Goal: Task Accomplishment & Management: Complete application form

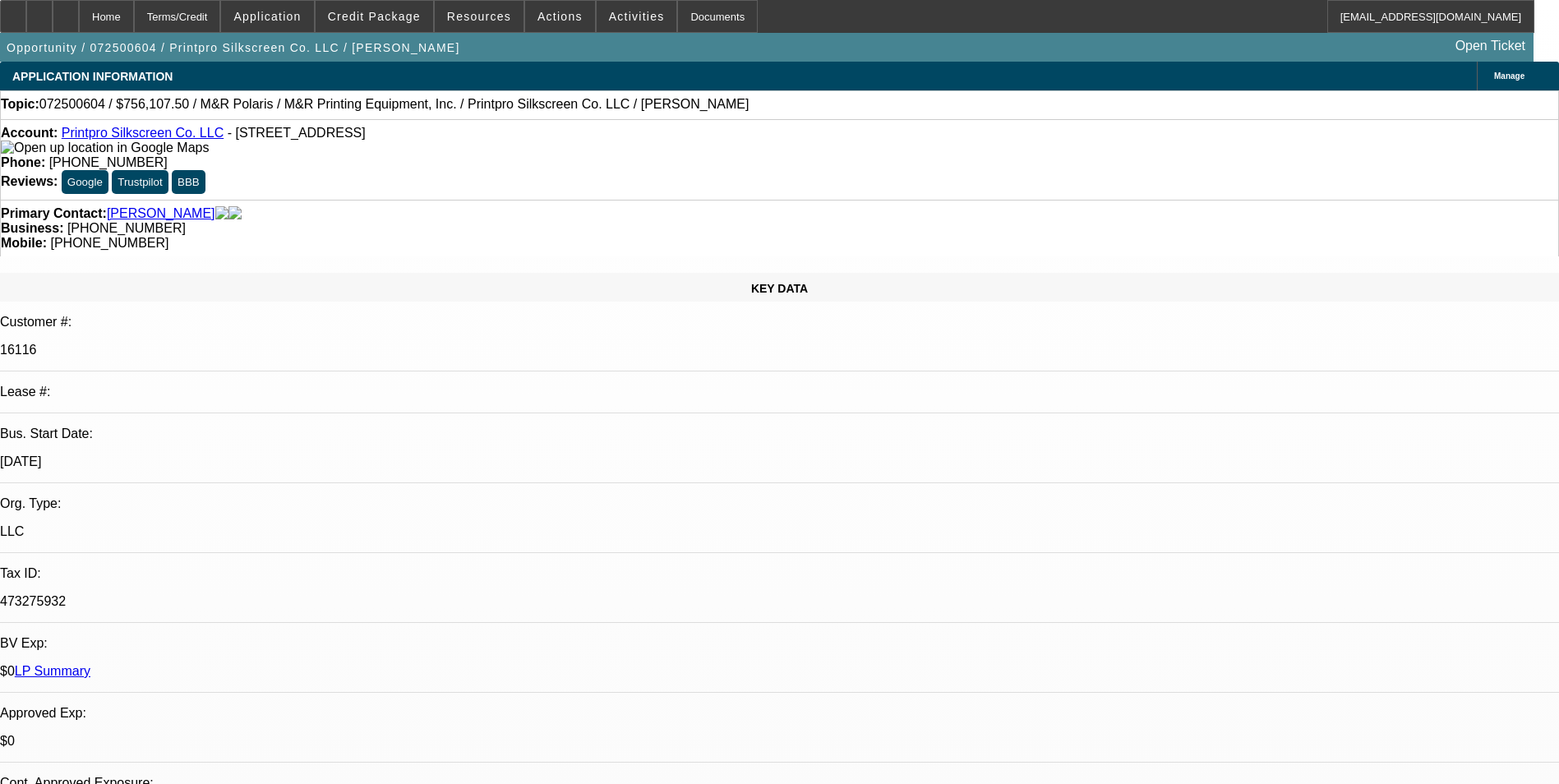
select select "0"
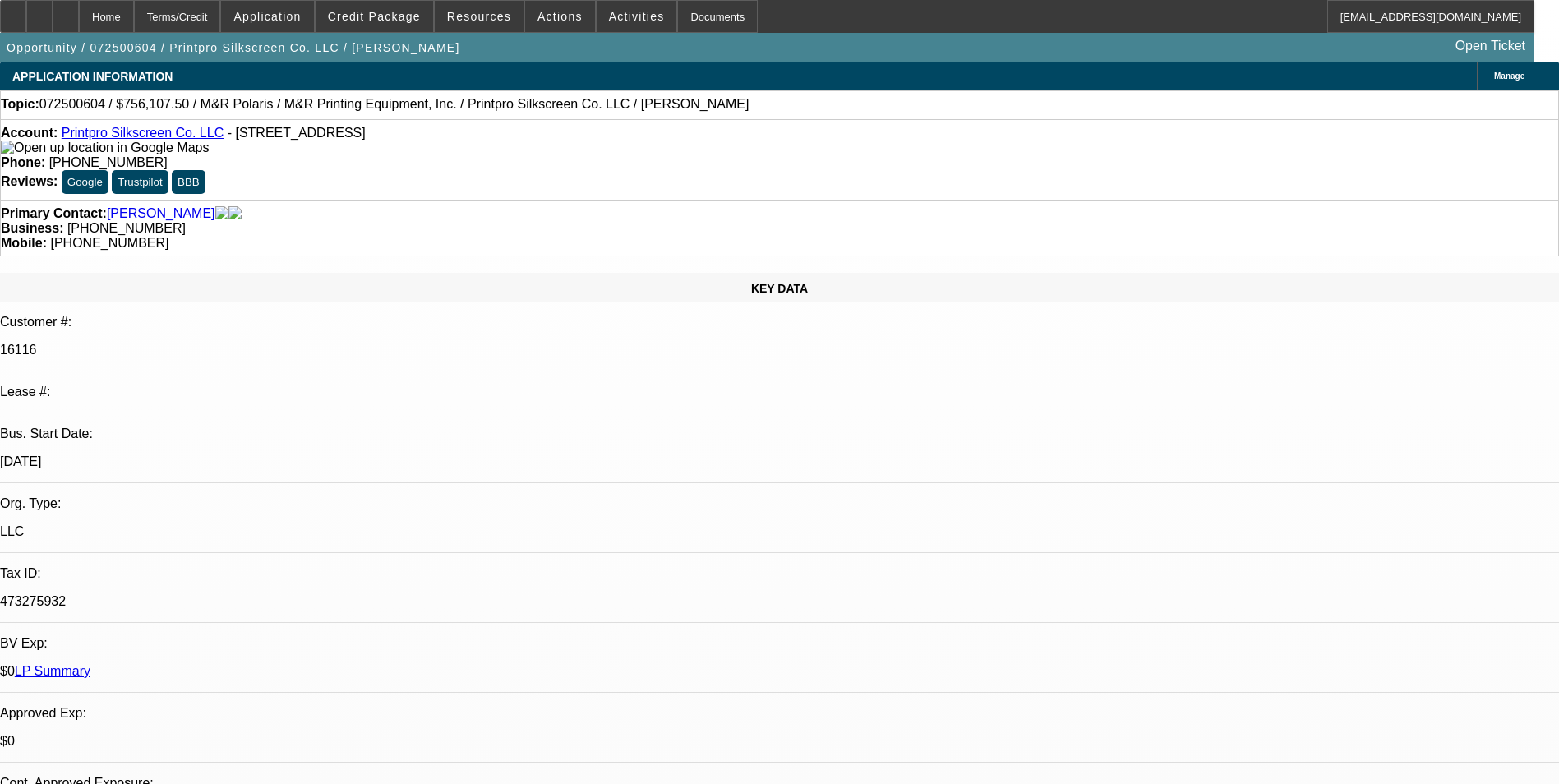
select select "0"
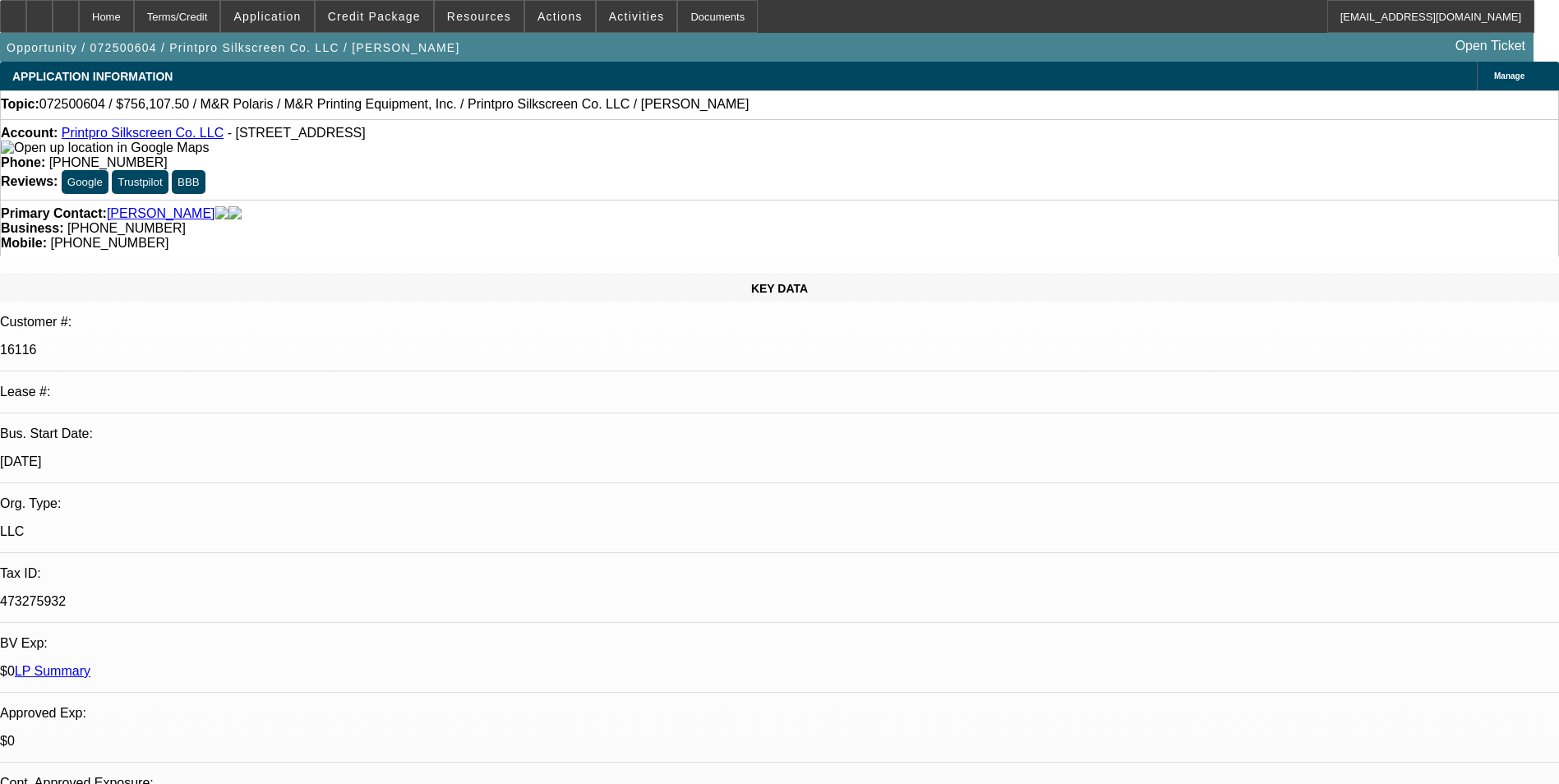
select select "0"
select select "1"
select select "2"
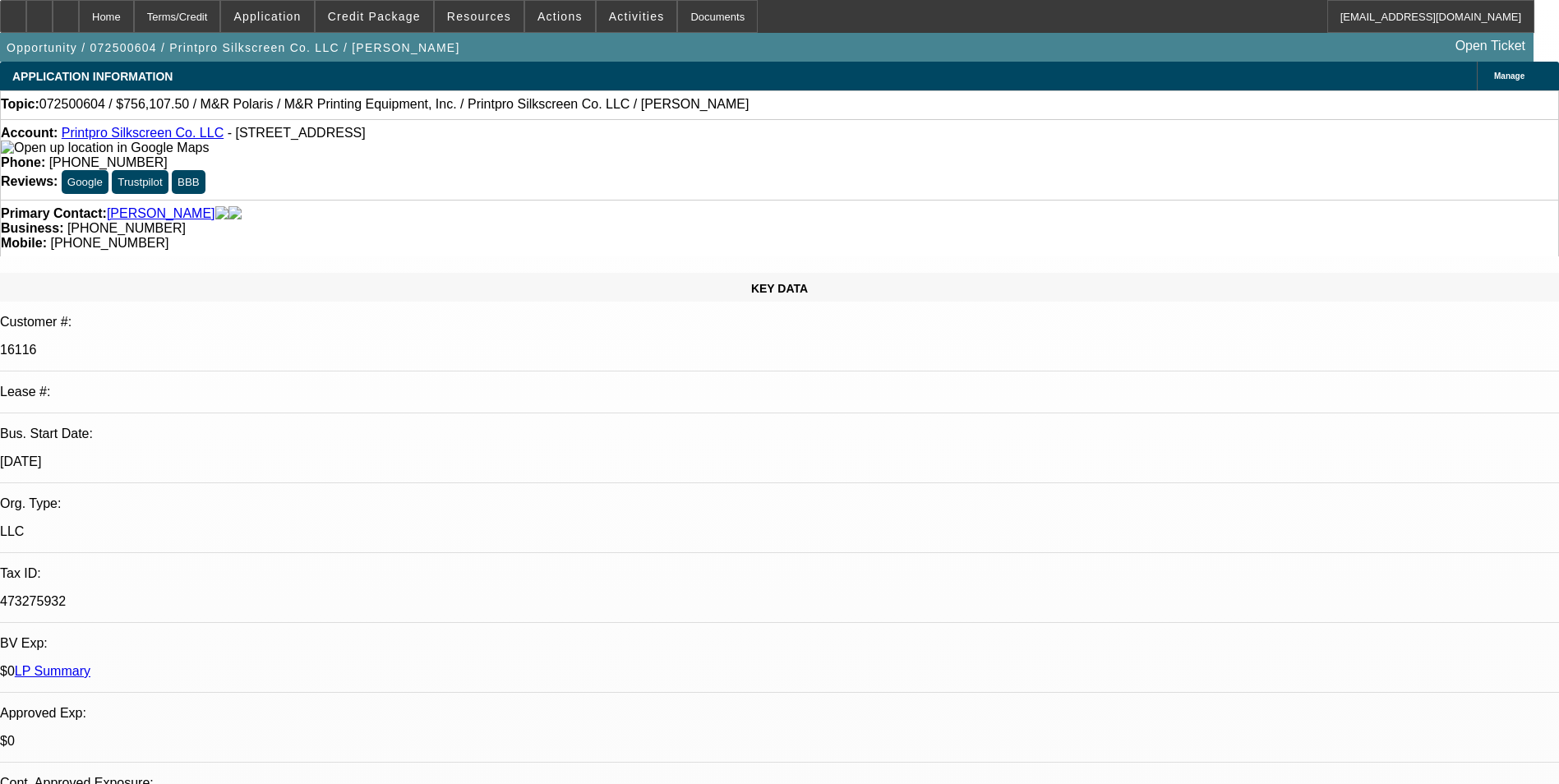
select select "1"
select select "2"
select select "1"
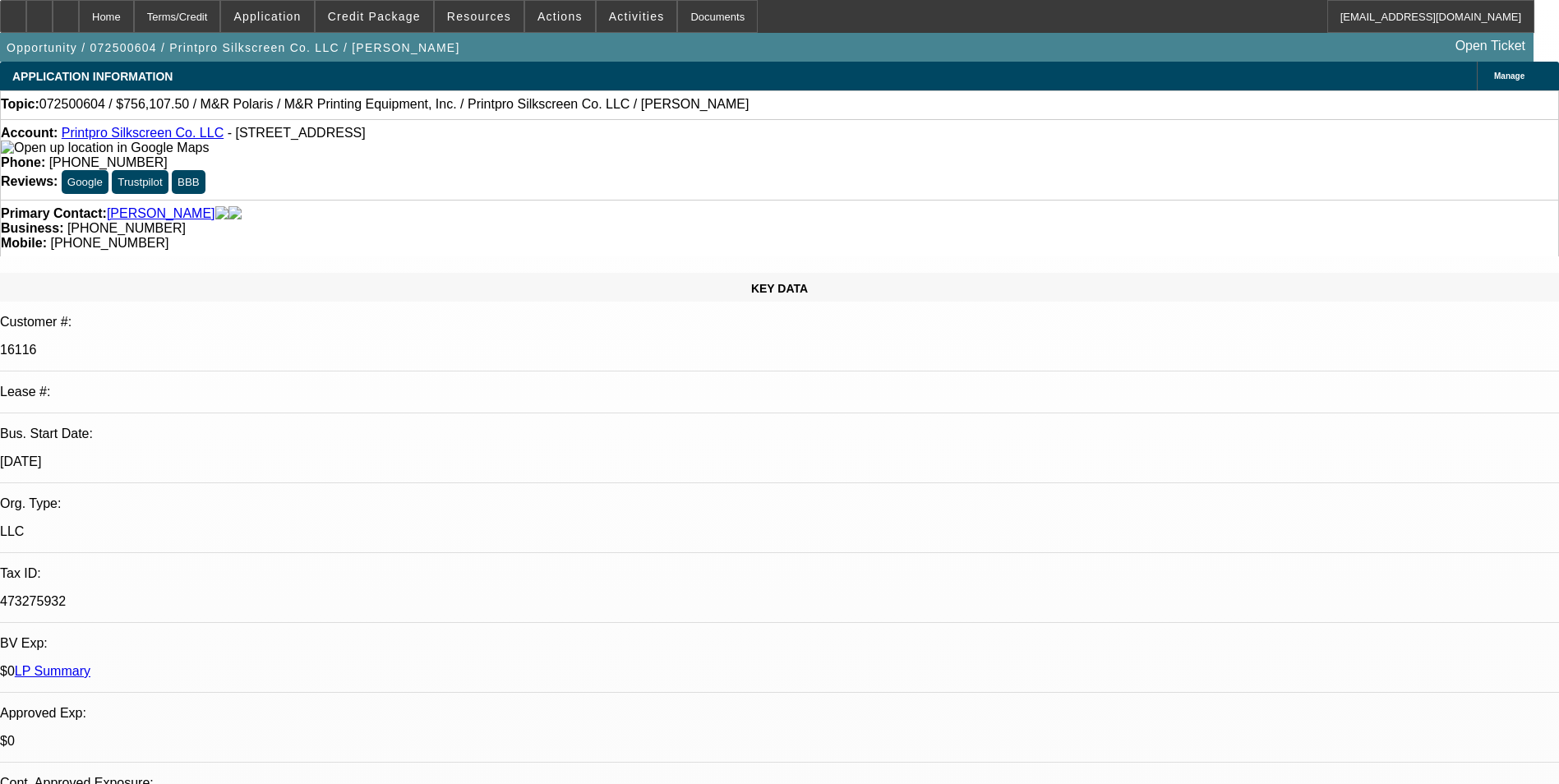
select select "2"
select select "1"
select select "2"
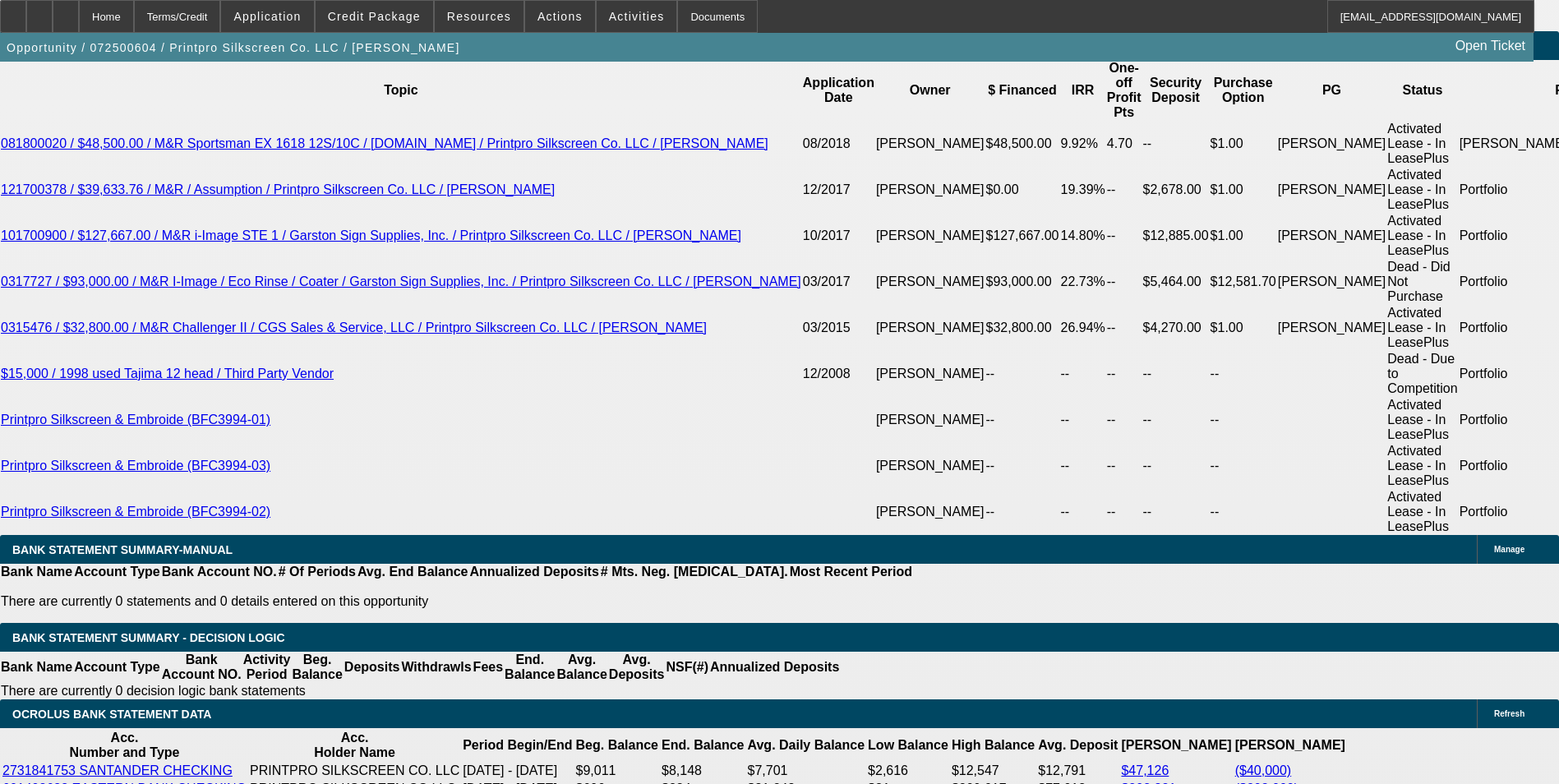
scroll to position [3286, 0]
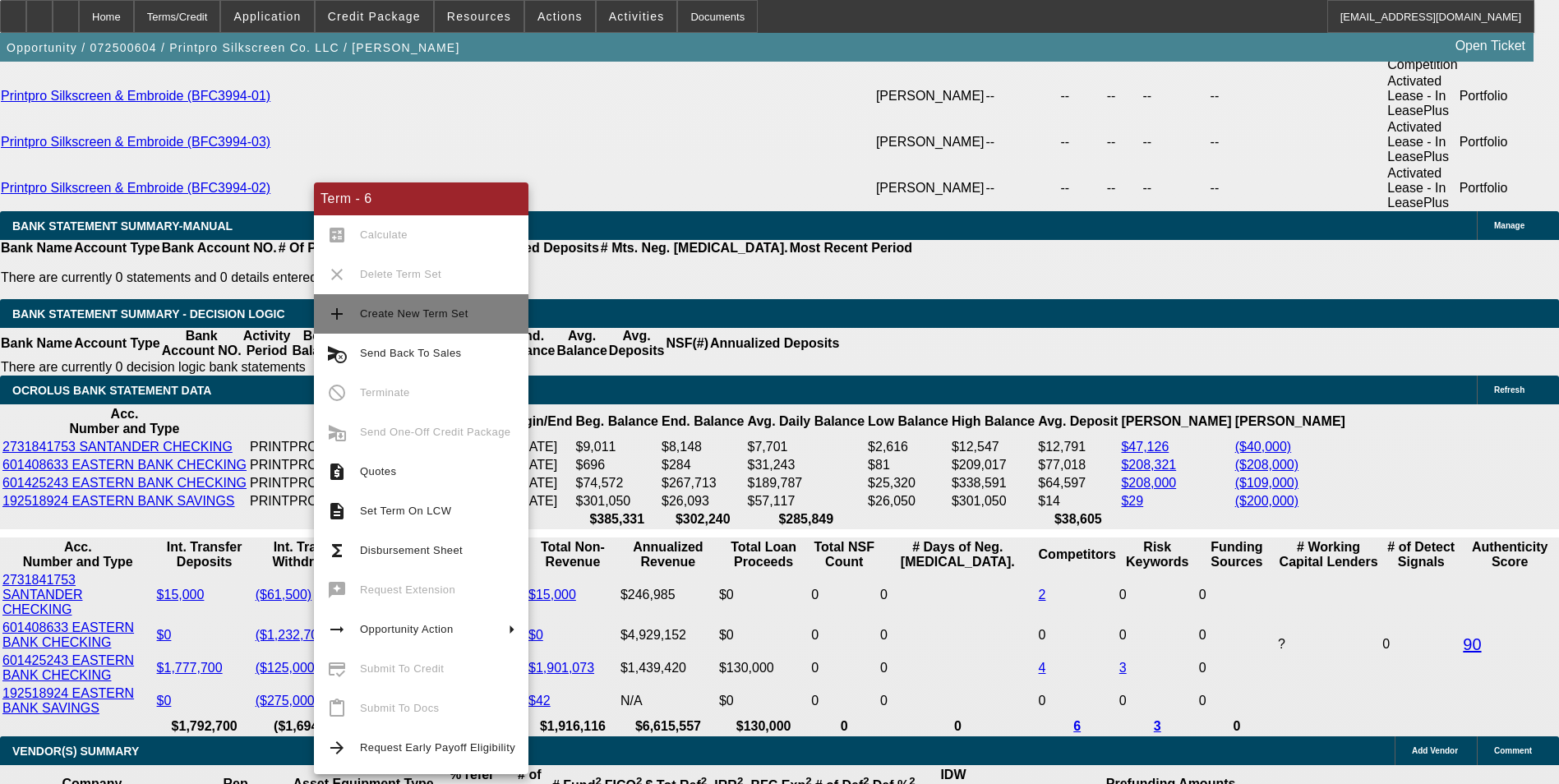
click at [441, 323] on span "Create New Term Set" at bounding box center [437, 313] width 155 height 20
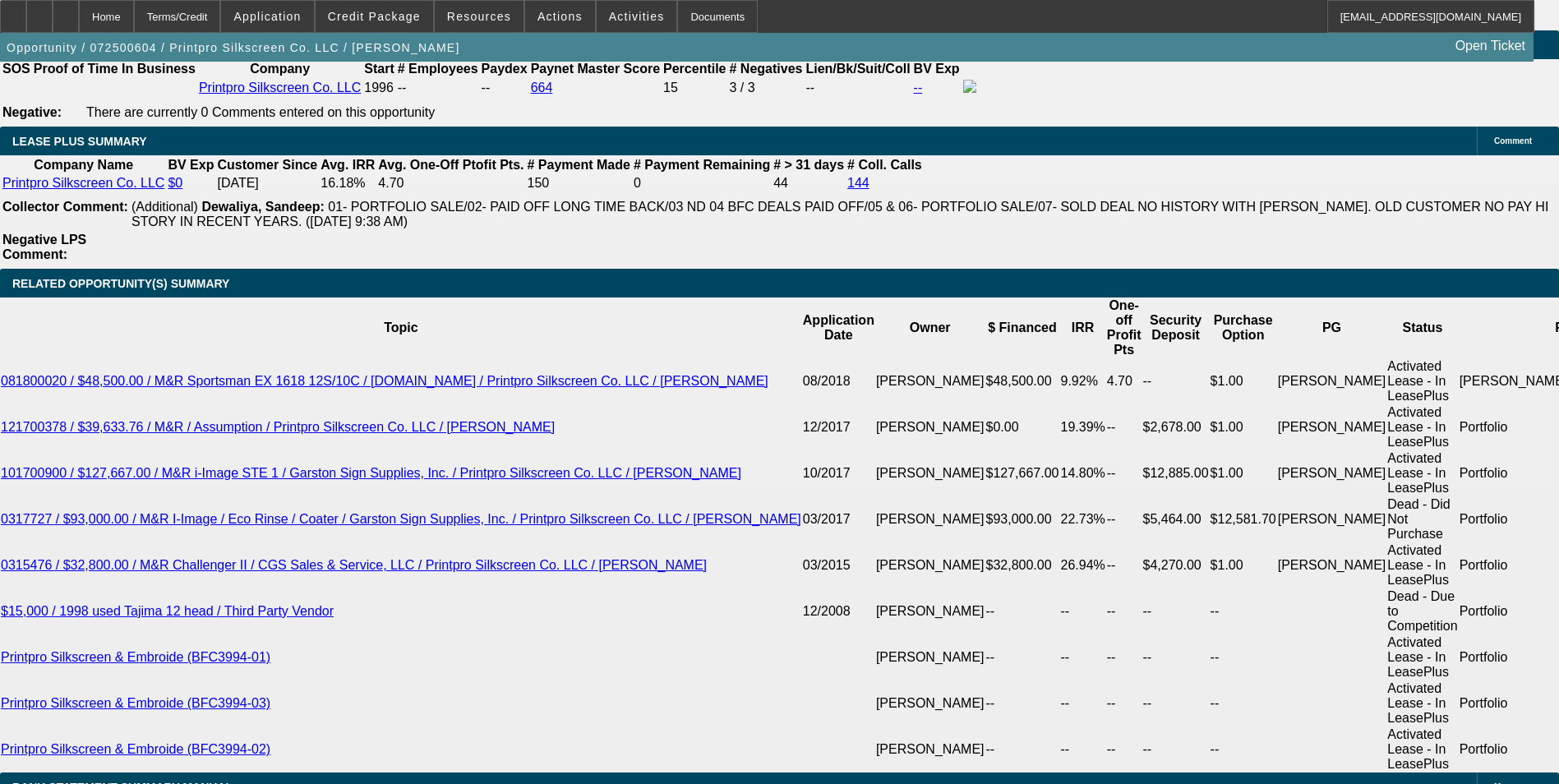
select select "0"
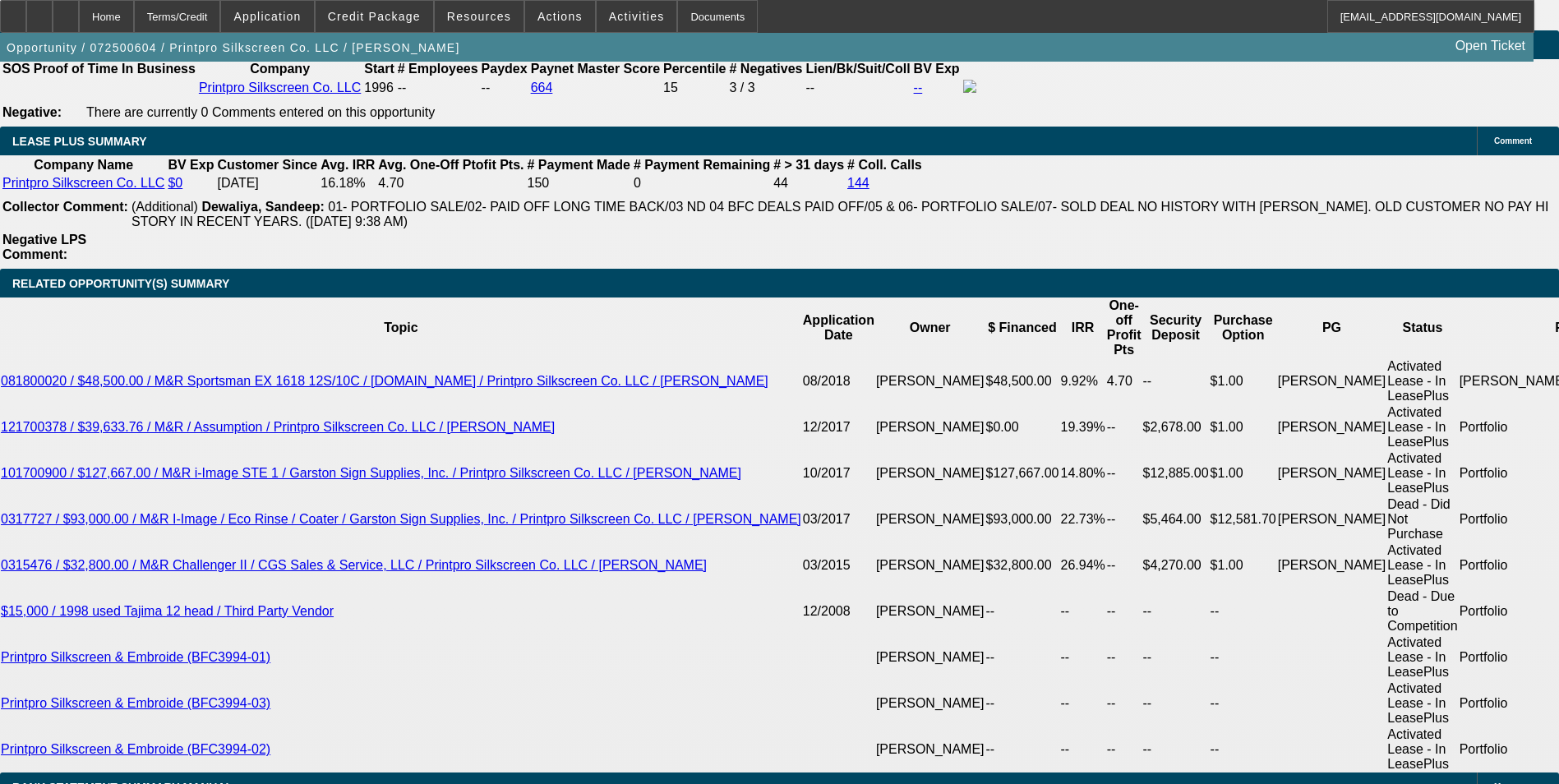
select select "0"
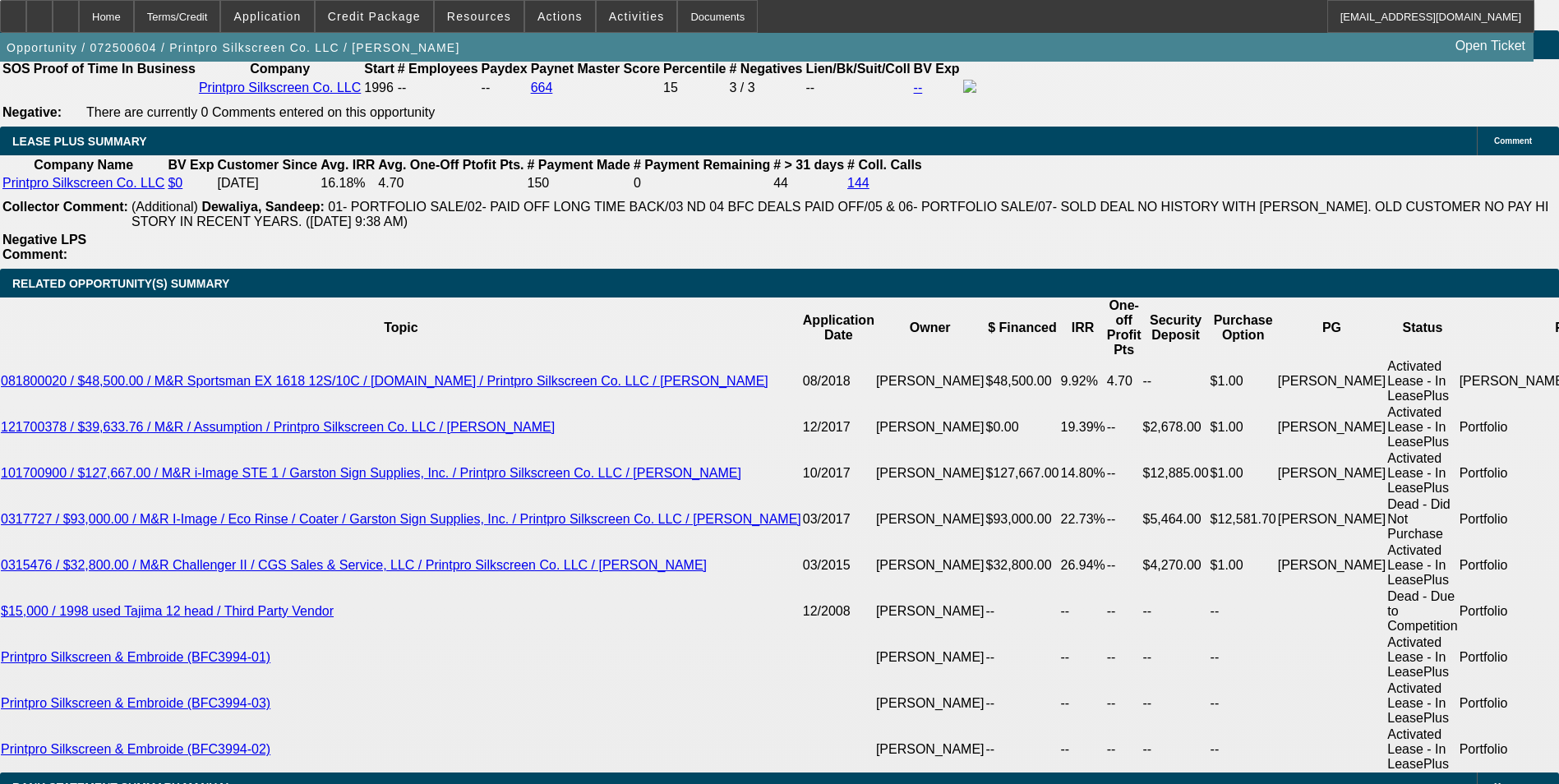
select select "0"
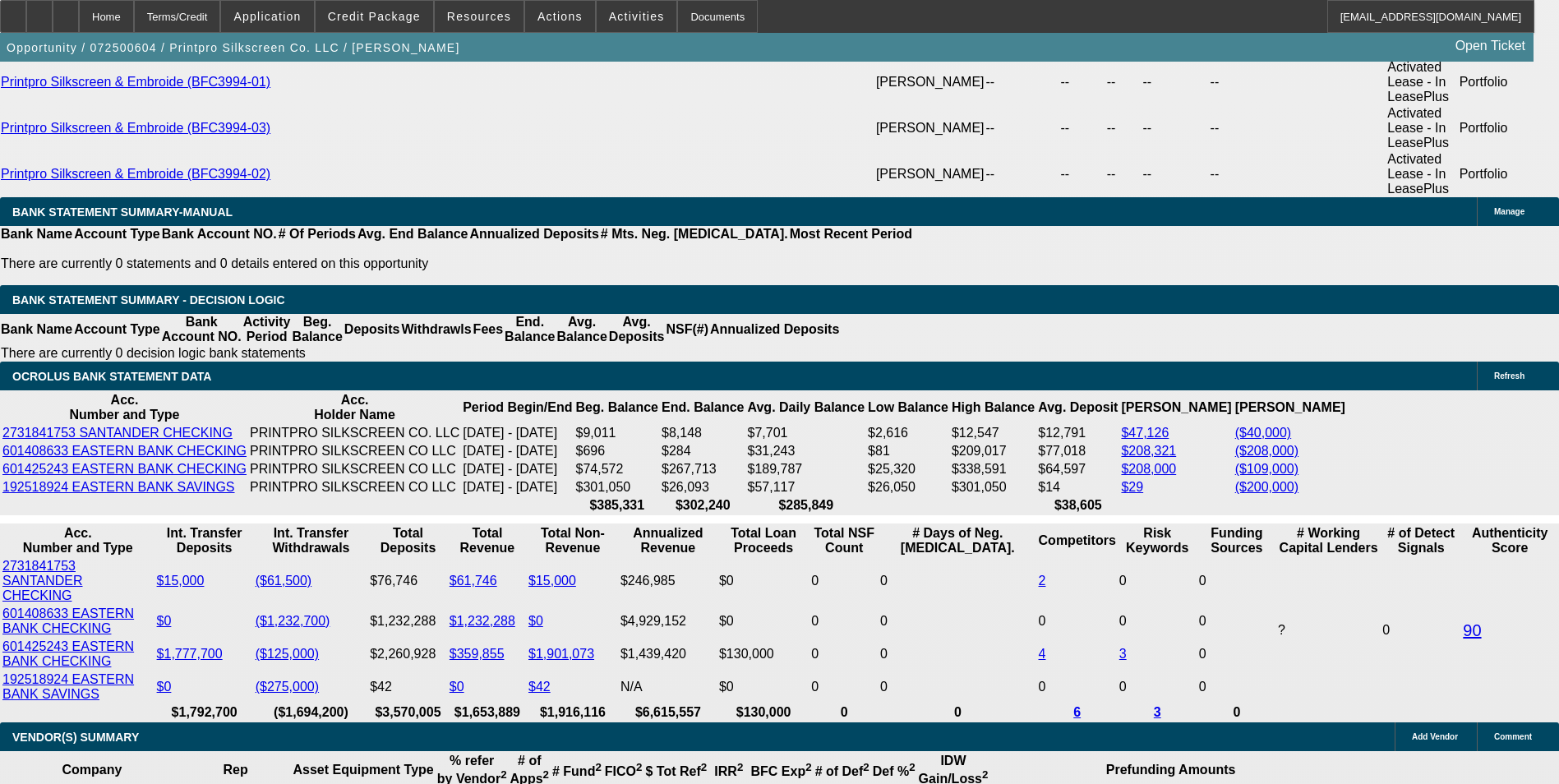
select select "1"
select select "2"
select select "1"
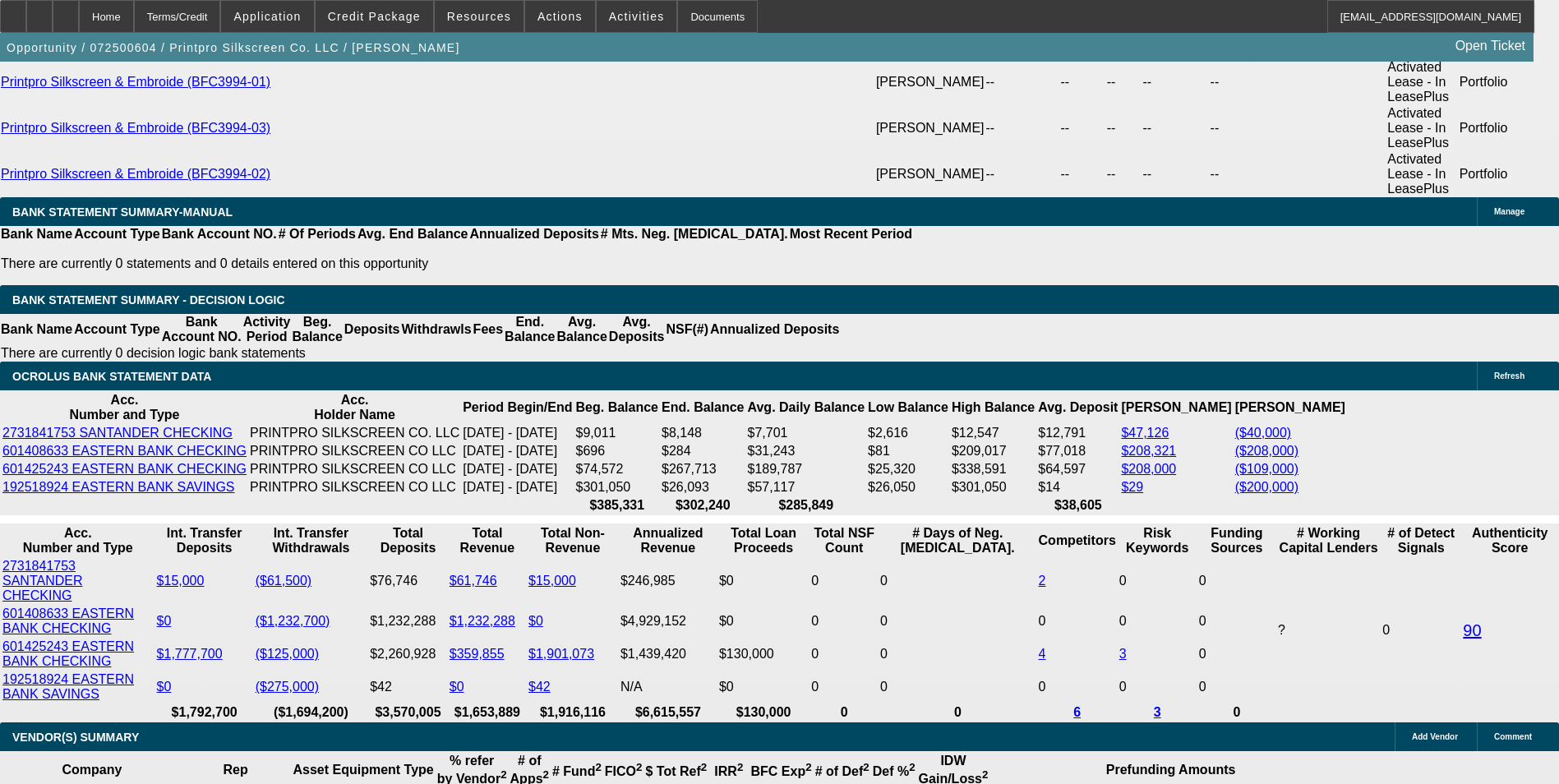
select select "2"
select select "1"
select select "2"
select select "1"
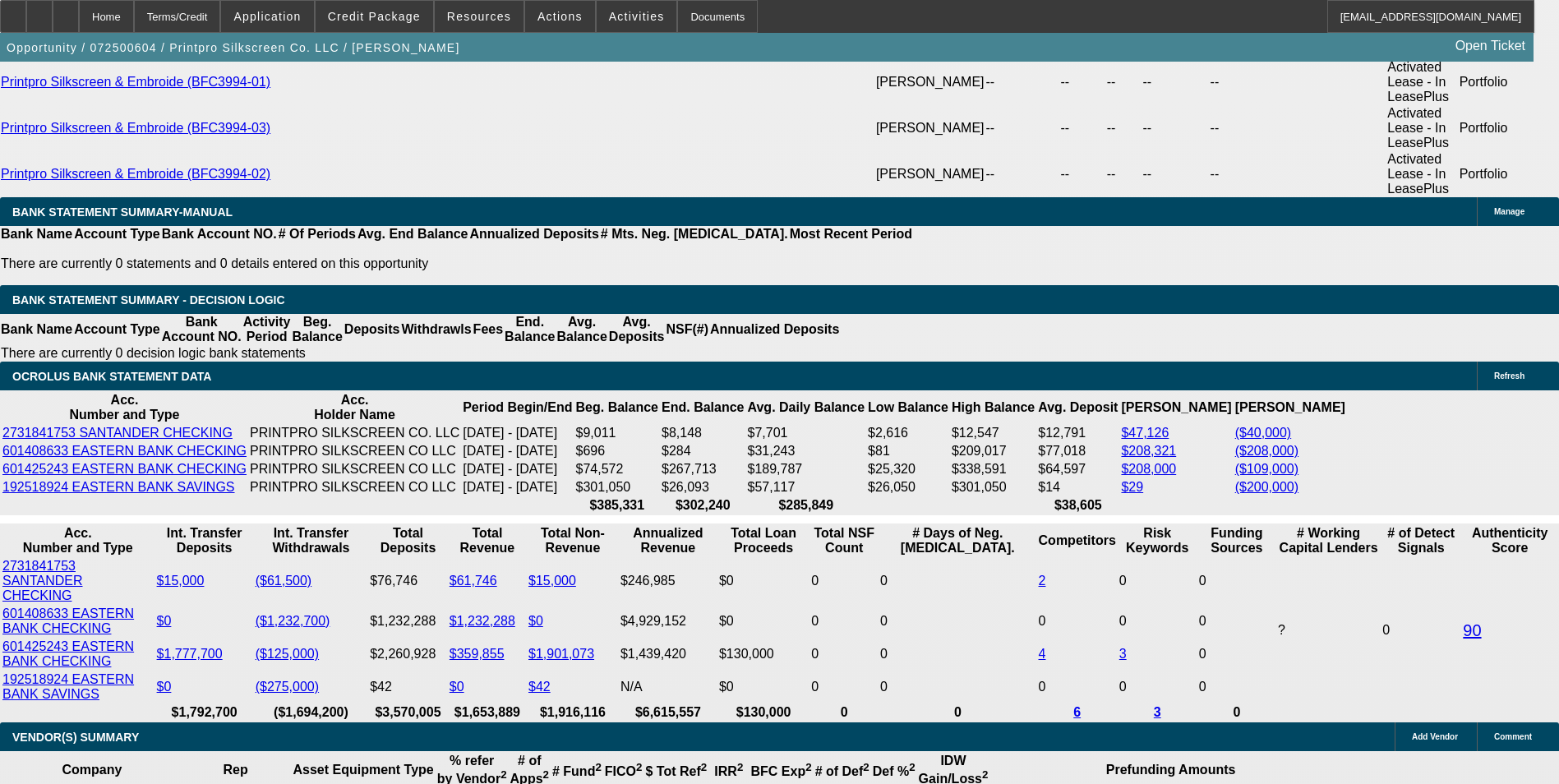
select select "1"
select select "2"
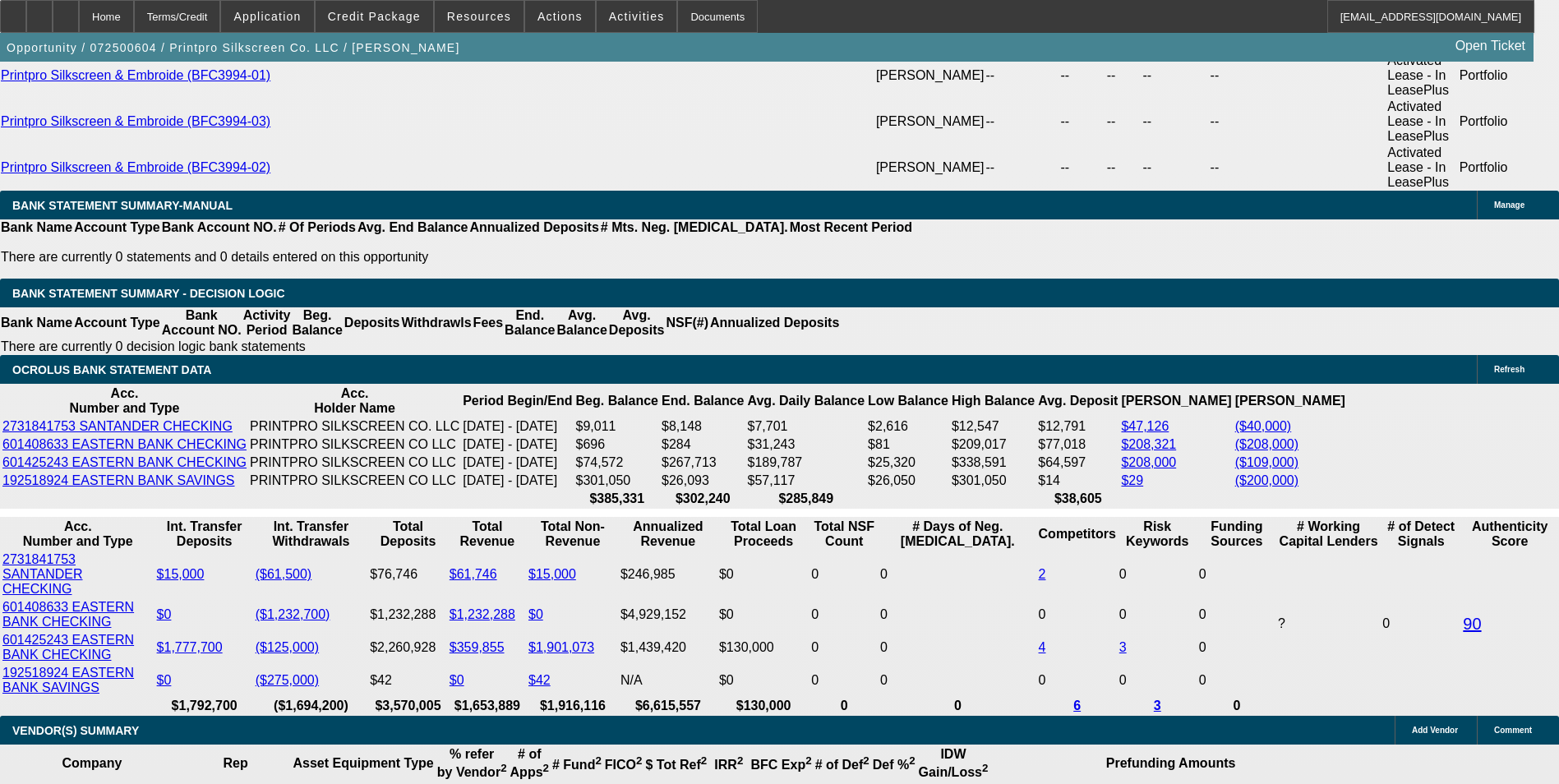
scroll to position [3332, 0]
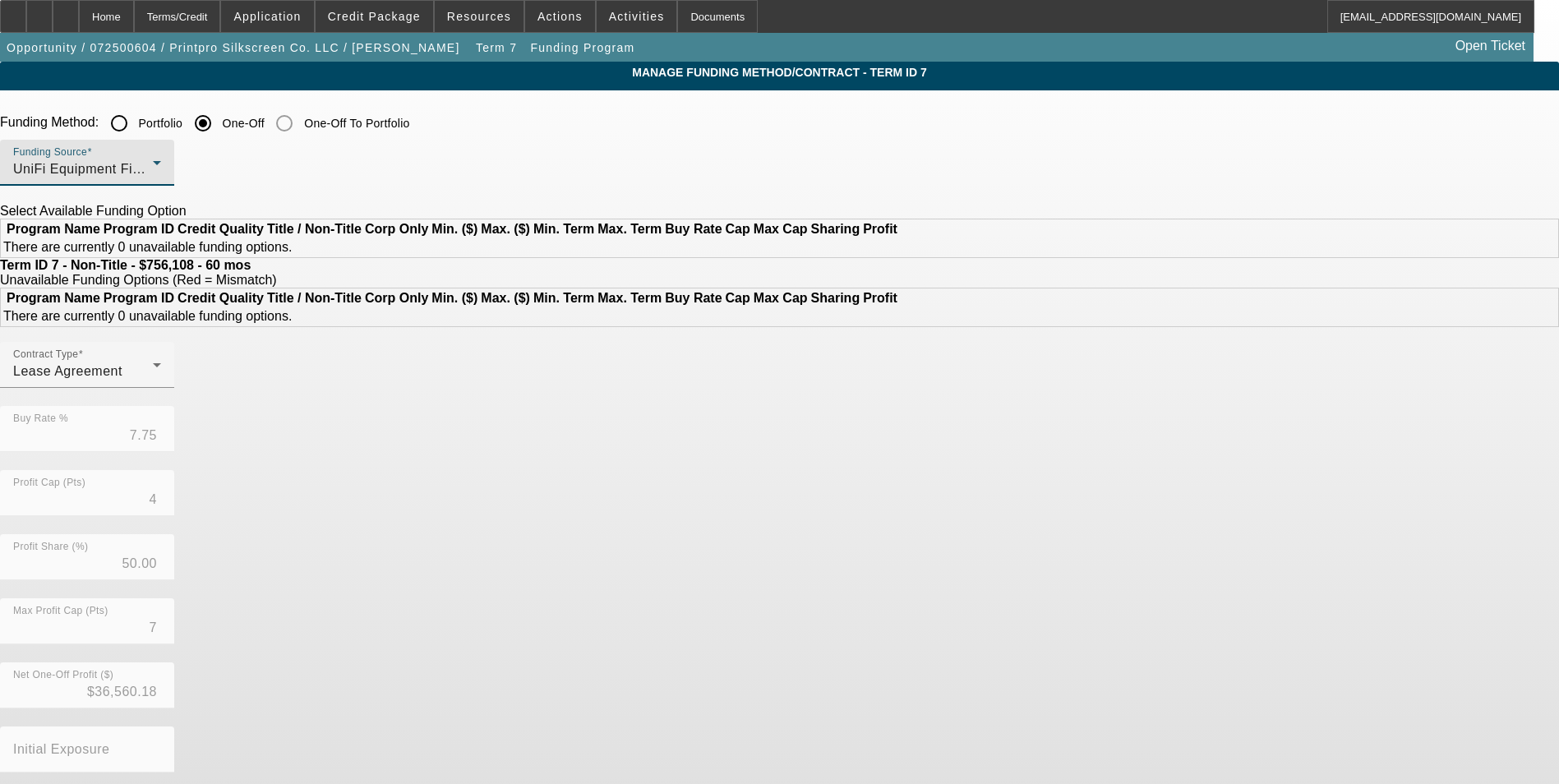
click at [152, 179] on div "UniFi Equipment Finance, Inc." at bounding box center [83, 169] width 140 height 20
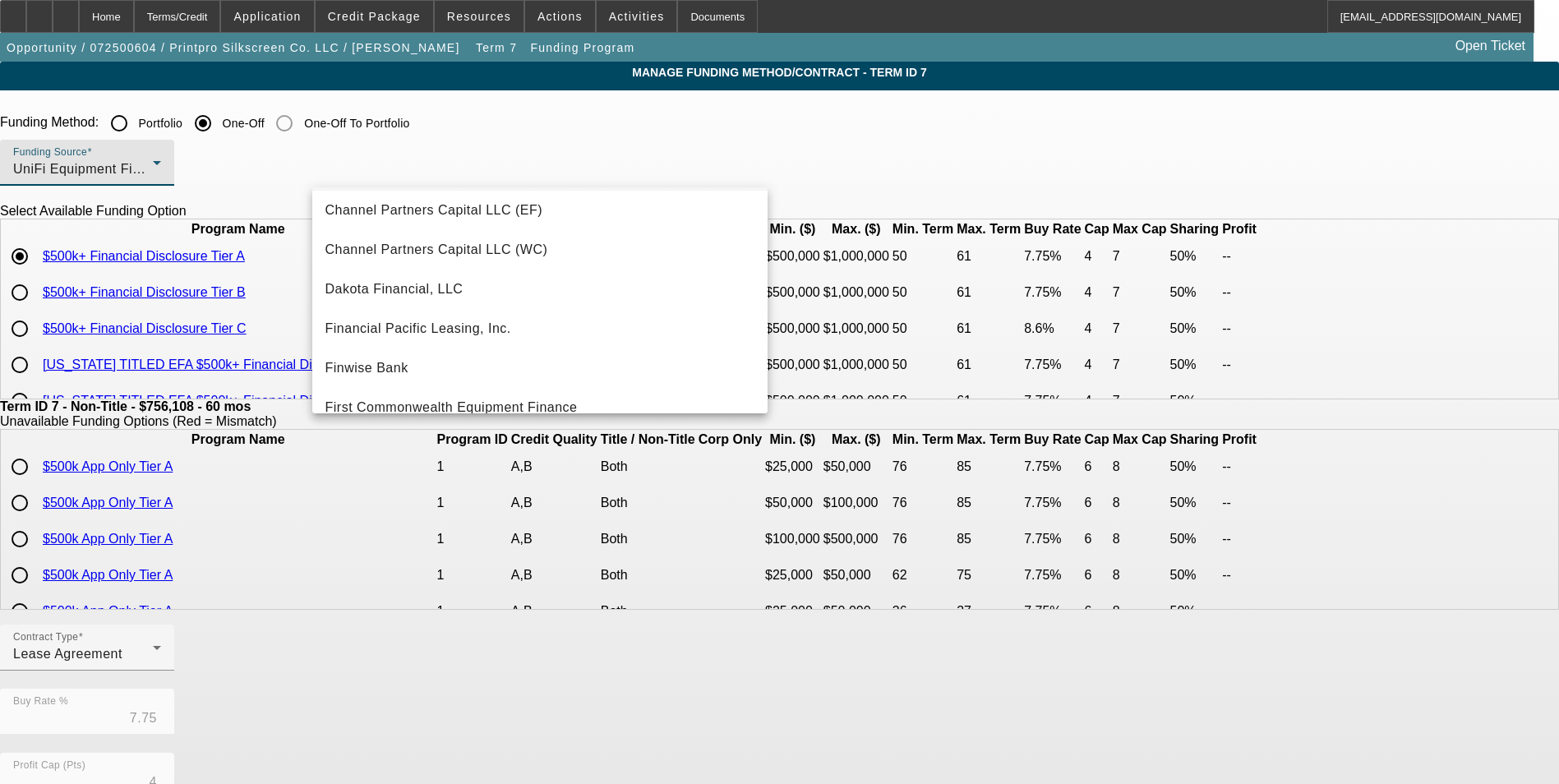
scroll to position [164, 0]
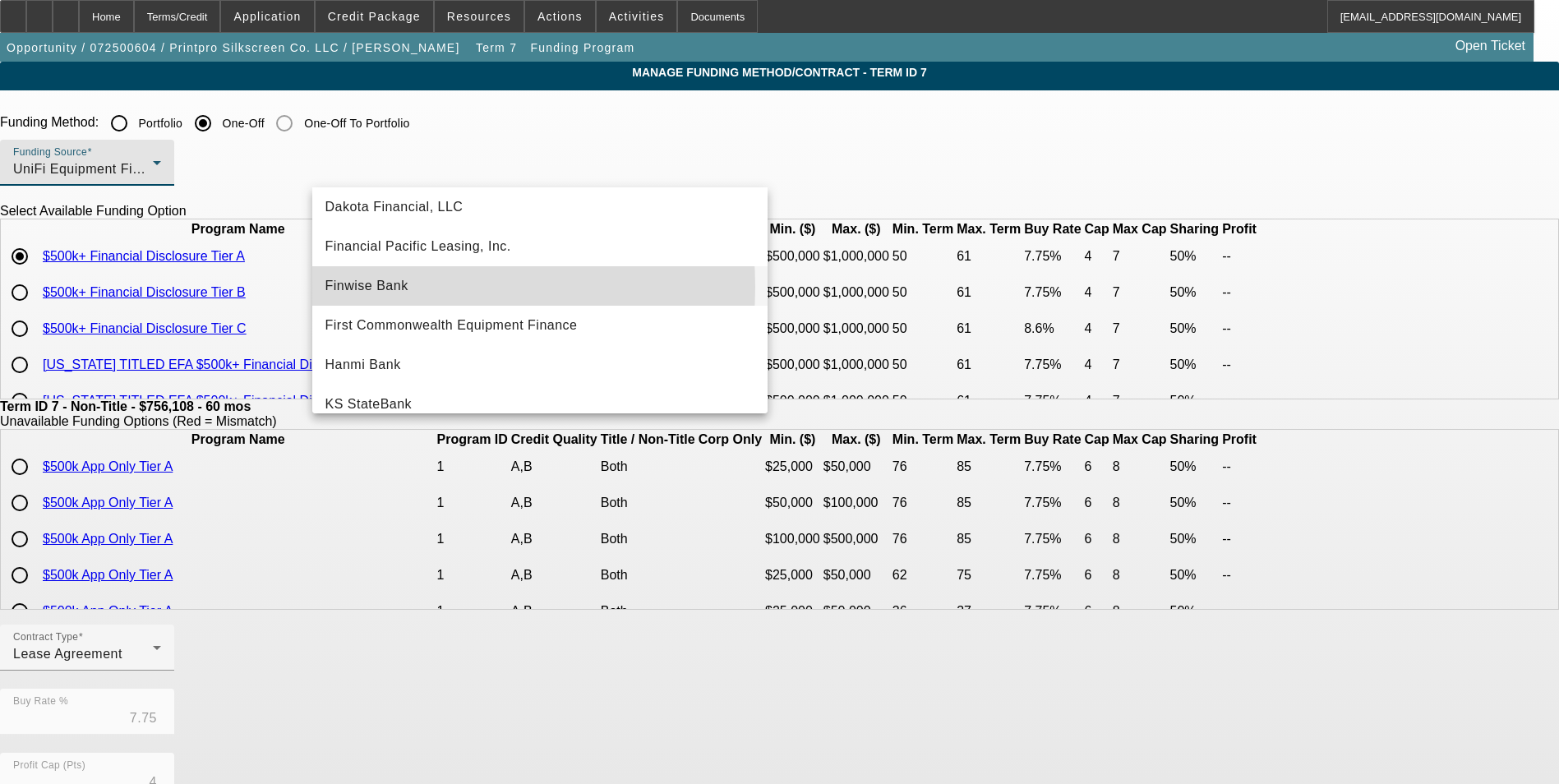
click at [407, 287] on span "Finwise Bank" at bounding box center [366, 286] width 83 height 20
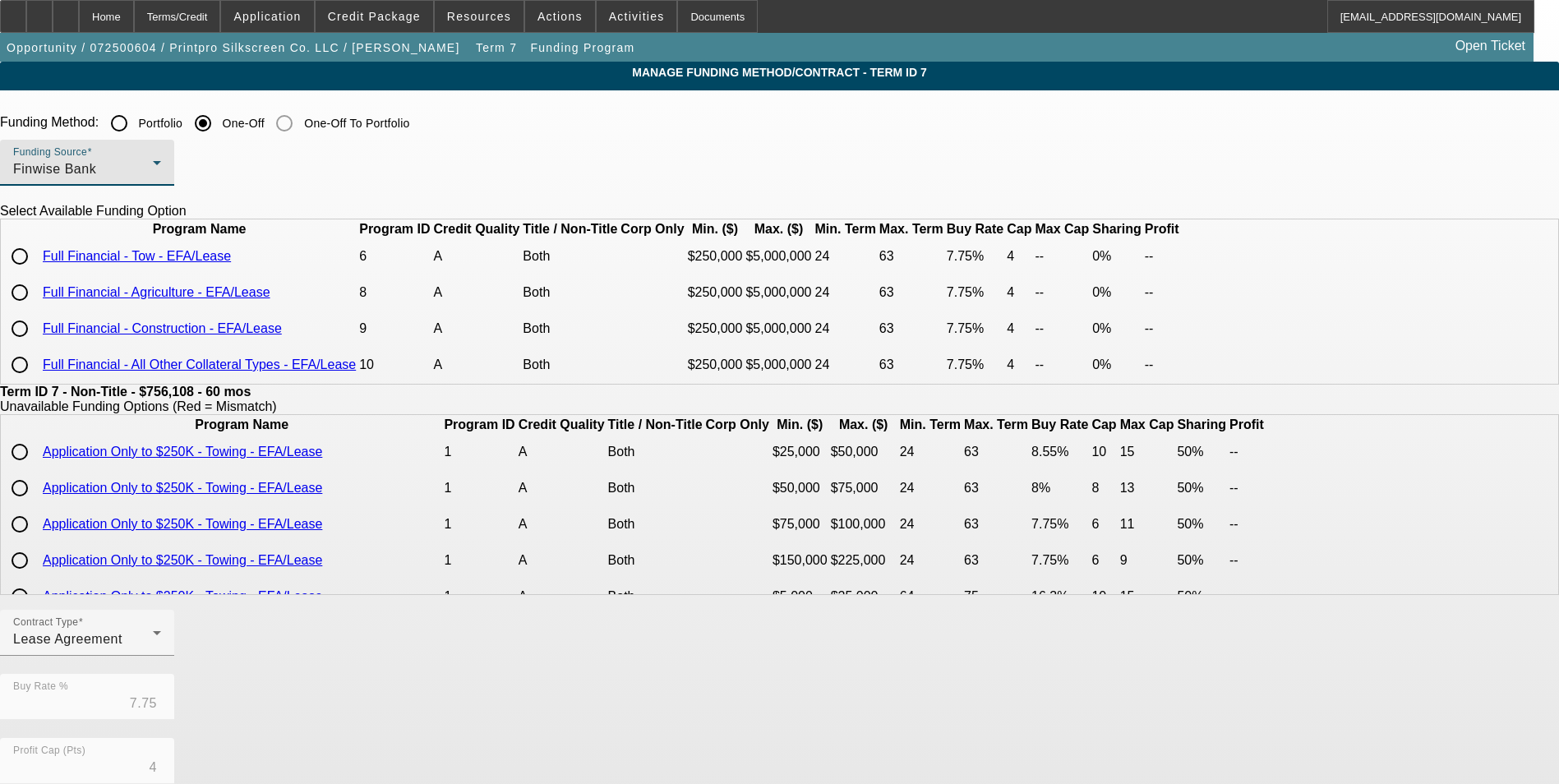
click at [161, 181] on div "Funding Source Finwise Bank" at bounding box center [87, 163] width 148 height 46
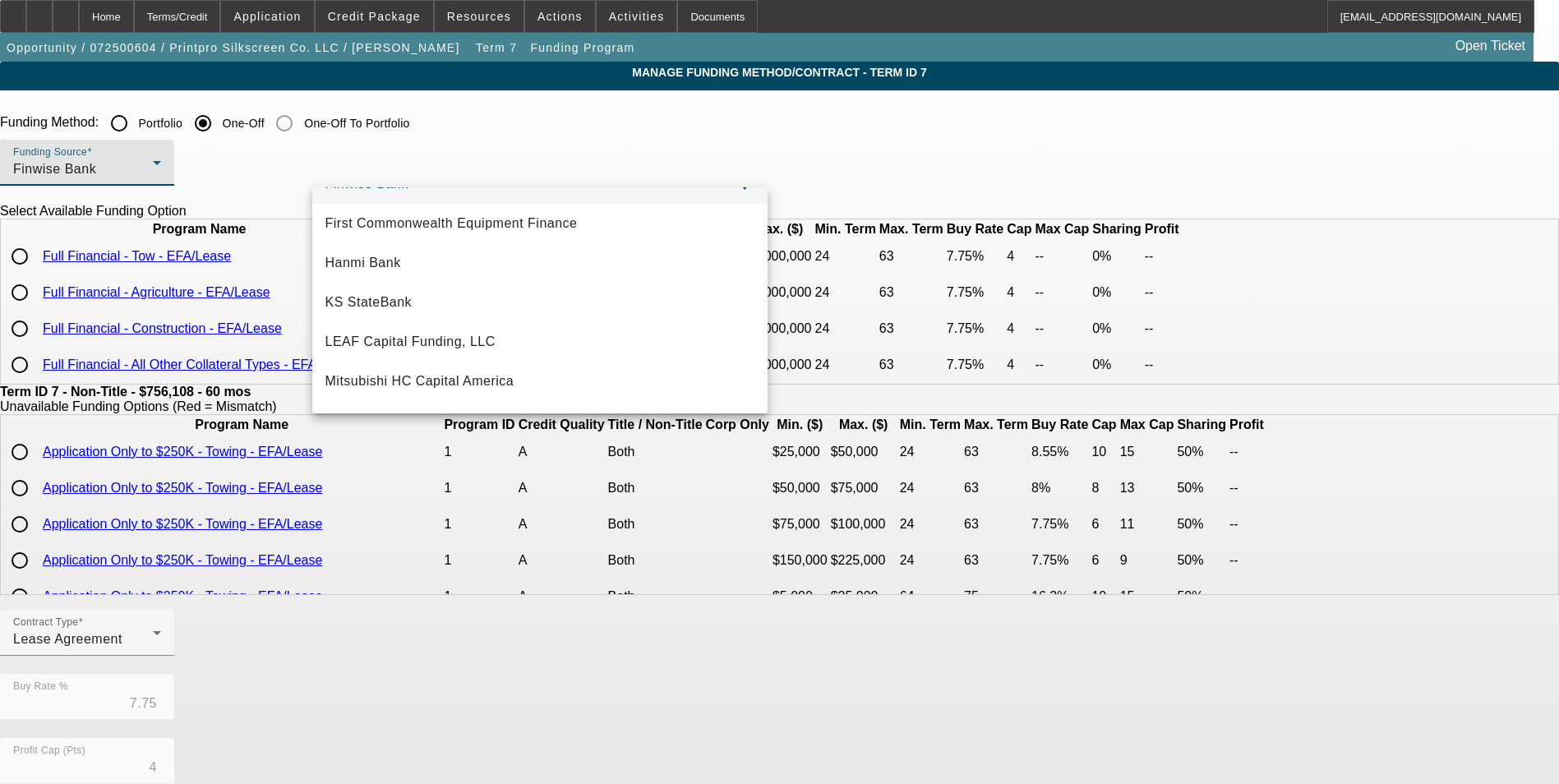
scroll to position [303, 0]
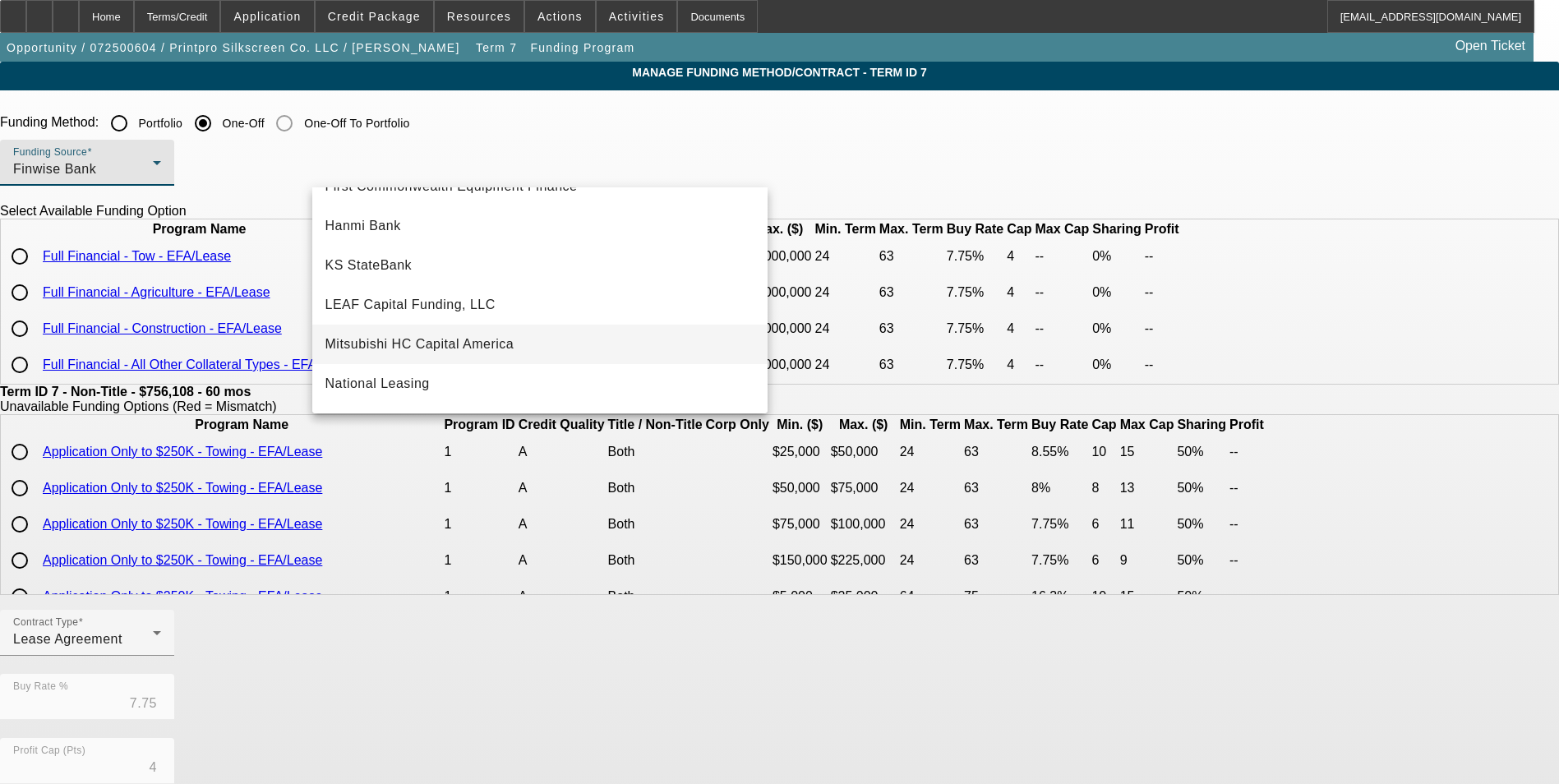
click at [510, 339] on span "Mitsubishi HC Capital America" at bounding box center [419, 344] width 189 height 20
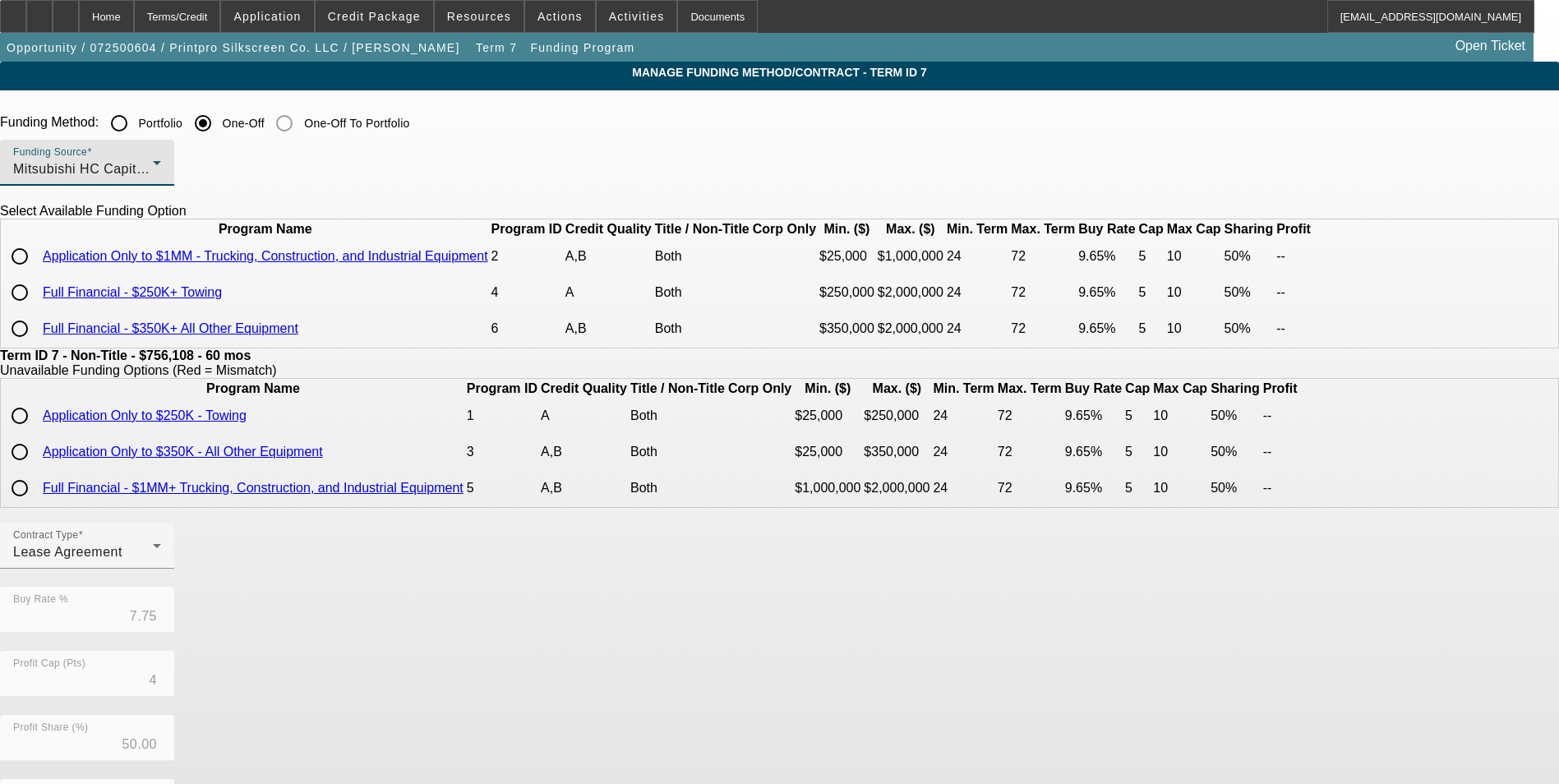
click at [152, 179] on div "Mitsubishi HC Capital America" at bounding box center [83, 169] width 140 height 20
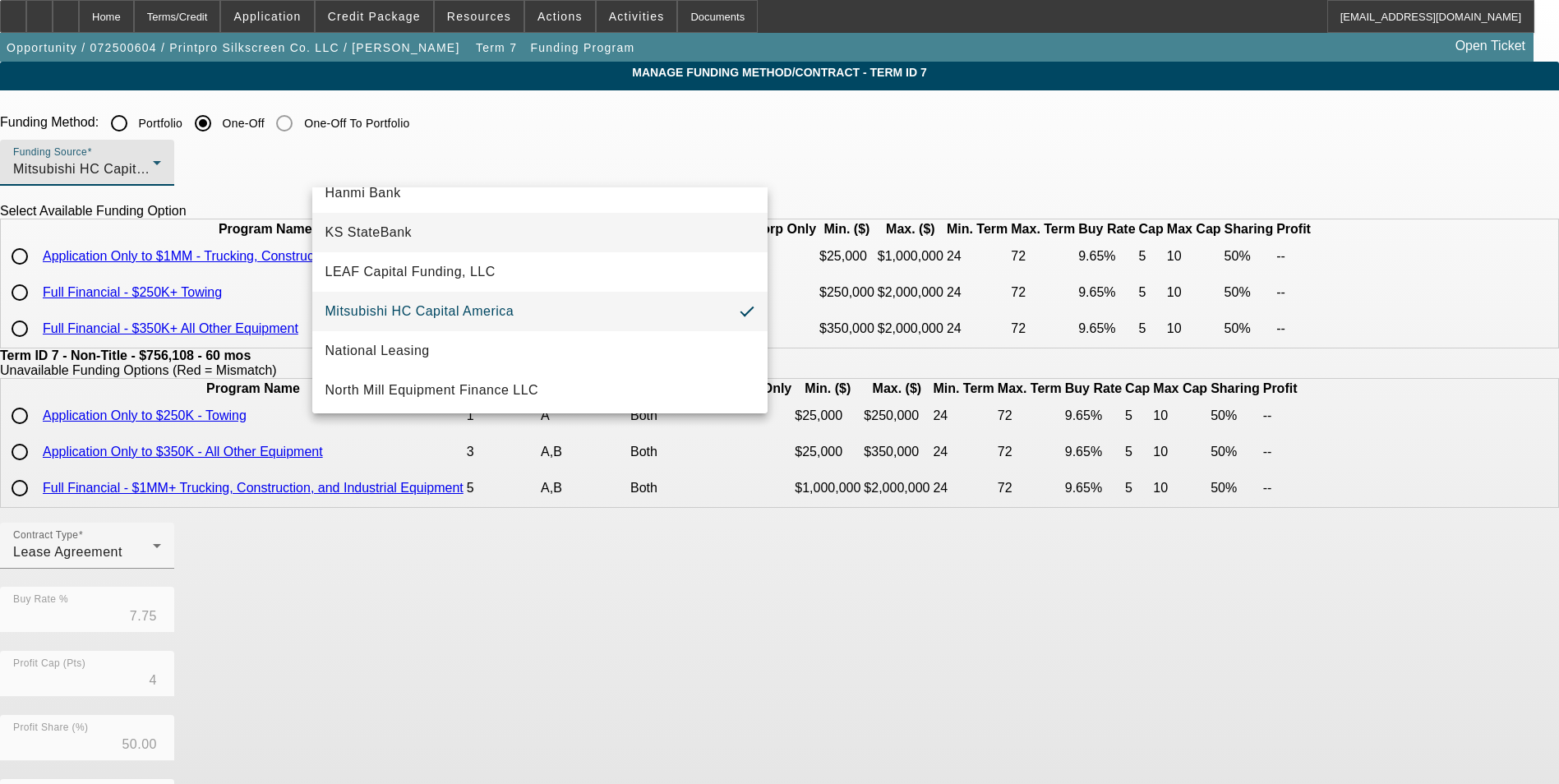
scroll to position [418, 0]
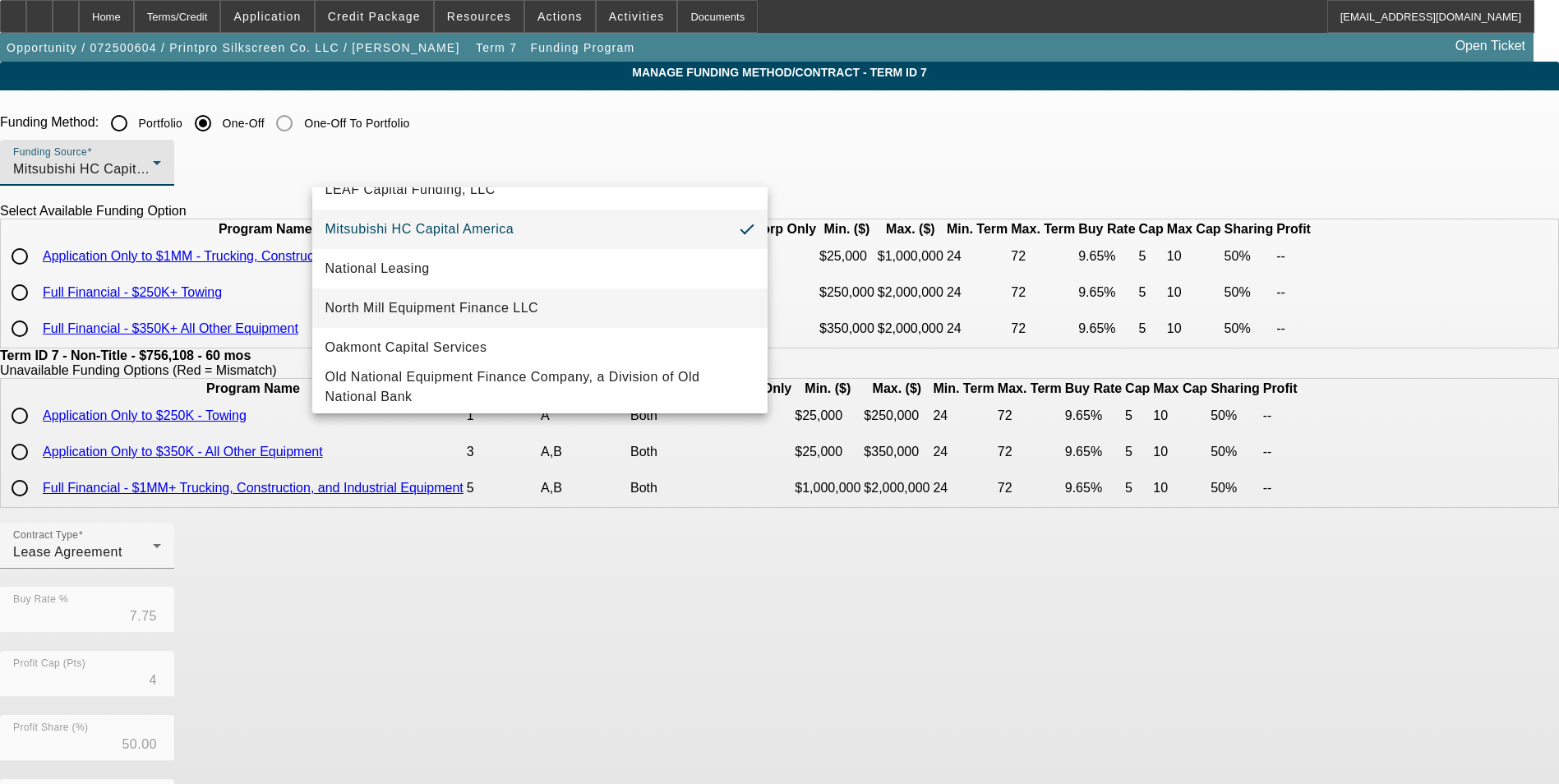
click at [494, 304] on span "North Mill Equipment Finance LLC" at bounding box center [431, 308] width 214 height 20
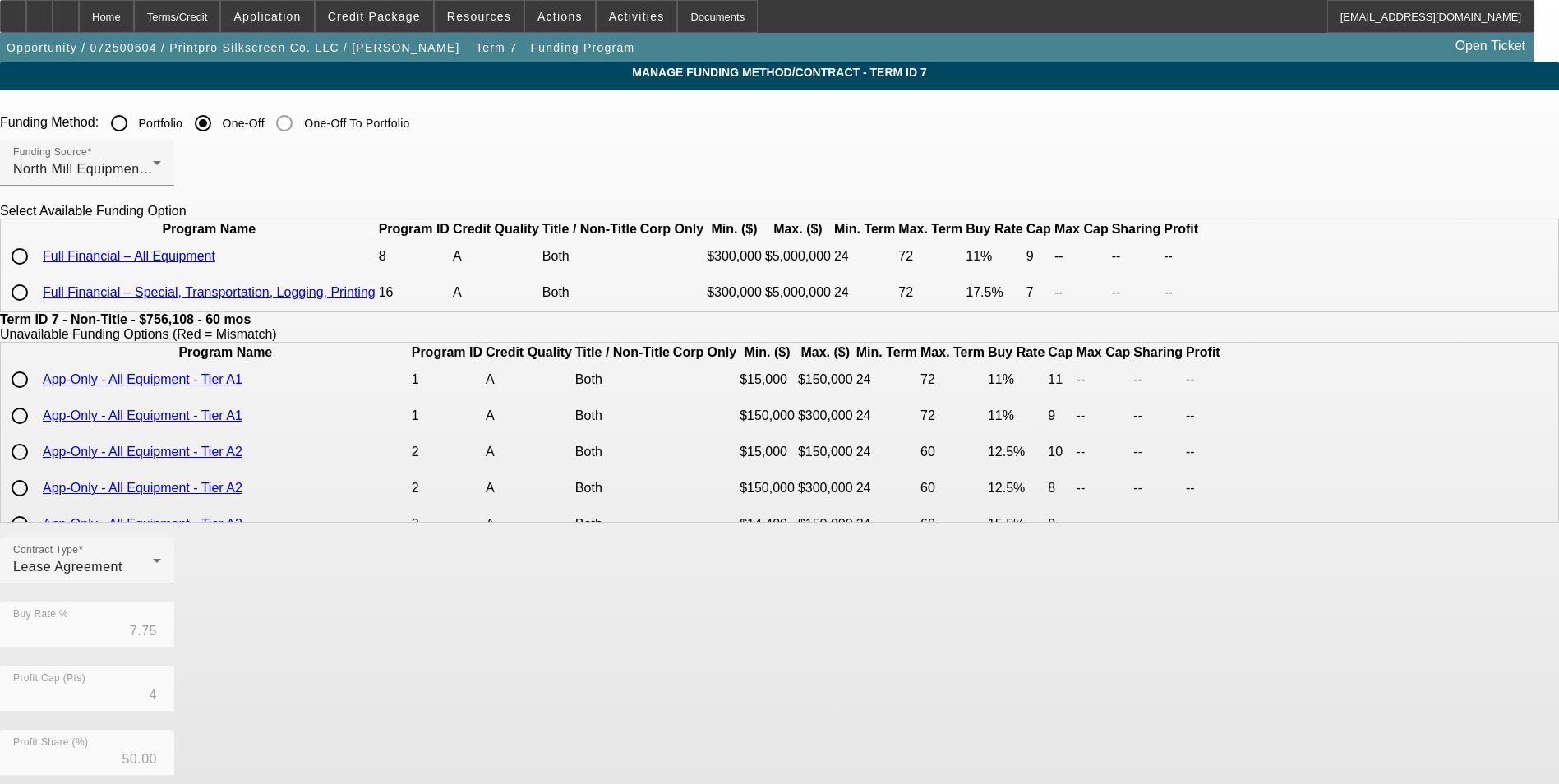
click at [36, 273] on input "radio" at bounding box center [19, 256] width 33 height 33
radio input "true"
type input "11.00"
type input "9"
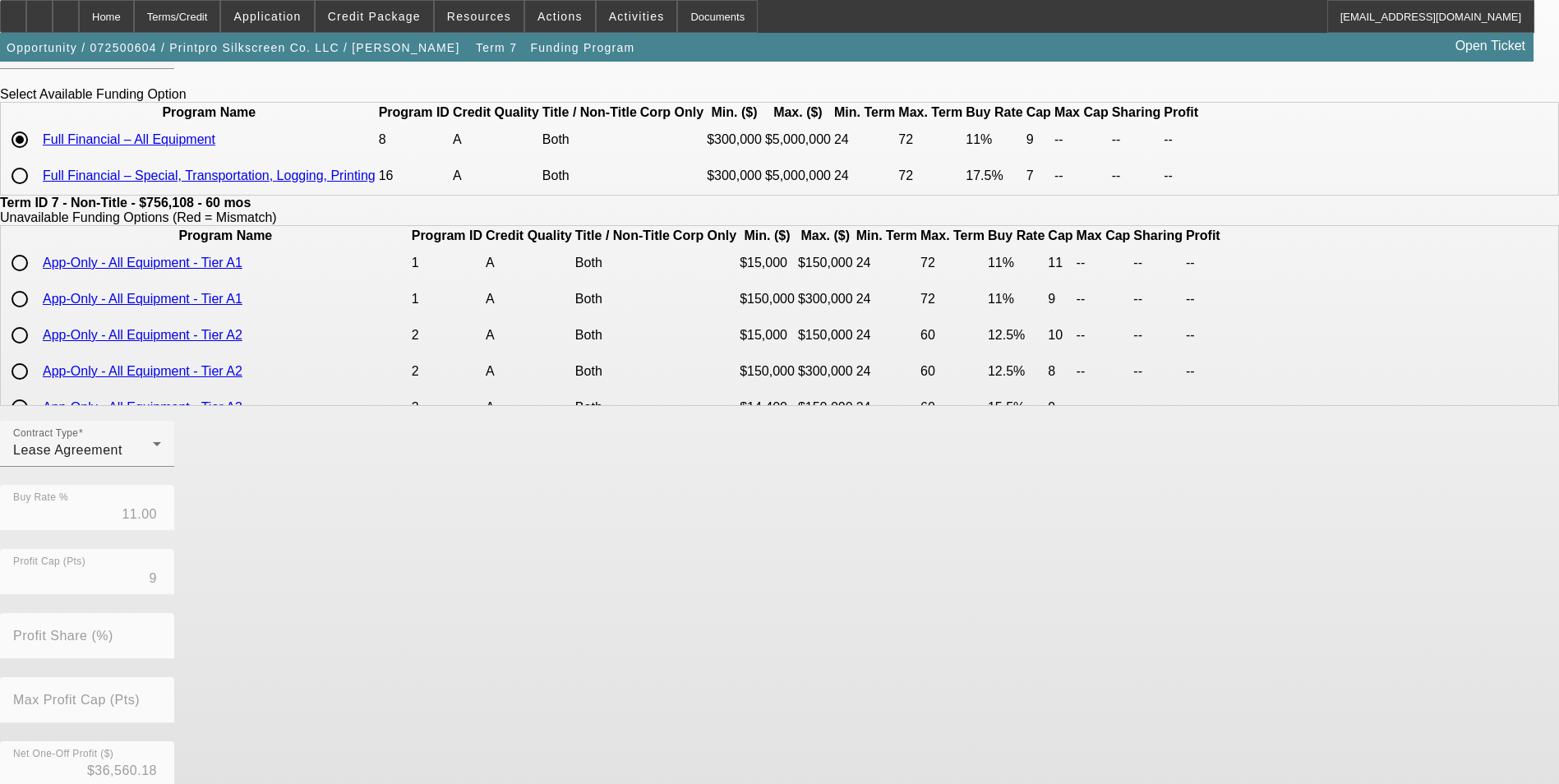
scroll to position [298, 0]
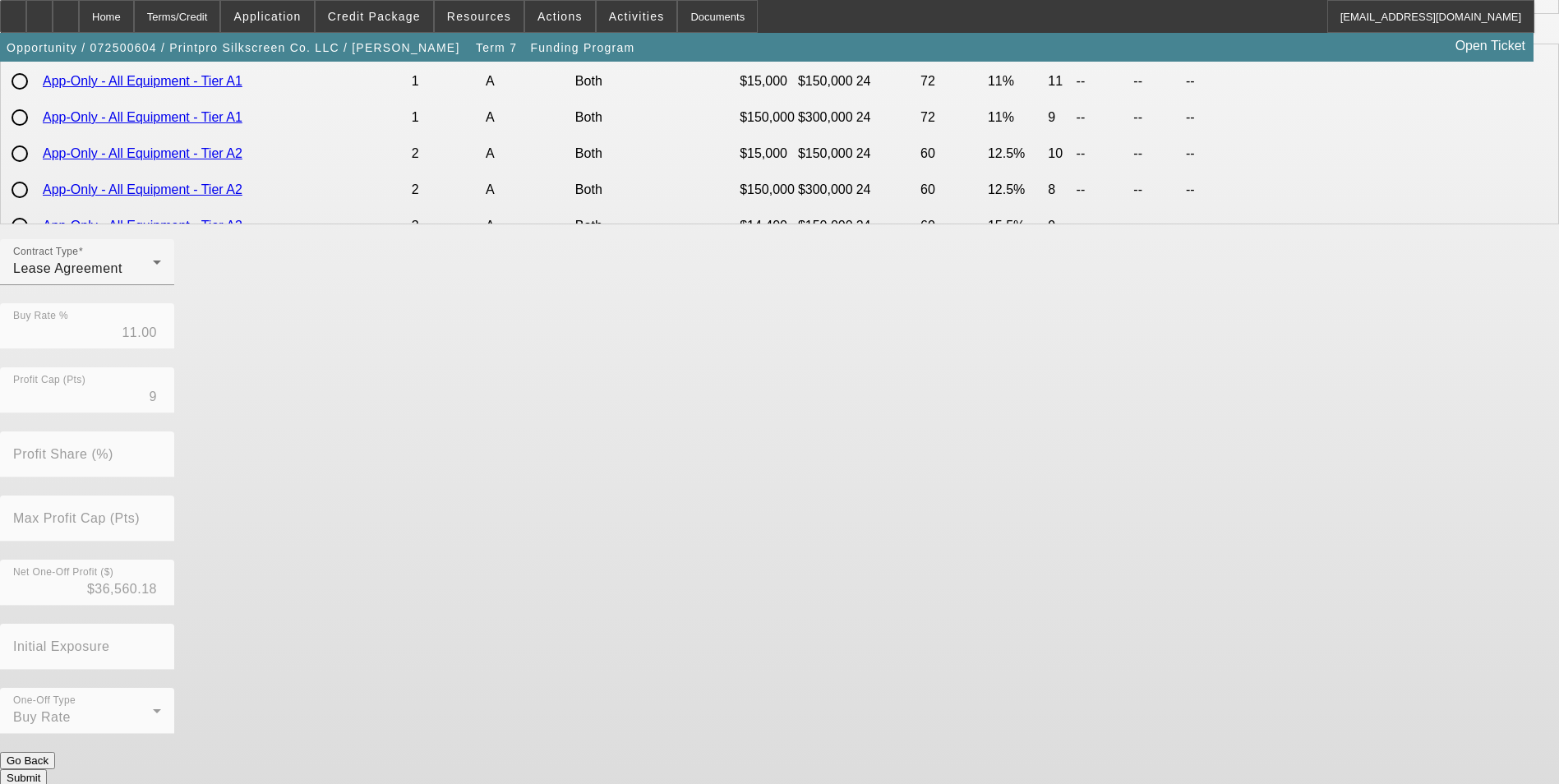
click at [47, 769] on button "Submit" at bounding box center [23, 777] width 47 height 17
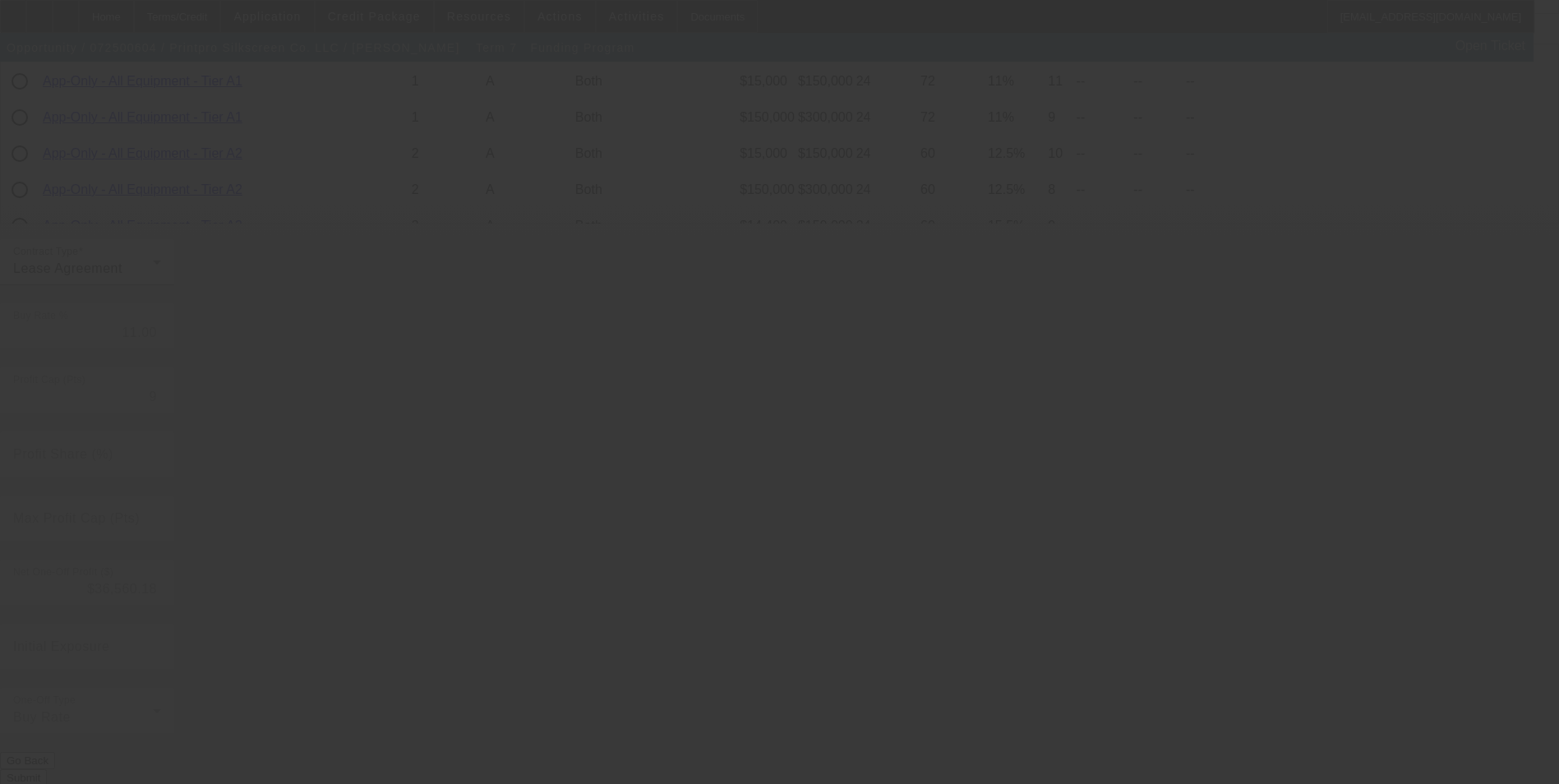
type input "7.75"
type input "4"
type input "50.00"
type input "7"
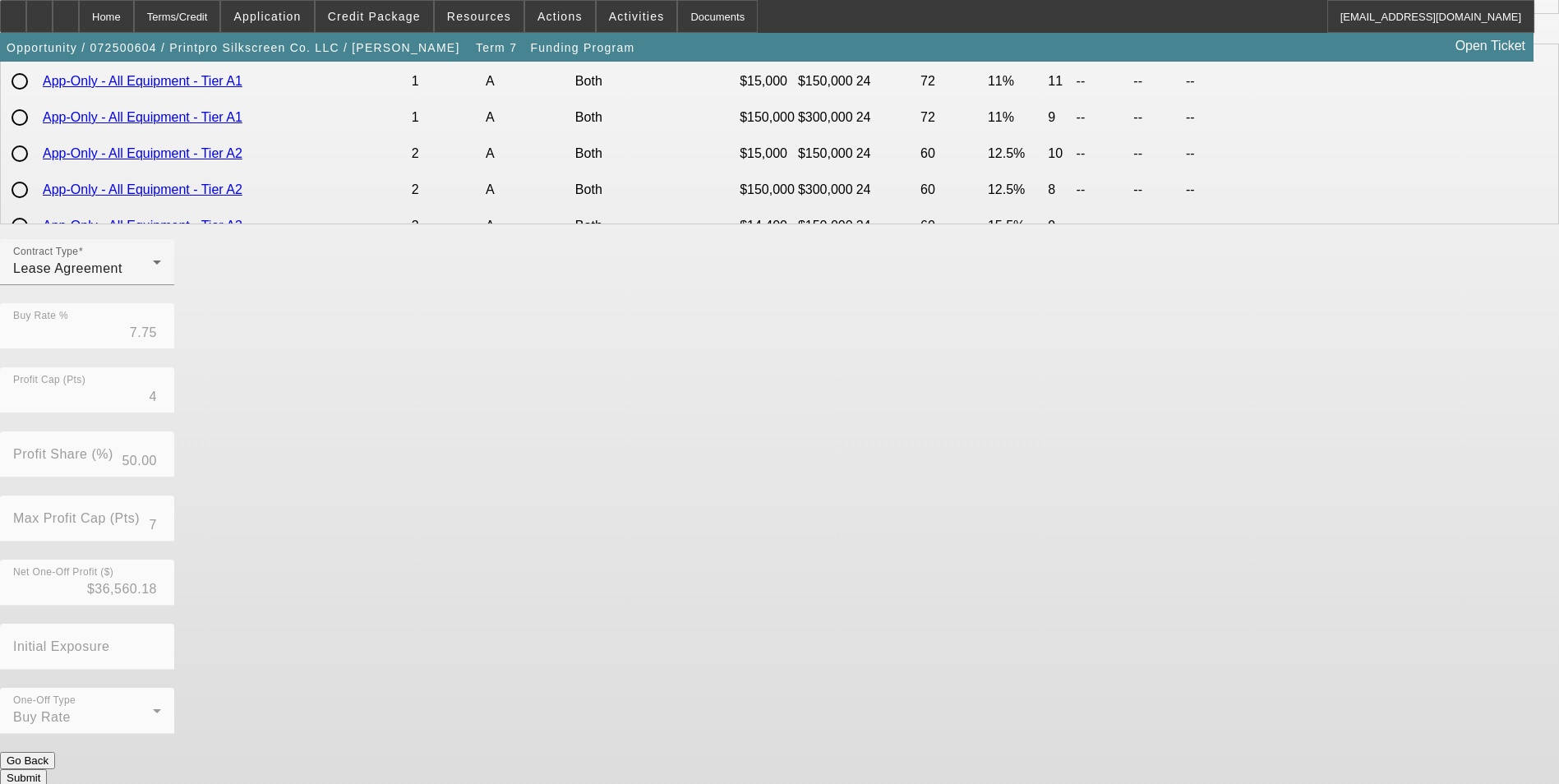
scroll to position [0, 0]
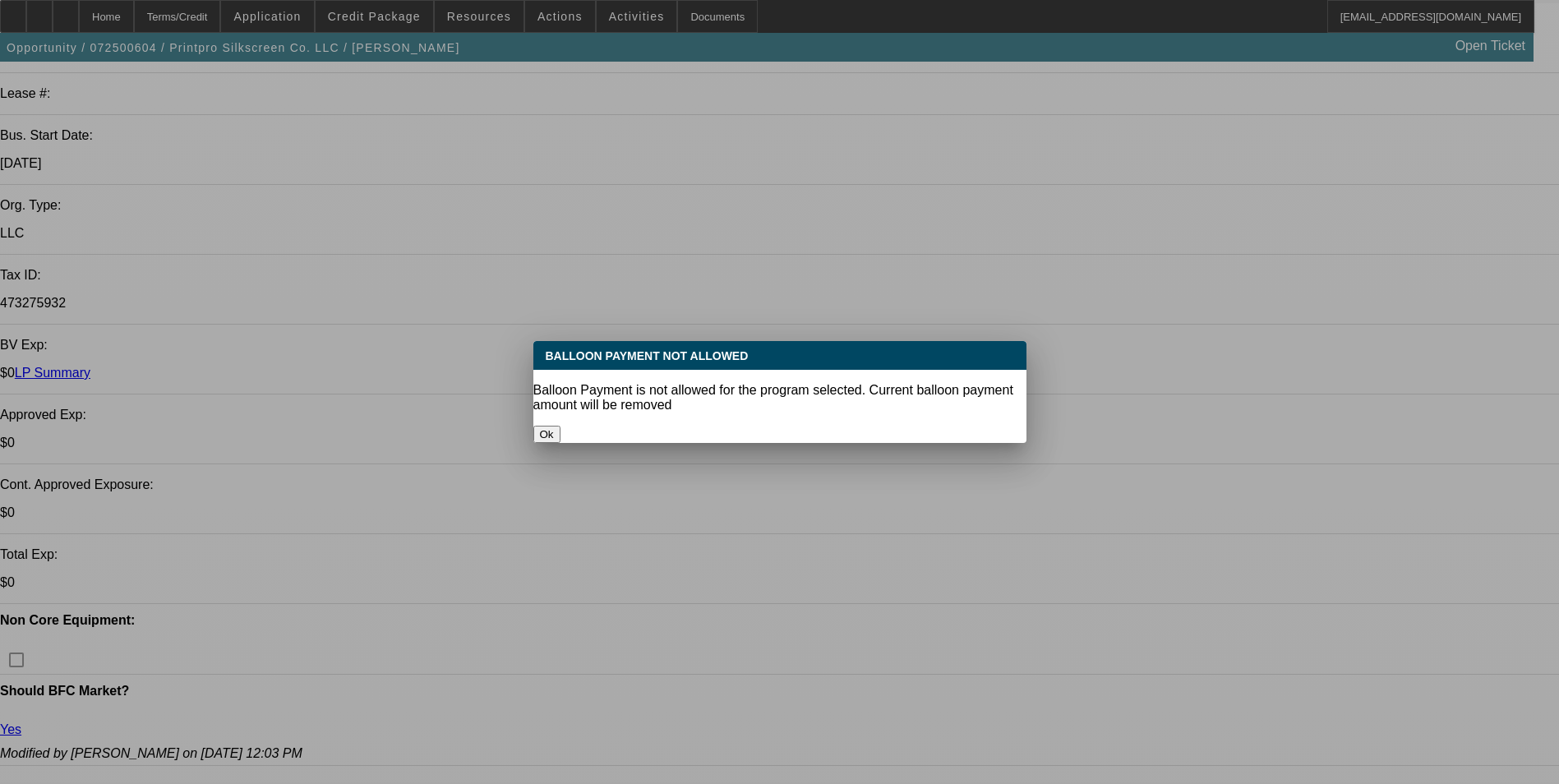
select select "0"
select select "2"
select select "0"
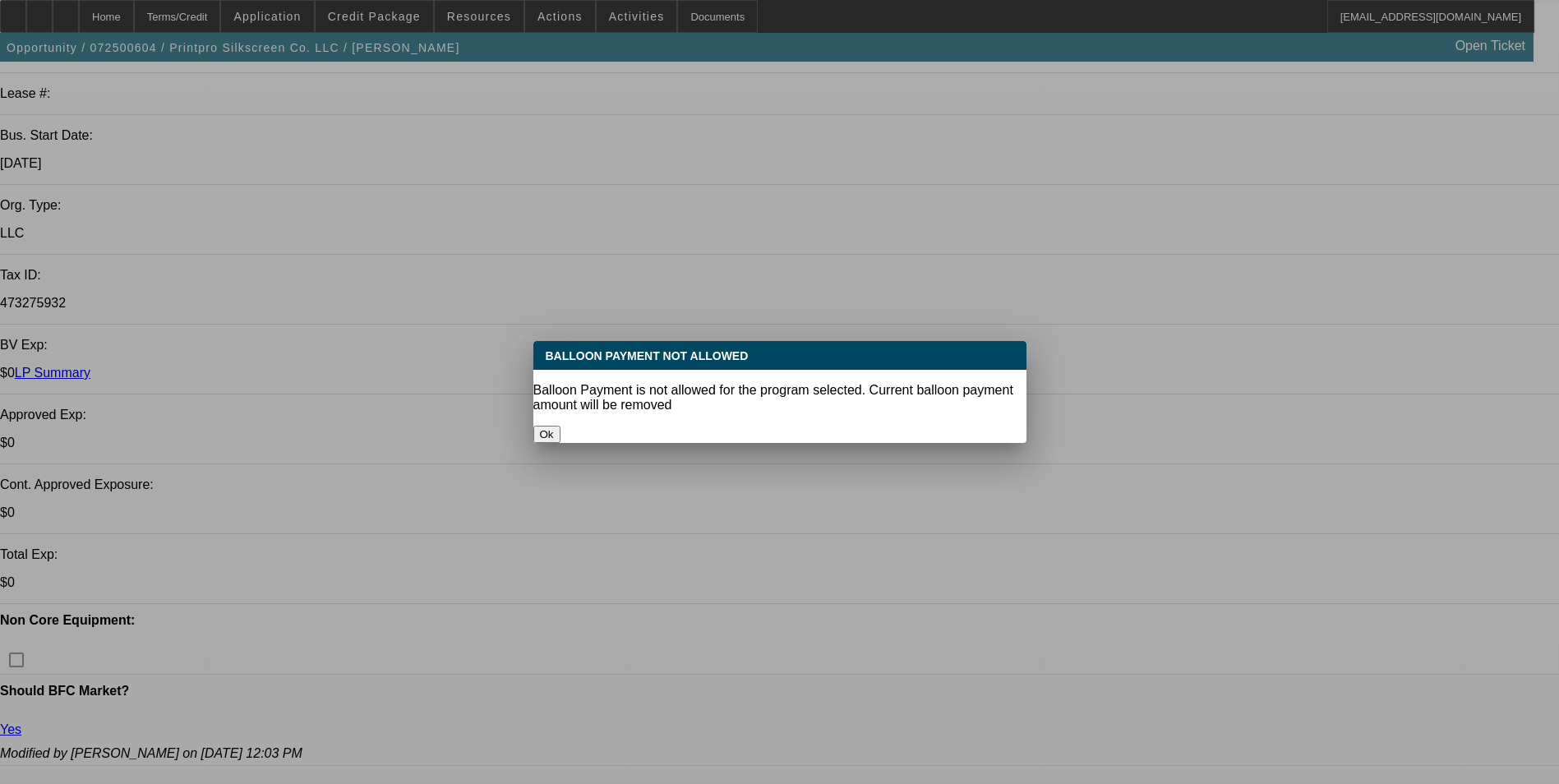
select select "0"
select select "2"
select select "0"
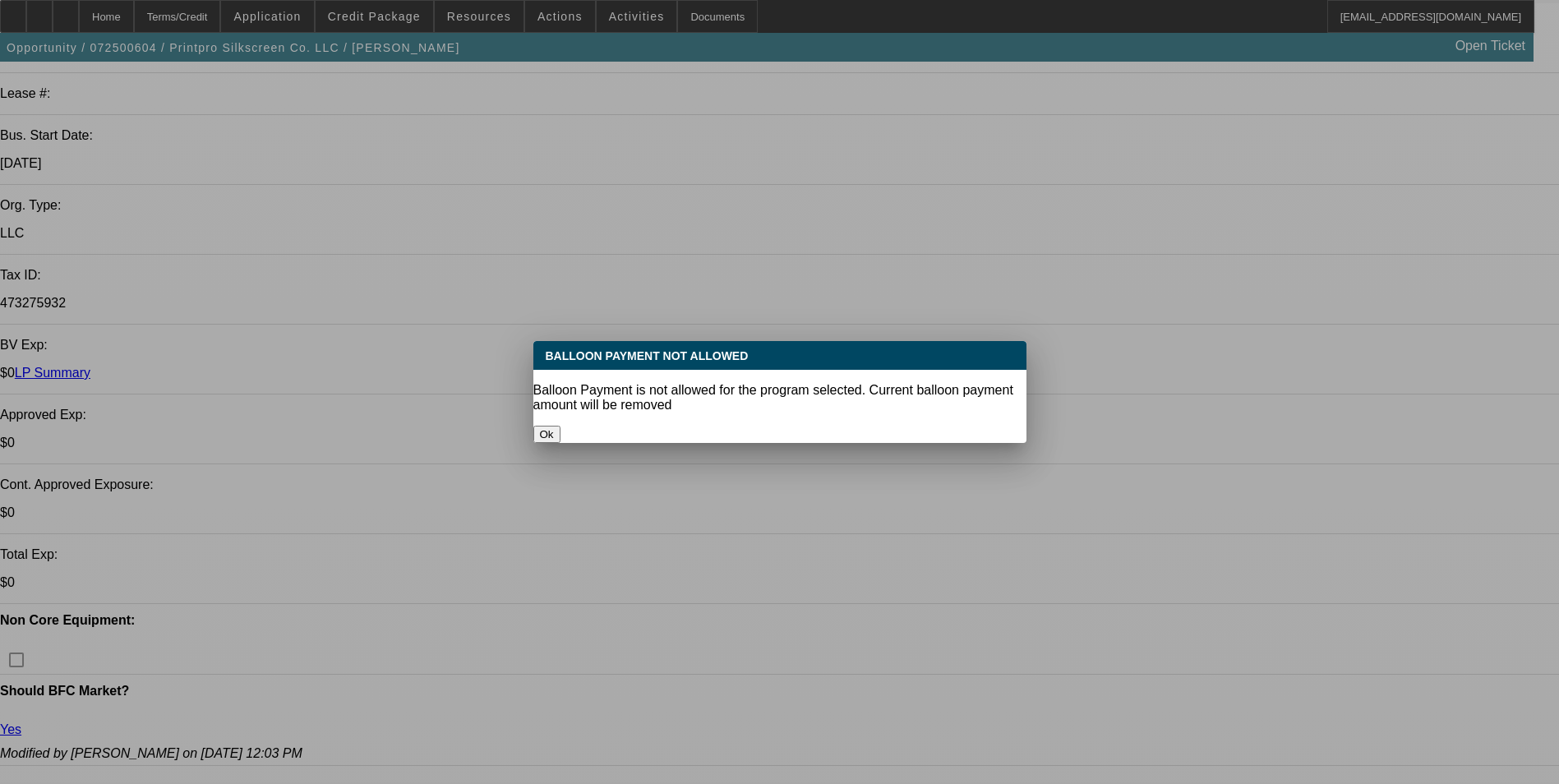
select select "0"
select select "2"
select select "0"
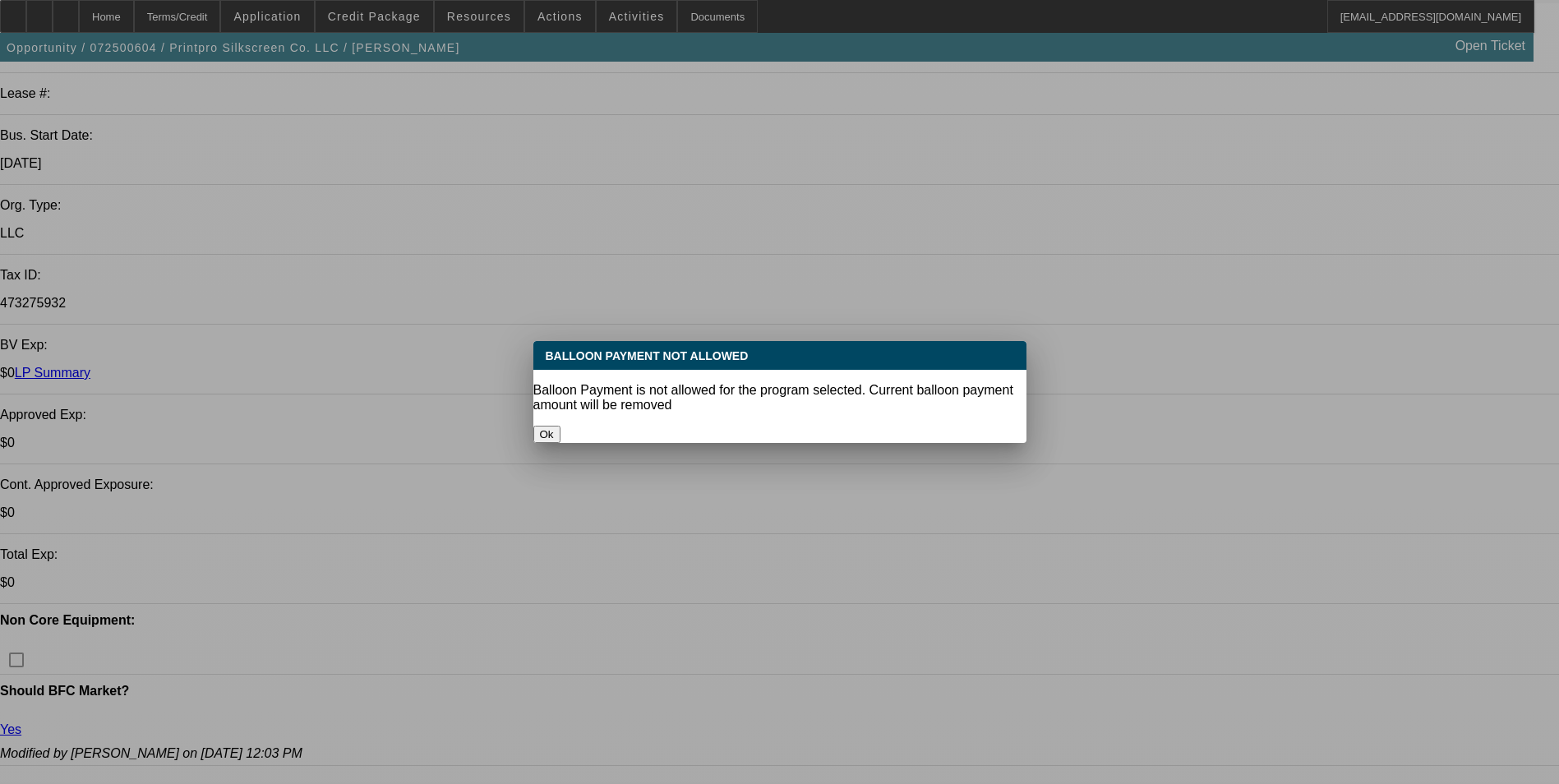
select select "2"
click at [561, 426] on button "Ok" at bounding box center [547, 434] width 27 height 17
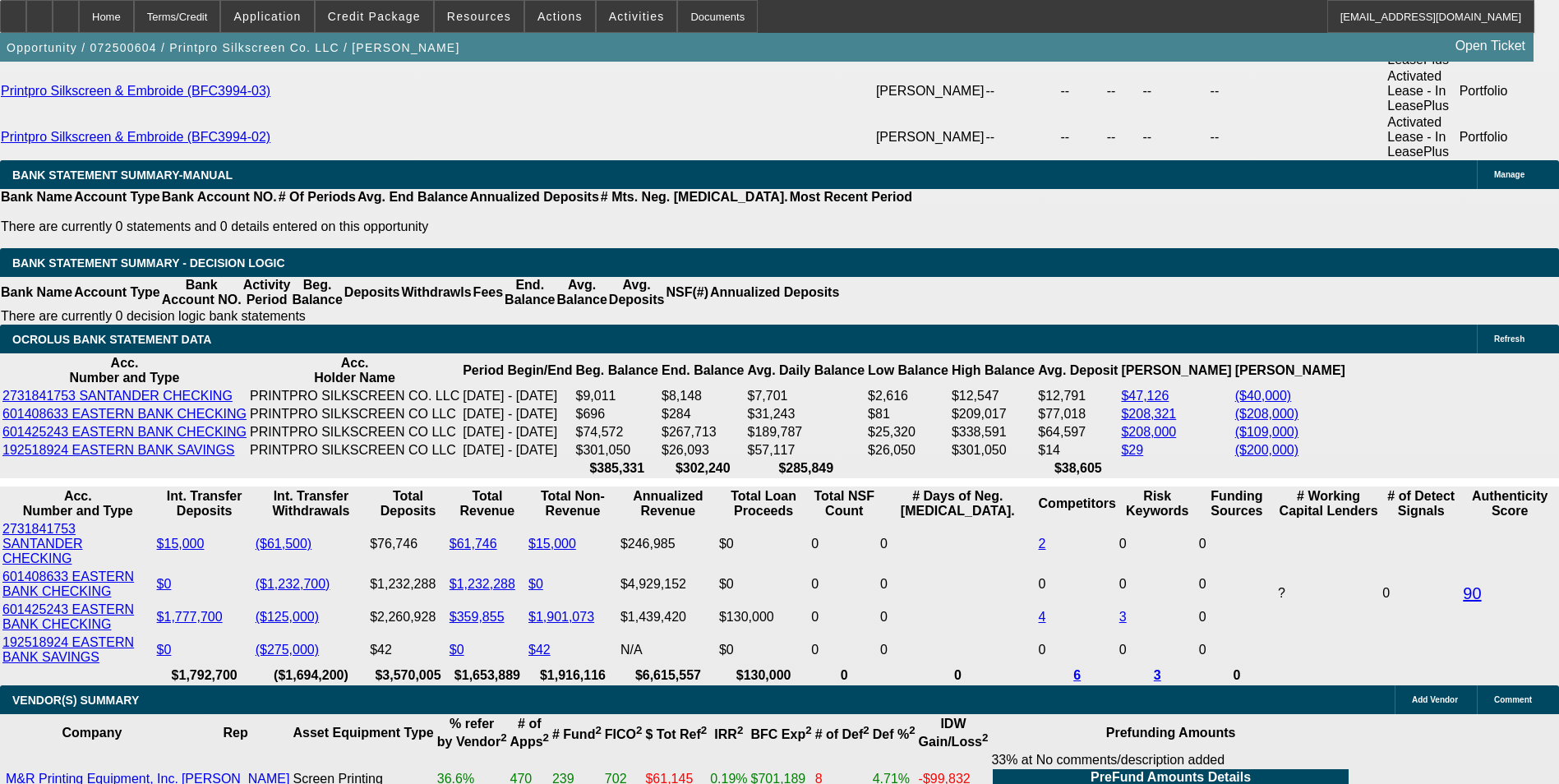
scroll to position [3338, 0]
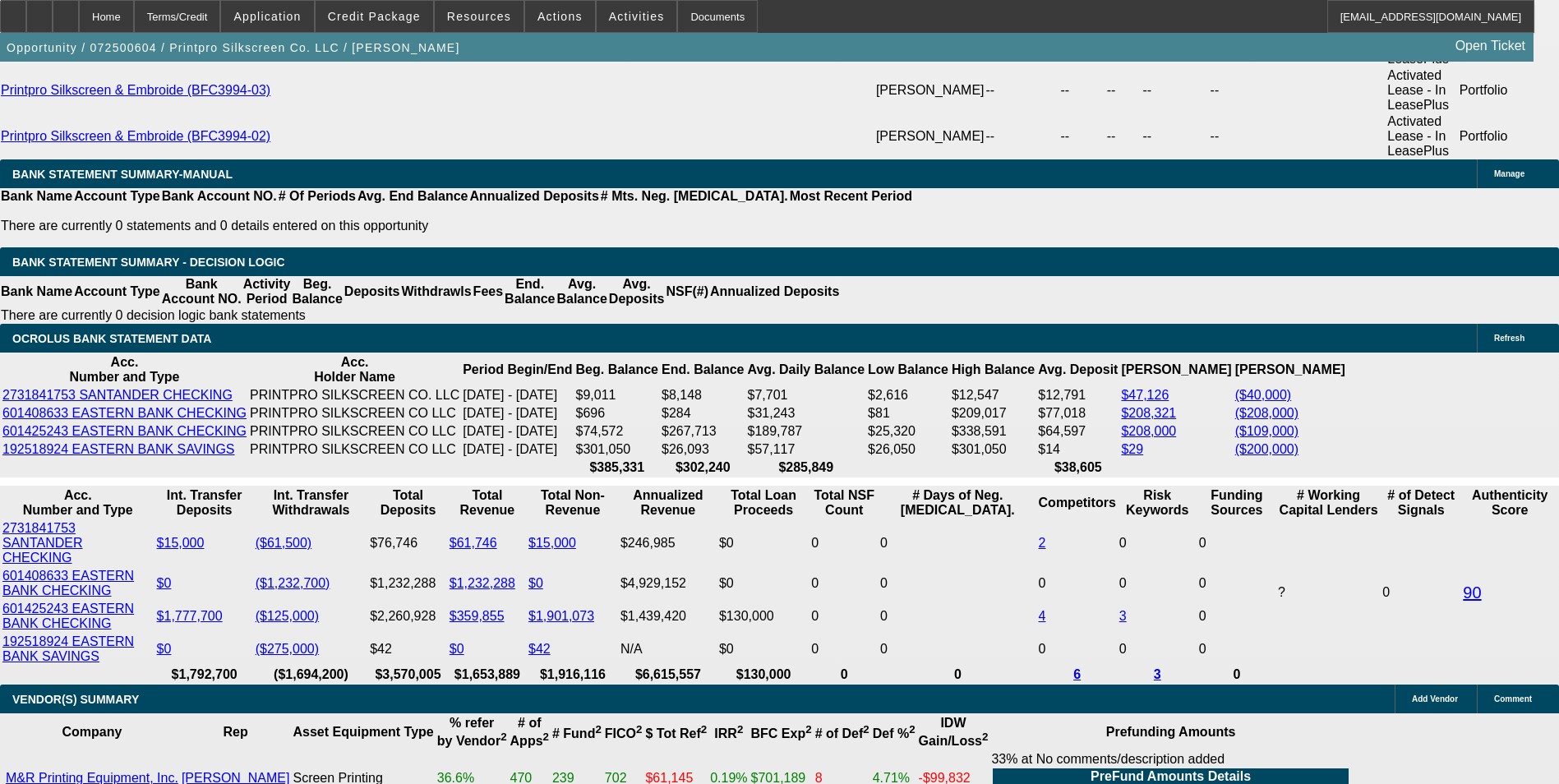
drag, startPoint x: 353, startPoint y: 308, endPoint x: 429, endPoint y: 322, distance: 77.3
type input "UNKNOWN"
type input "12"
type input "$16,819.19"
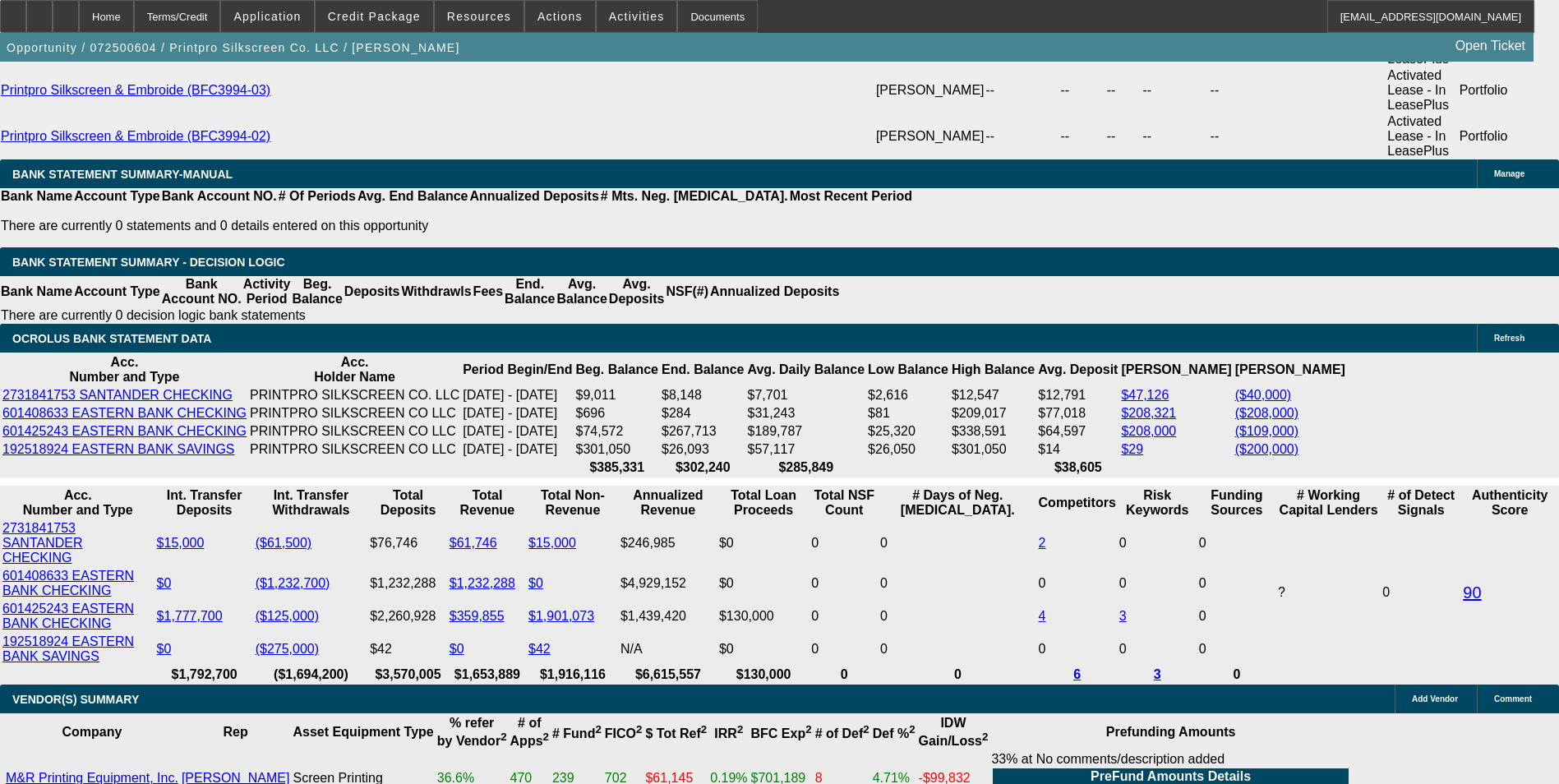
type input "12"
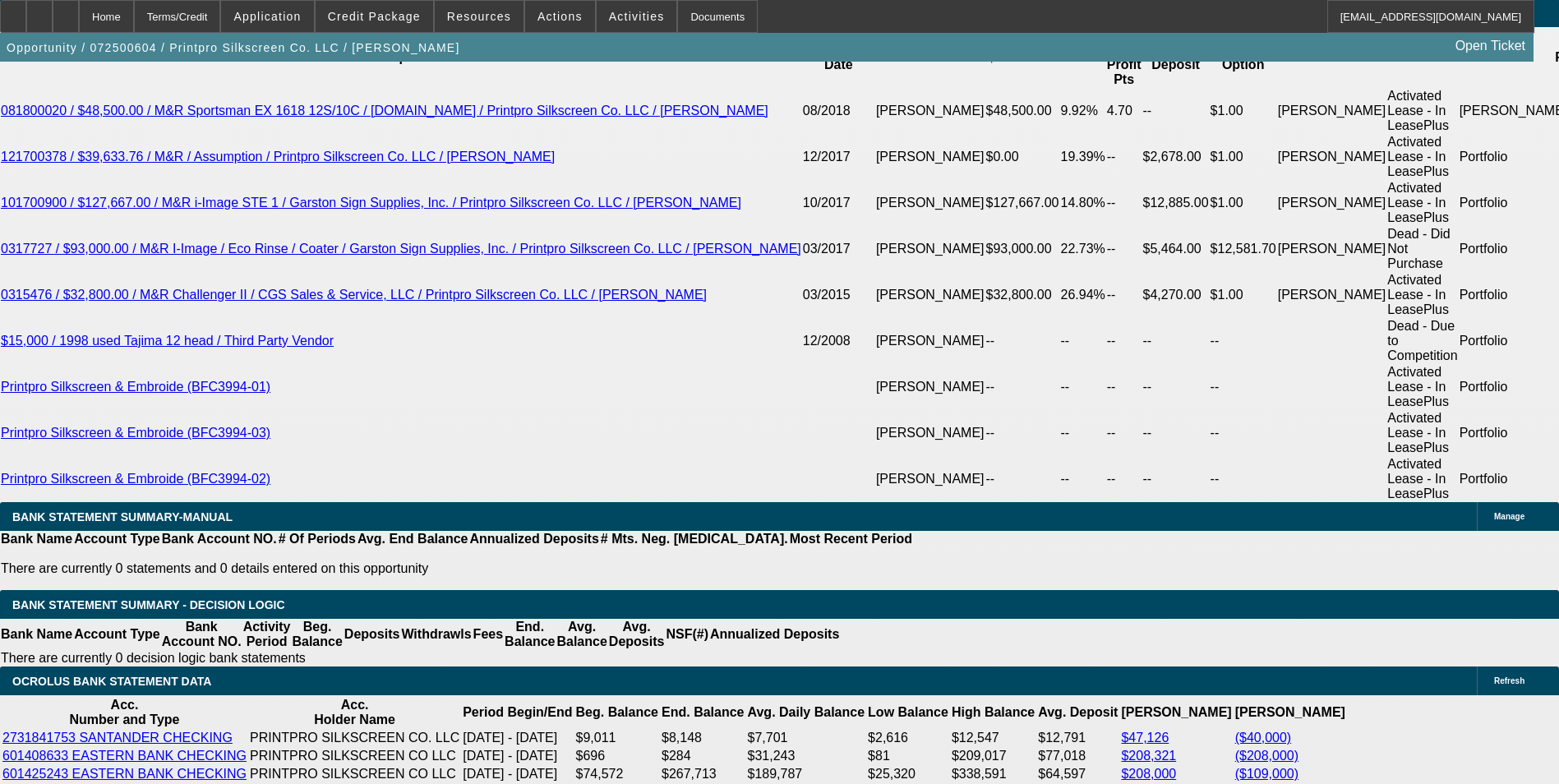
scroll to position [2928, 0]
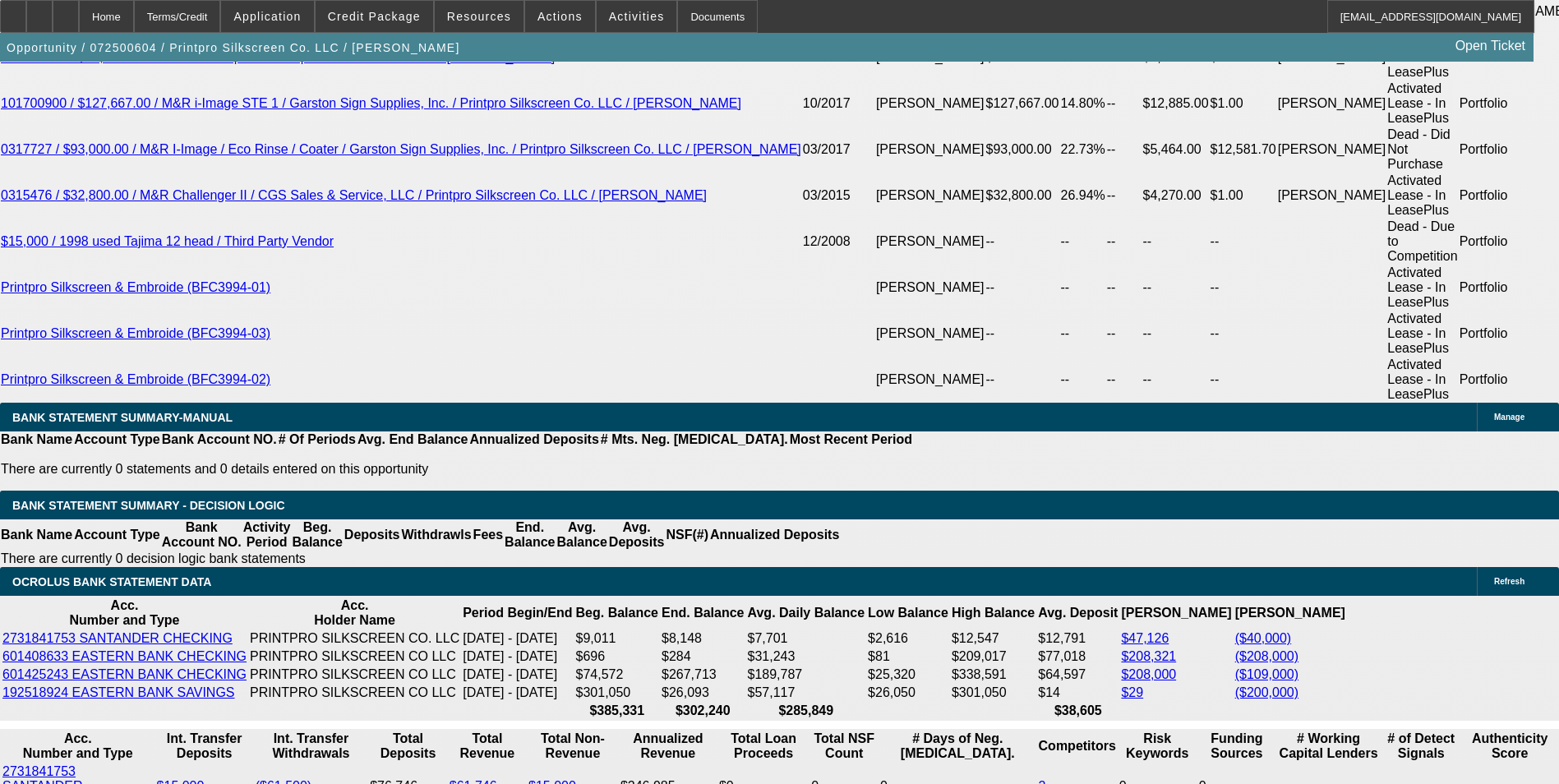
scroll to position [3174, 0]
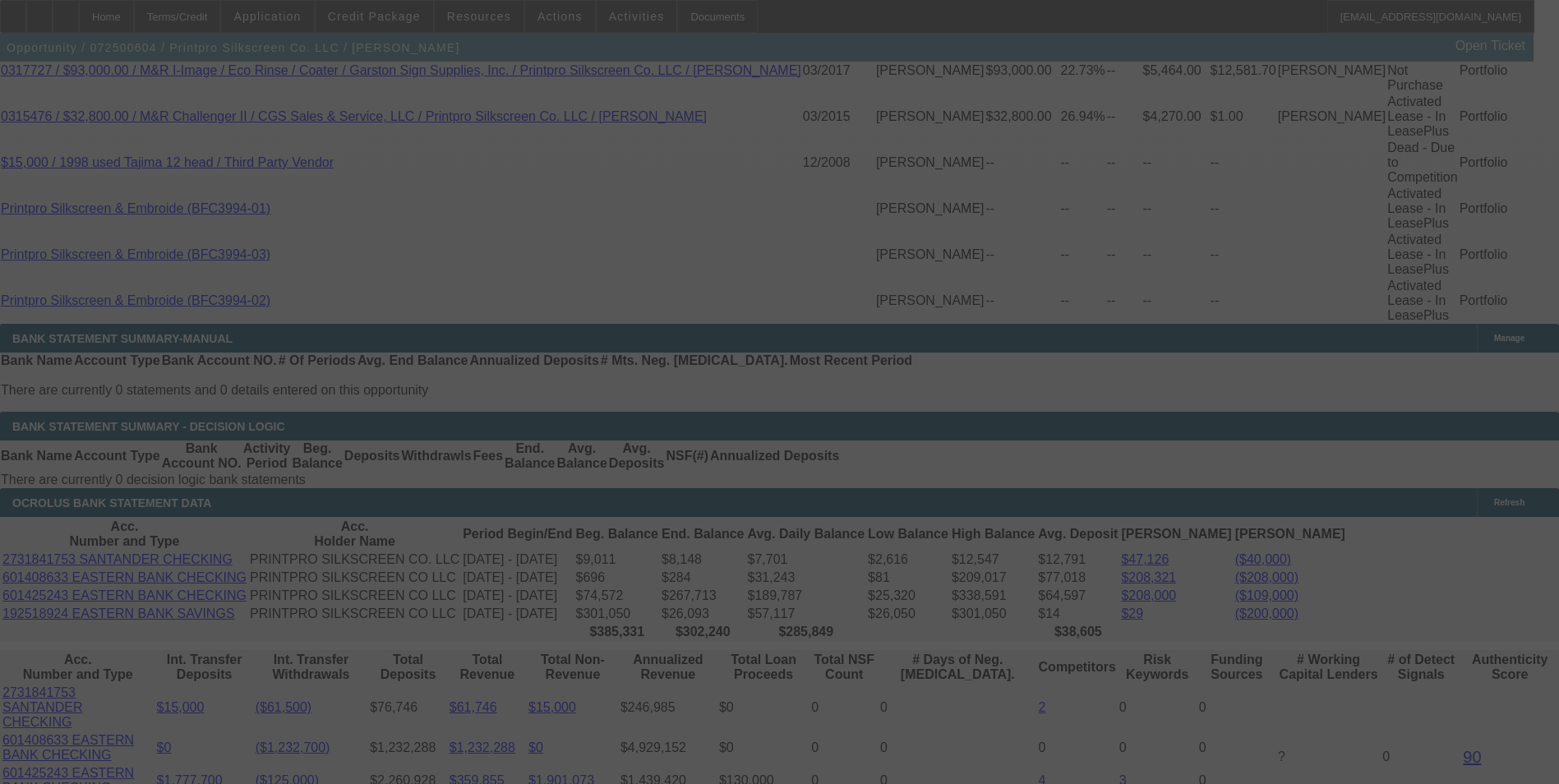
select select "0"
select select "2"
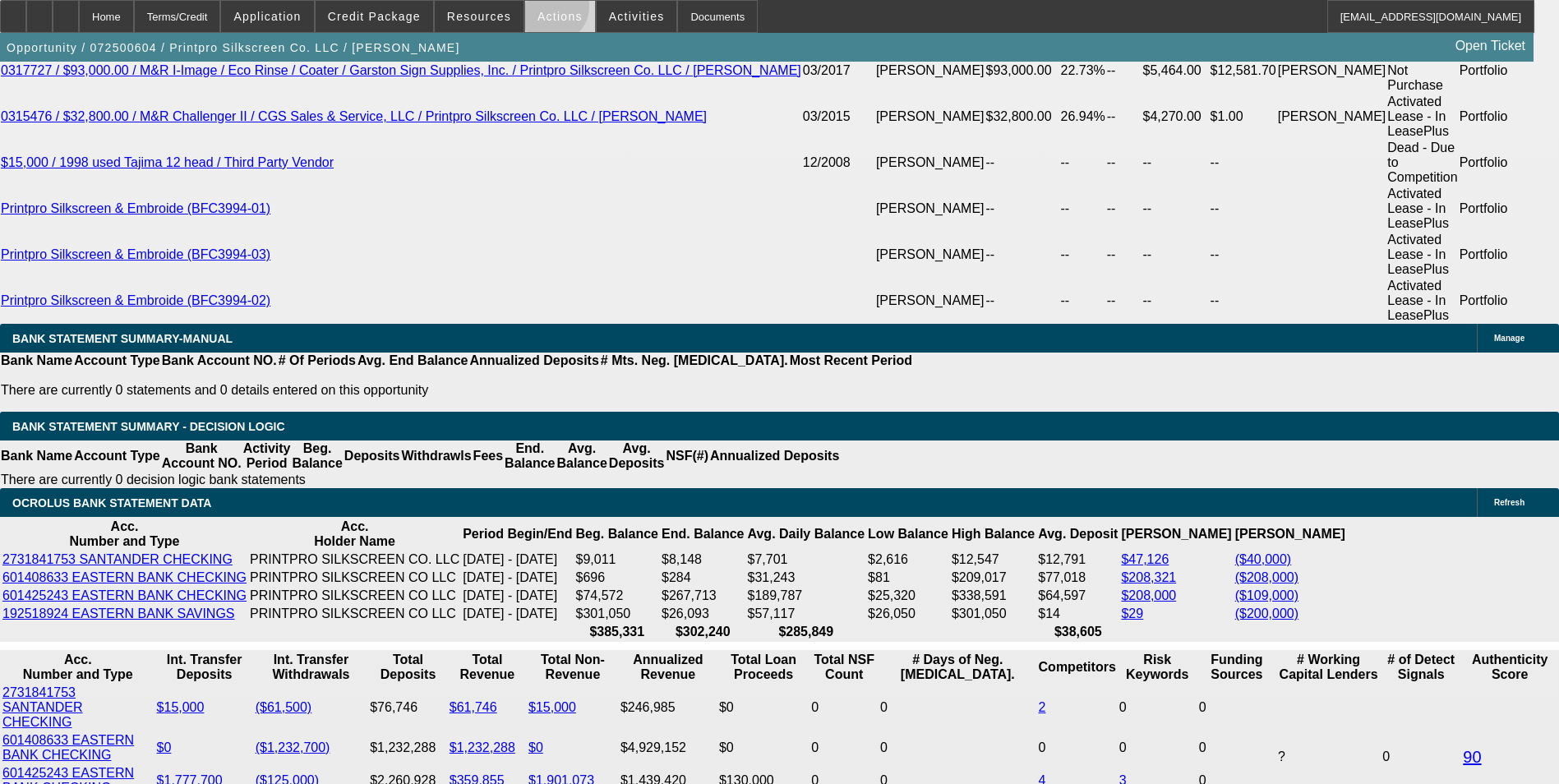
click at [545, 11] on span "Actions" at bounding box center [560, 16] width 45 height 13
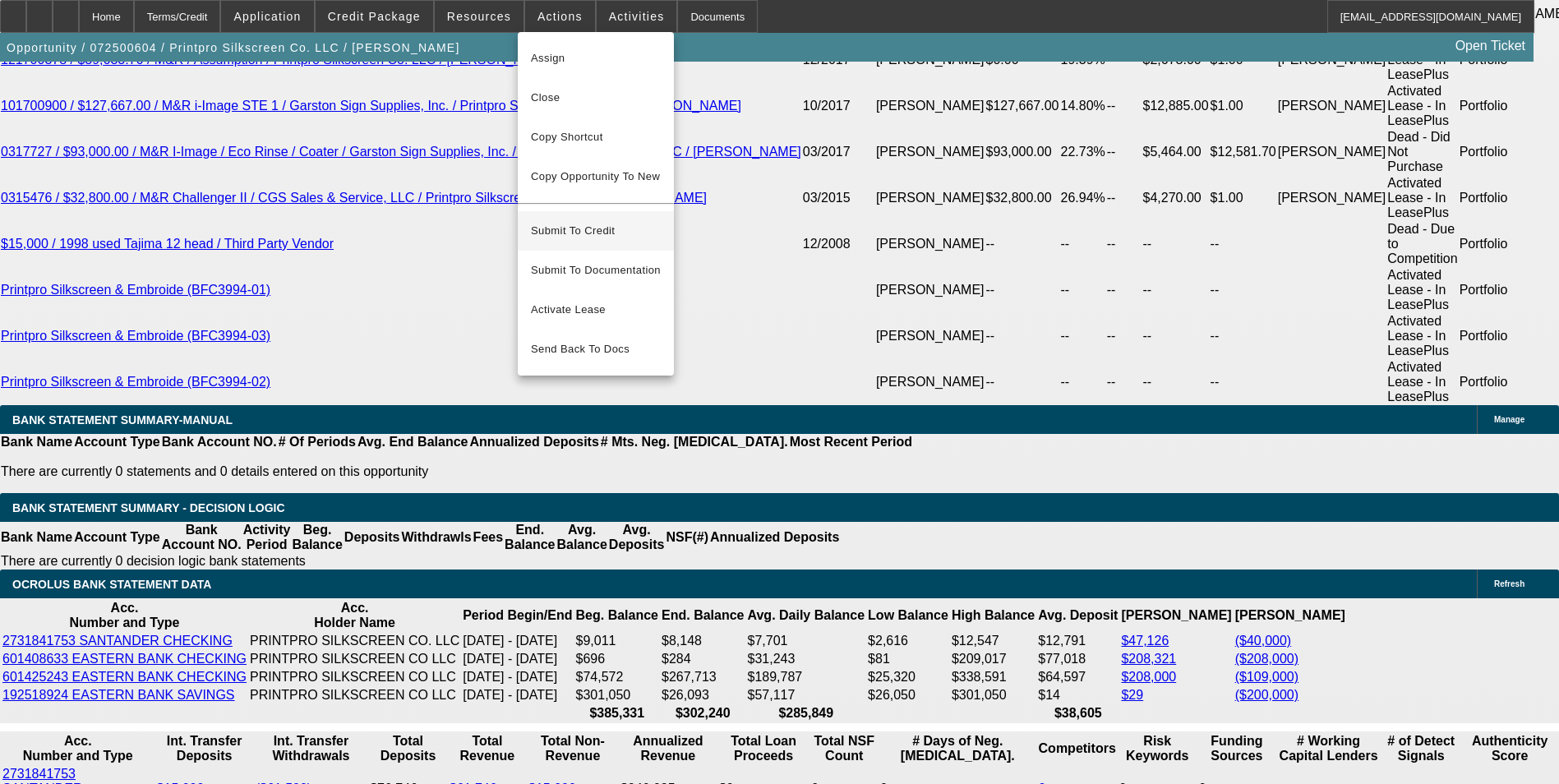
scroll to position [3092, 0]
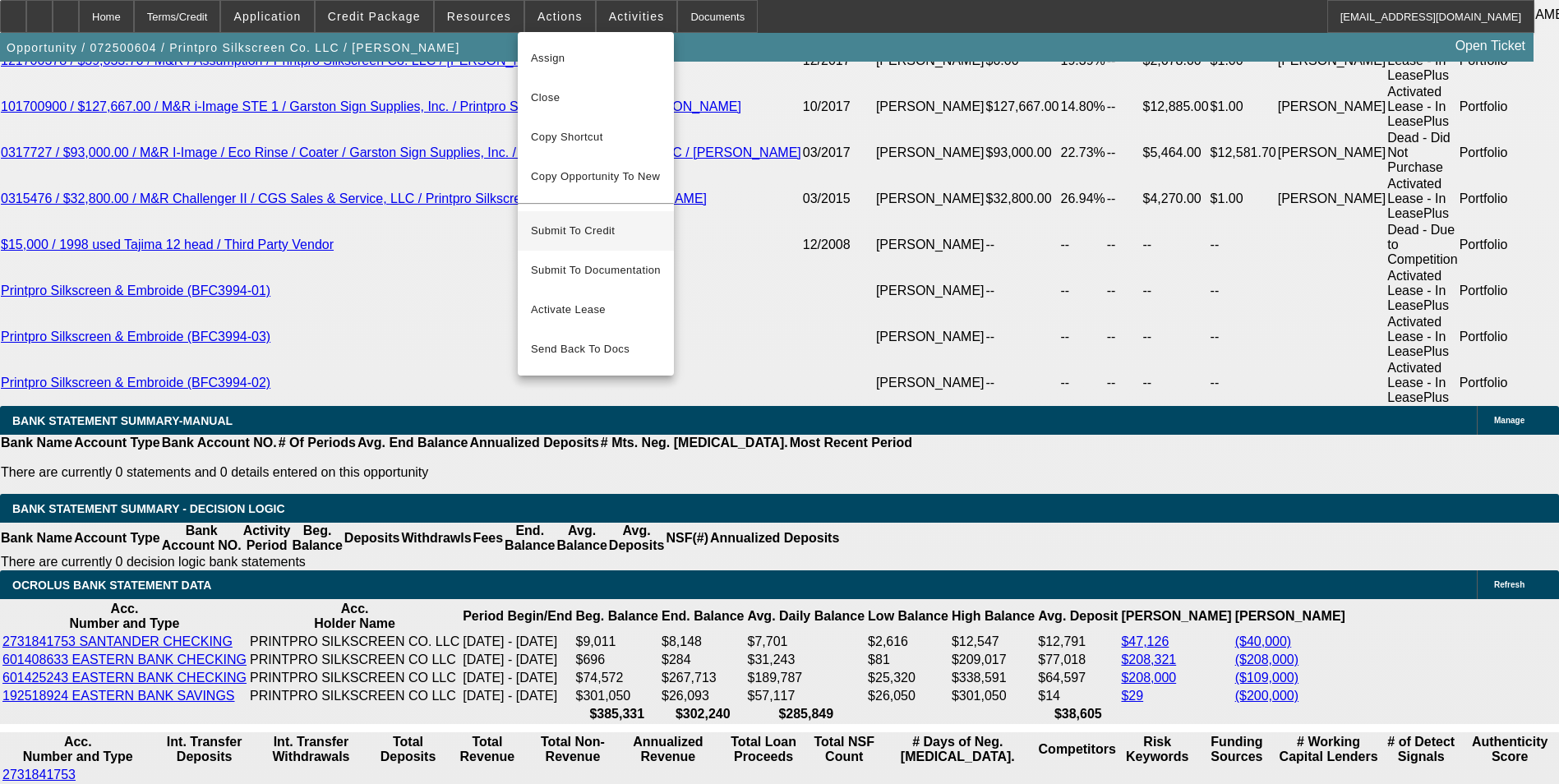
click at [588, 221] on span "Submit To Credit" at bounding box center [595, 231] width 129 height 20
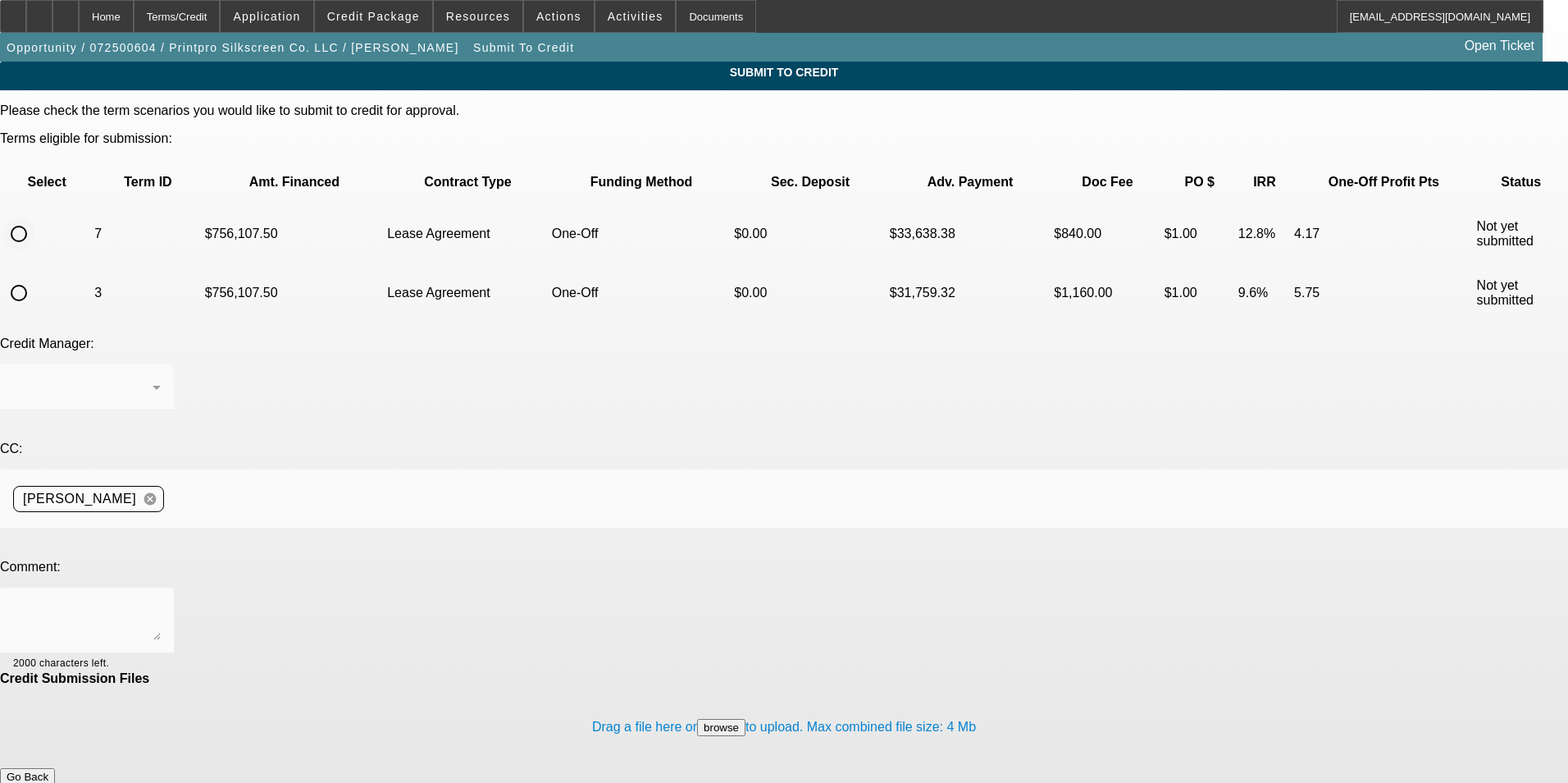
click at [35, 217] on input "radio" at bounding box center [19, 234] width 33 height 33
radio input "true"
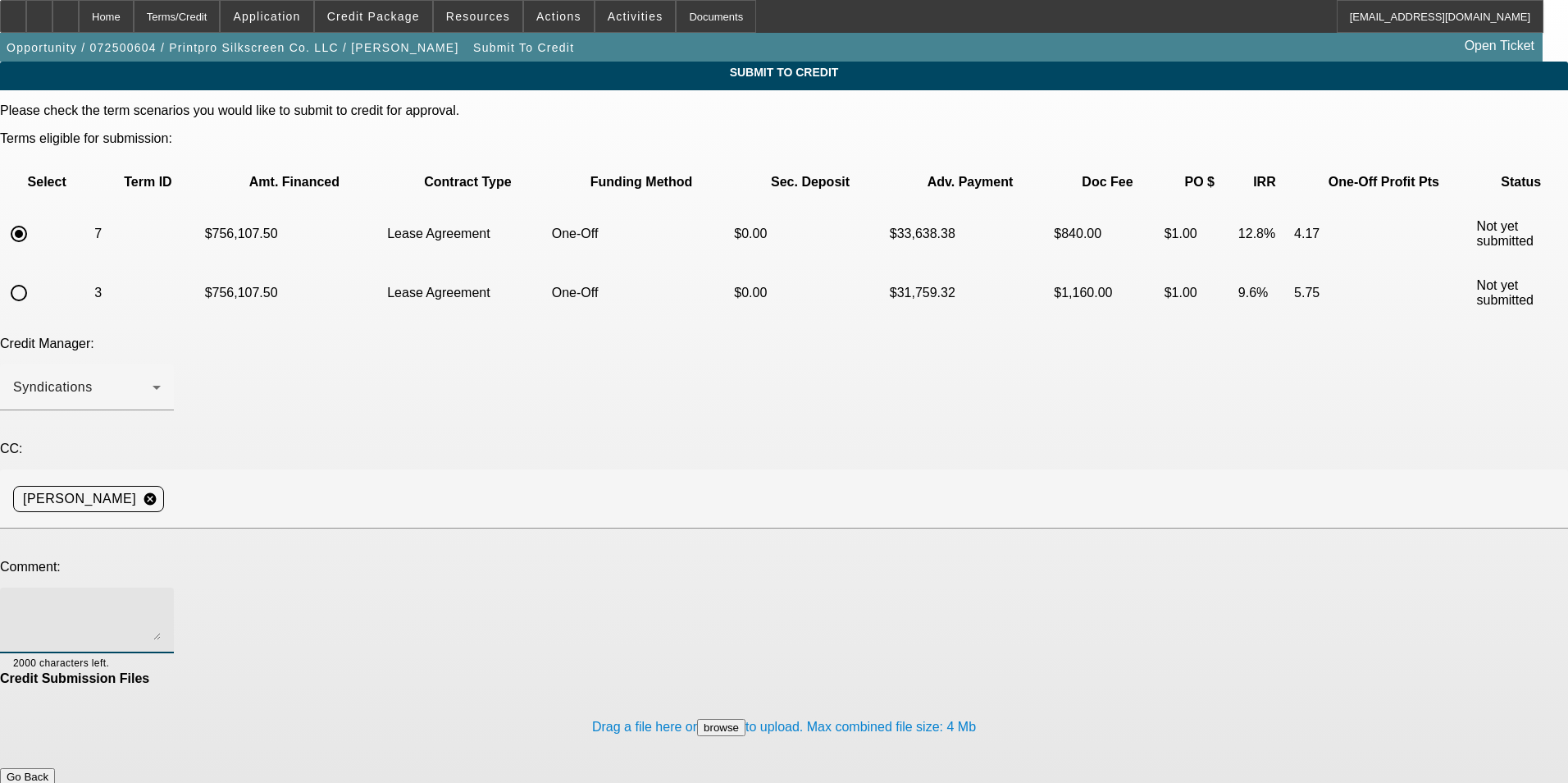
click at [161, 601] on textarea at bounding box center [87, 620] width 147 height 39
type textarea "please send to [GEOGRAPHIC_DATA]"
click at [47, 782] on button "Submit" at bounding box center [23, 794] width 47 height 17
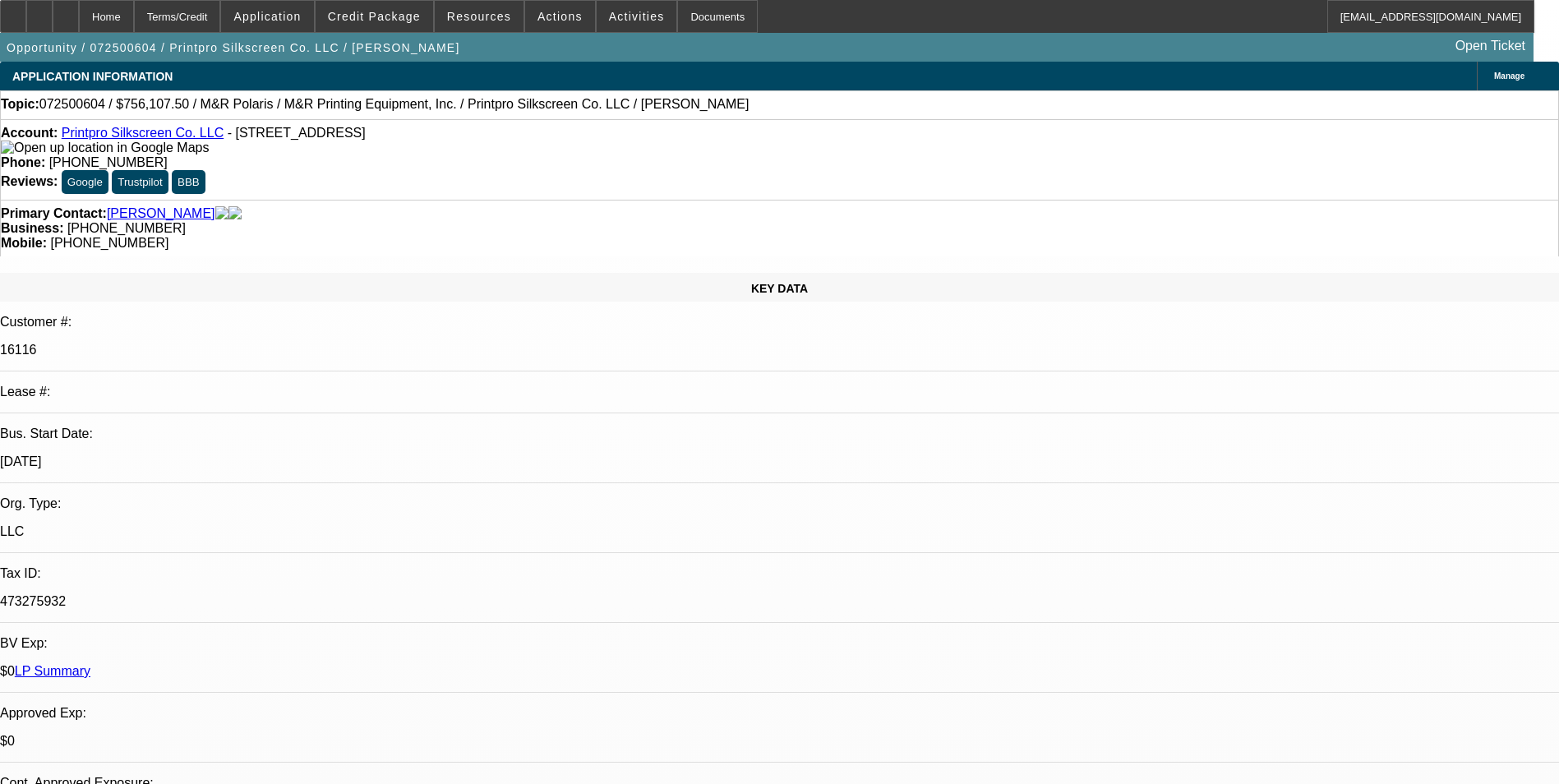
select select "0"
select select "2"
select select "0"
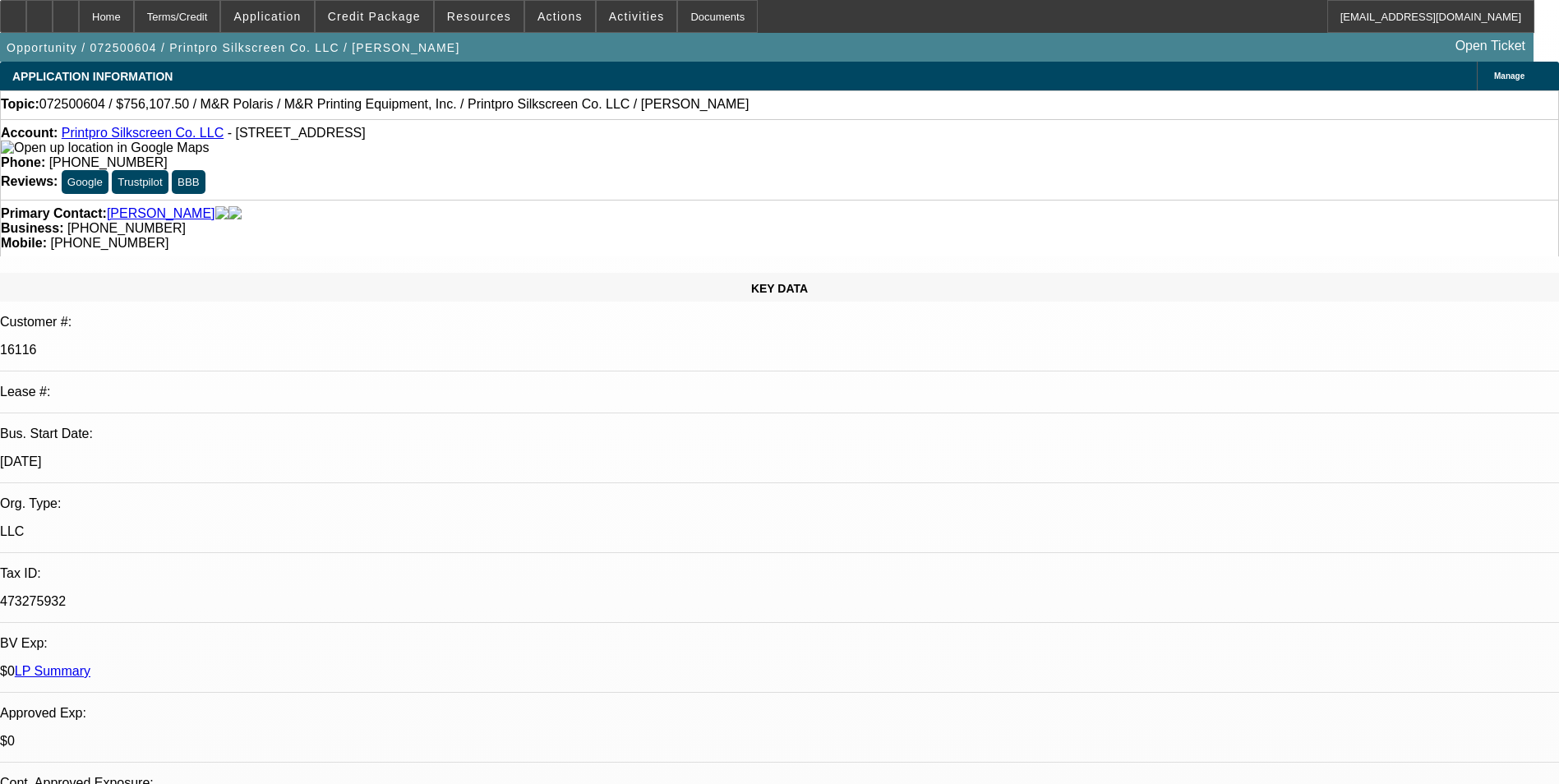
select select "0"
select select "2"
select select "0"
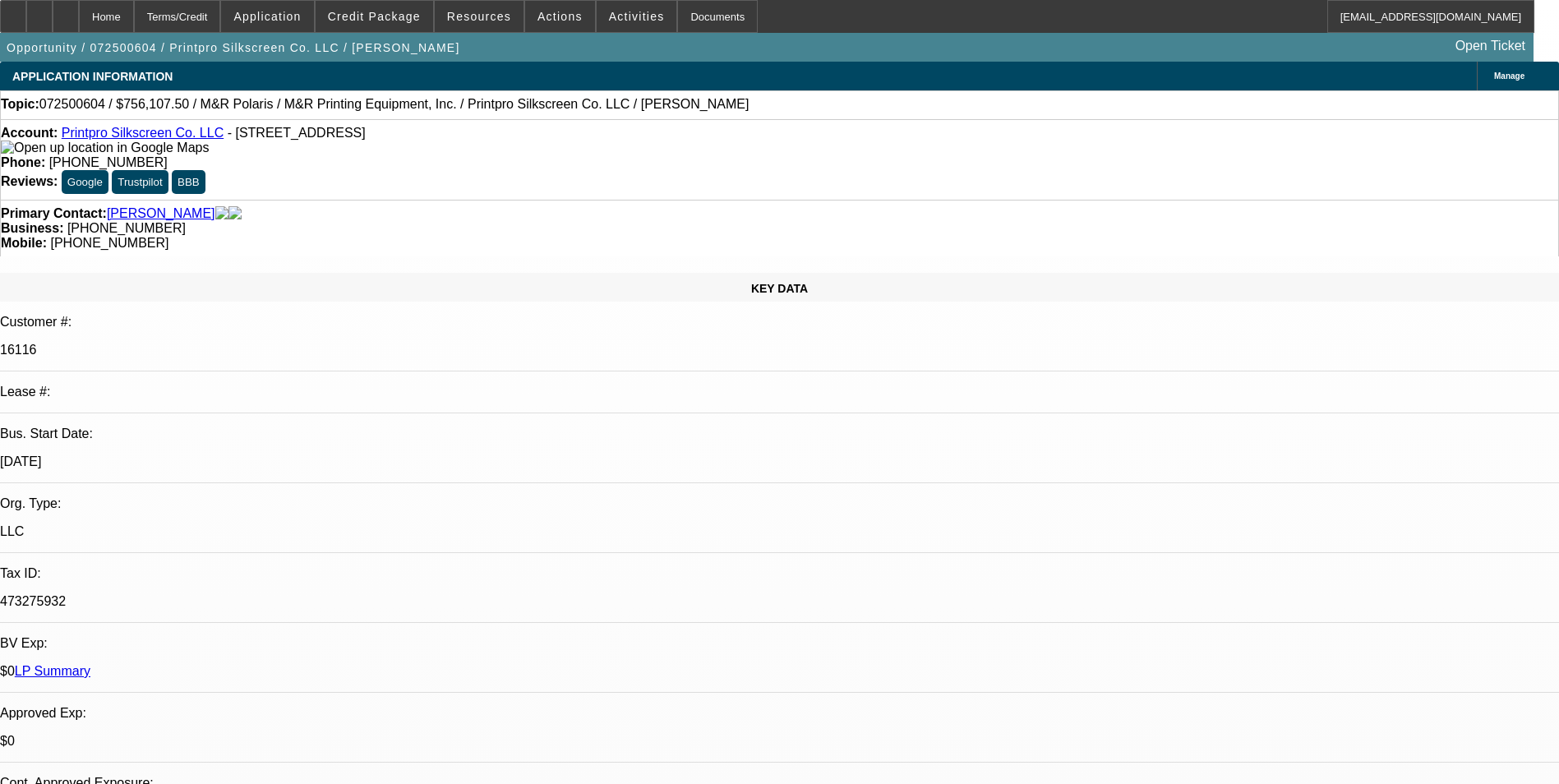
select select "0"
select select "2"
select select "0"
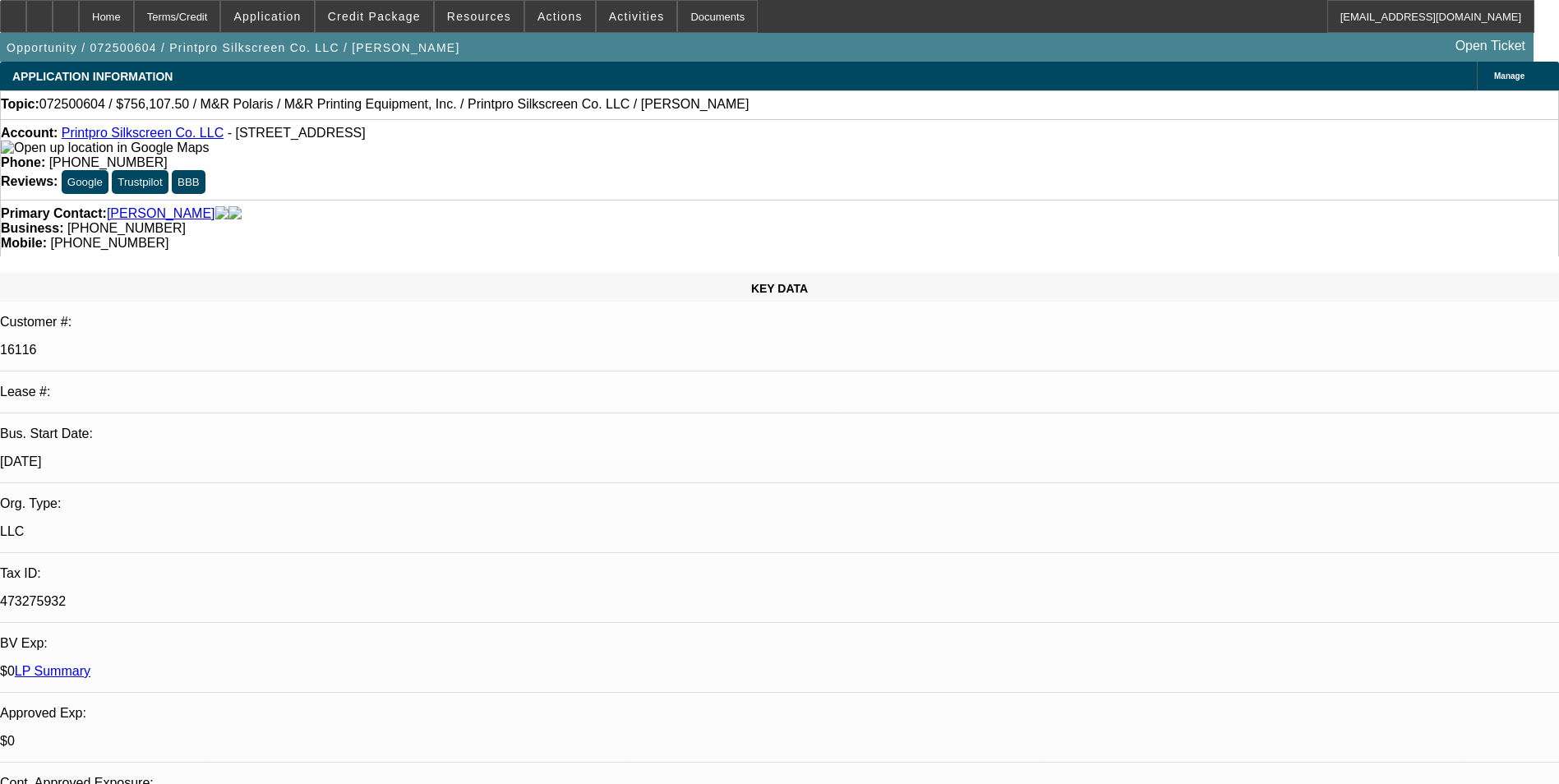
select select "2"
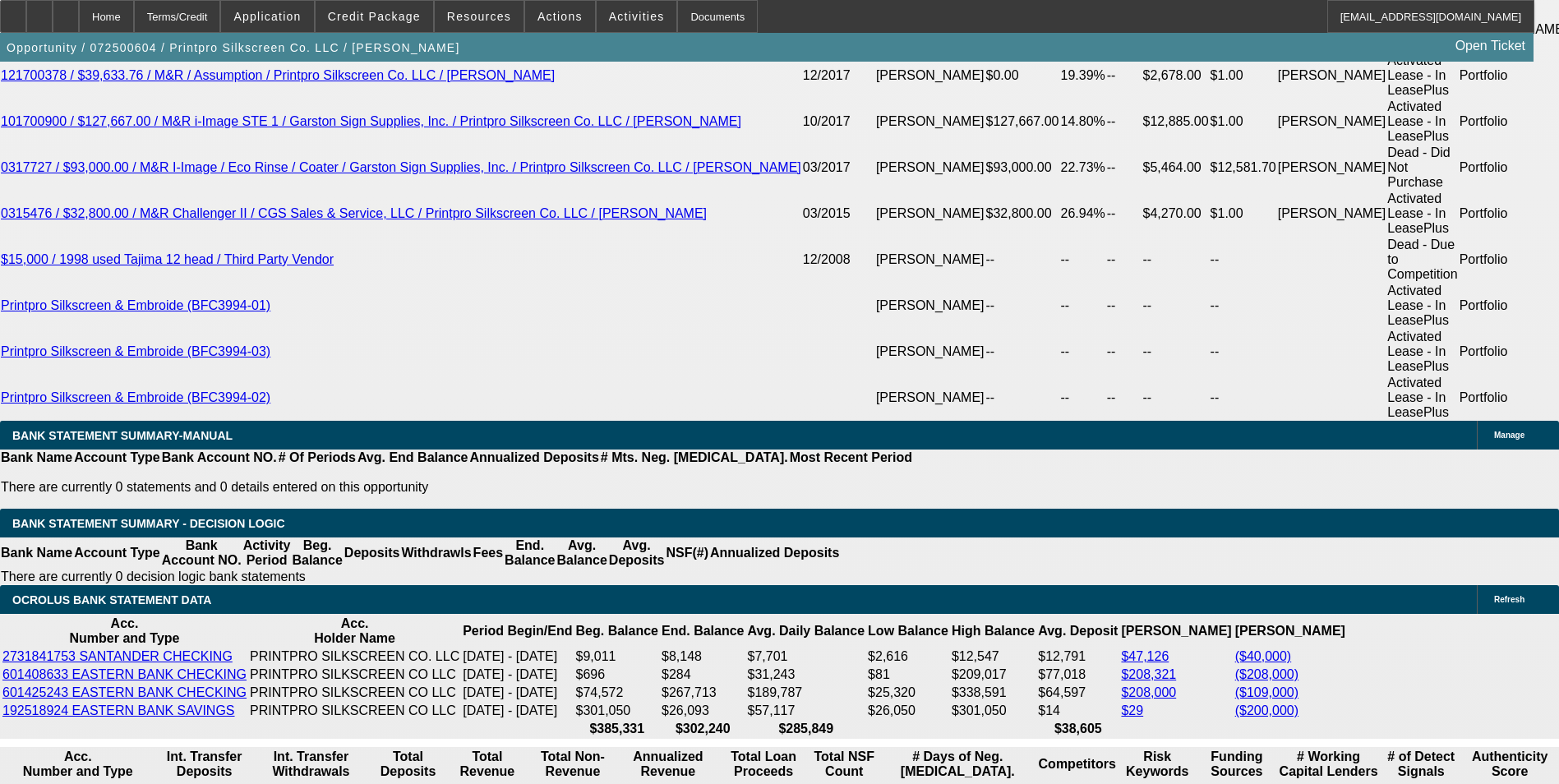
scroll to position [3204, 0]
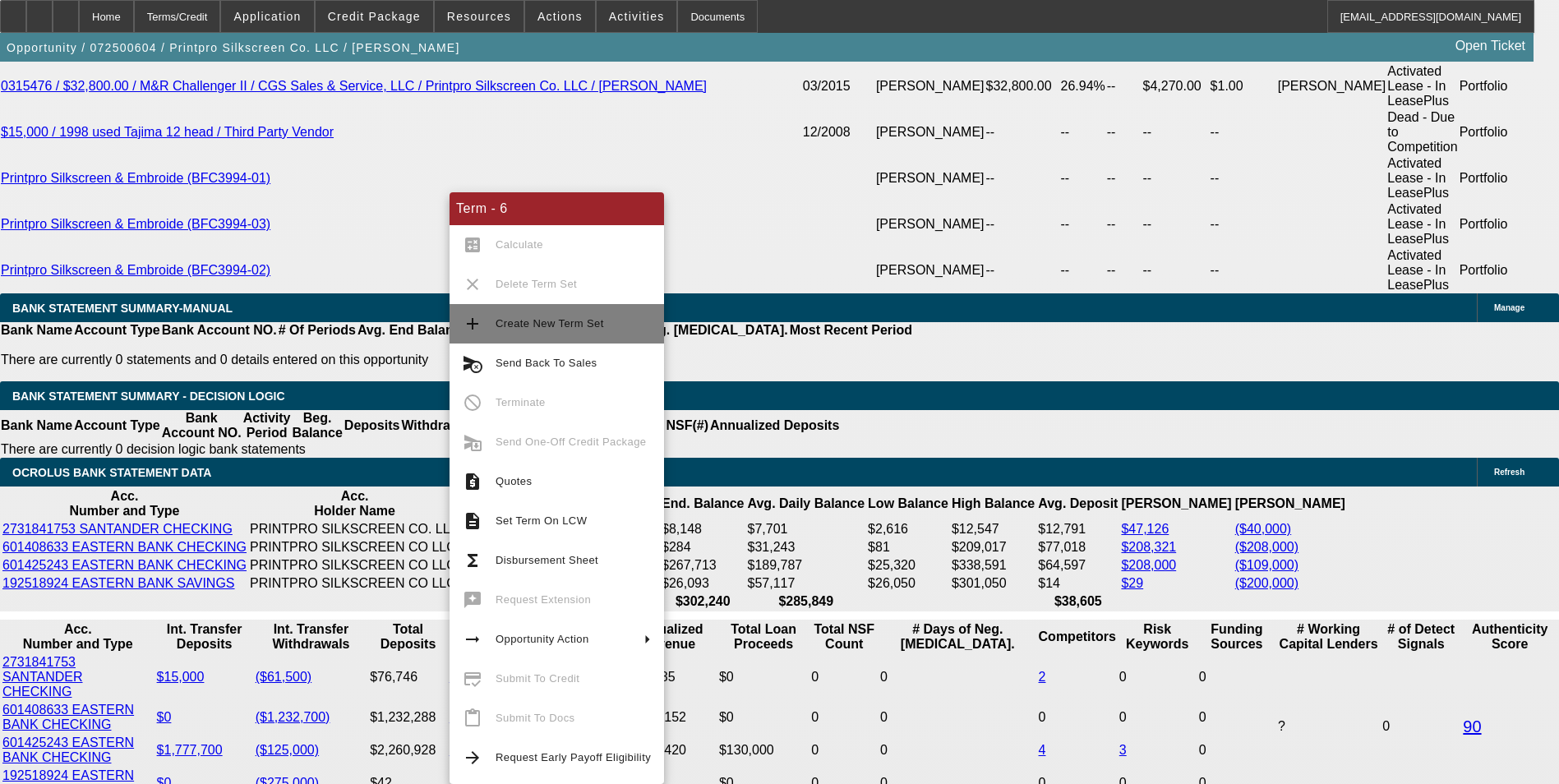
click at [560, 327] on span "Create New Term Set" at bounding box center [549, 323] width 108 height 12
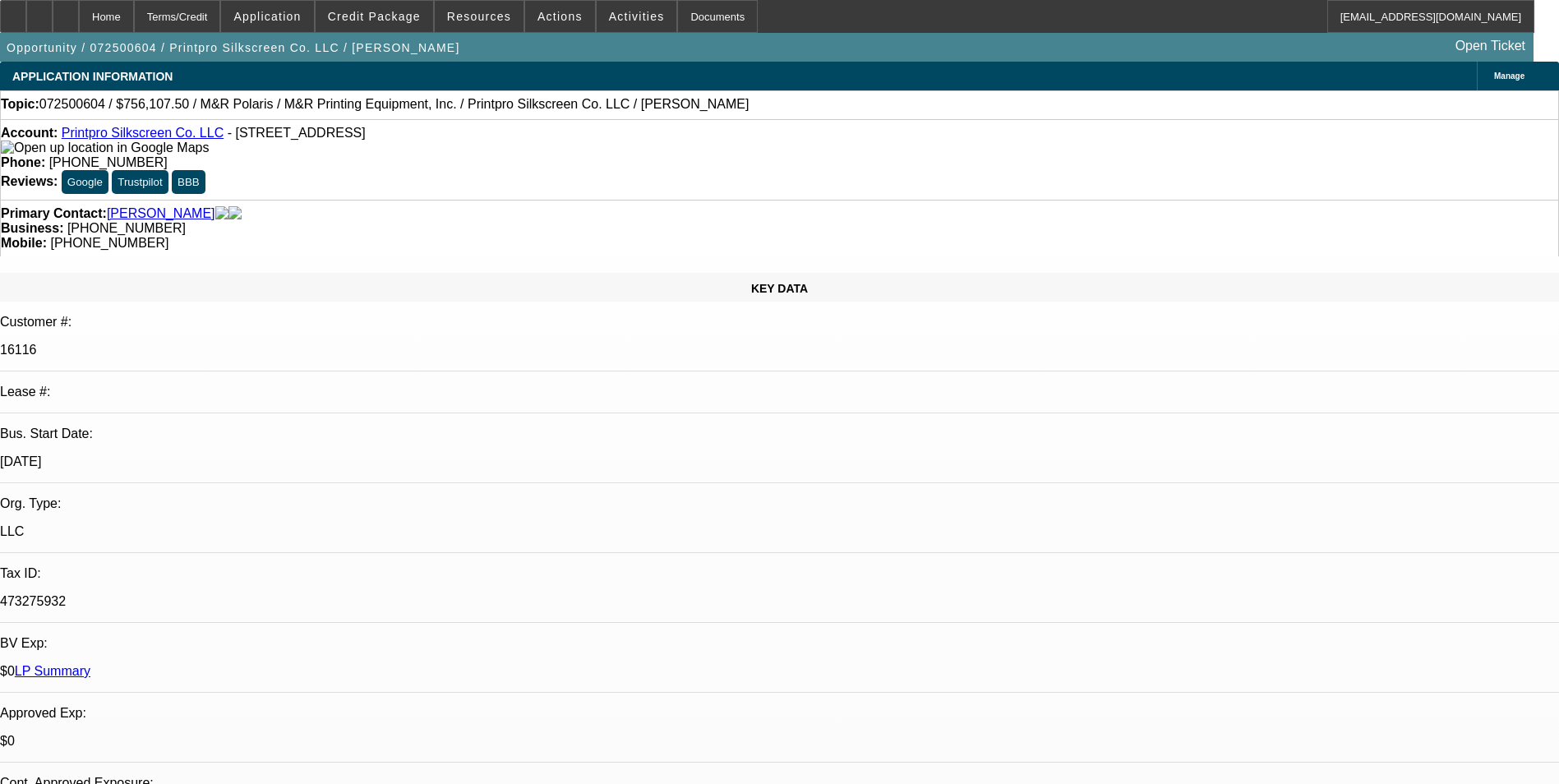
select select "0"
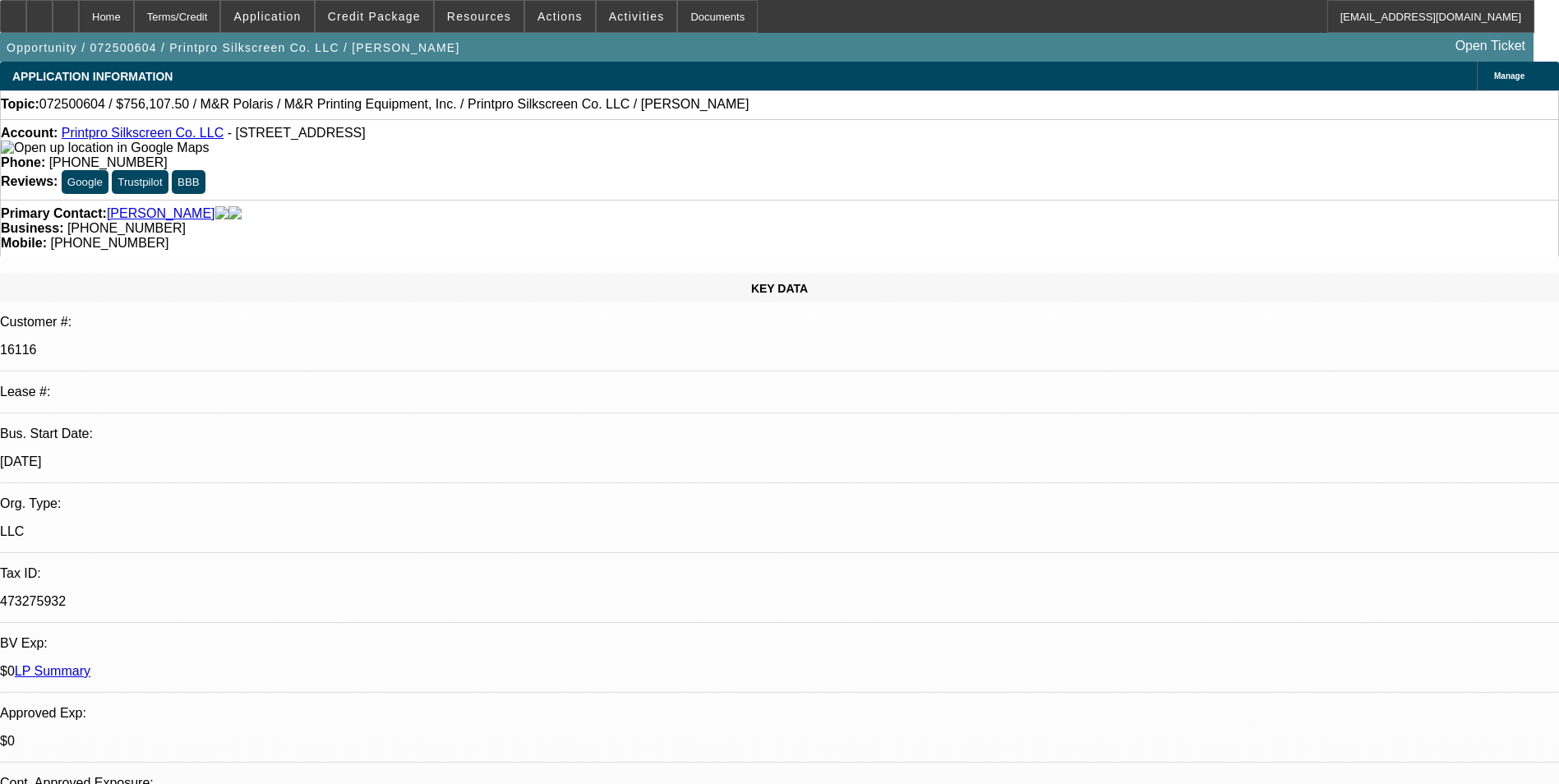
select select "0"
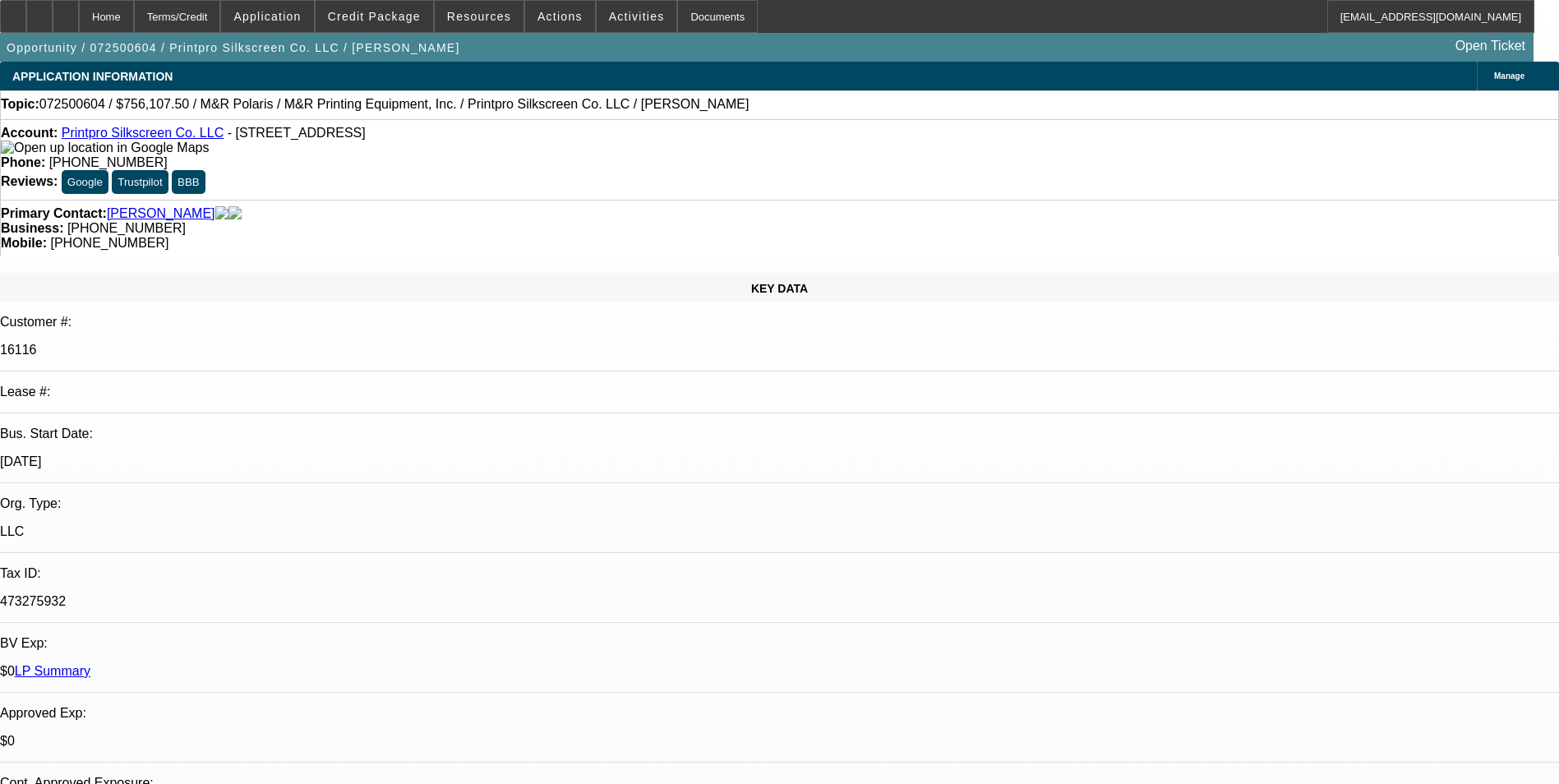
select select "0"
select select "1"
select select "2"
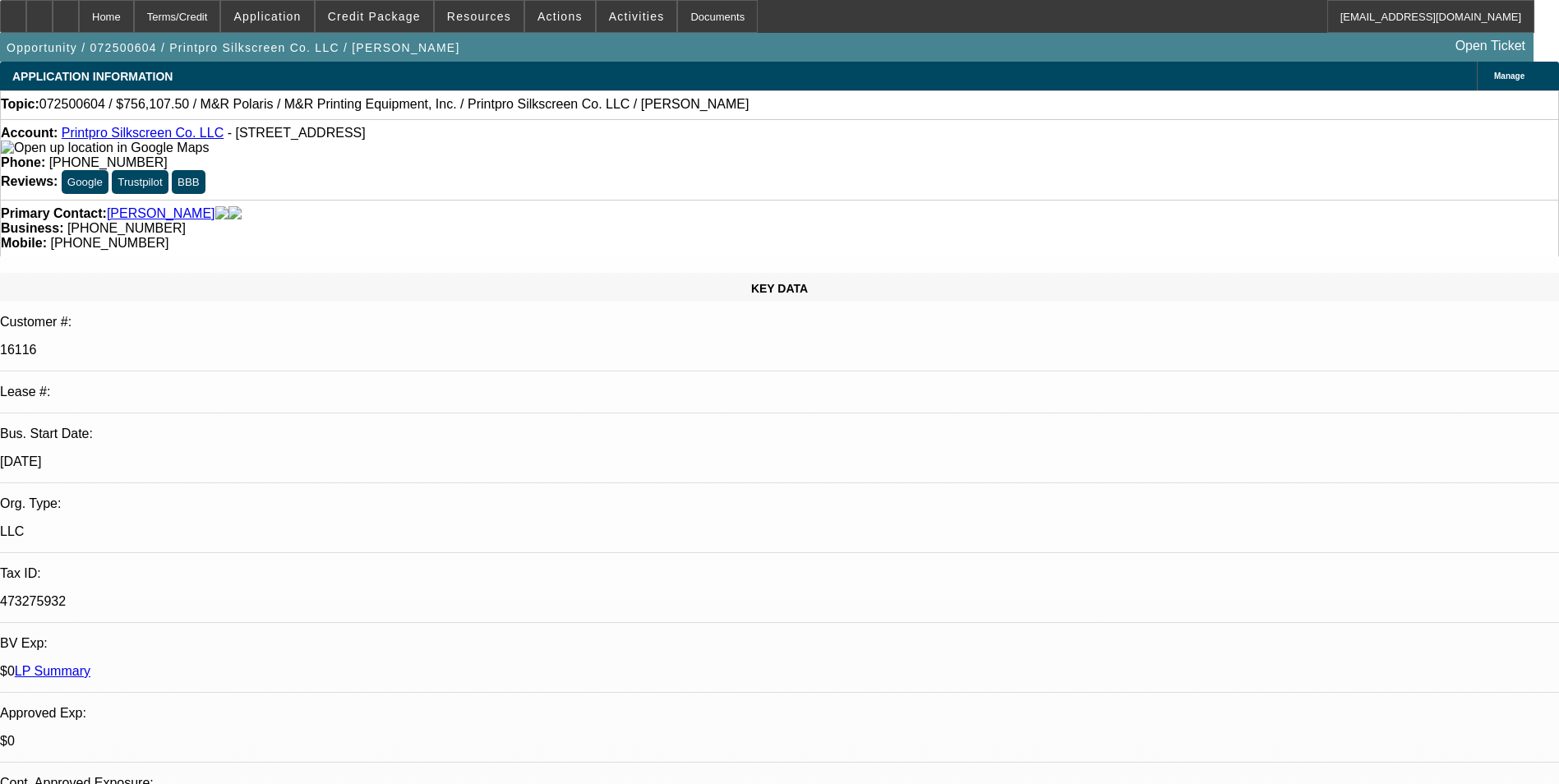
select select "1"
select select "2"
select select "1"
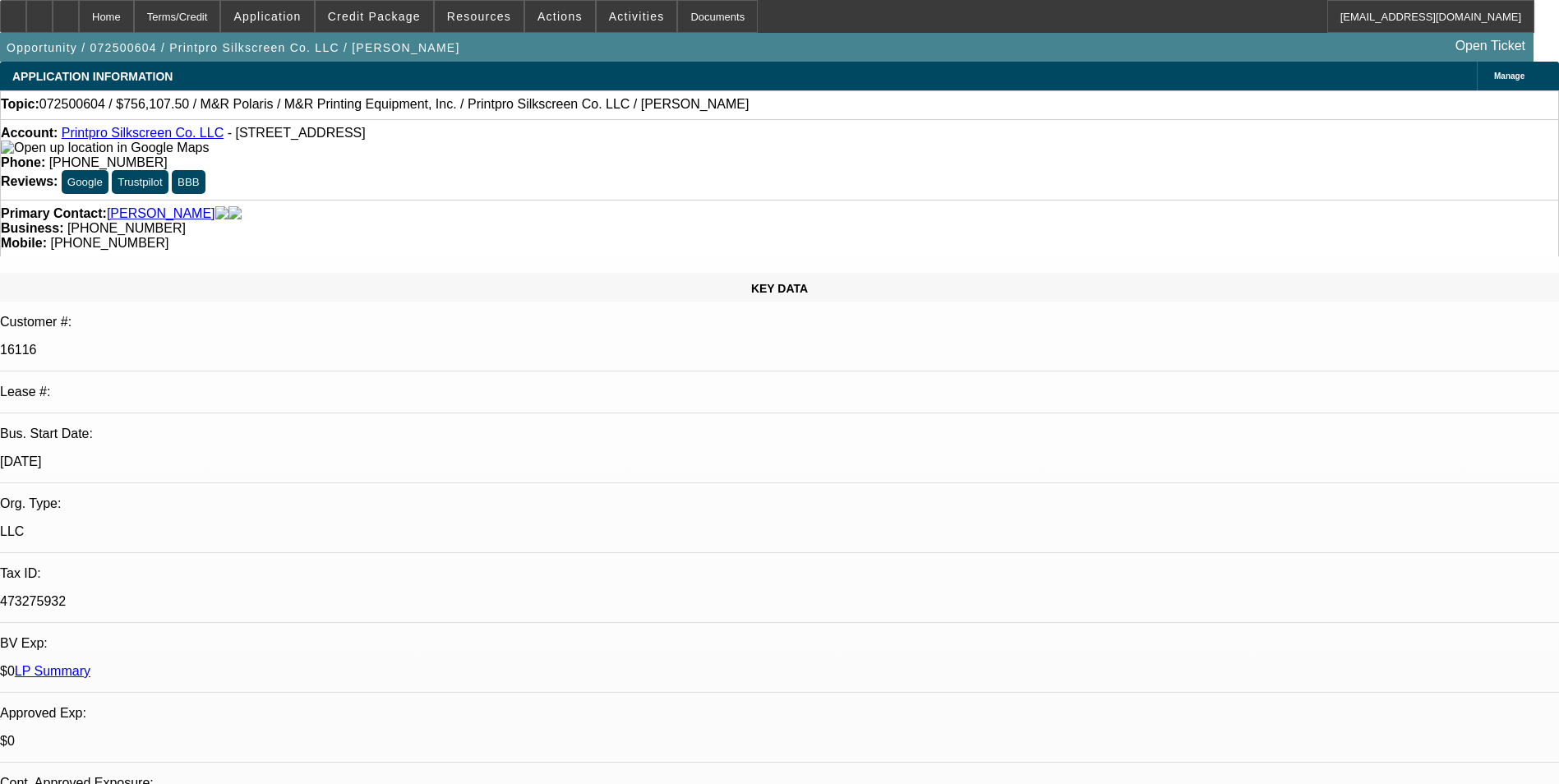
select select "2"
select select "1"
select select "2"
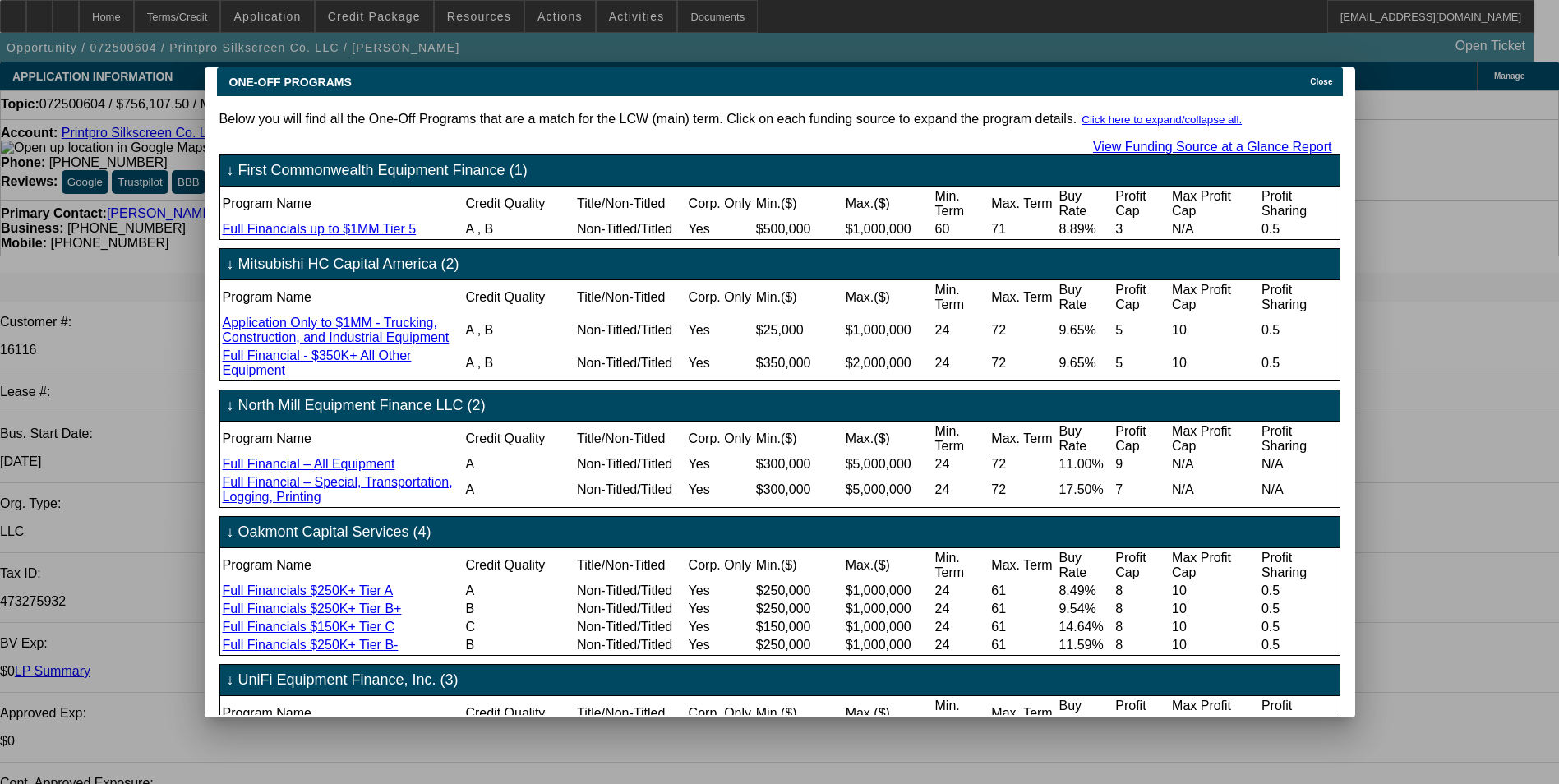
drag, startPoint x: 655, startPoint y: 67, endPoint x: 604, endPoint y: 67, distance: 51.0
click at [604, 67] on div "ONE-OFF PROGRAMS Close" at bounding box center [780, 81] width 1127 height 29
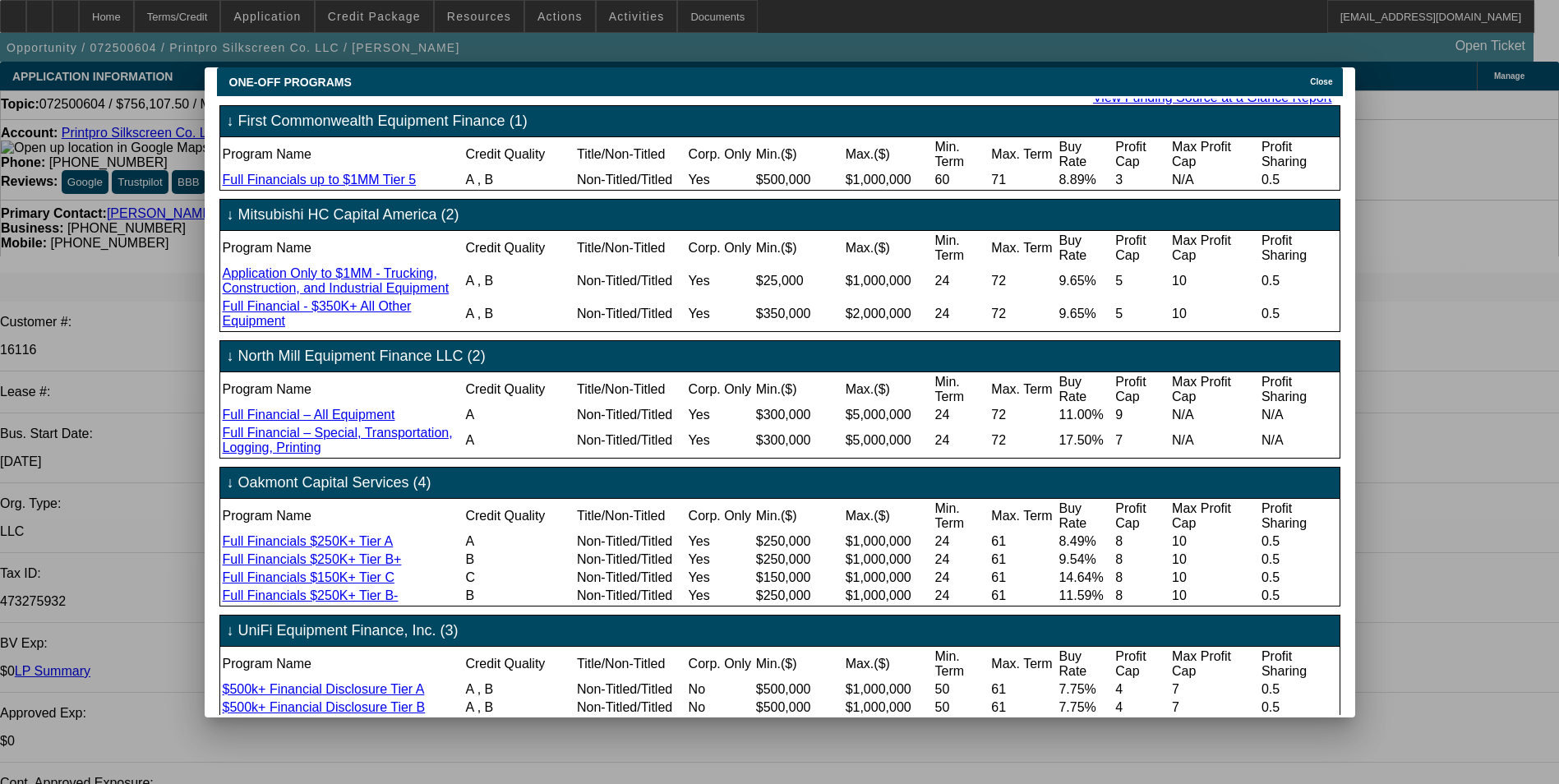
scroll to position [158, 0]
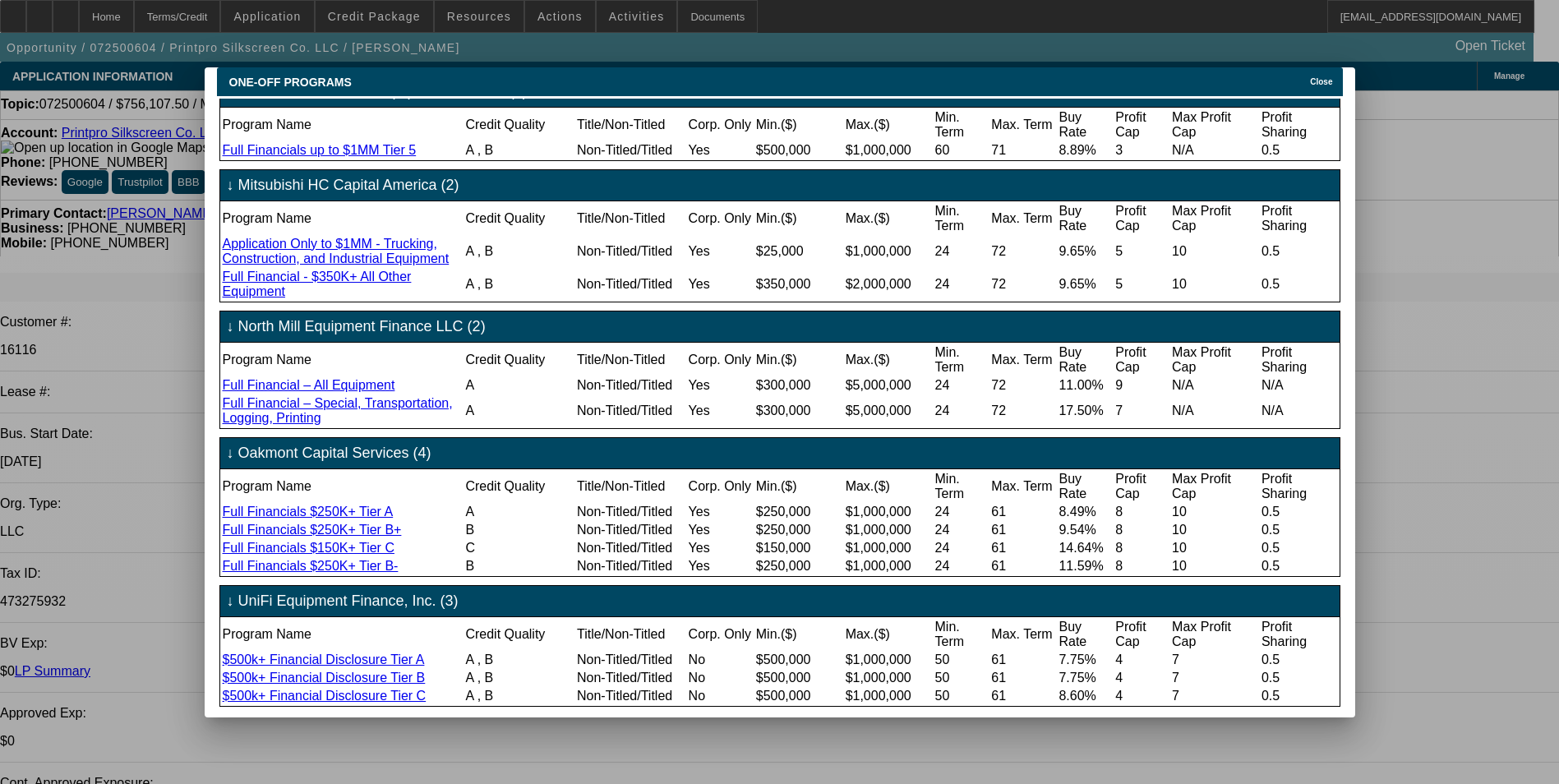
click at [1316, 78] on span "Close" at bounding box center [1321, 81] width 22 height 9
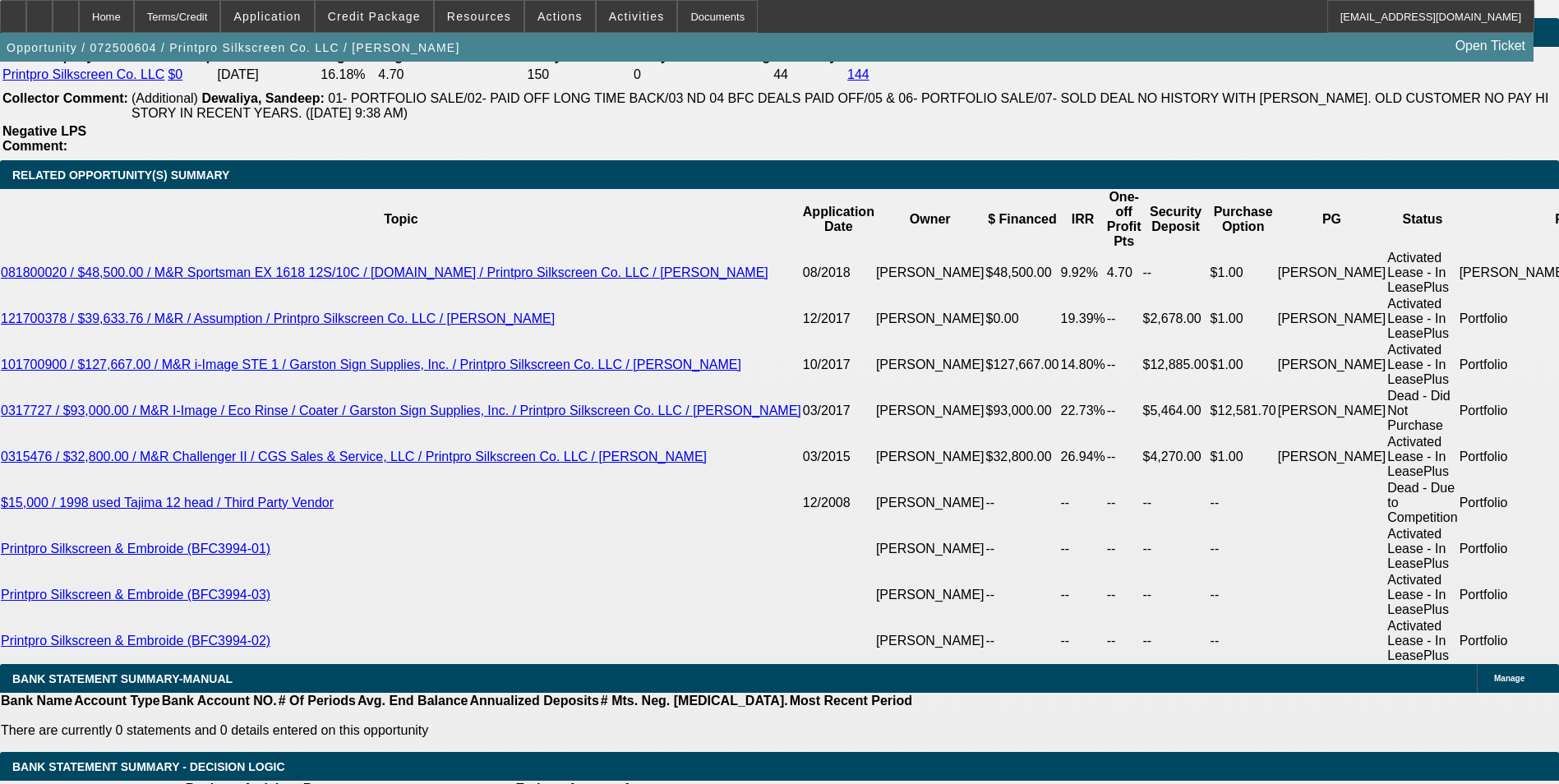
scroll to position [3204, 0]
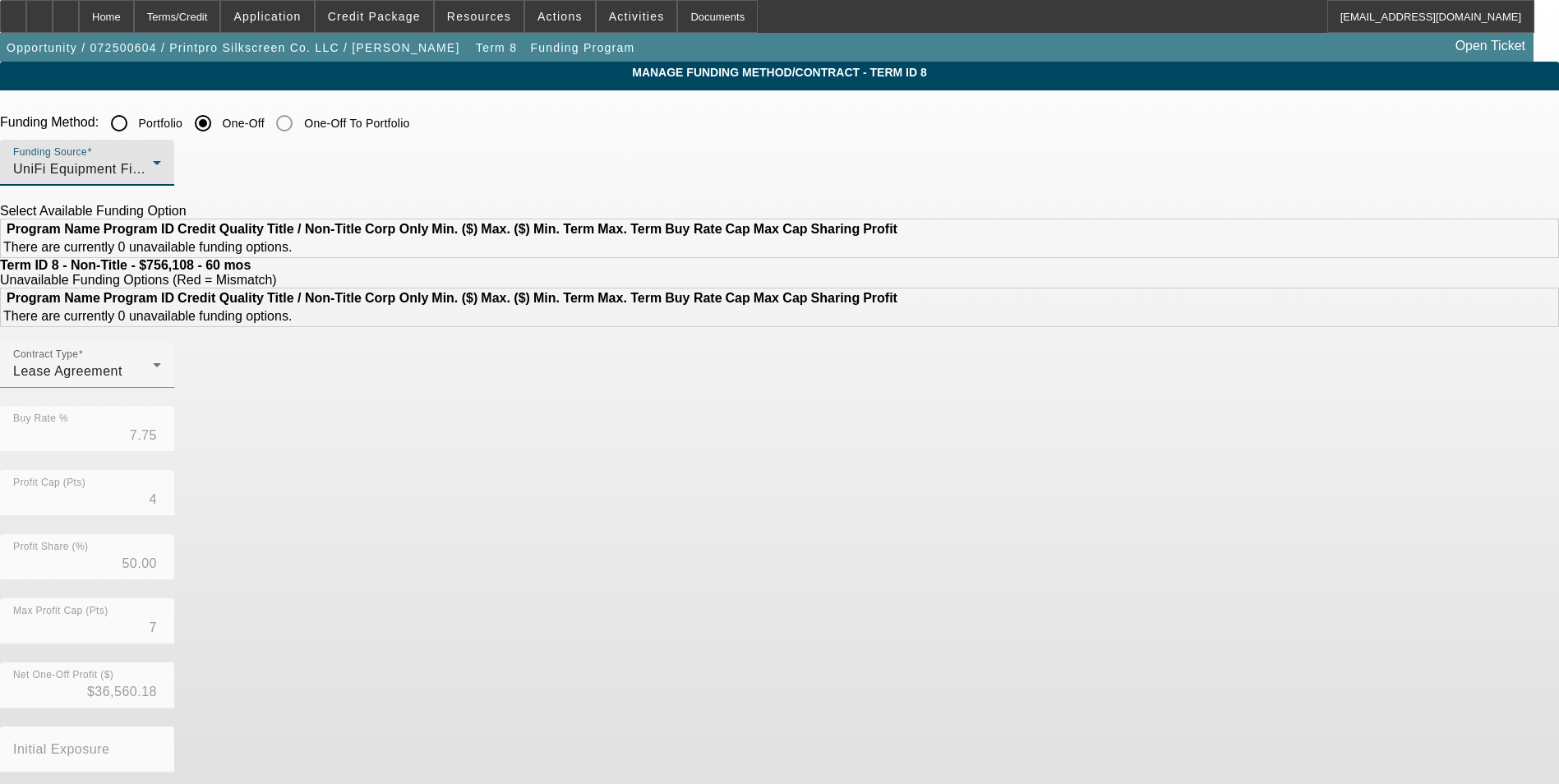
click at [152, 166] on div "UniFi Equipment Finance, Inc." at bounding box center [83, 169] width 140 height 20
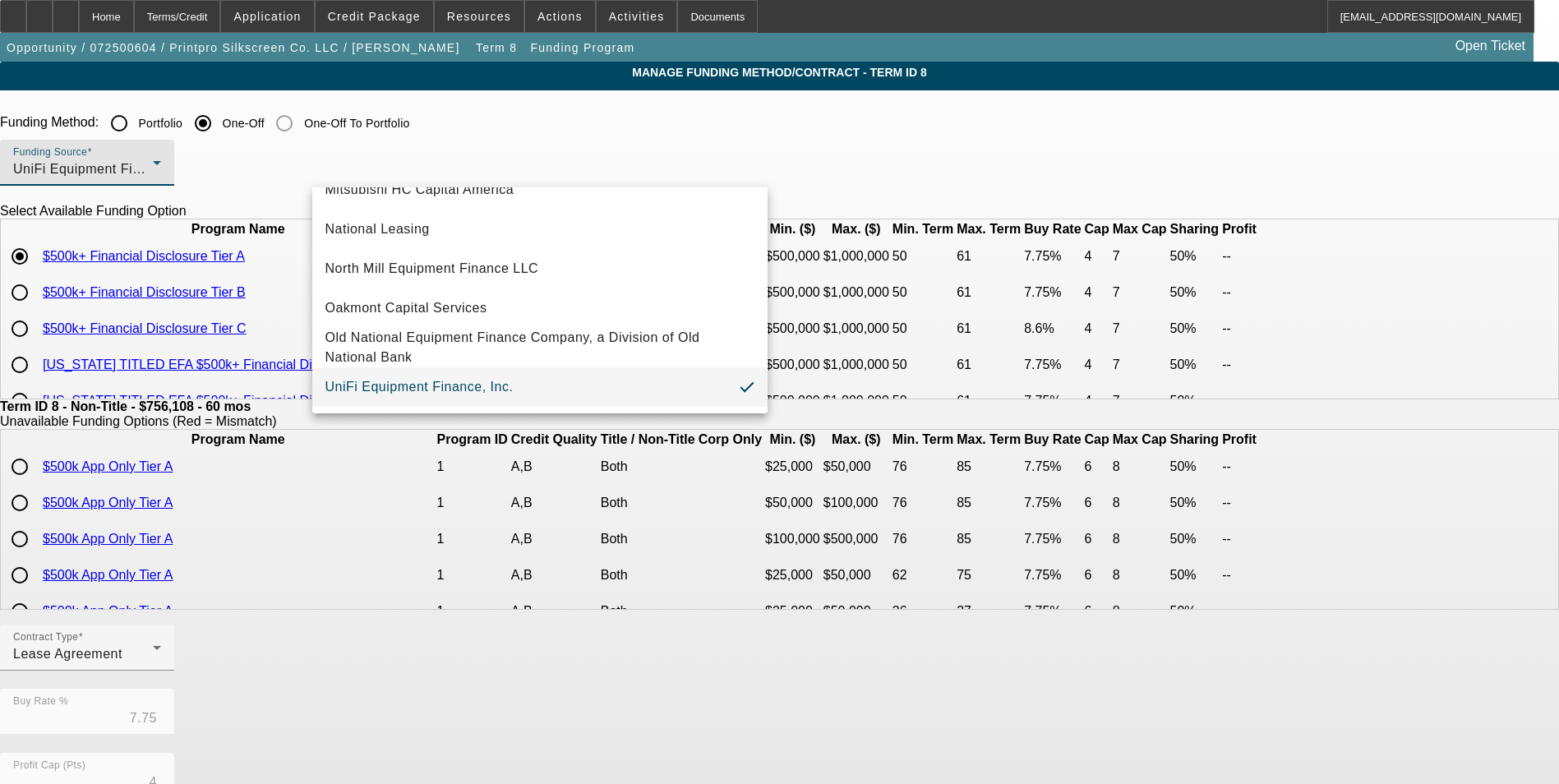
scroll to position [466, 0]
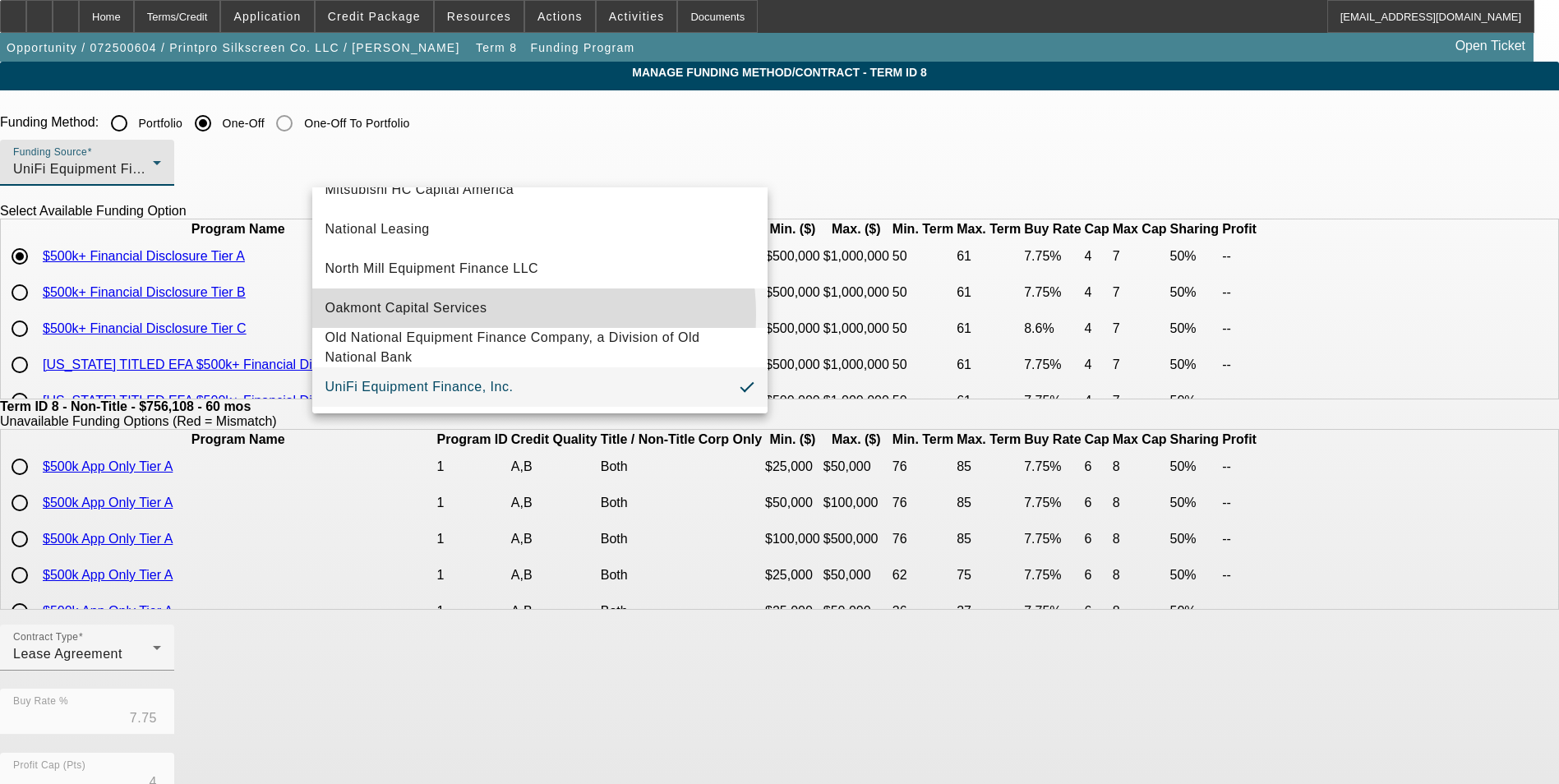
click at [499, 307] on mat-option "Oakmont Capital Services" at bounding box center [540, 308] width 455 height 39
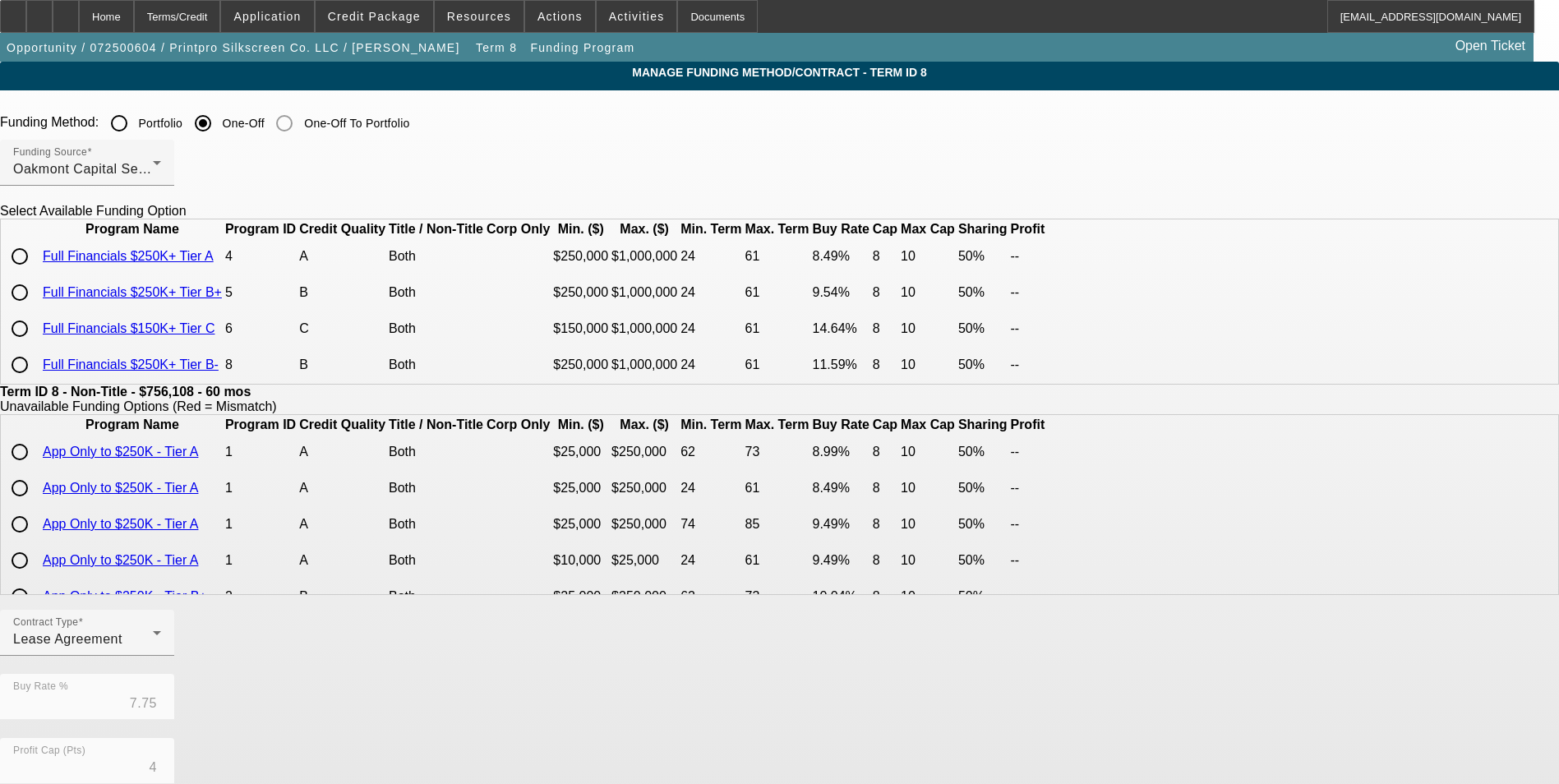
click at [36, 273] on input "radio" at bounding box center [19, 256] width 33 height 33
radio input "true"
type input "8.49"
type input "8"
type input "10"
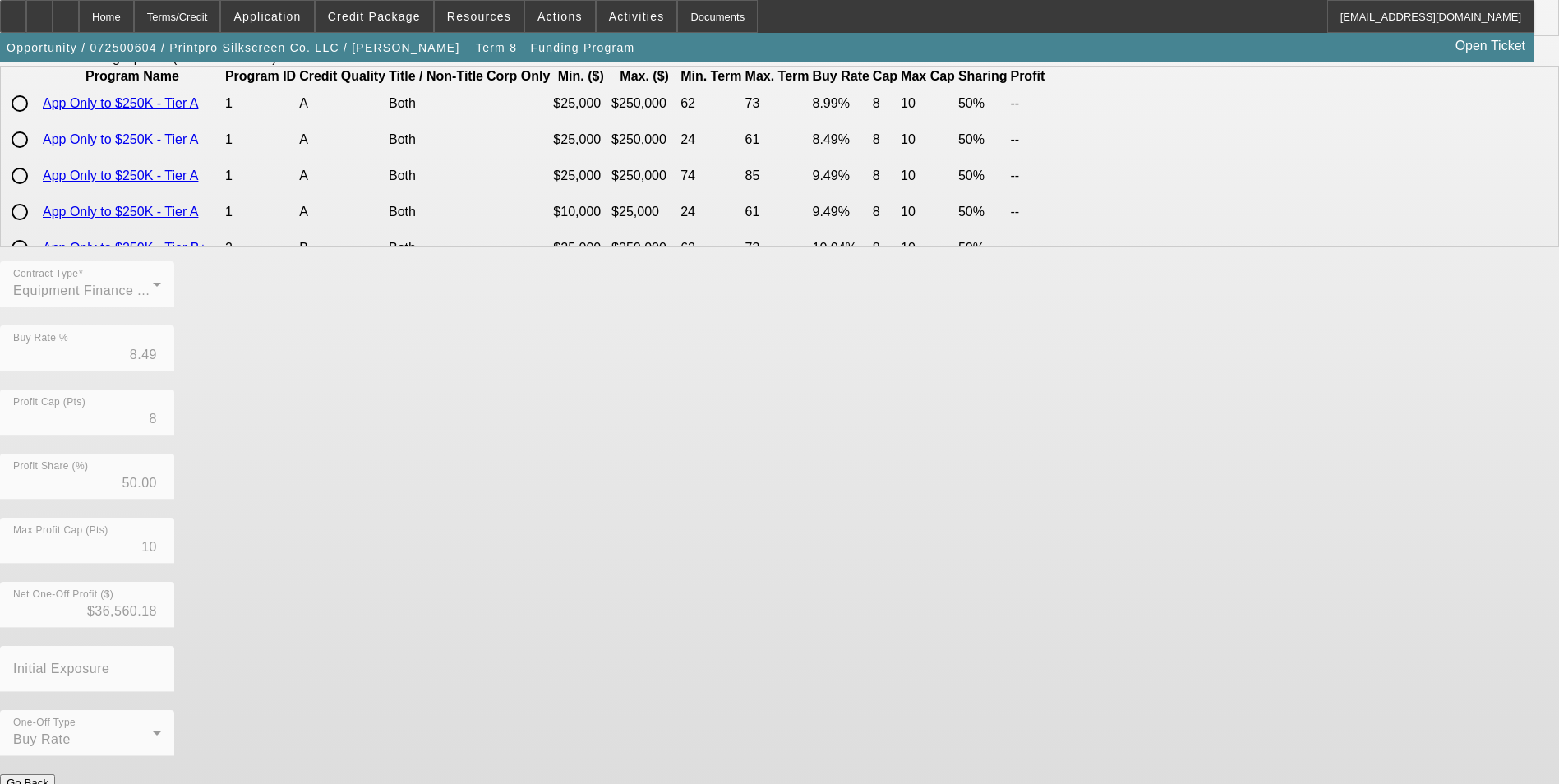
scroll to position [353, 0]
click at [47, 783] on button "Submit" at bounding box center [23, 796] width 47 height 17
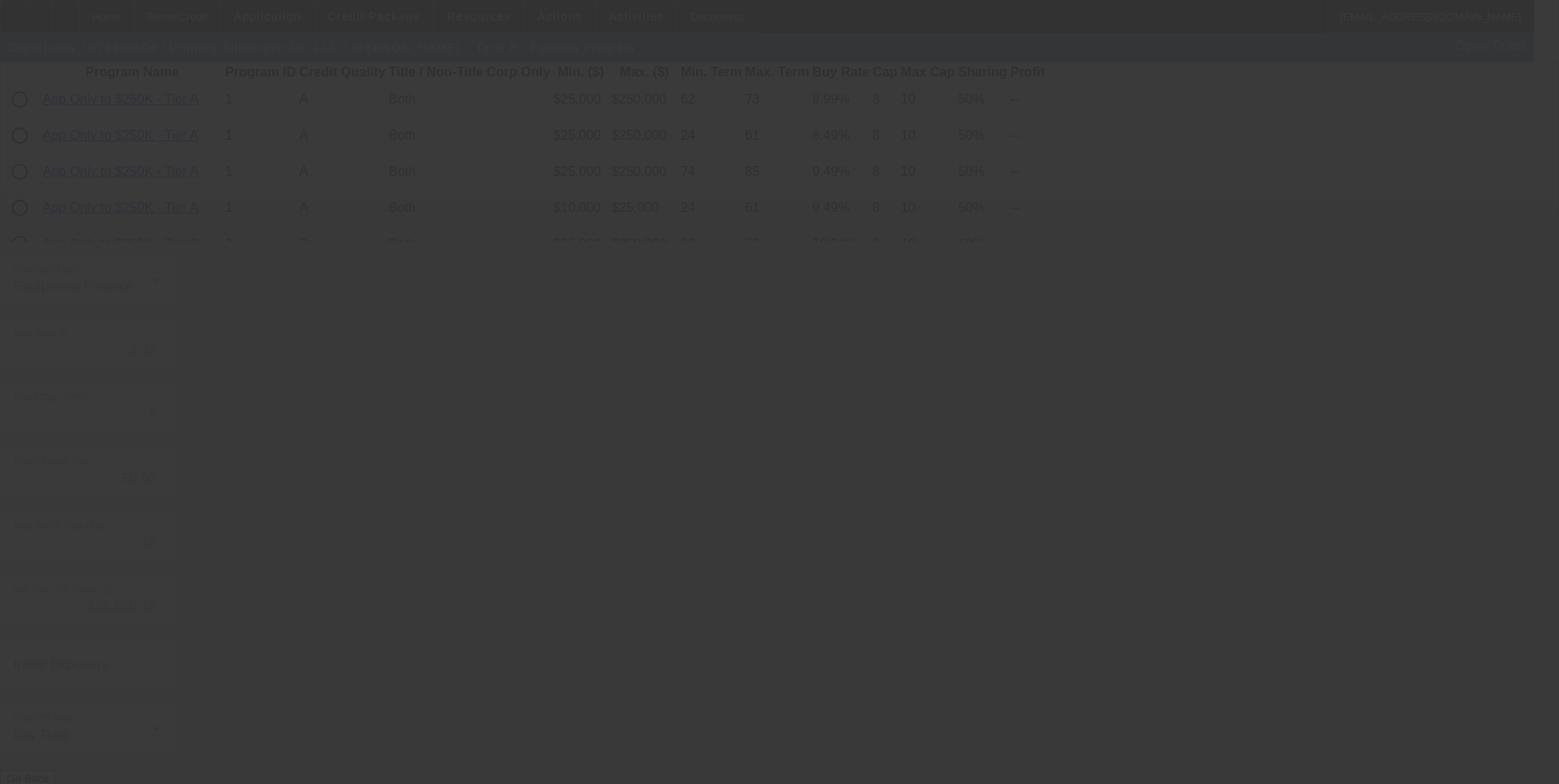
type input "7.75"
type input "4"
type input "7"
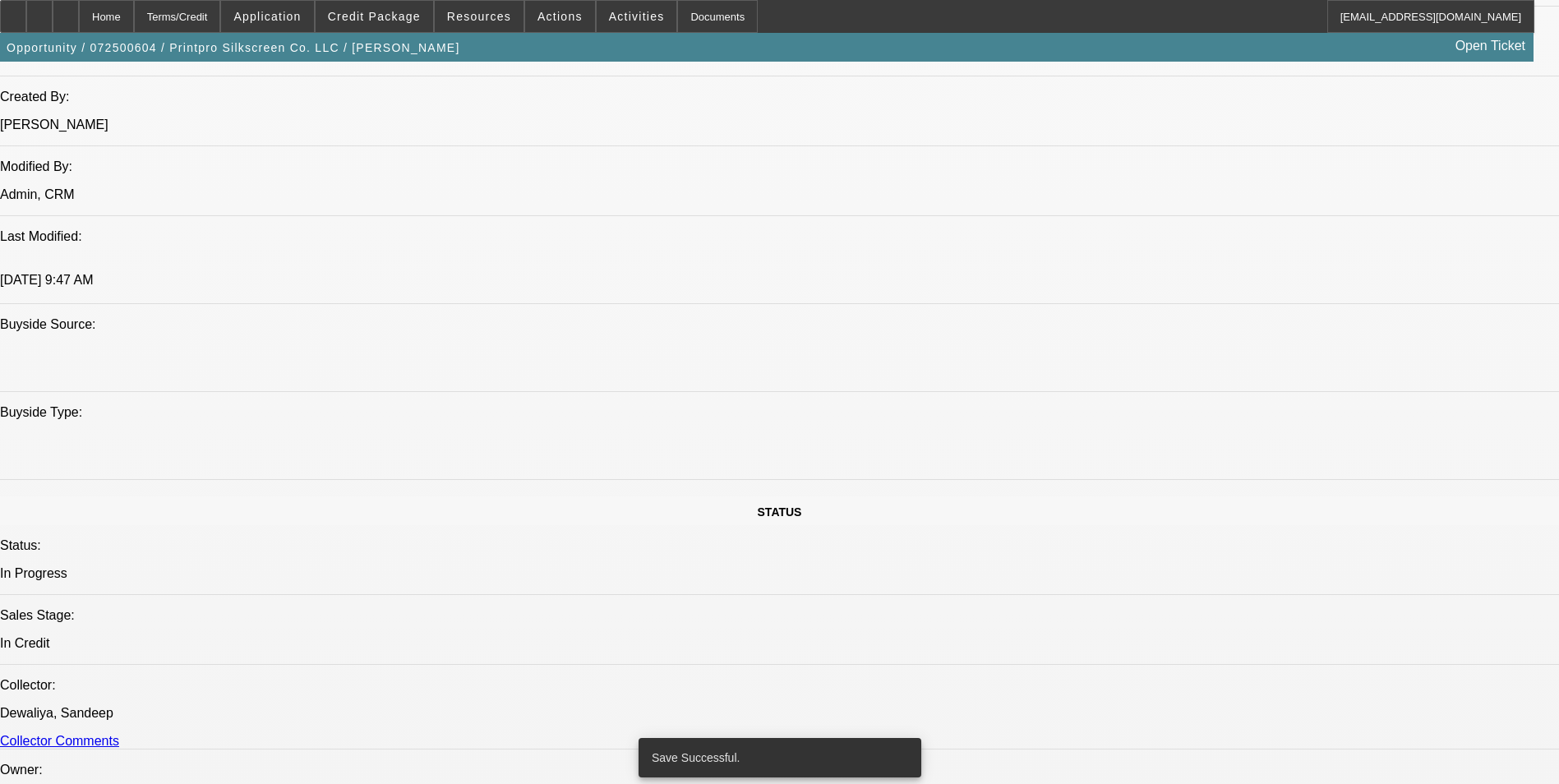
select select "0"
select select "6"
select select "0"
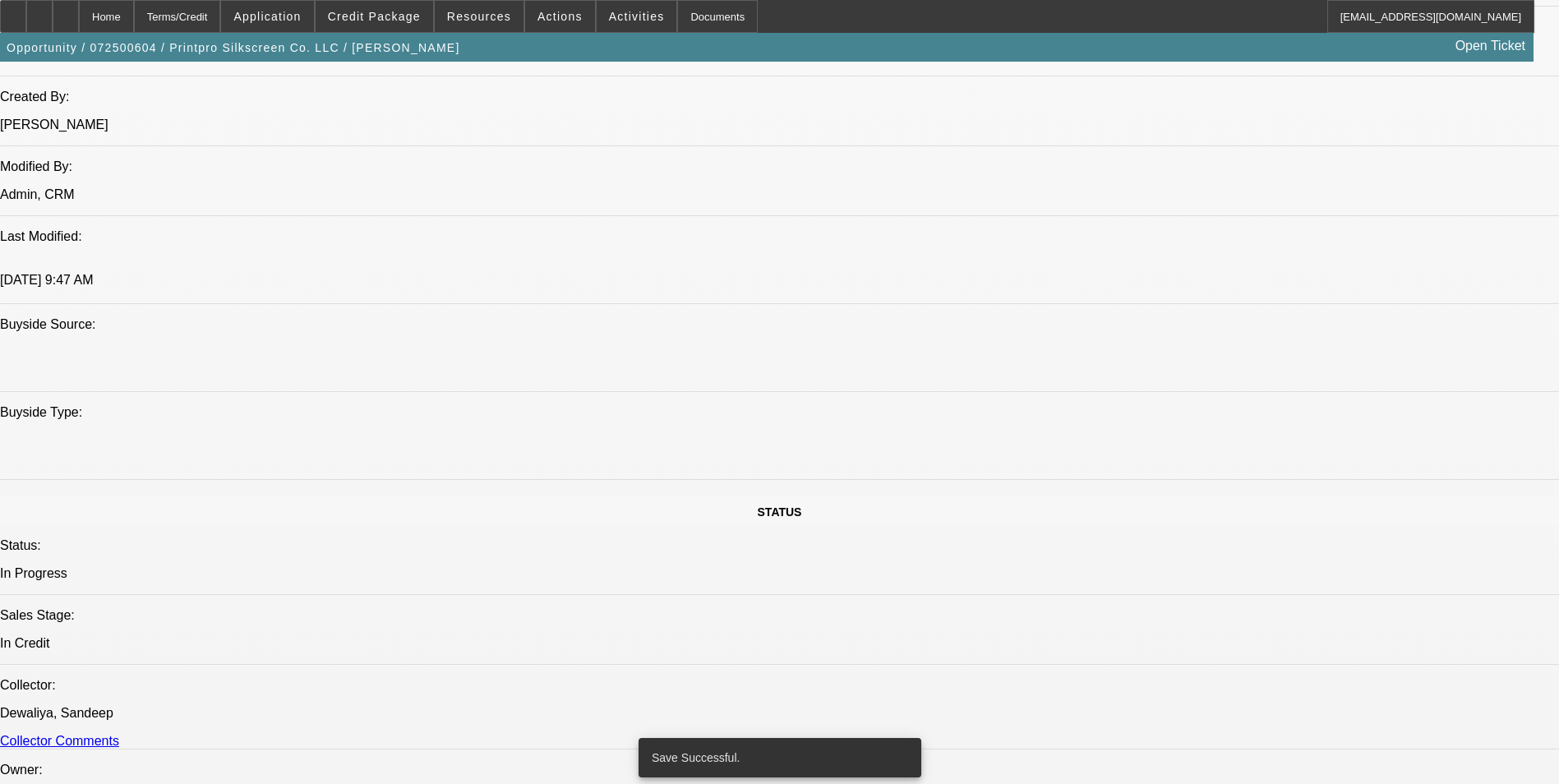
select select "0"
select select "2"
select select "0"
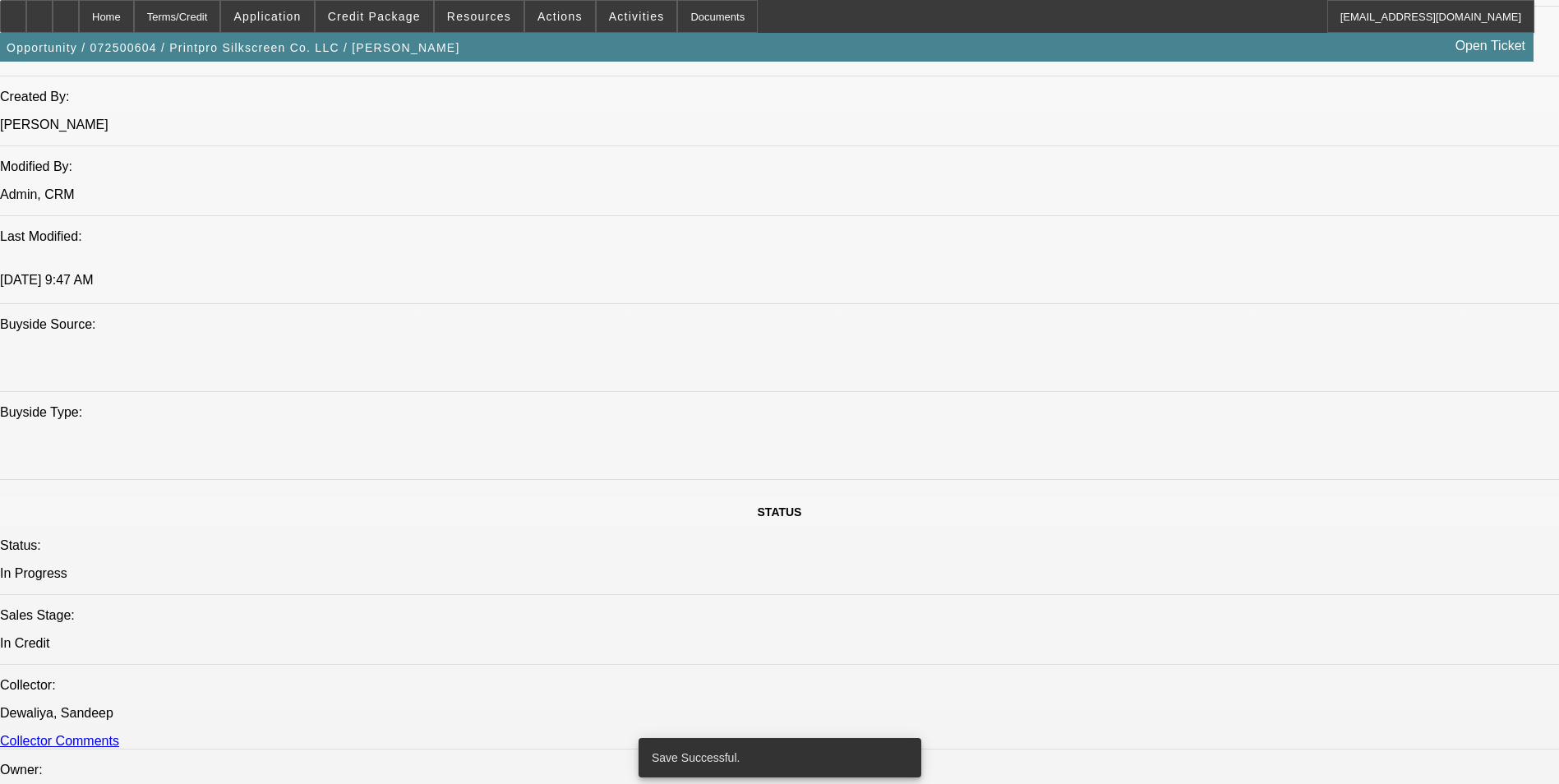
select select "0"
select select "2"
select select "0"
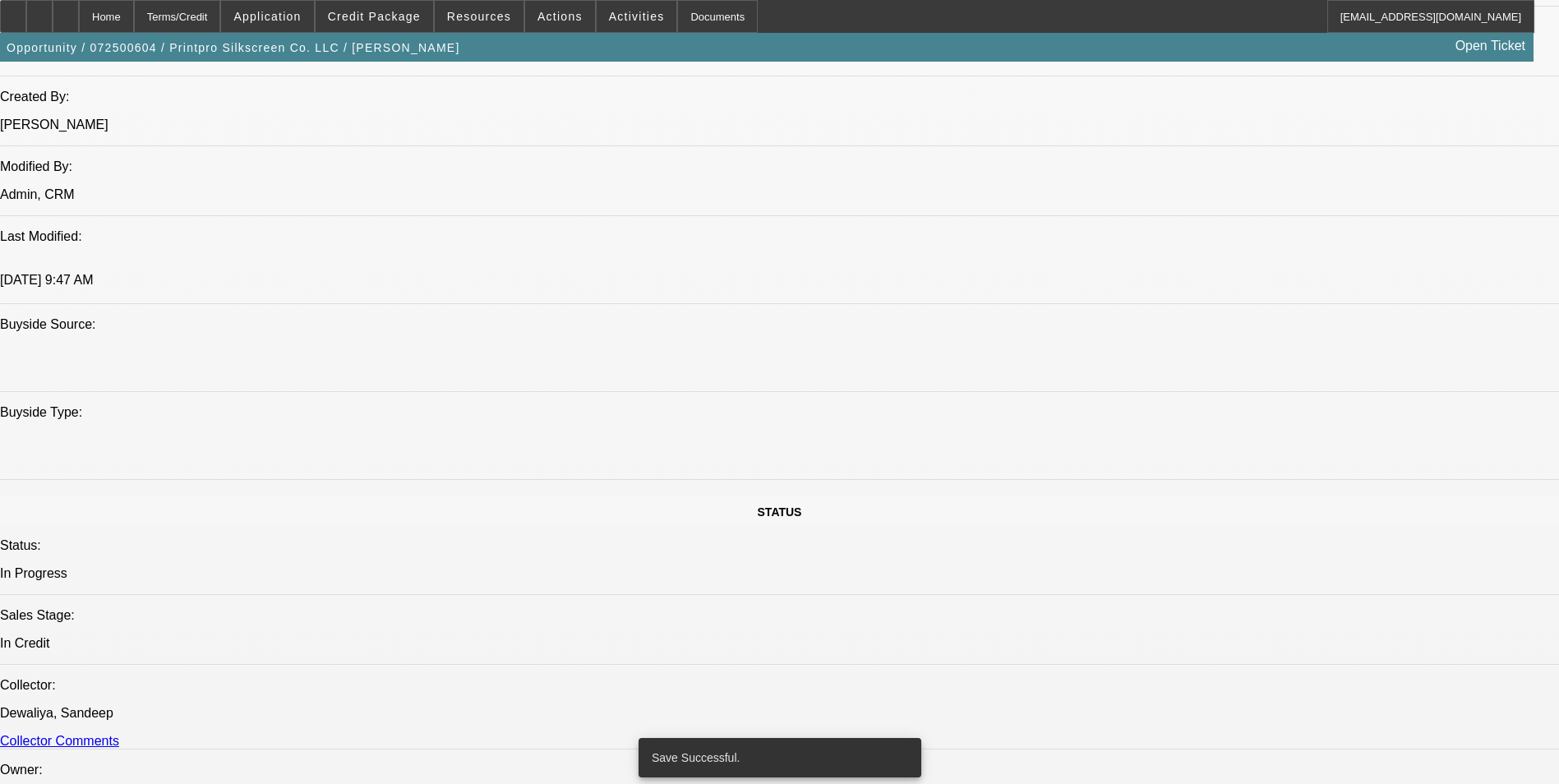
select select "2"
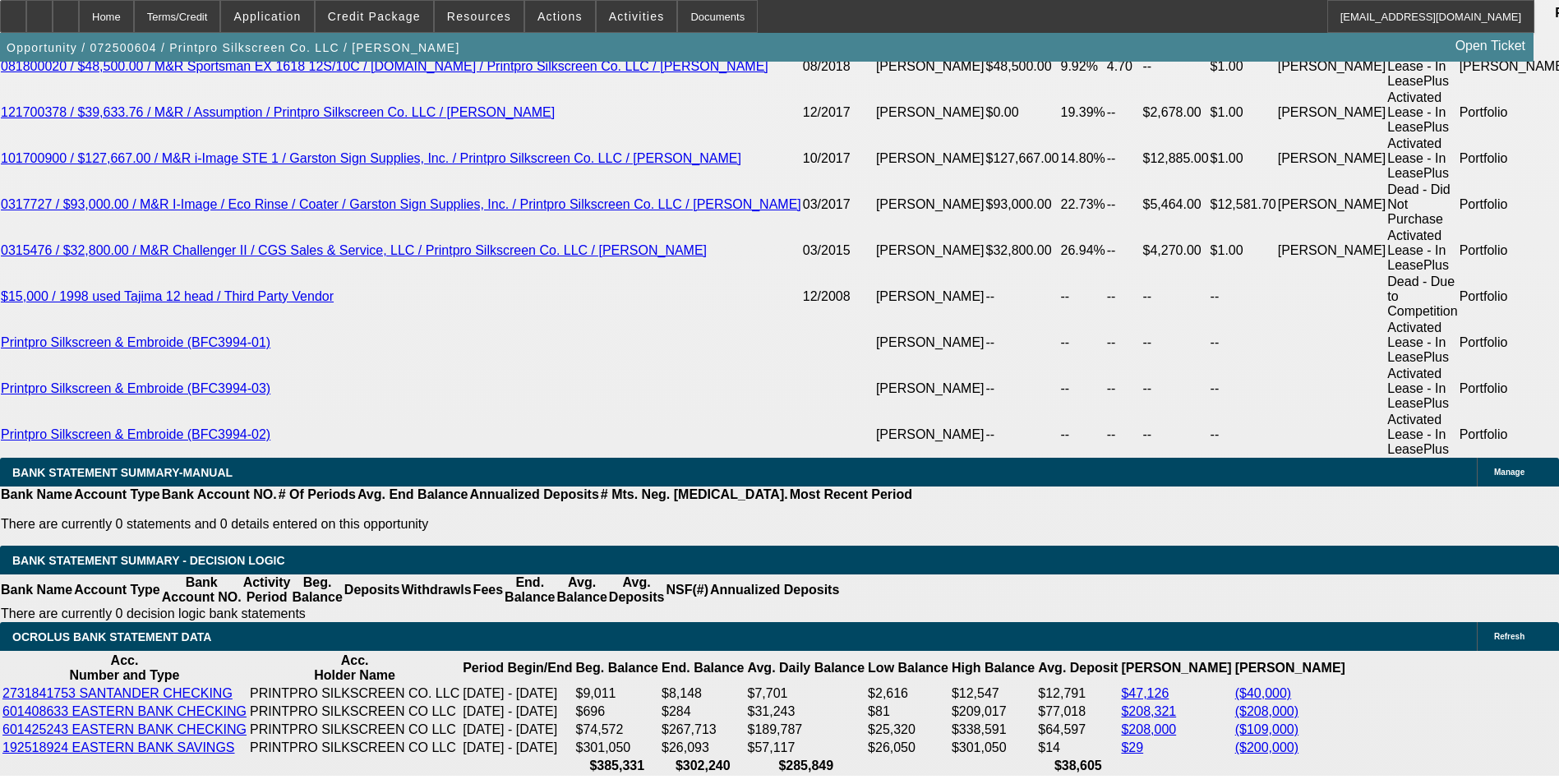
scroll to position [3362, 0]
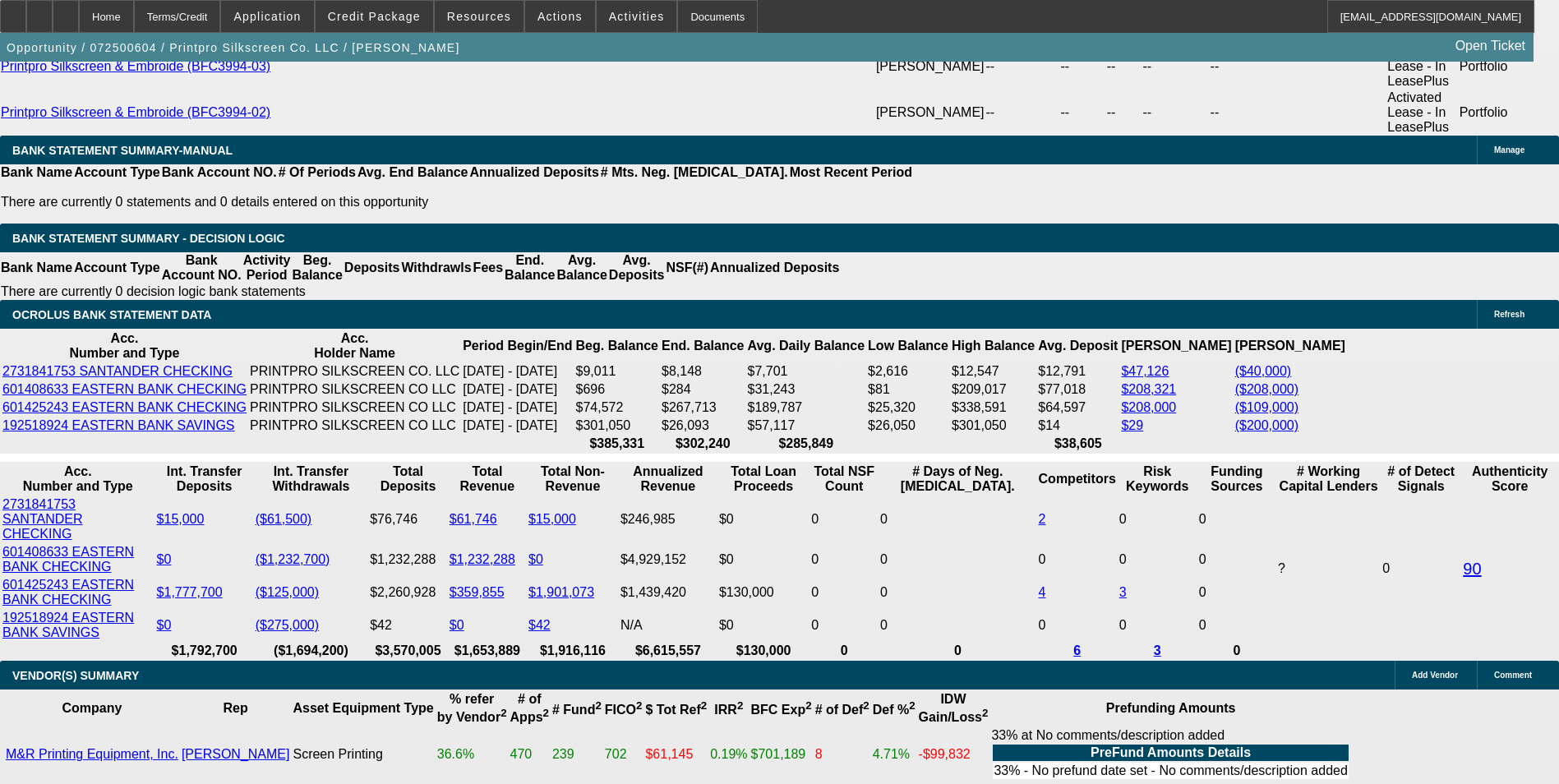
select select "0.05"
type input "$37,805.38"
type input "UNKNOWN"
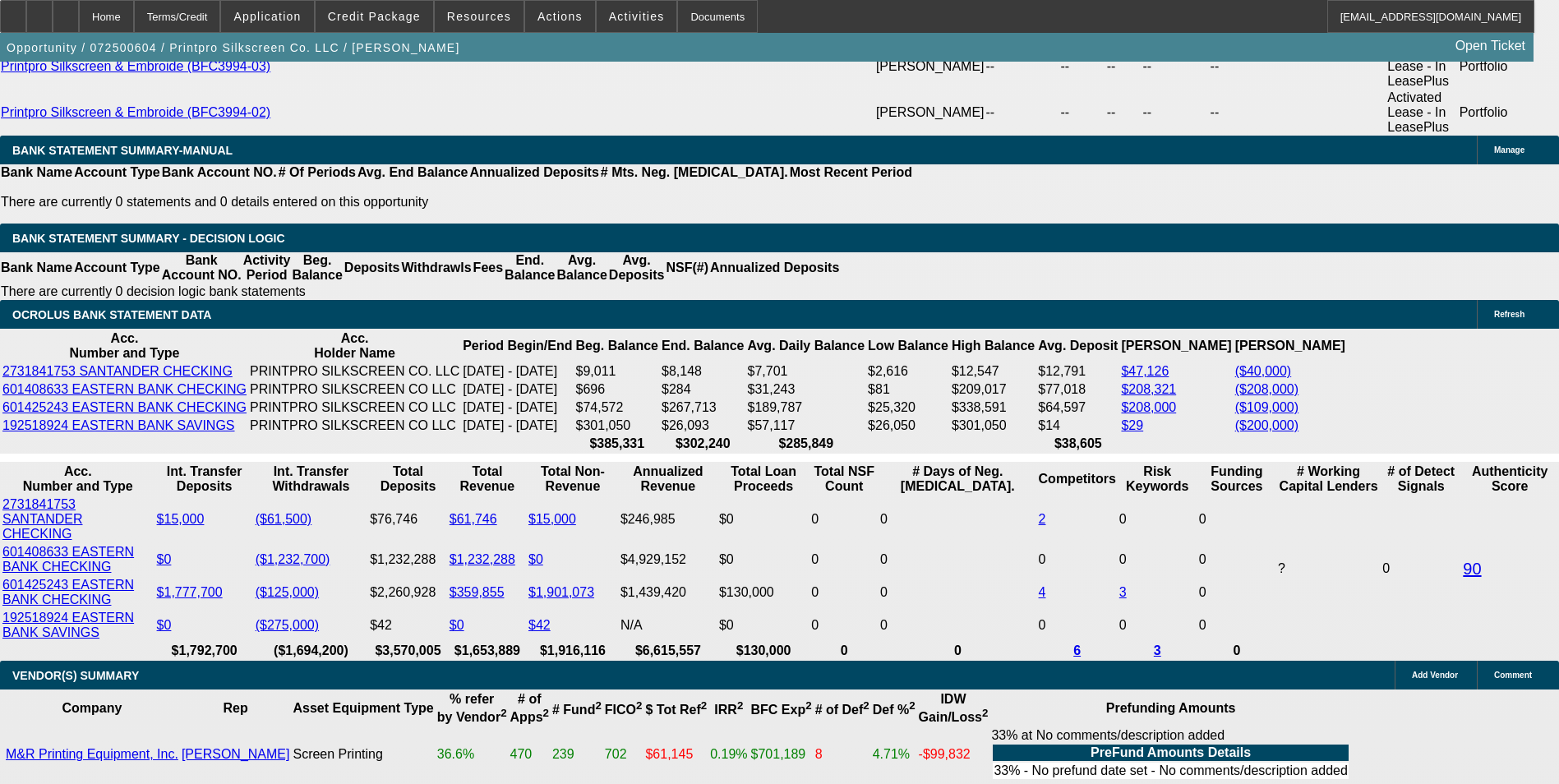
type input "$15,085.68"
drag, startPoint x: 293, startPoint y: 156, endPoint x: 358, endPoint y: 170, distance: 66.5
type input "$356,107.50"
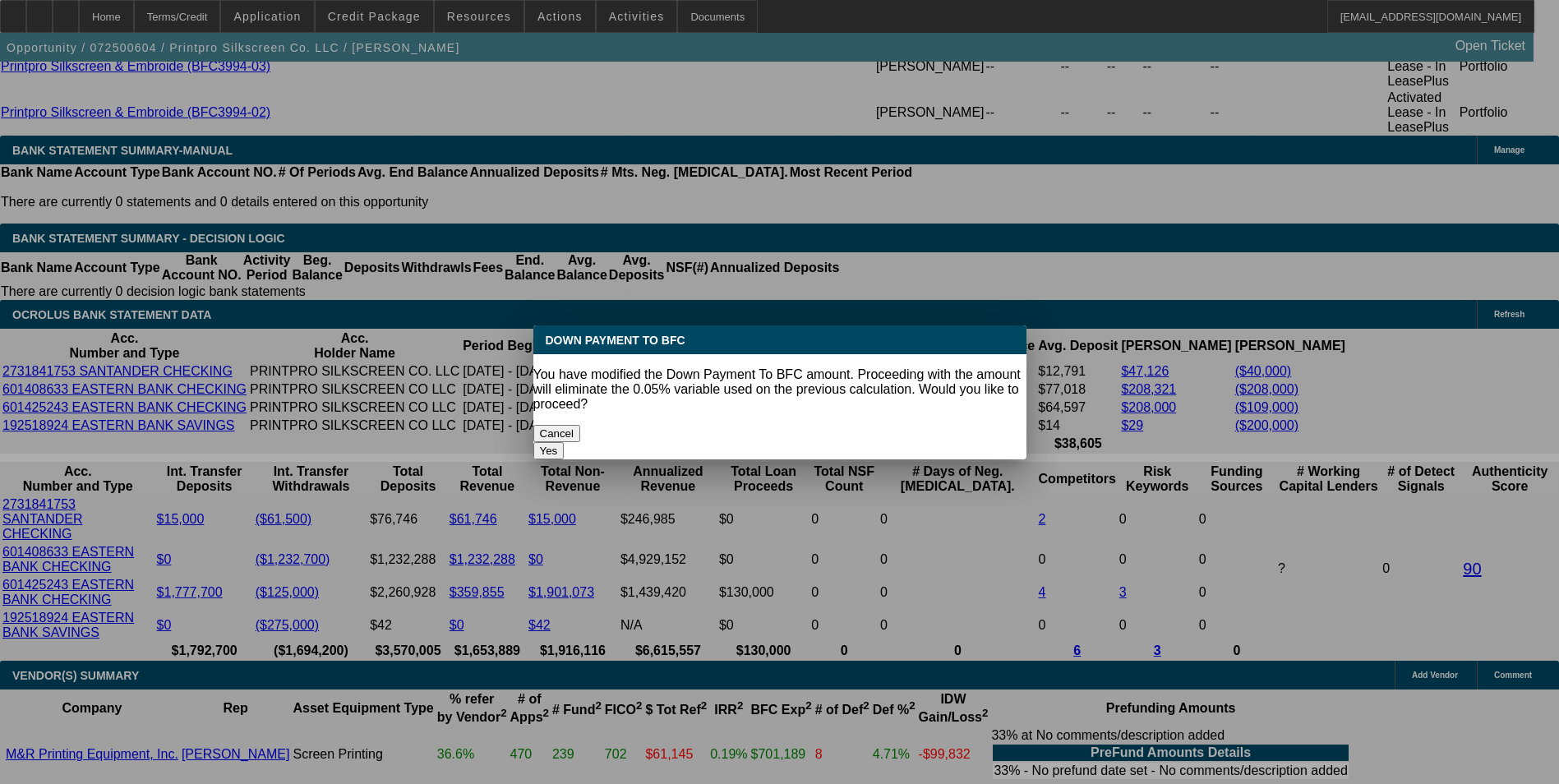
click at [197, 283] on body "Home Terms/Credit Application Credit Package Resources Actions Activities Docum…" at bounding box center [780, 224] width 1559 height 7173
click at [565, 442] on button "Yes" at bounding box center [548, 450] width 32 height 17
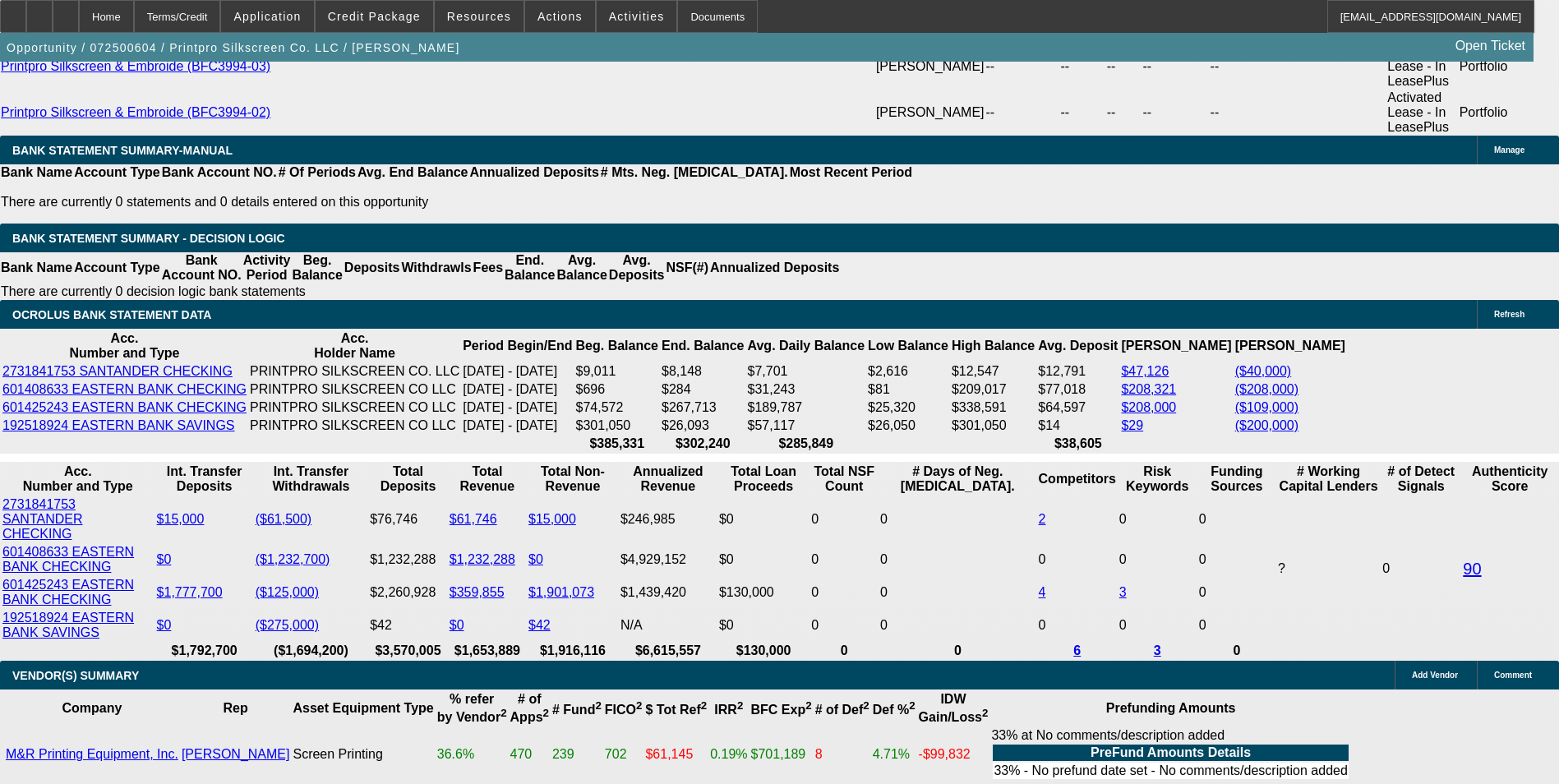
select select "0"
type input "$8,400.74"
drag, startPoint x: 275, startPoint y: 155, endPoint x: 524, endPoint y: 145, distance: 249.2
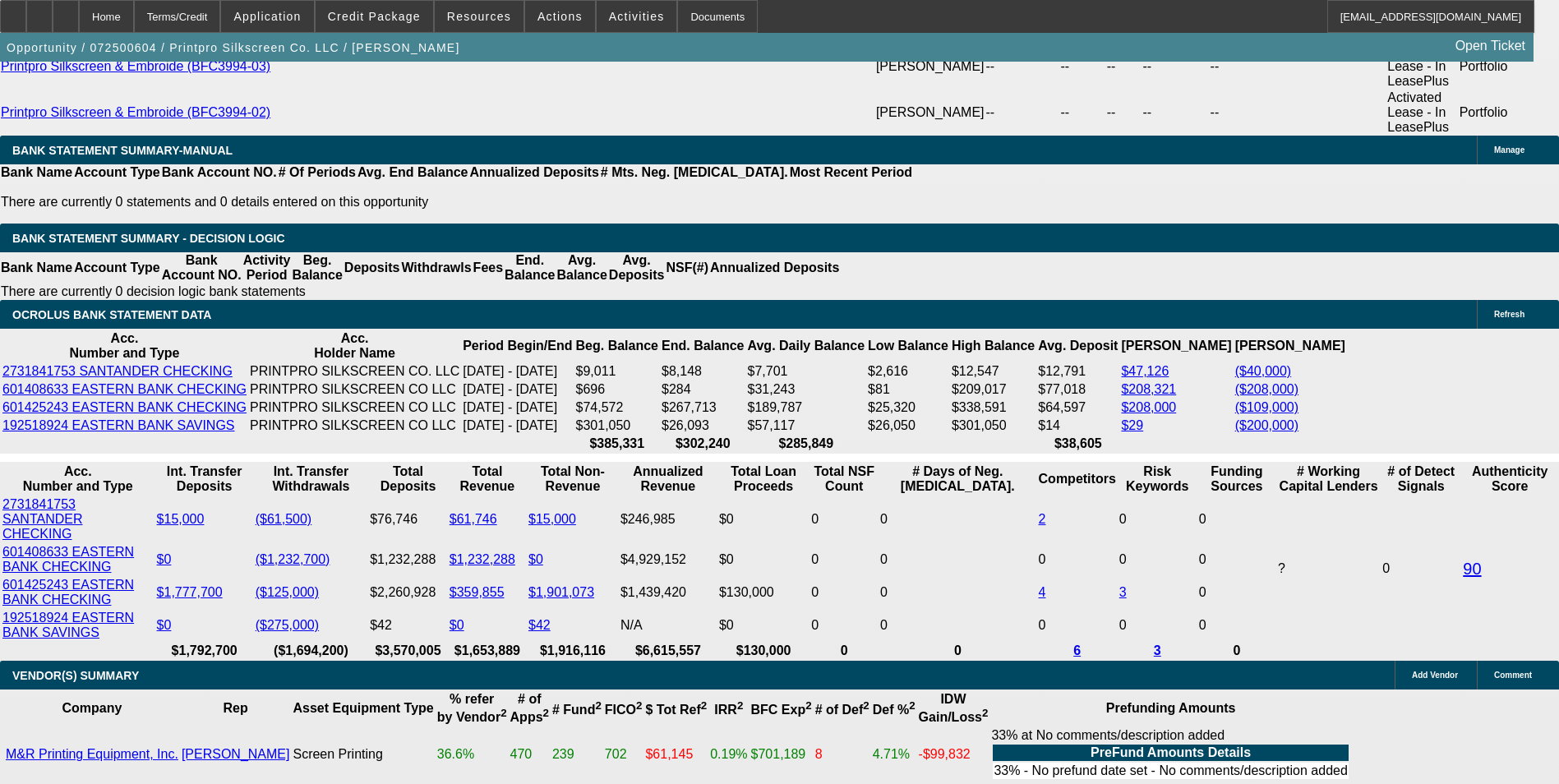
type input "$50,000.00"
type input "$14,829.57"
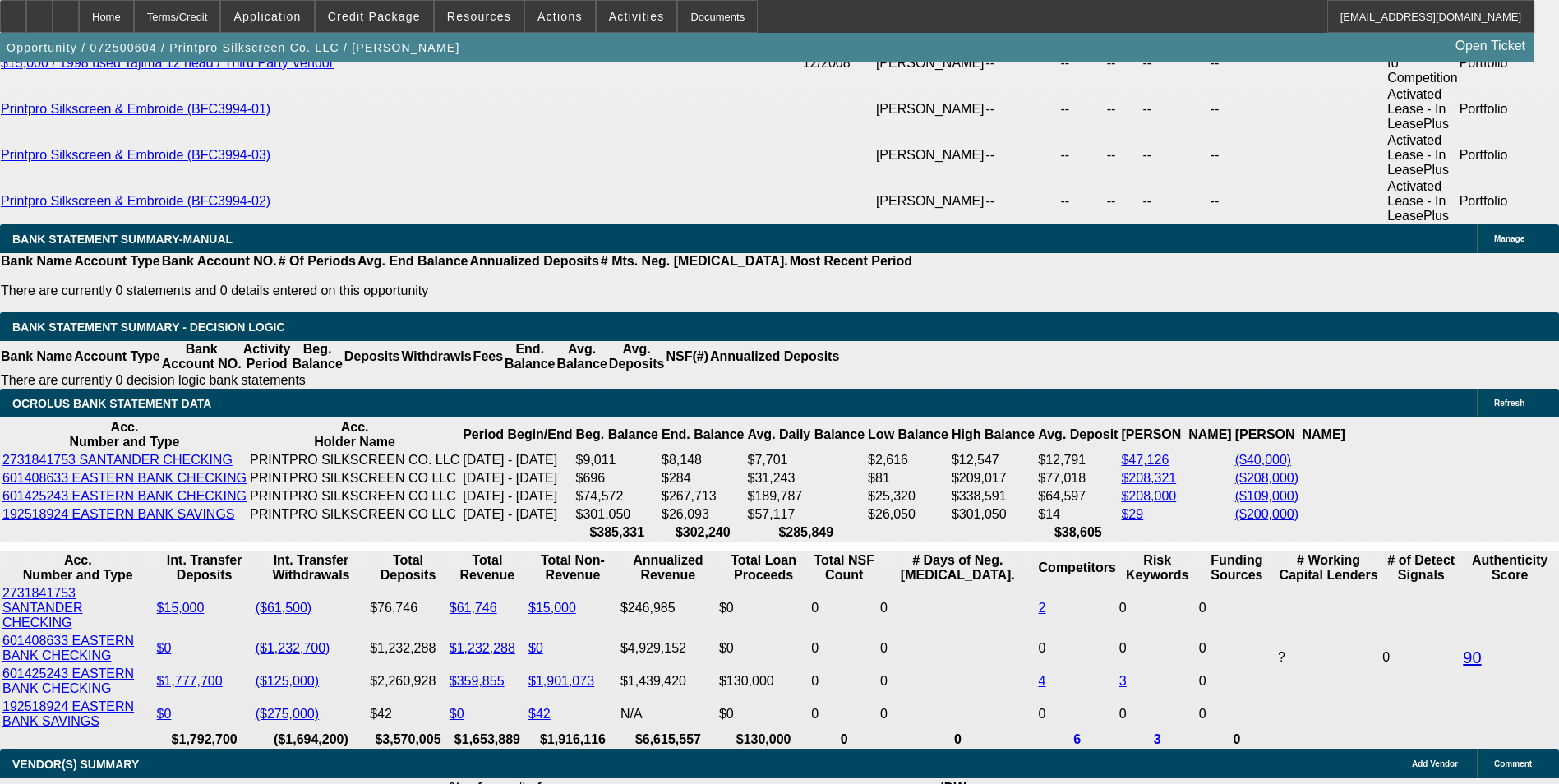
scroll to position [3280, 0]
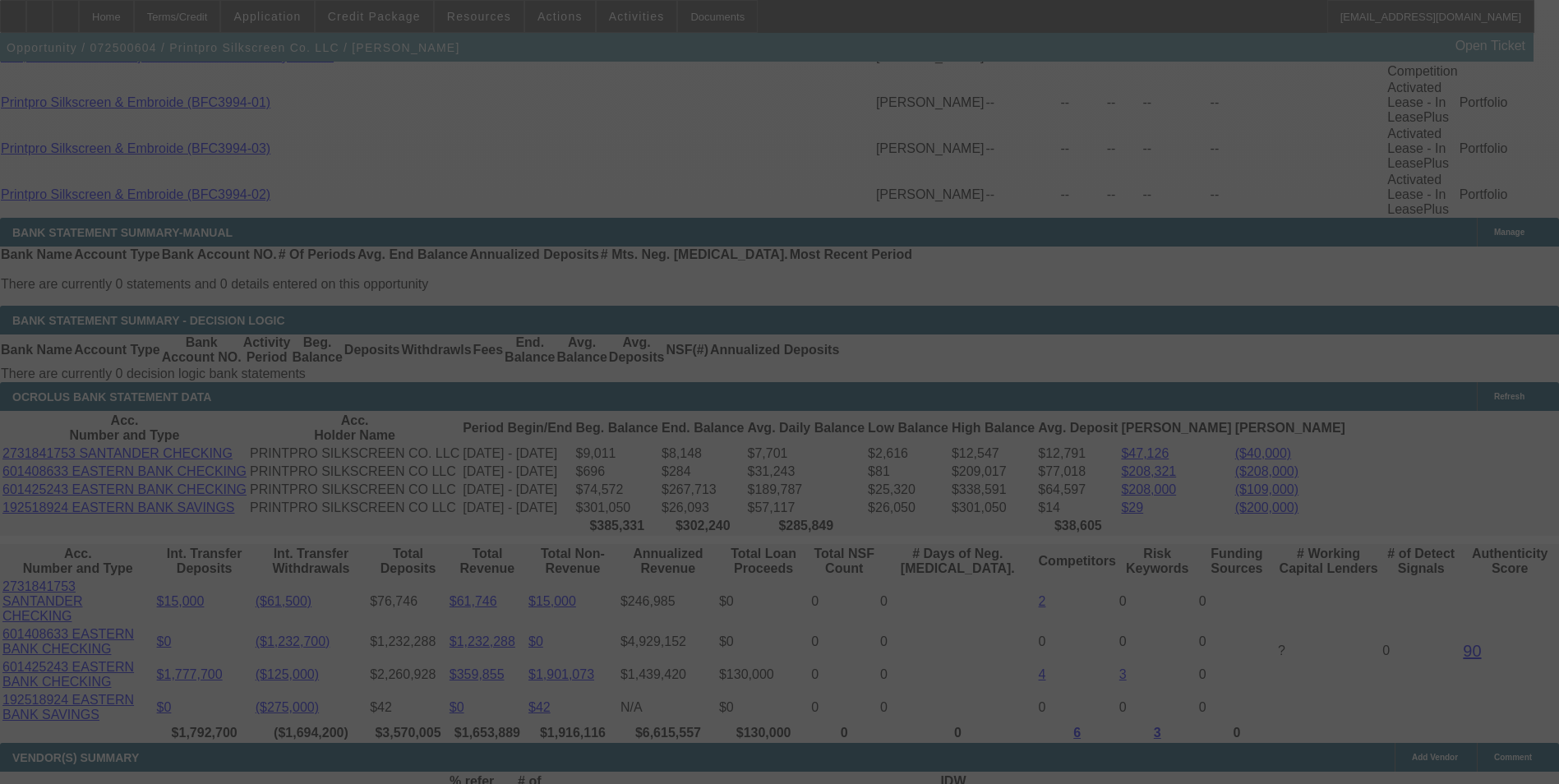
select select "0"
select select "6"
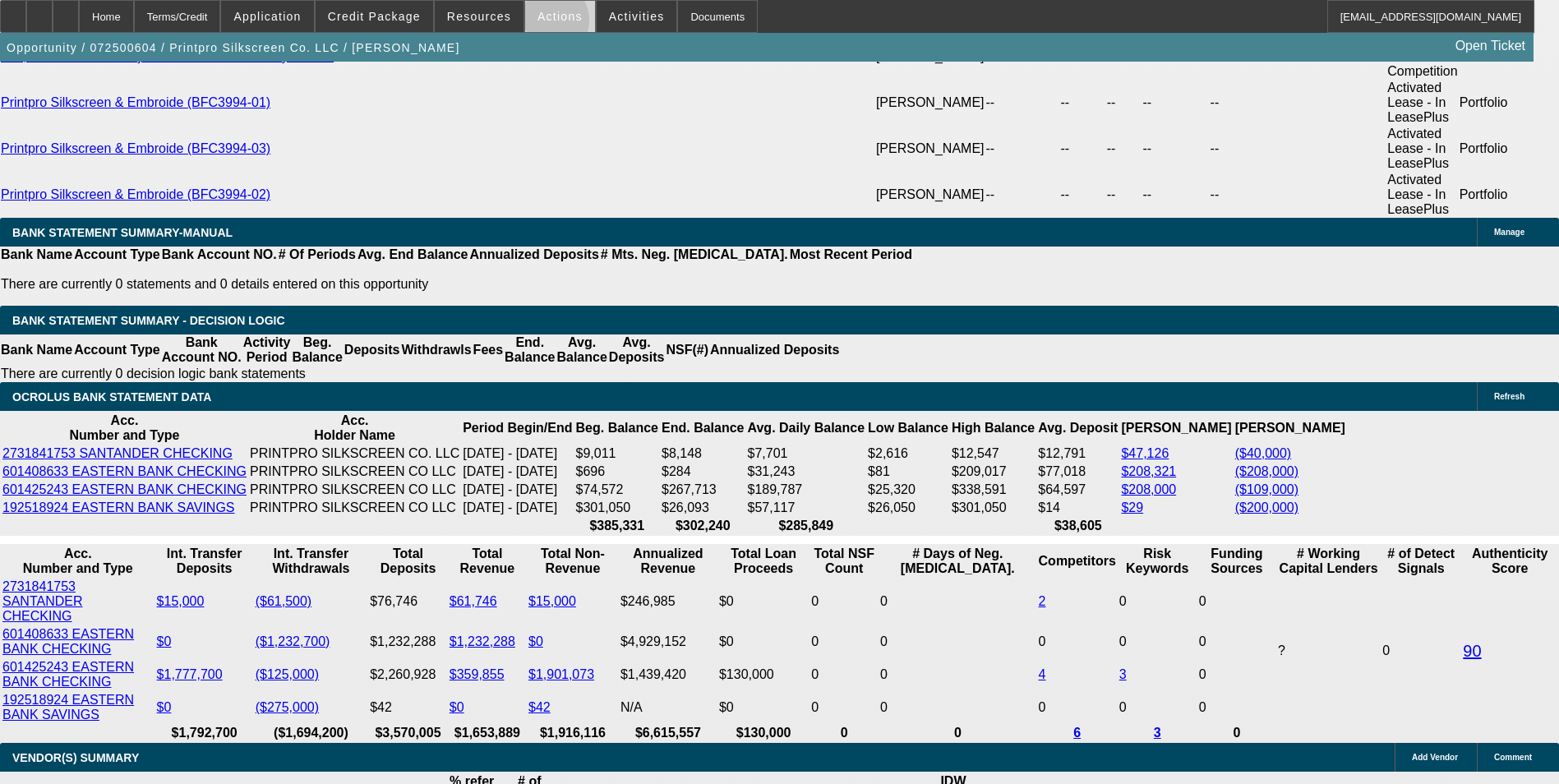
click at [541, 24] on span at bounding box center [560, 16] width 70 height 39
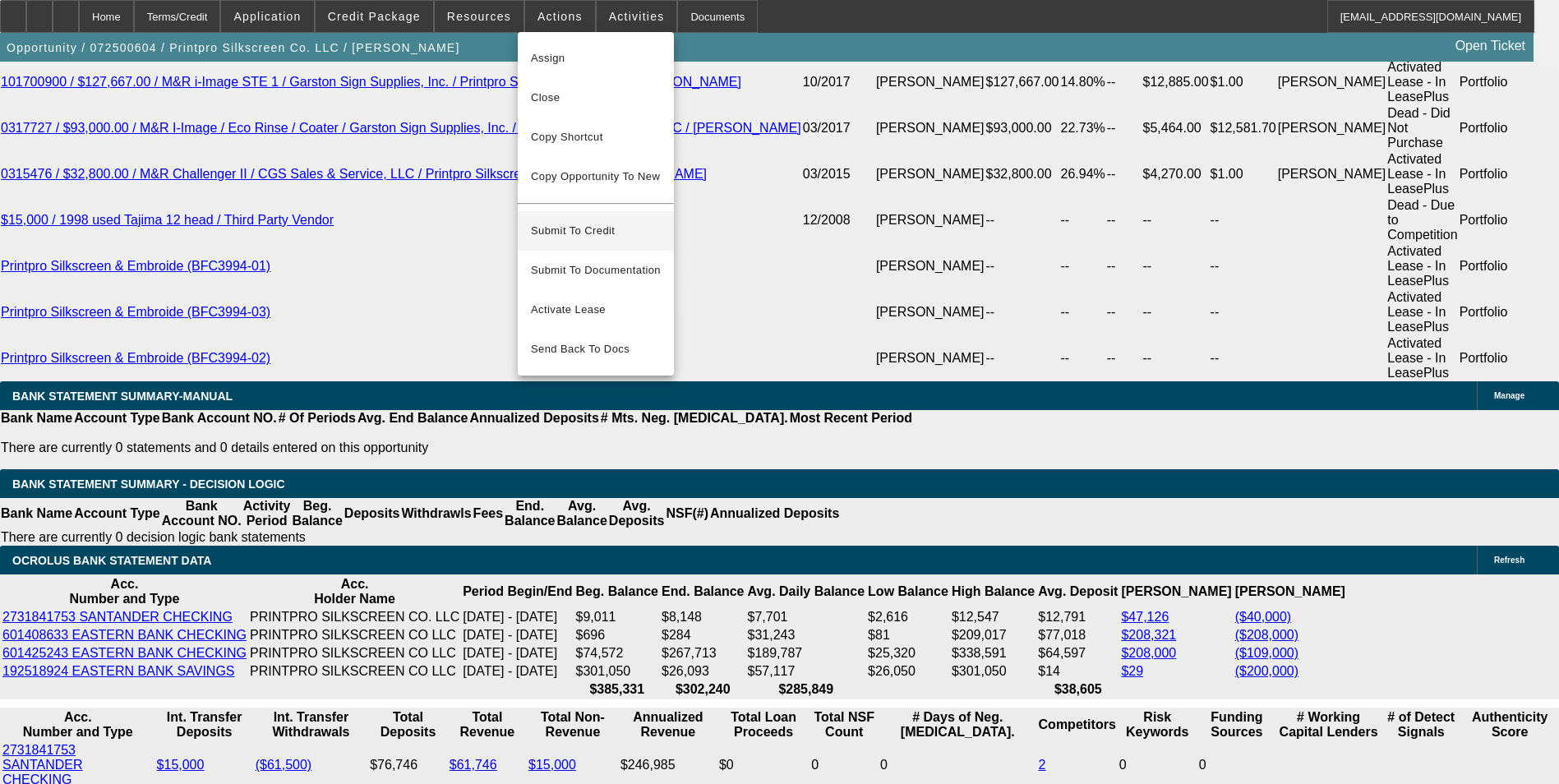
scroll to position [3116, 0]
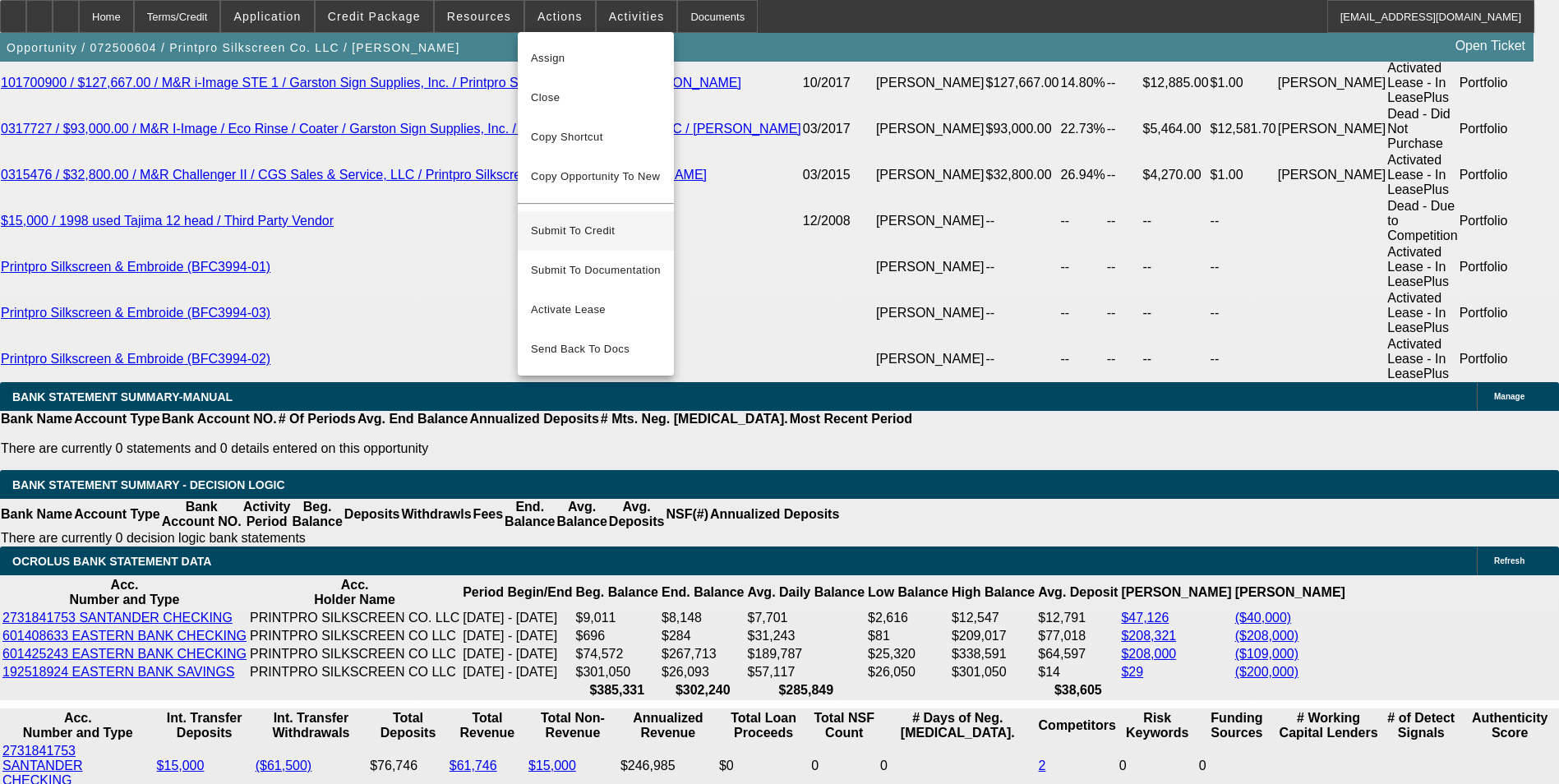
click at [593, 221] on span "Submit To Credit" at bounding box center [595, 231] width 129 height 20
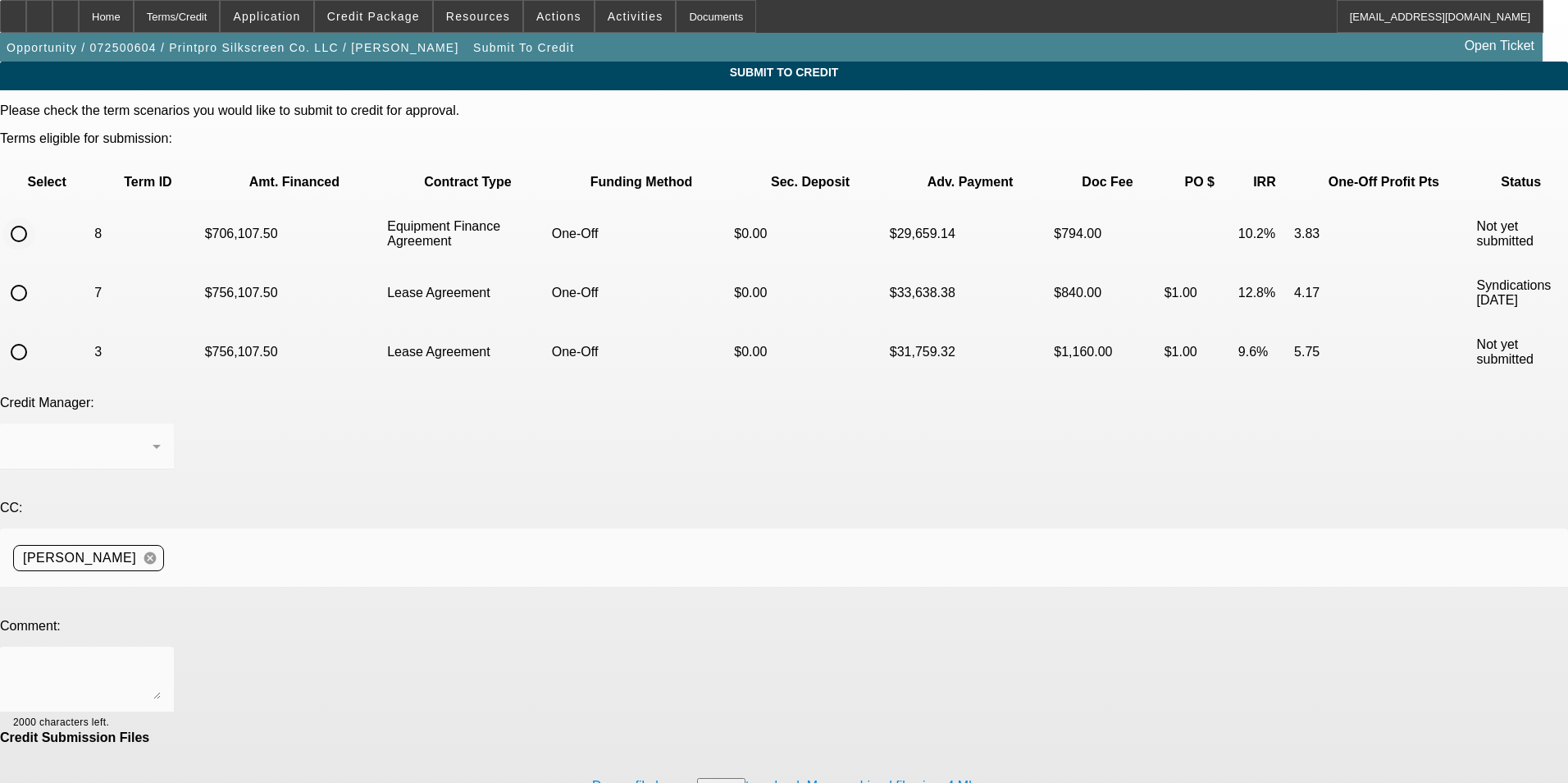
click at [35, 217] on input "radio" at bounding box center [19, 234] width 33 height 33
radio input "true"
click at [161, 660] on textarea at bounding box center [87, 679] width 147 height 39
type textarea "please send to Oakmont"
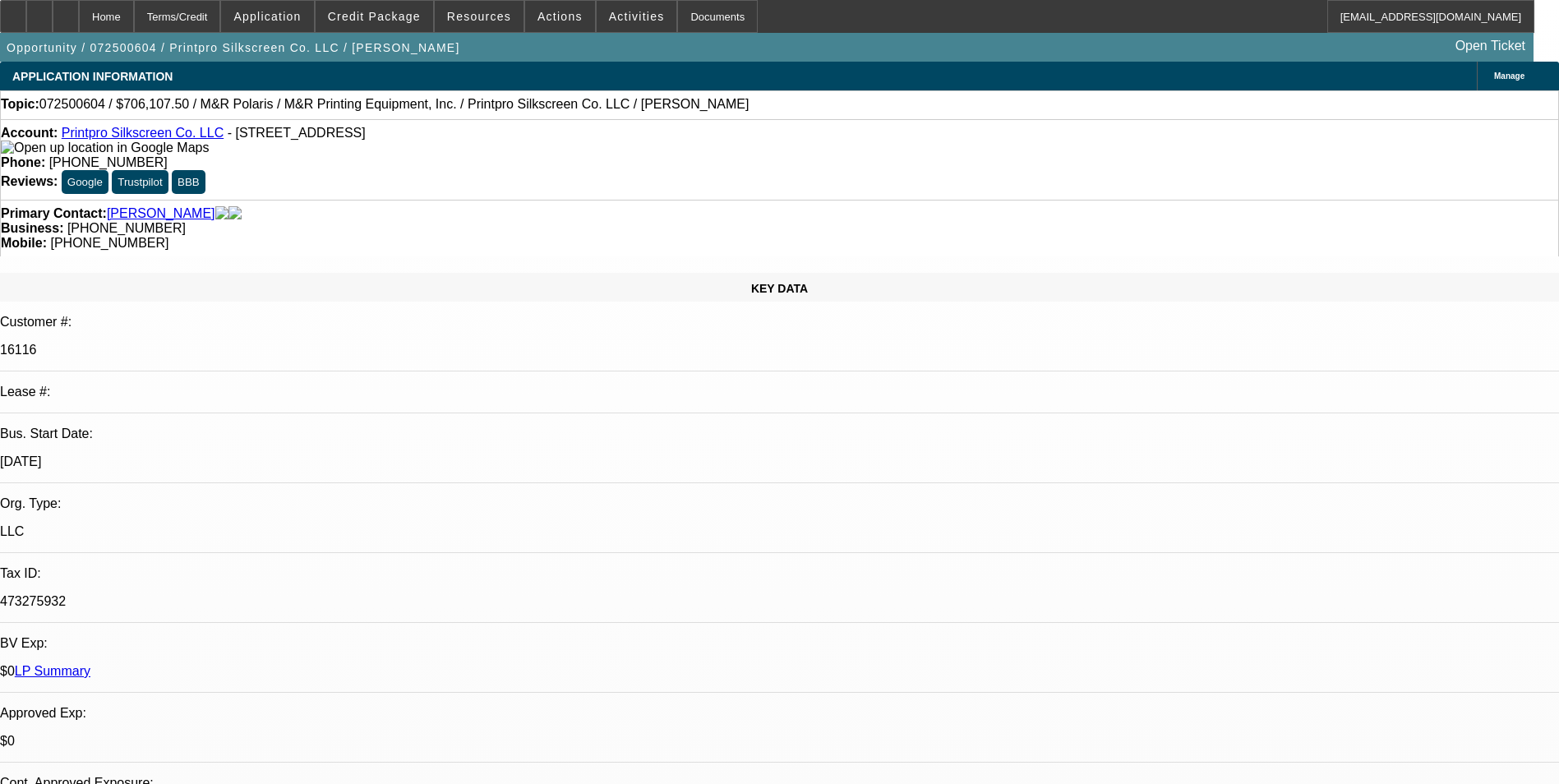
select select "0"
select select "6"
select select "0"
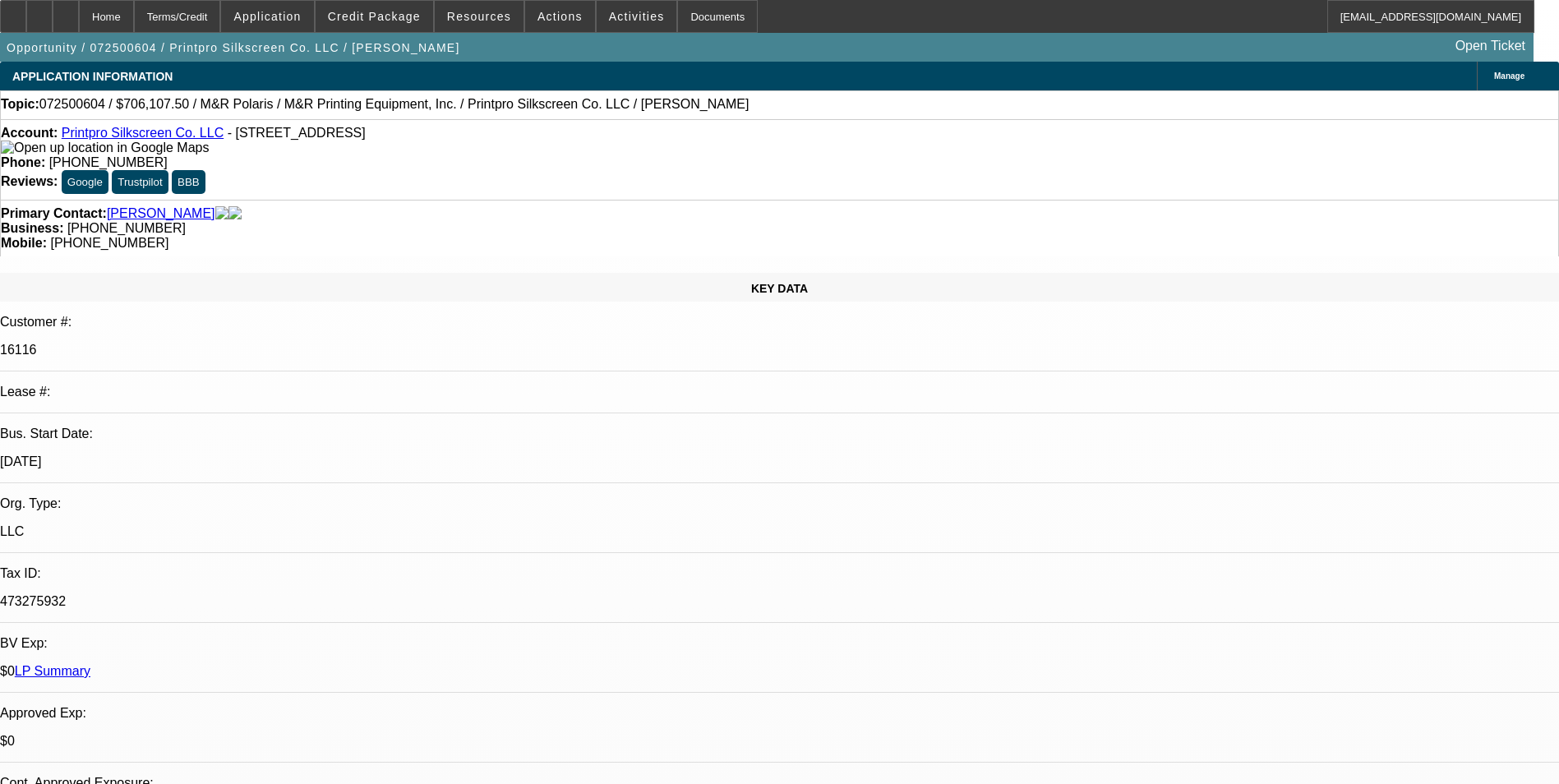
select select "0"
select select "2"
select select "0"
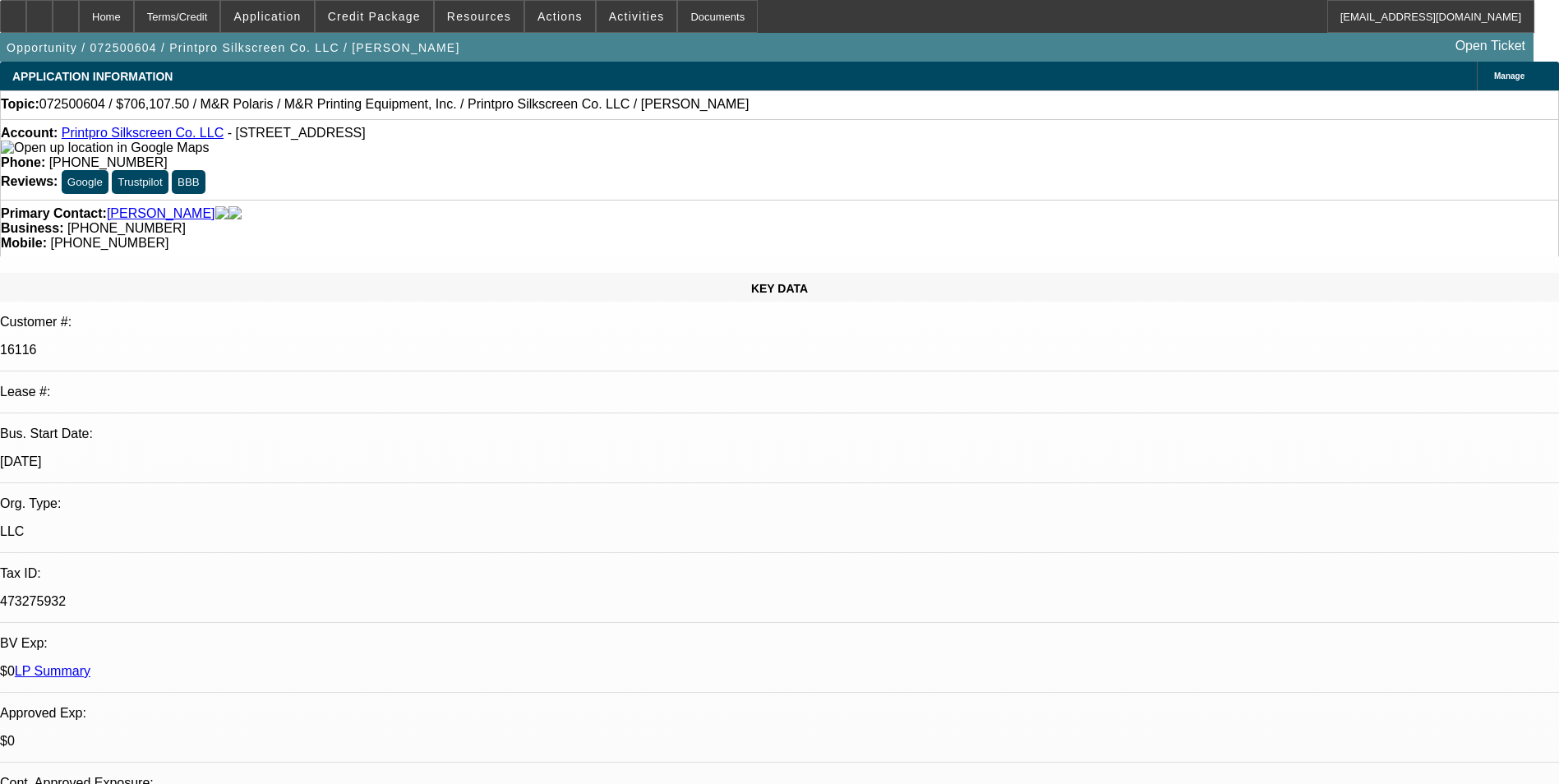
select select "0"
select select "2"
select select "0"
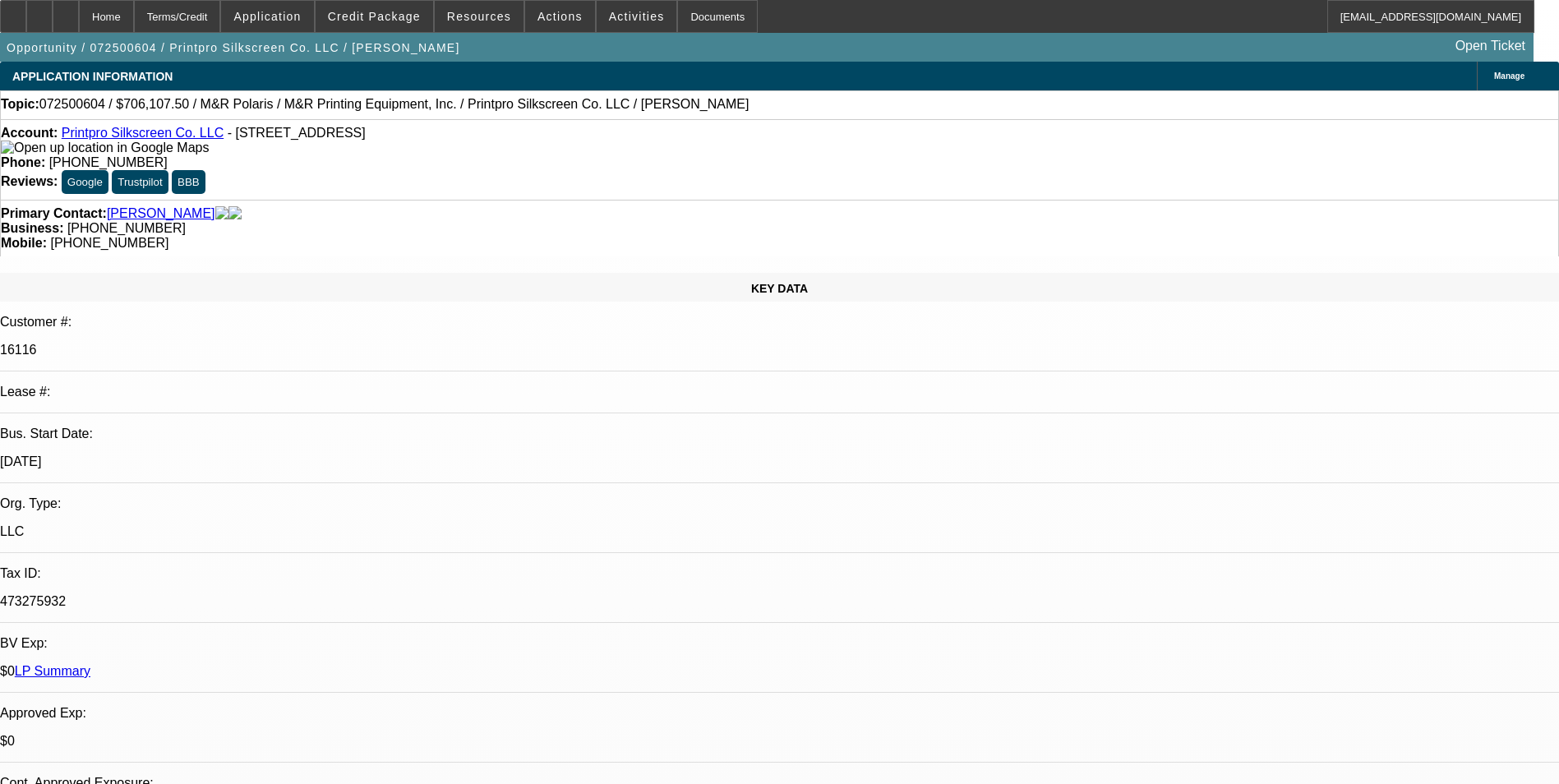
select select "2"
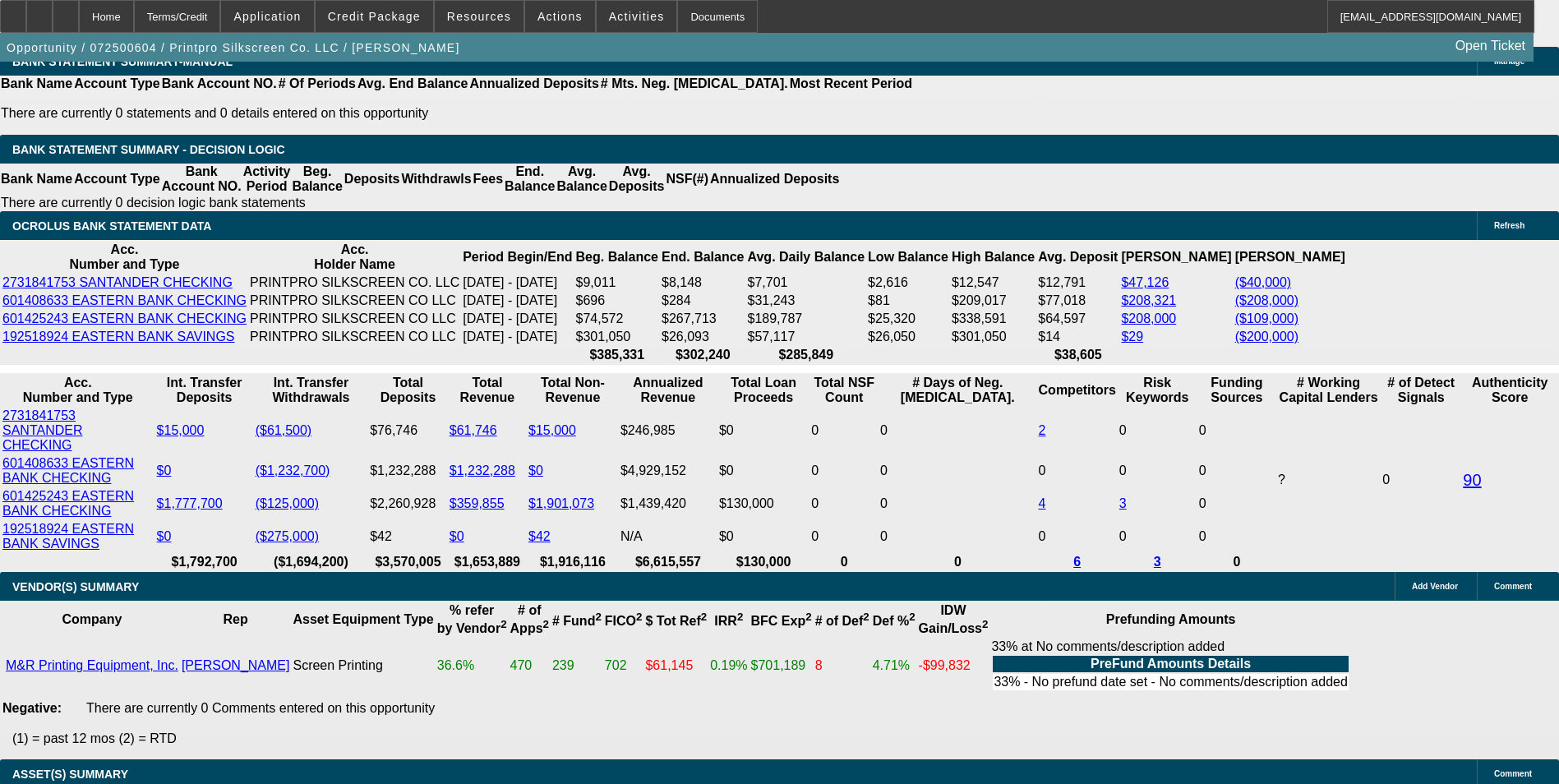
scroll to position [3123, 0]
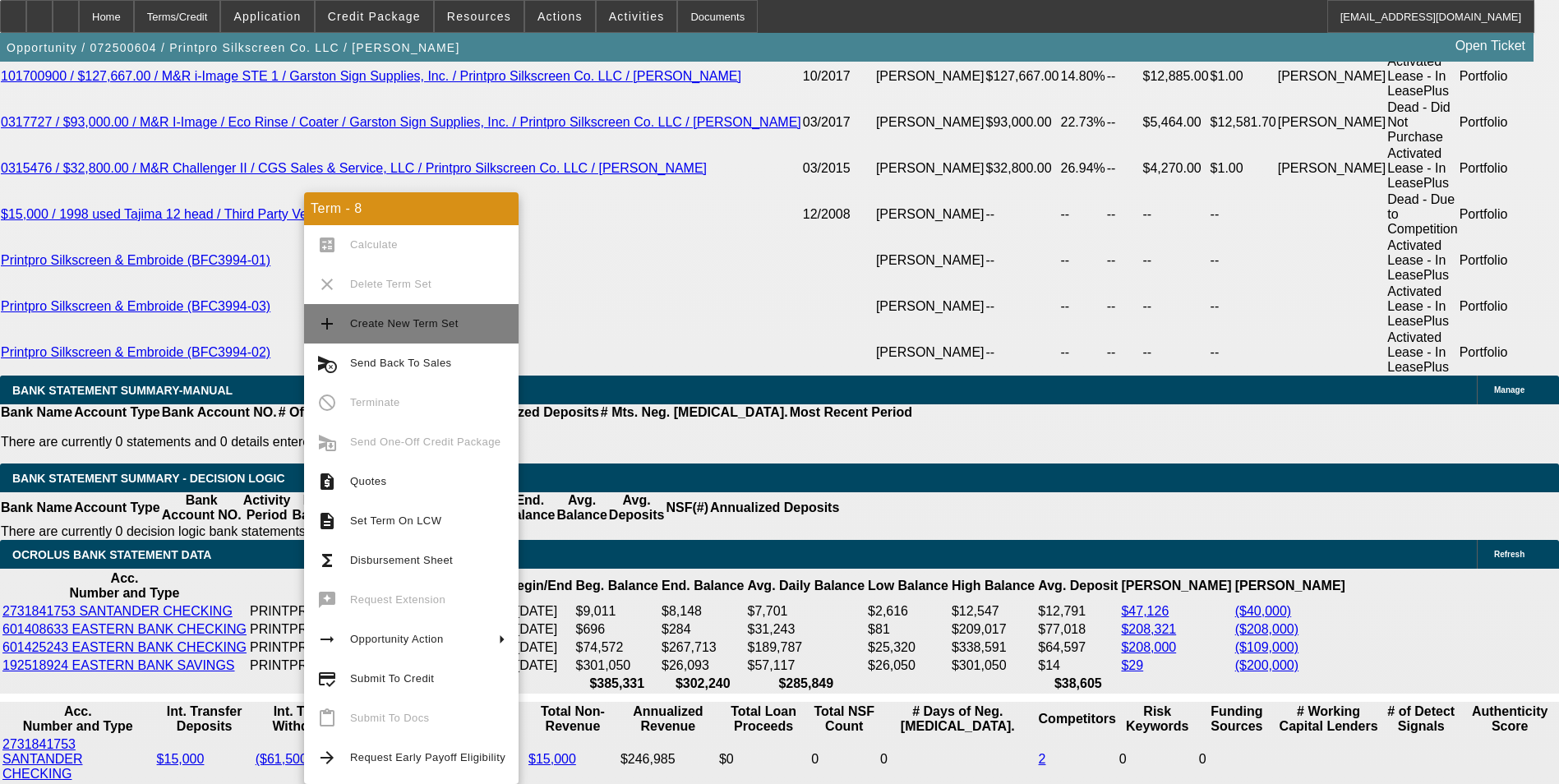
click at [432, 325] on span "Create New Term Set" at bounding box center [404, 323] width 108 height 12
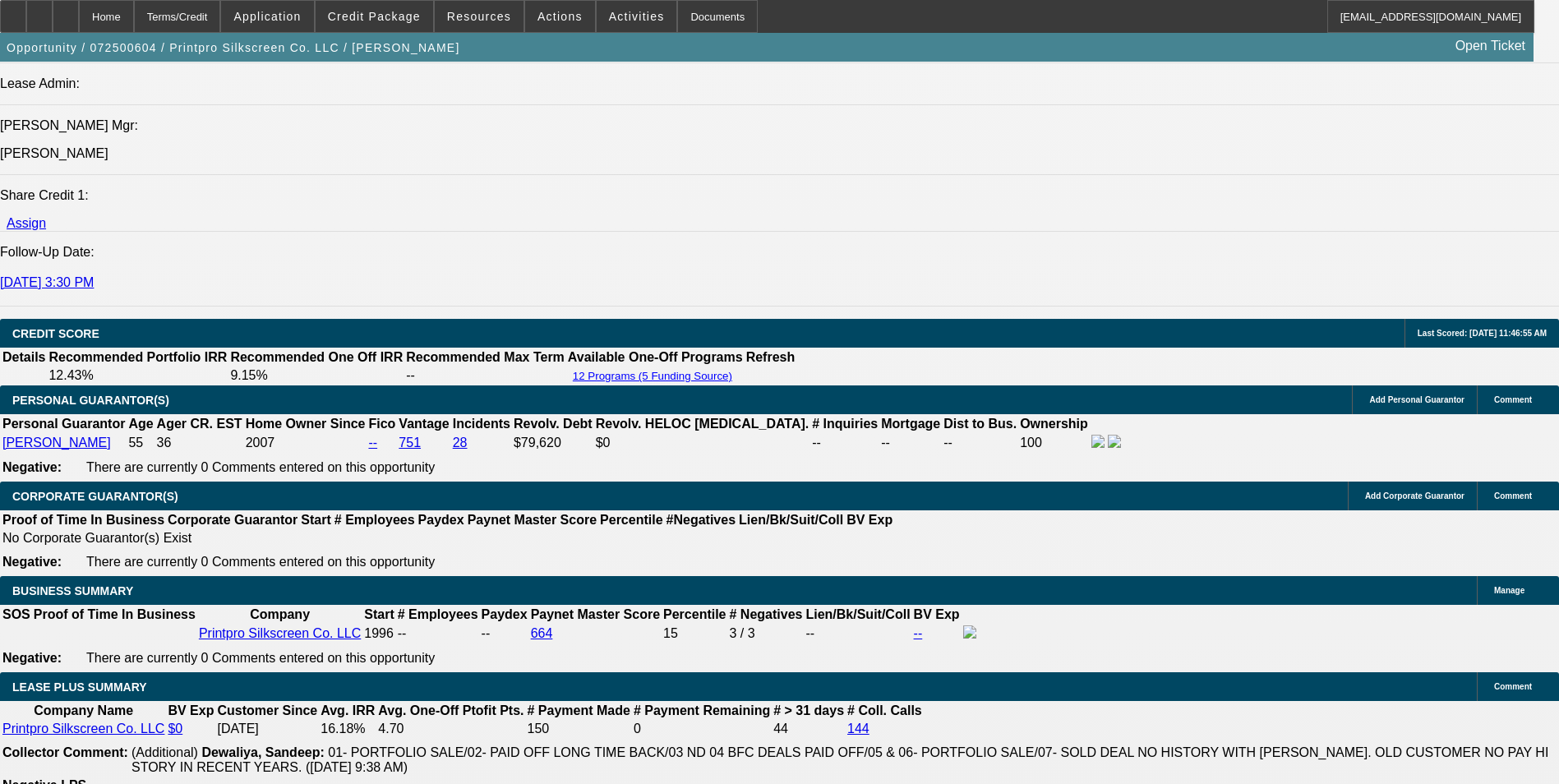
select select "0"
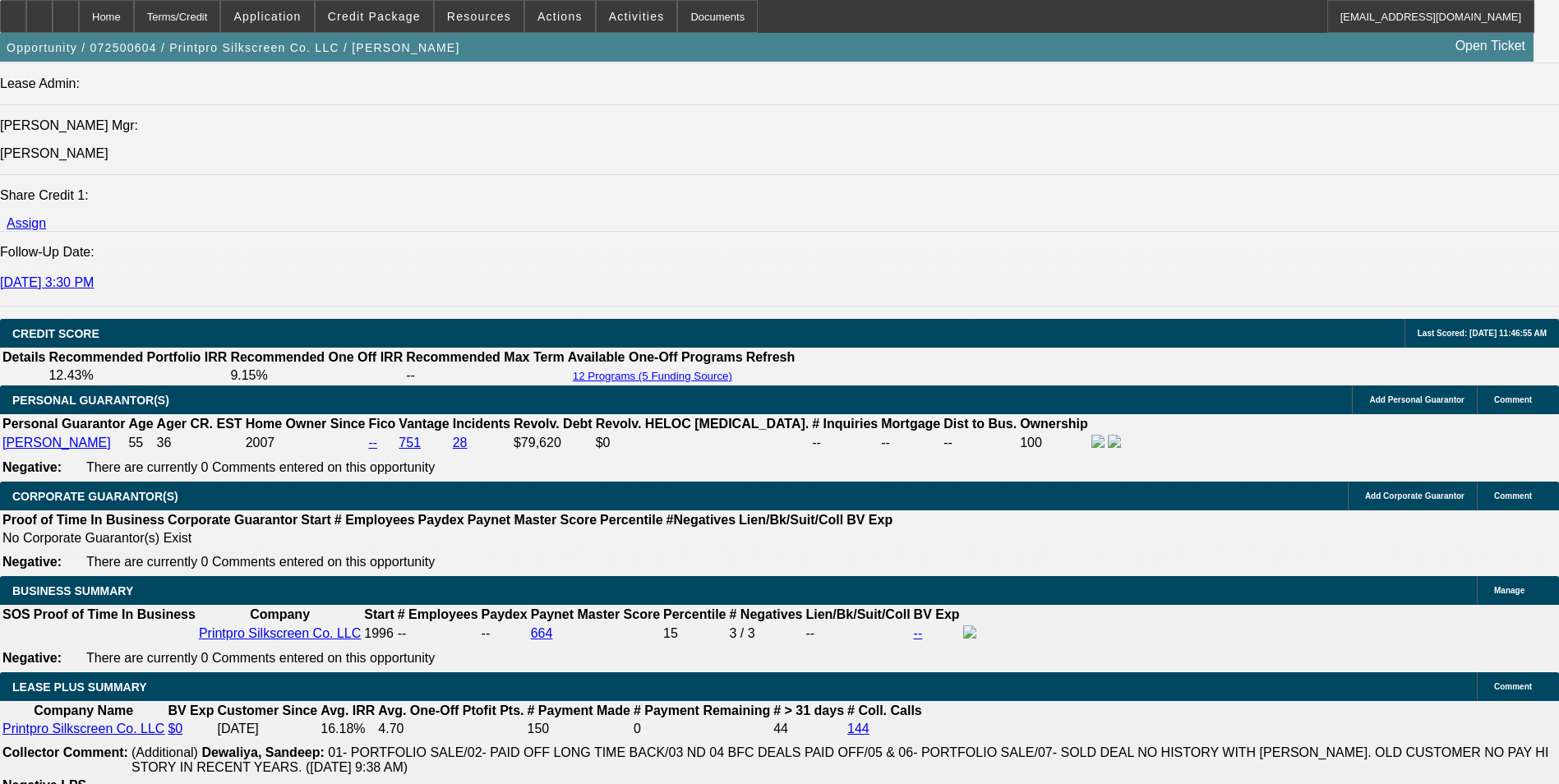
select select "0"
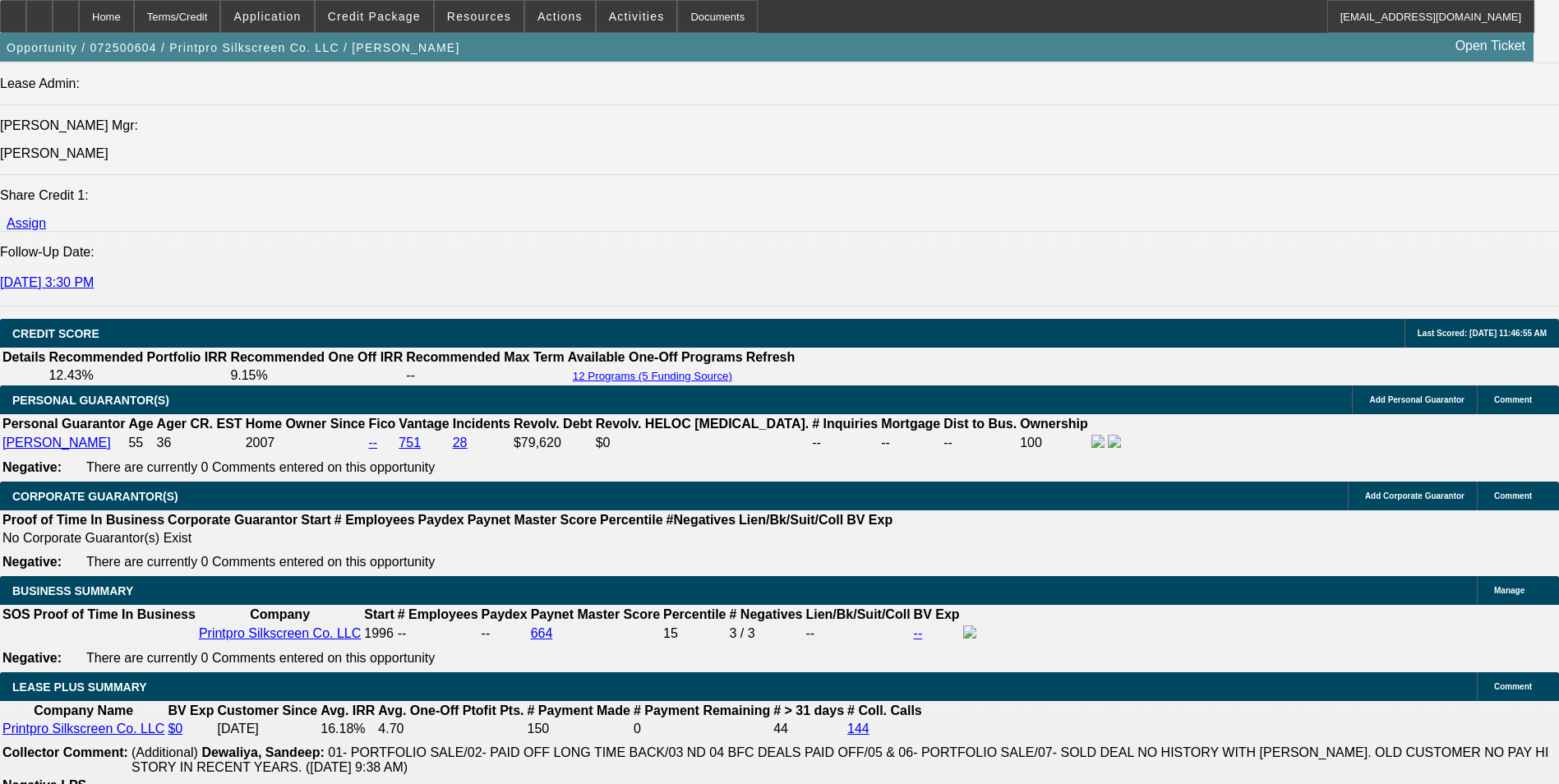
select select "0"
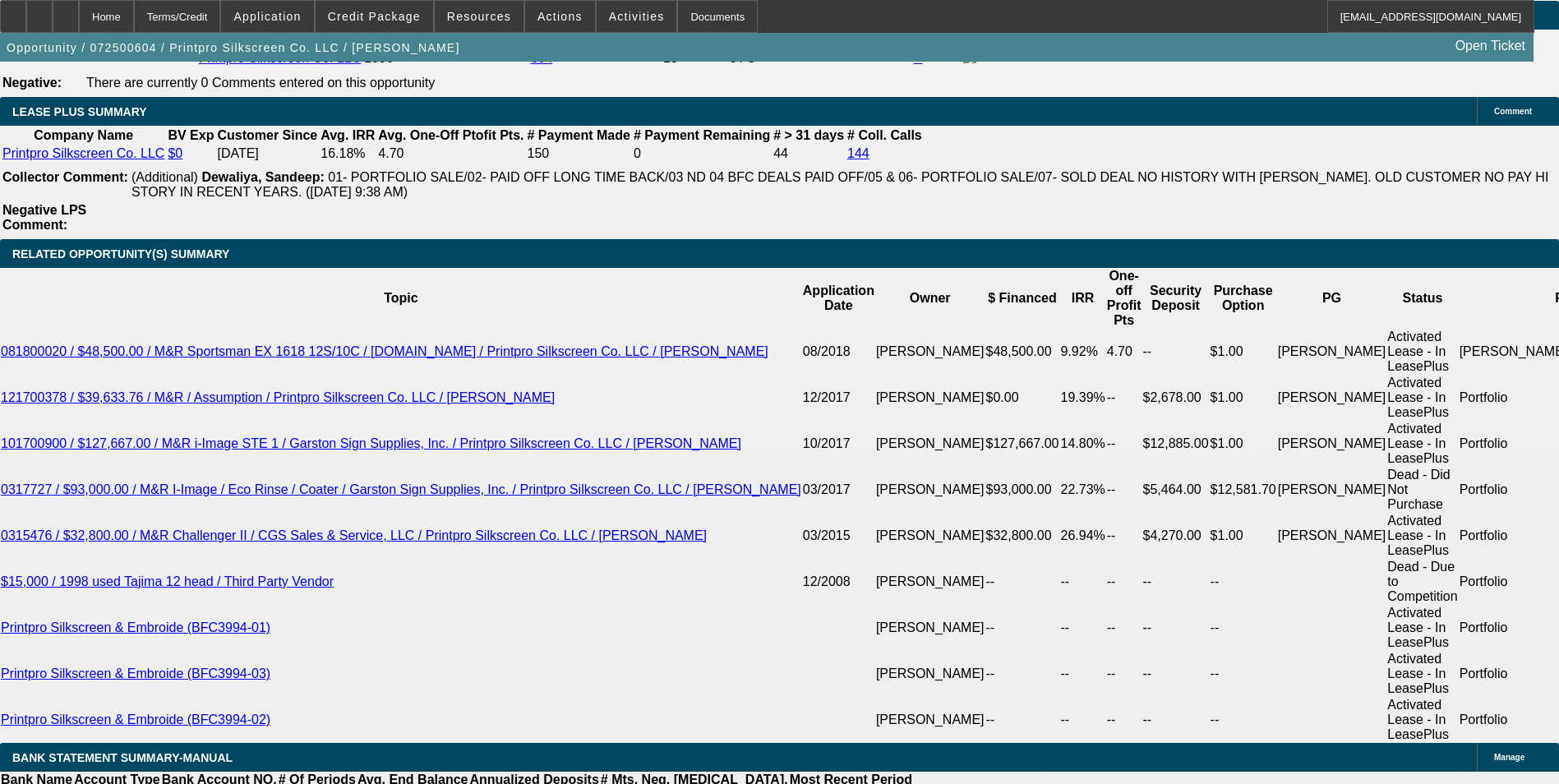
select select "1"
select select "6"
select select "1"
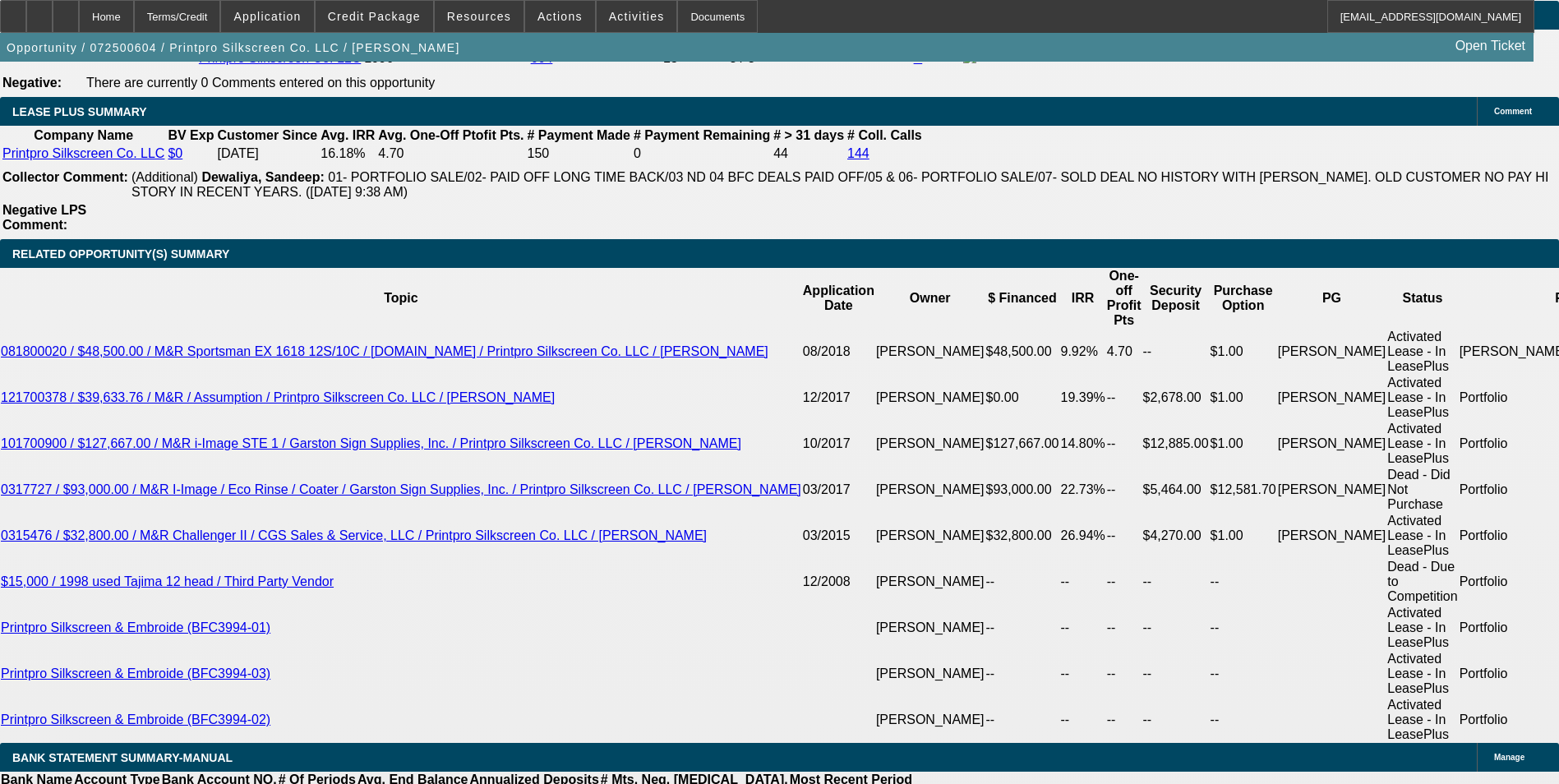
select select "6"
select select "1"
select select "2"
select select "1"
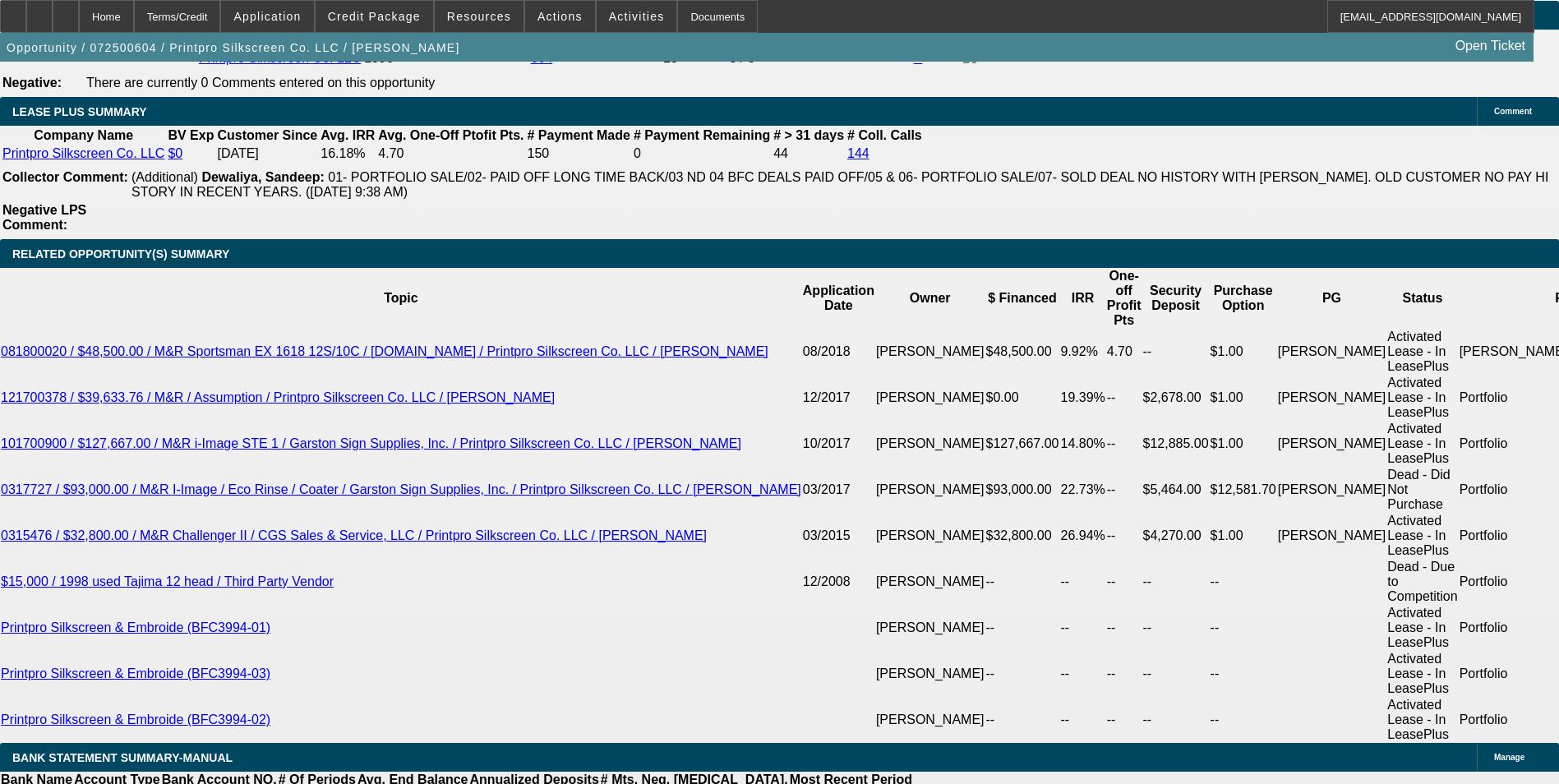
select select "1"
select select "2"
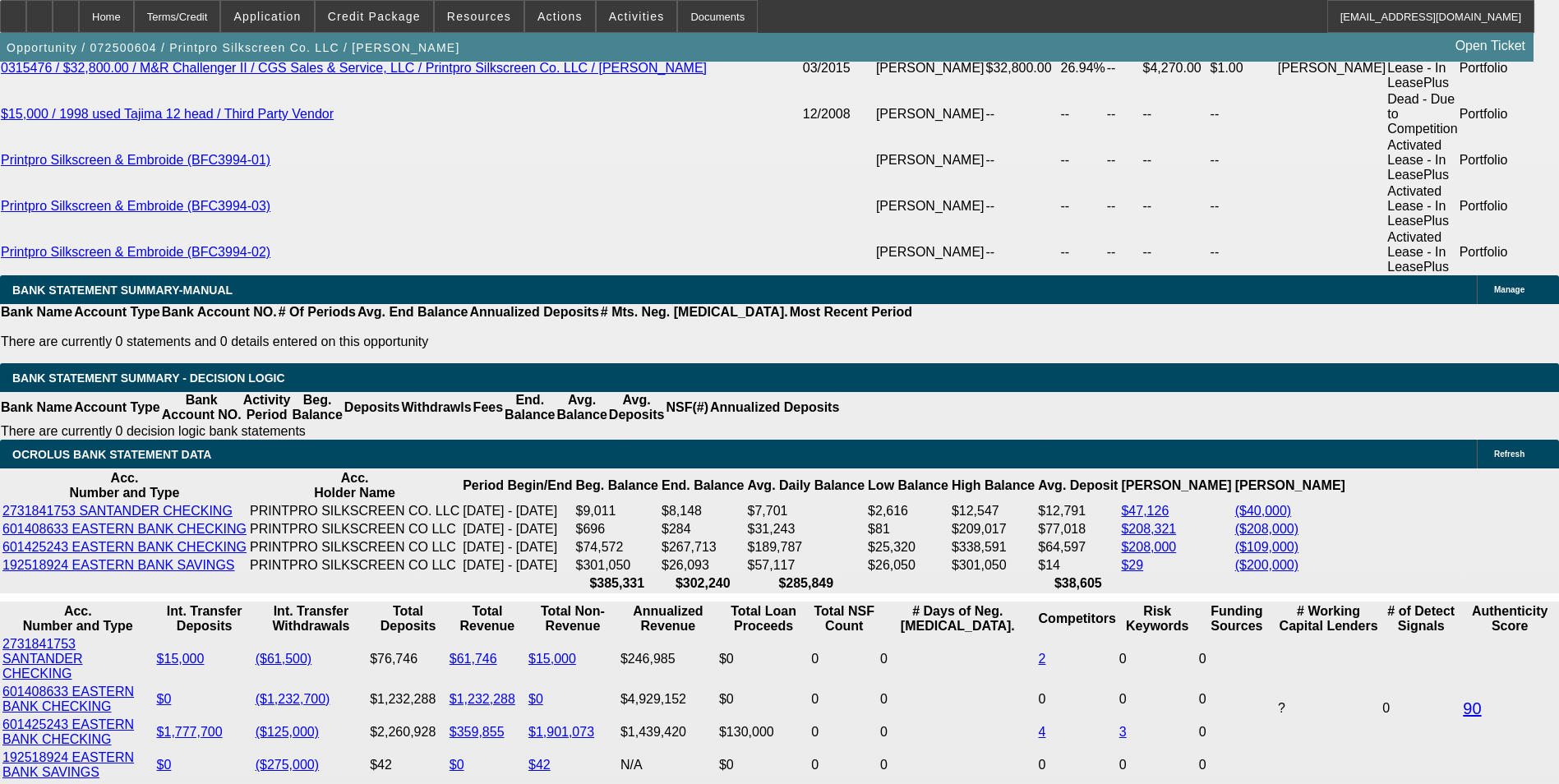
scroll to position [3248, 0]
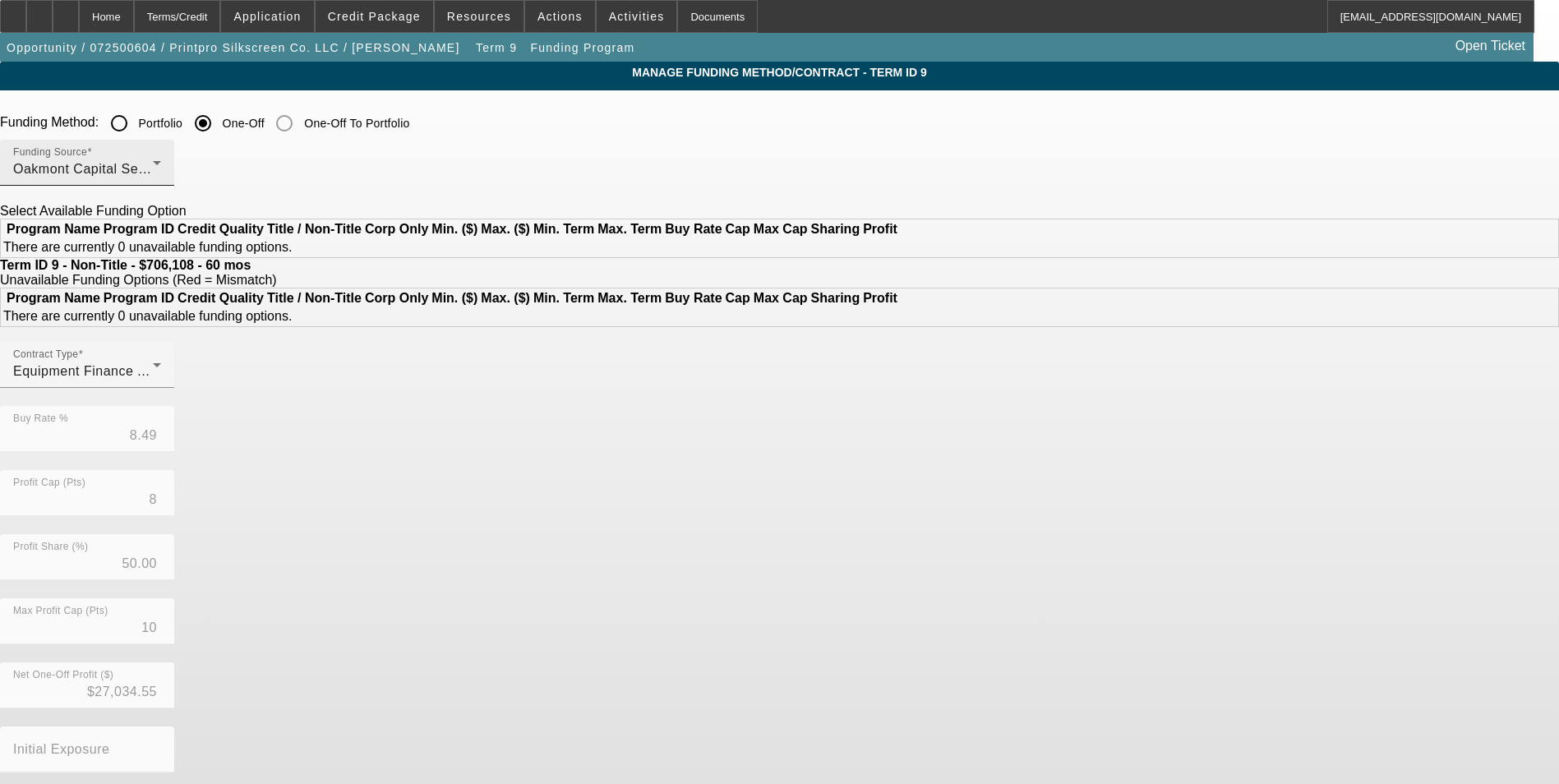
click at [152, 176] on div "Oakmont Capital Services" at bounding box center [83, 169] width 140 height 20
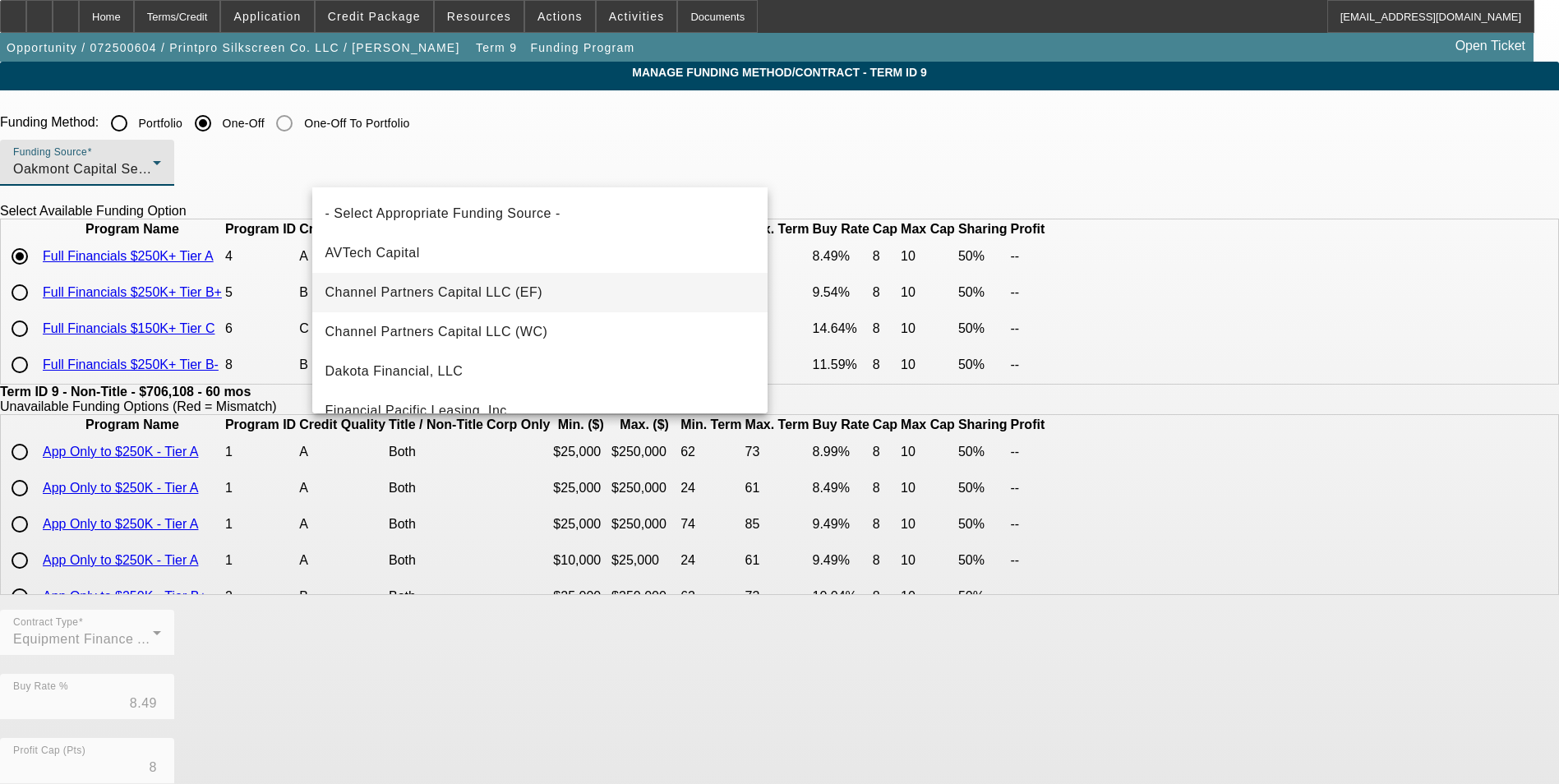
click at [530, 290] on span "Channel Partners Capital LLC (EF)" at bounding box center [433, 292] width 218 height 20
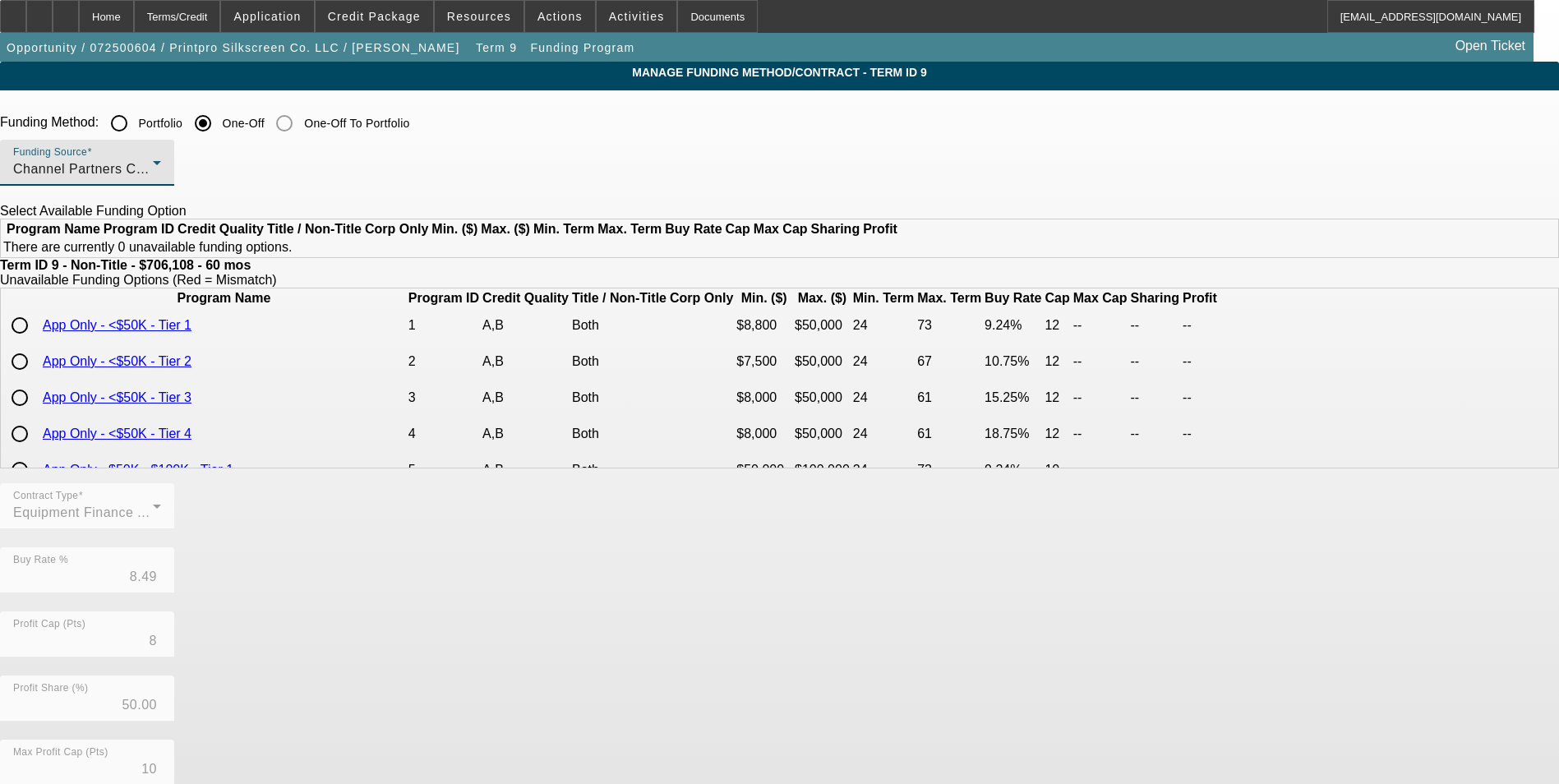
click at [152, 167] on div "Channel Partners Capital LLC (EF)" at bounding box center [83, 169] width 140 height 20
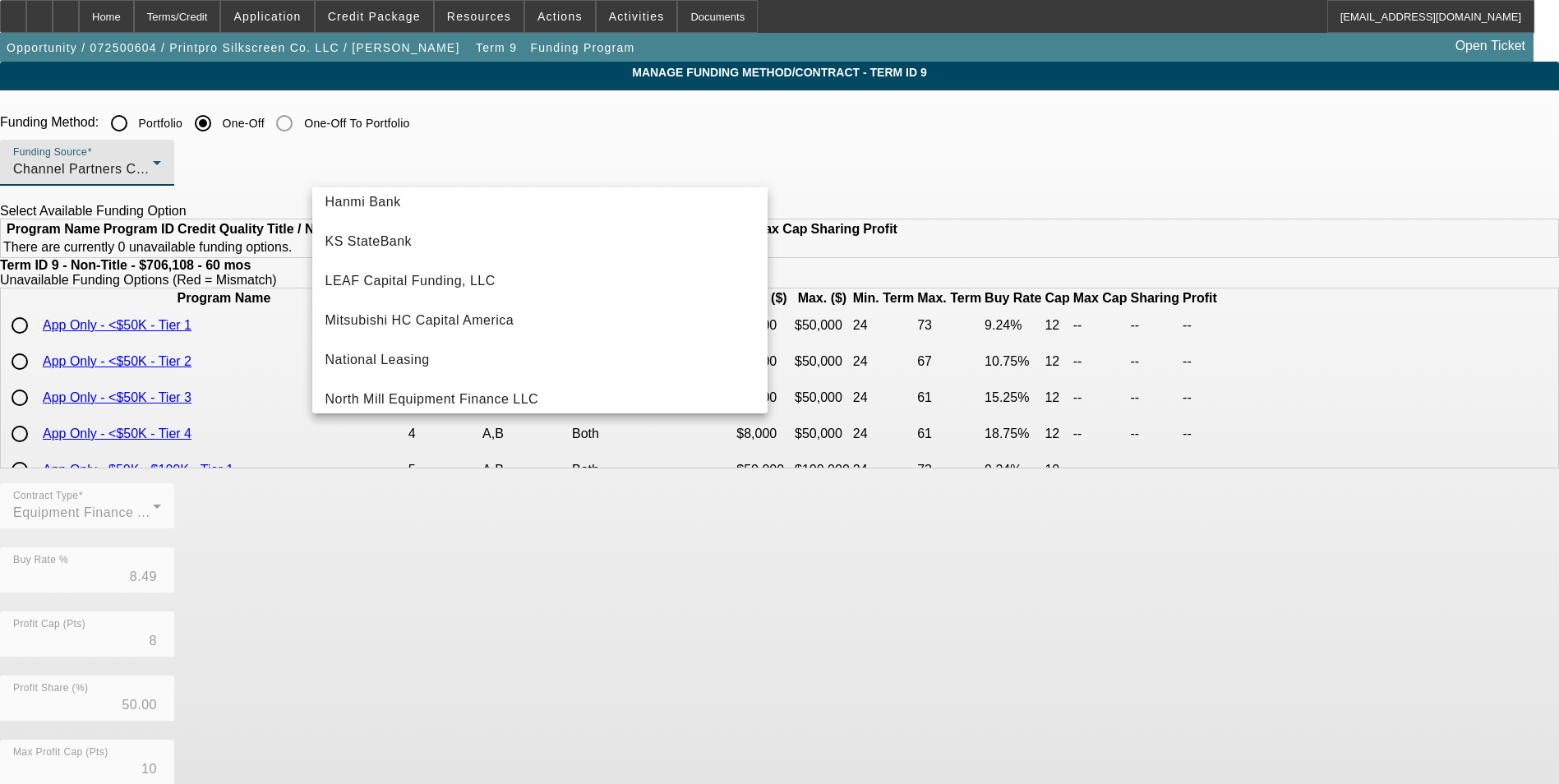
scroll to position [329, 0]
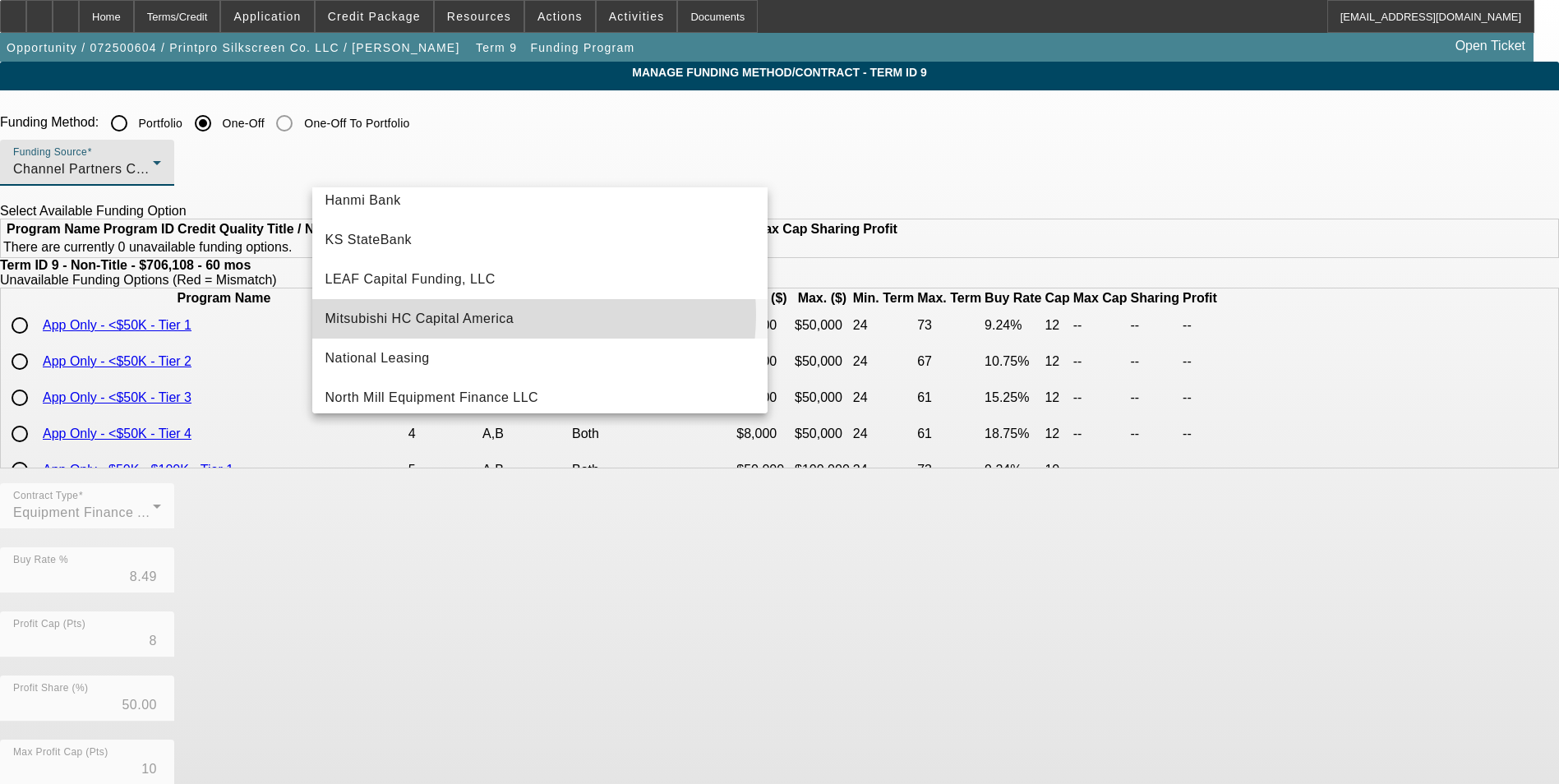
click at [522, 314] on mat-option "Mitsubishi HC Capital America" at bounding box center [540, 318] width 455 height 39
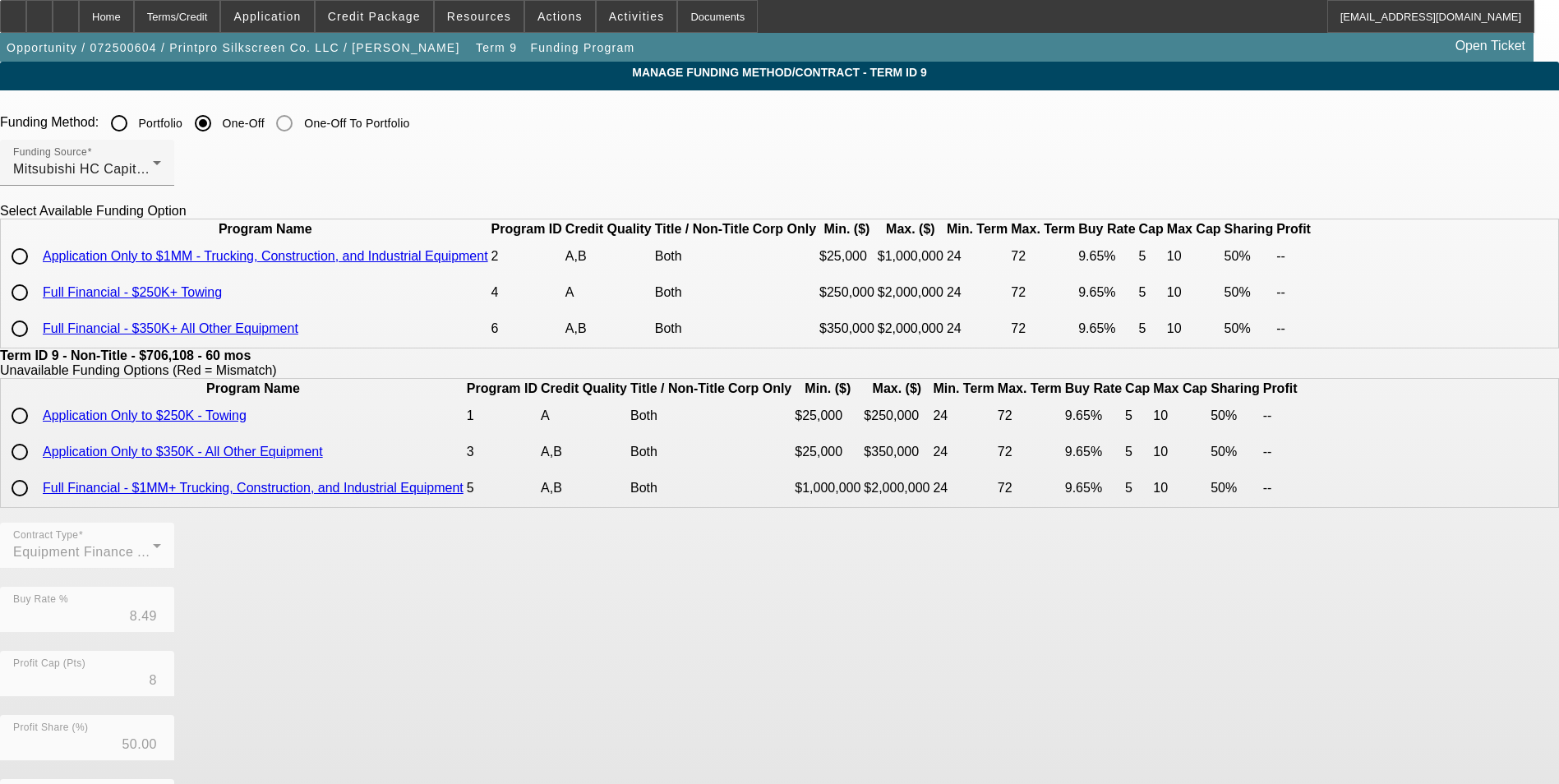
click at [36, 345] on input "radio" at bounding box center [19, 329] width 33 height 33
radio input "true"
type input "9.65"
type input "5"
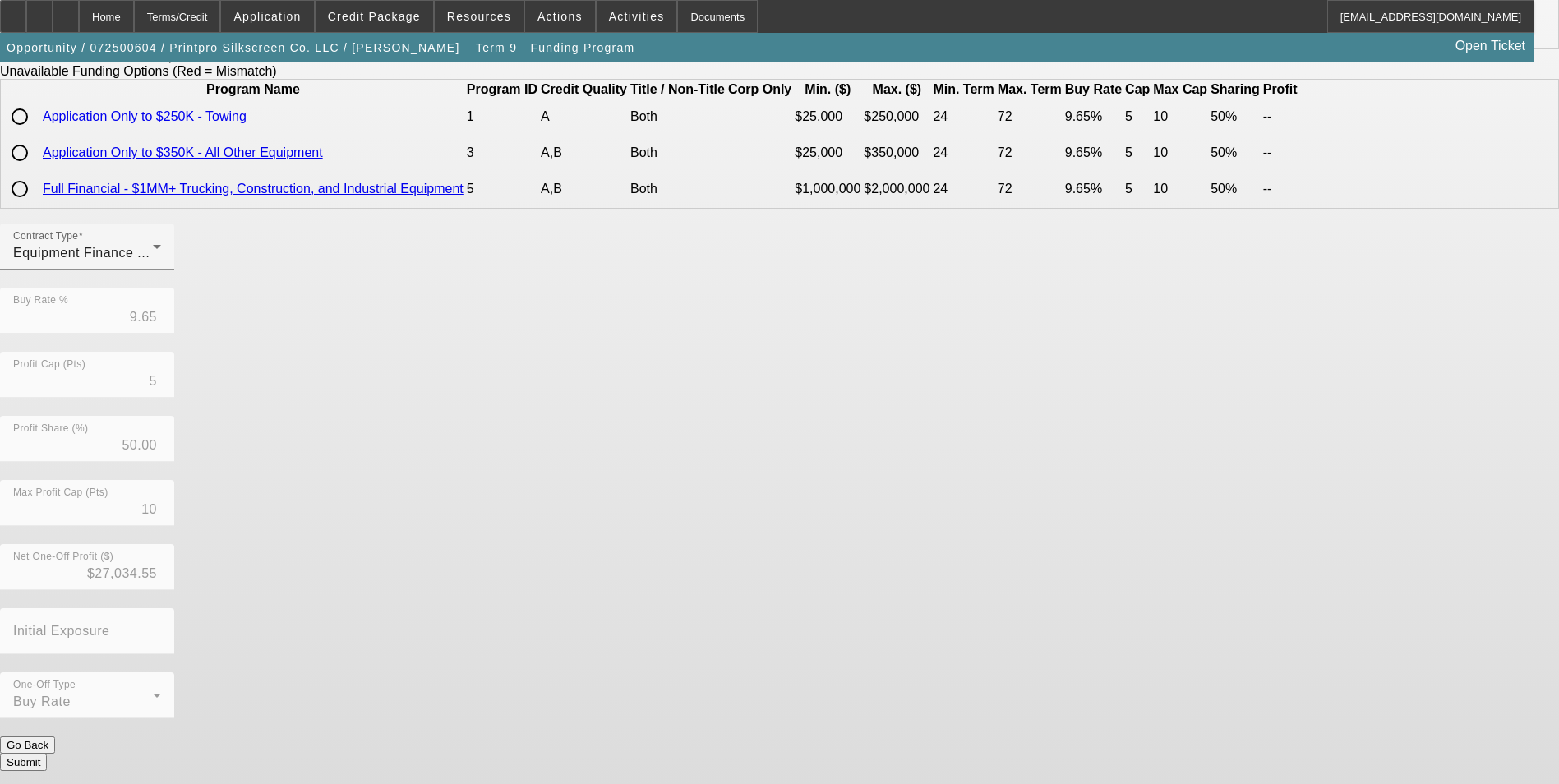
scroll to position [328, 0]
click at [47, 751] on button "Submit" at bounding box center [23, 760] width 47 height 17
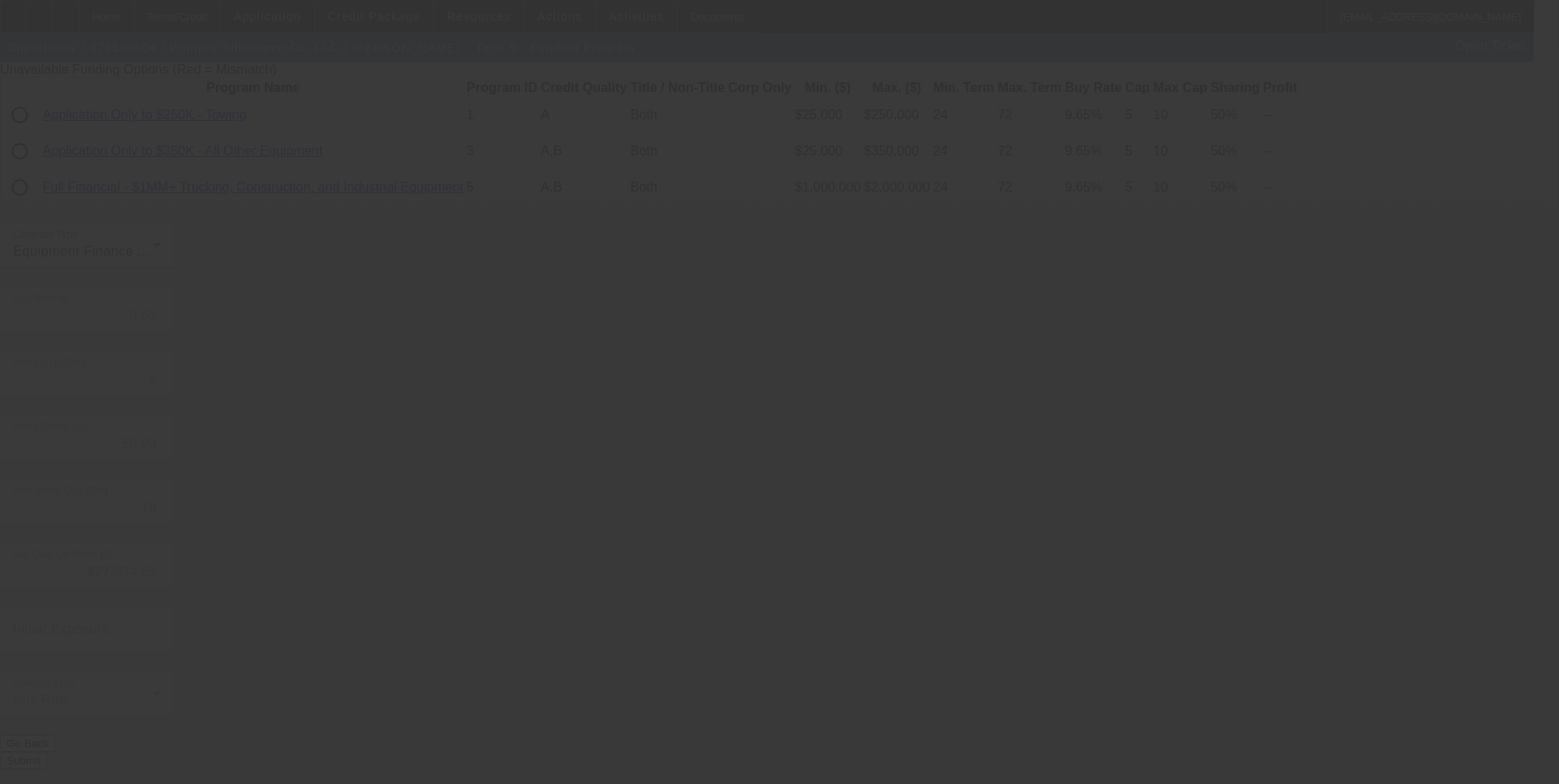
type input "8.49"
type input "8"
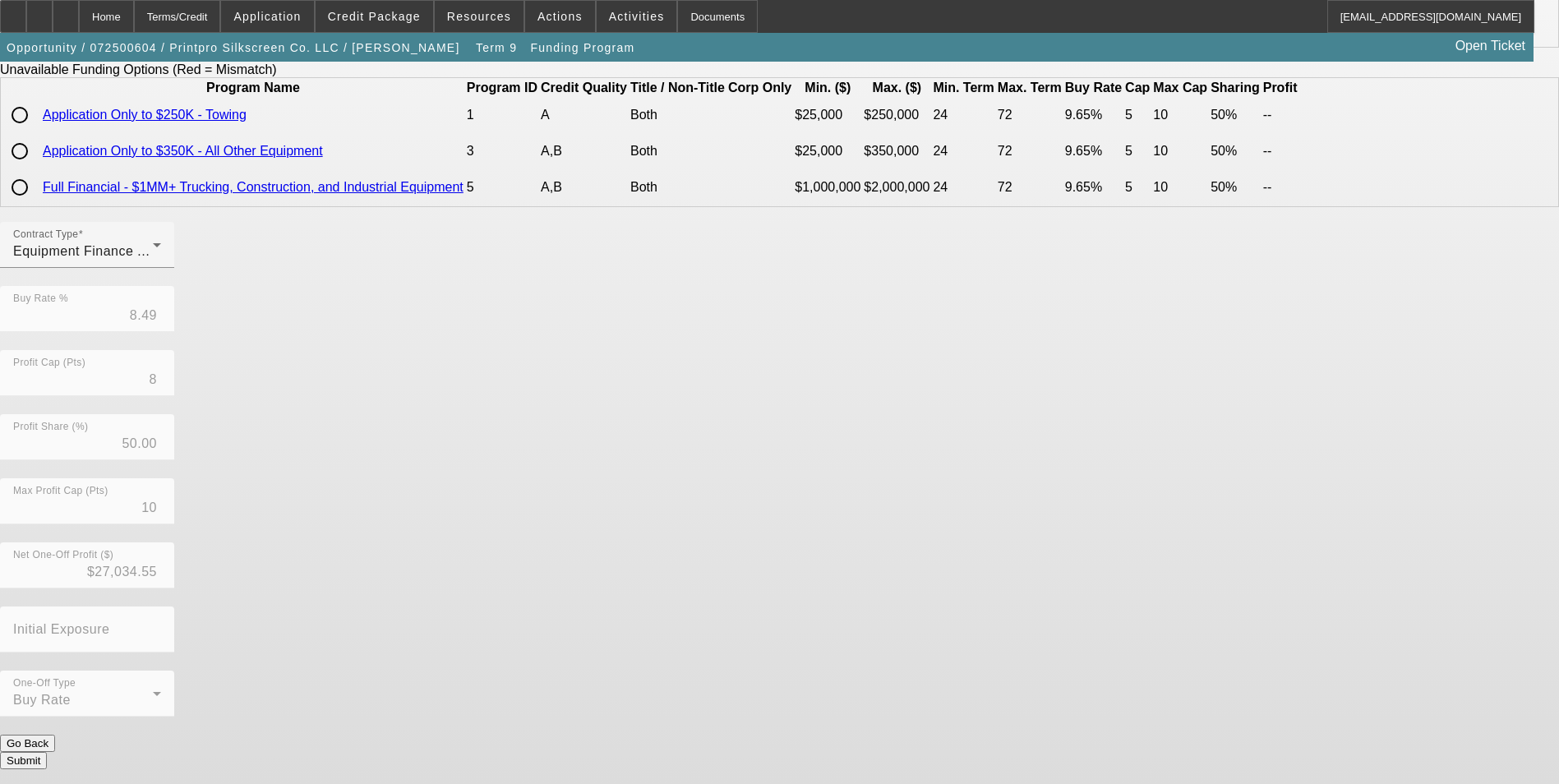
scroll to position [0, 0]
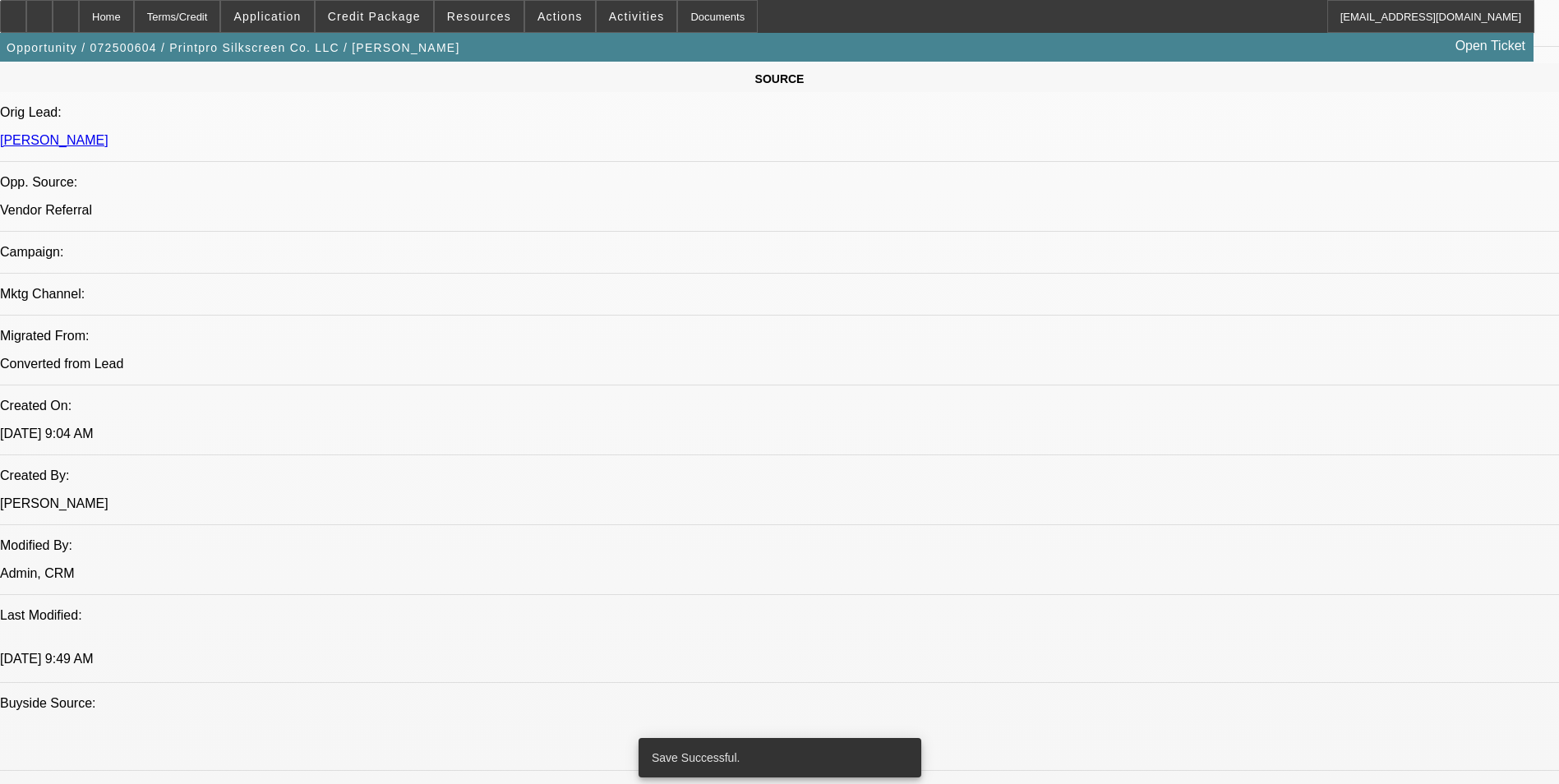
select select "0"
select select "6"
select select "0"
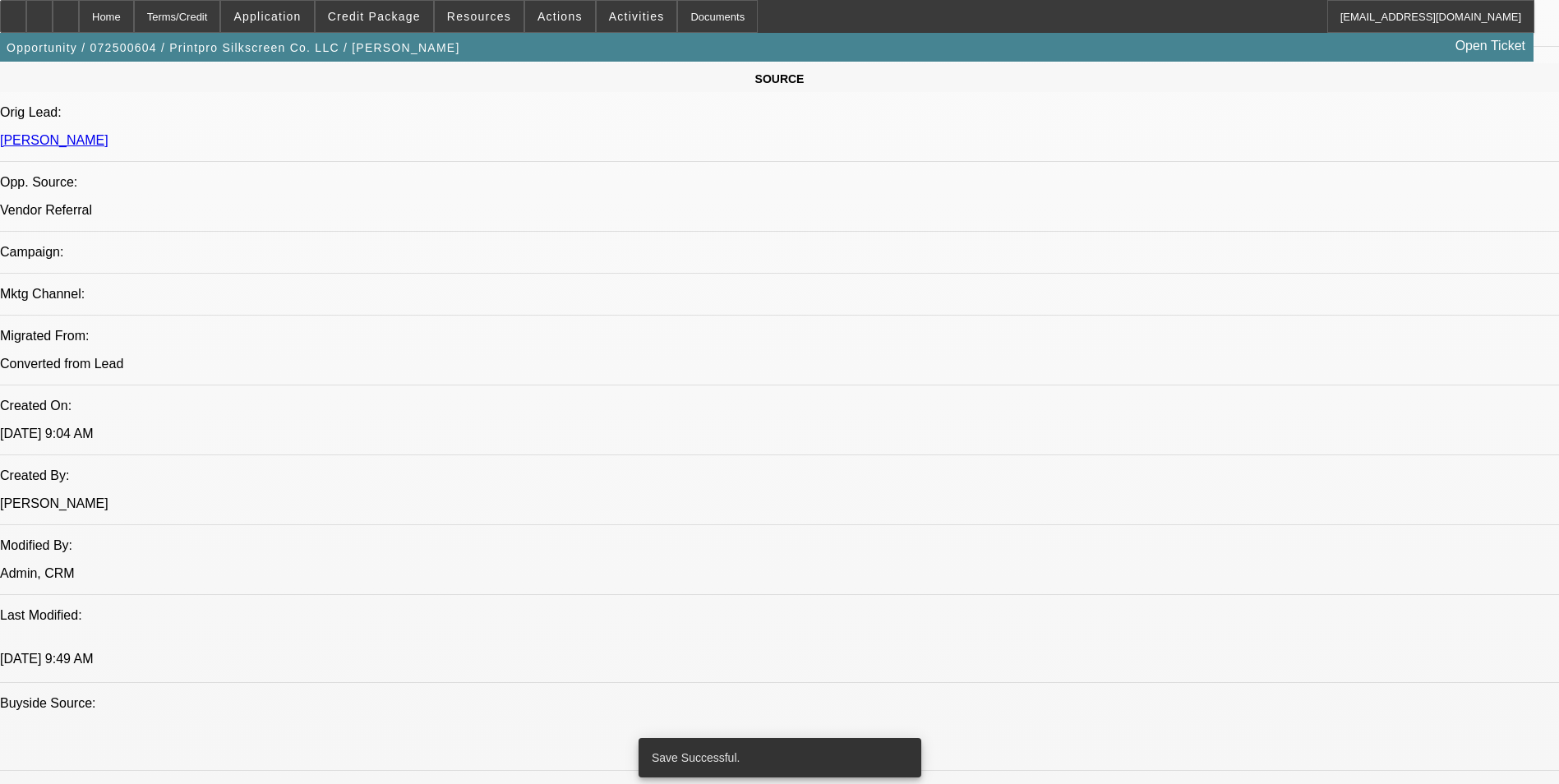
select select "0"
select select "6"
select select "0"
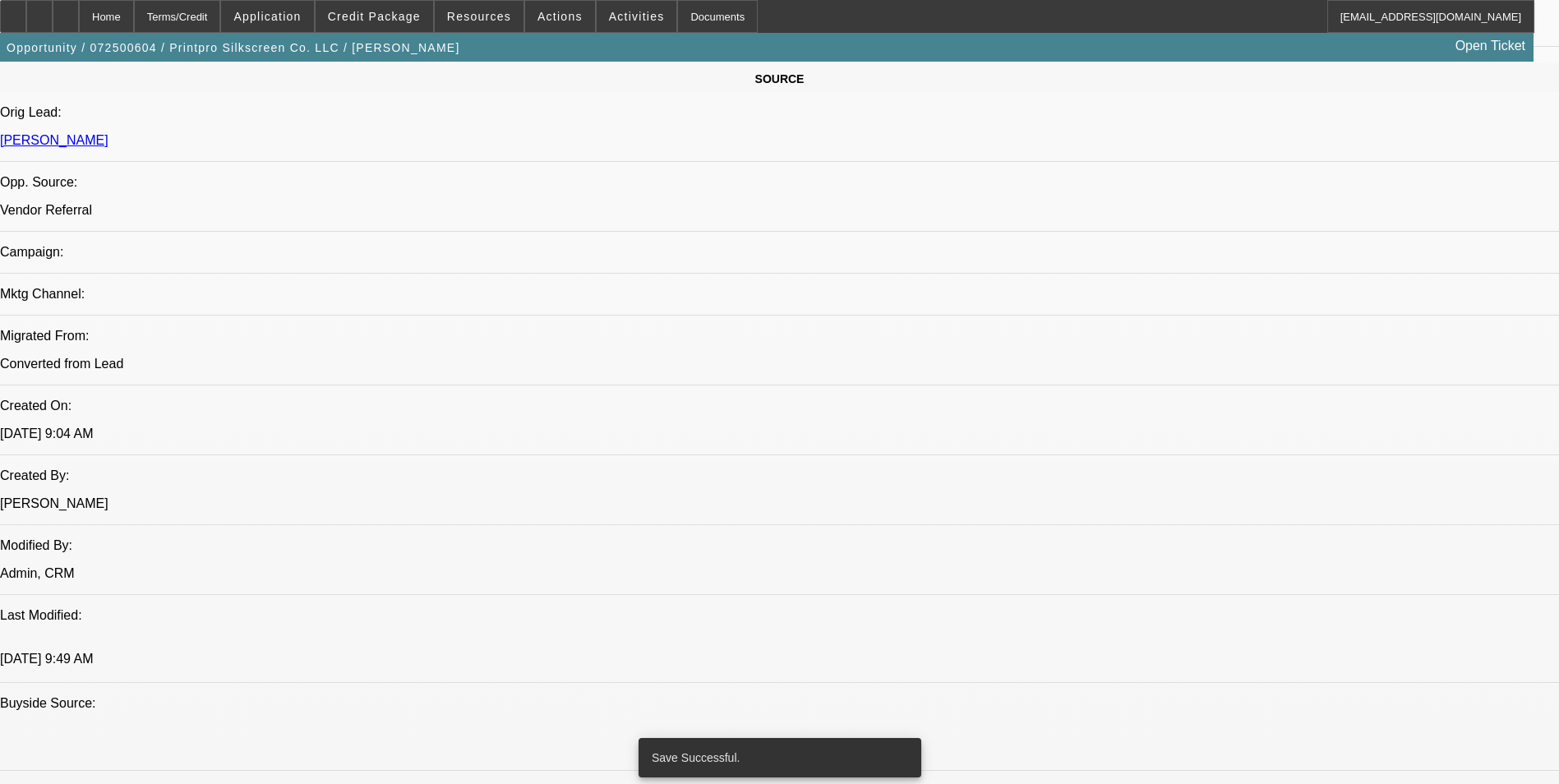
select select "0"
select select "2"
select select "0"
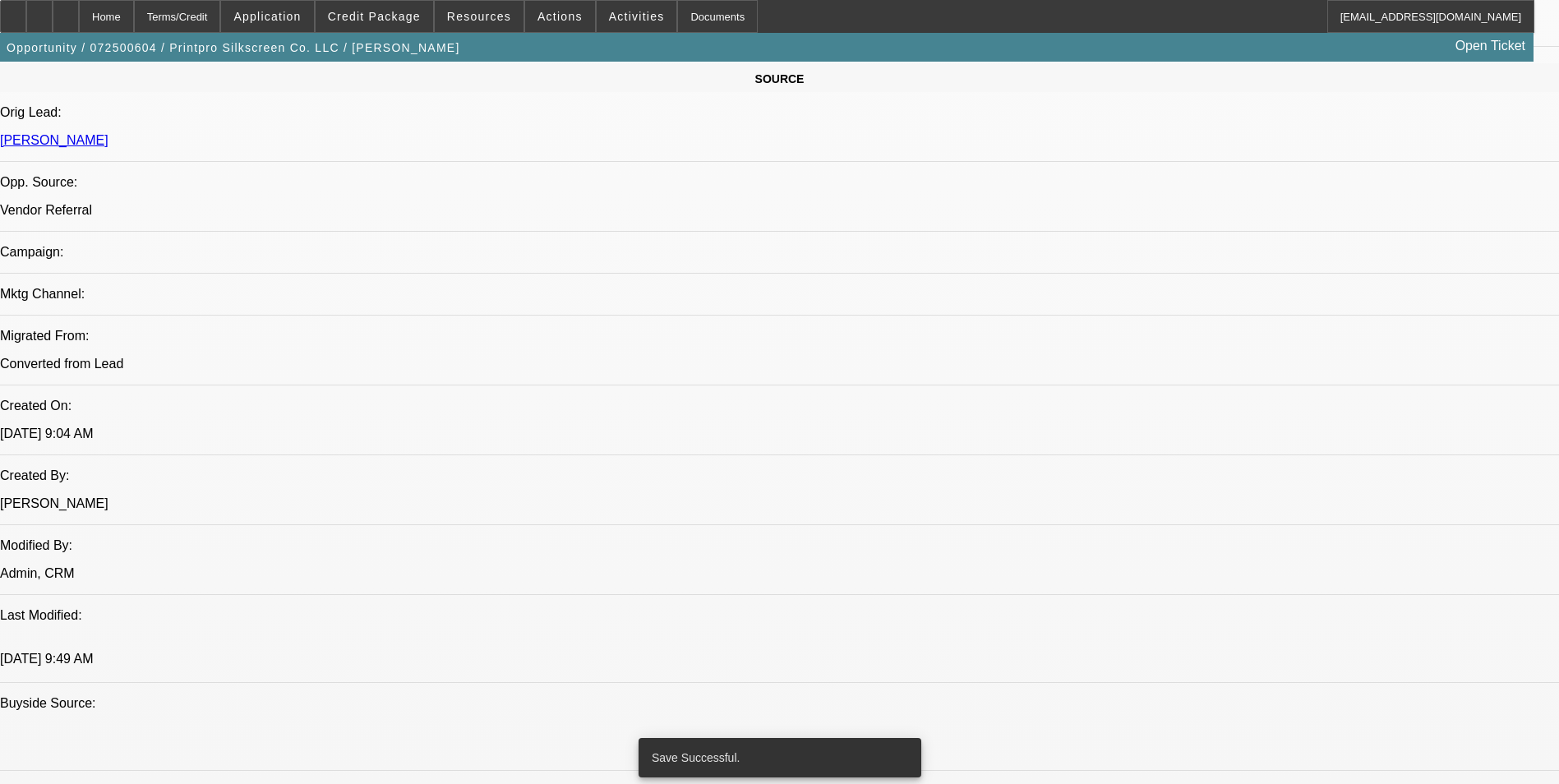
select select "2"
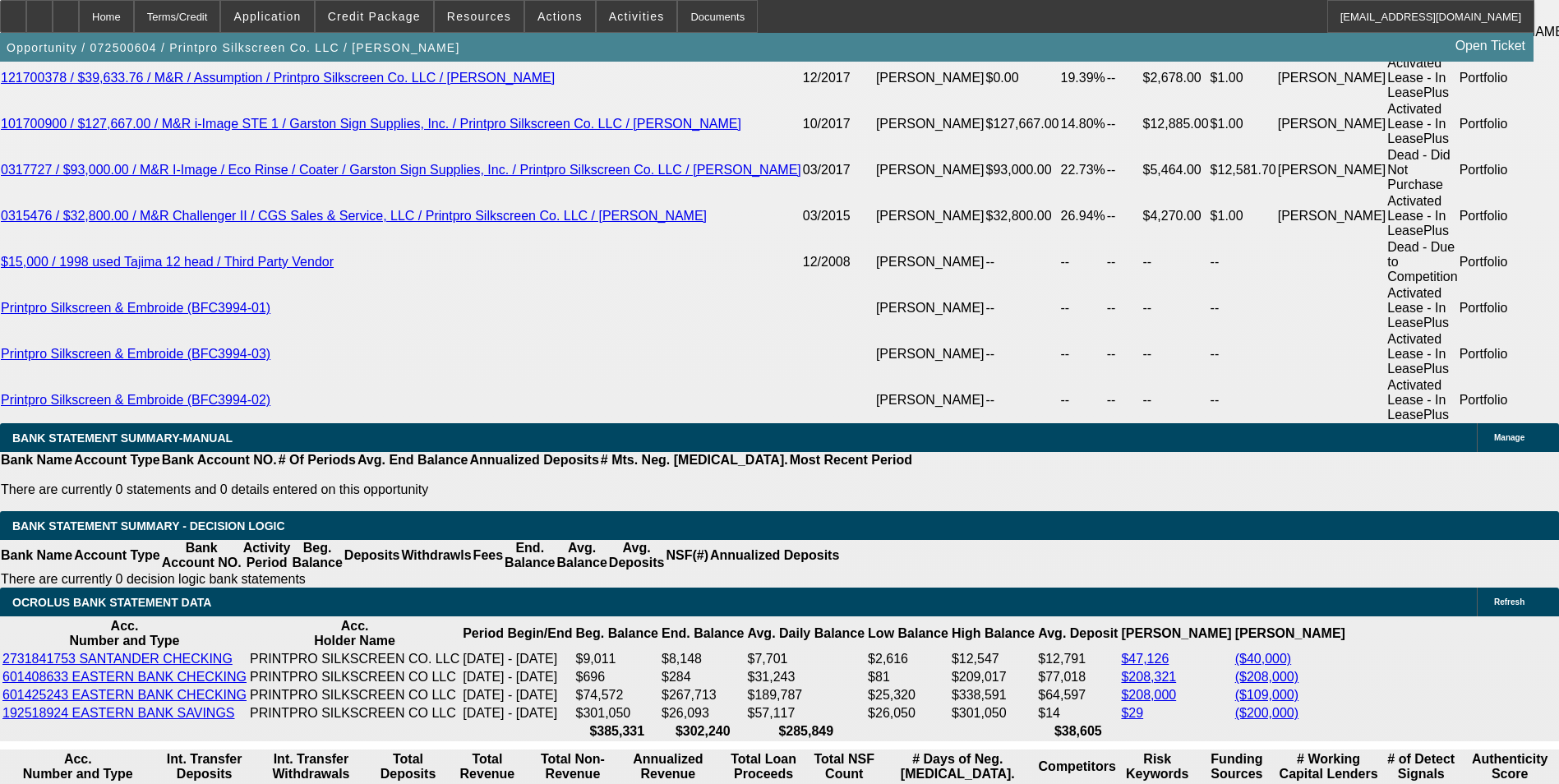
scroll to position [3123, 0]
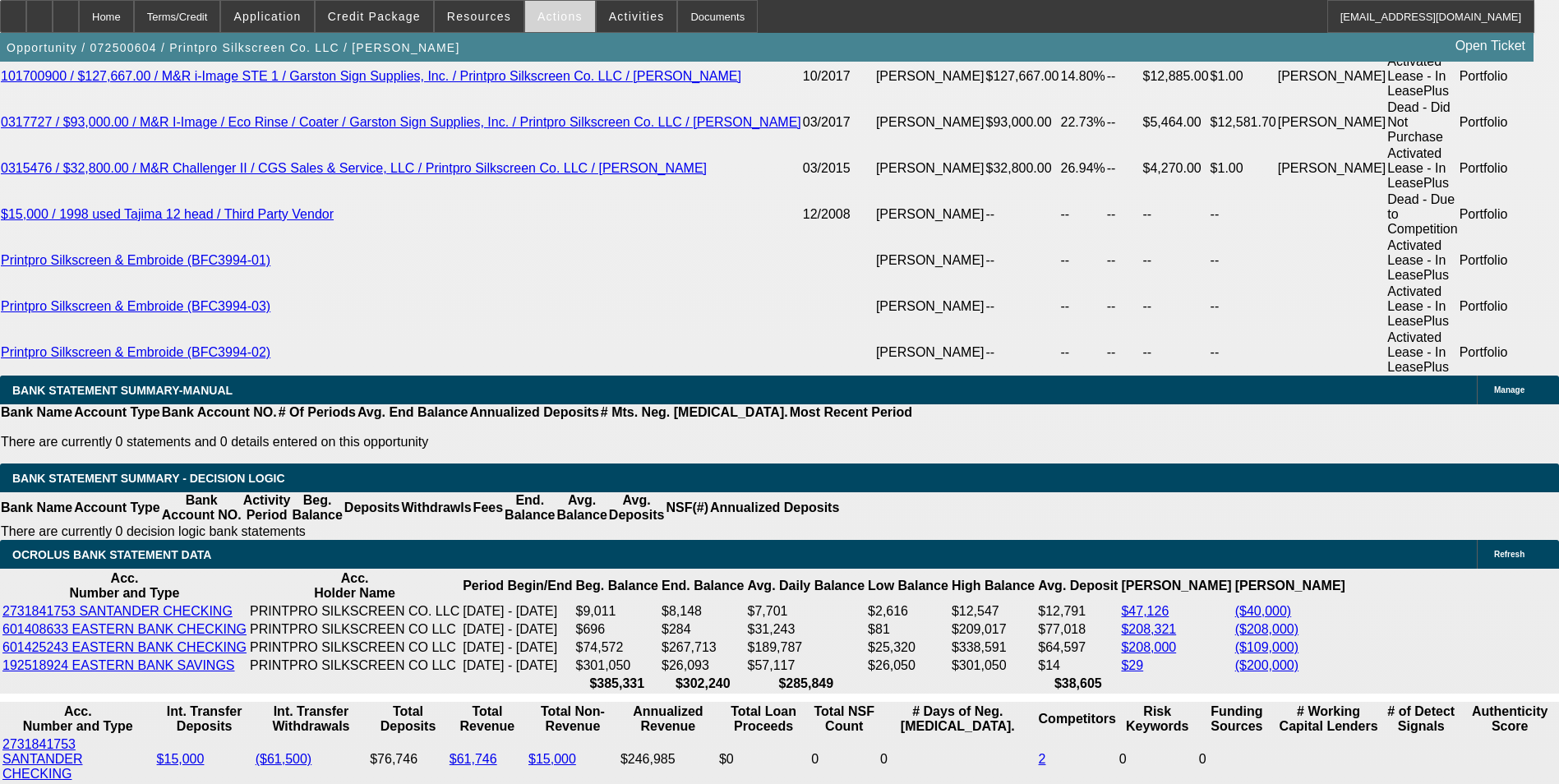
click at [541, 21] on span "Actions" at bounding box center [560, 16] width 45 height 13
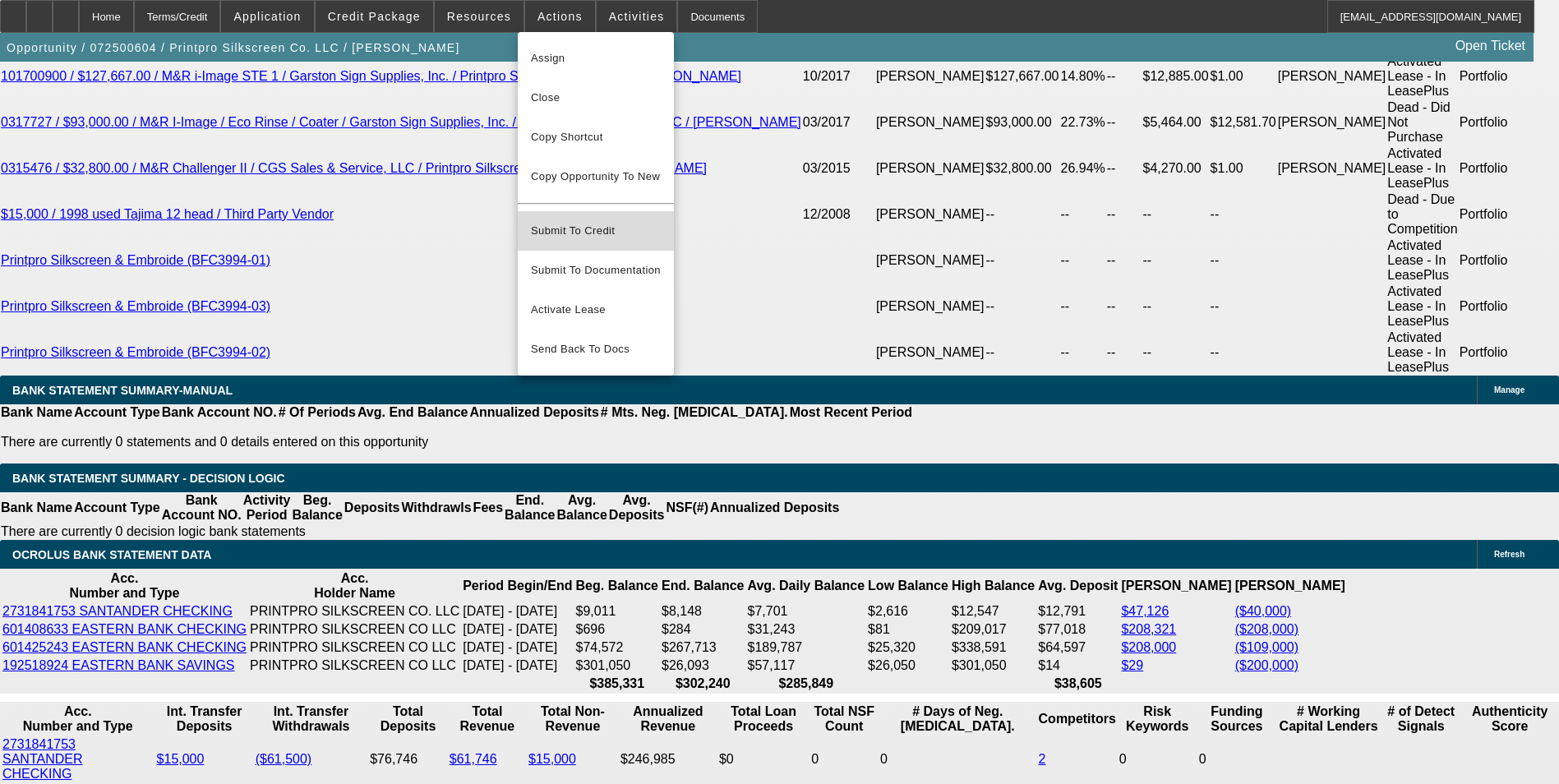
click at [579, 221] on span "Submit To Credit" at bounding box center [595, 231] width 129 height 20
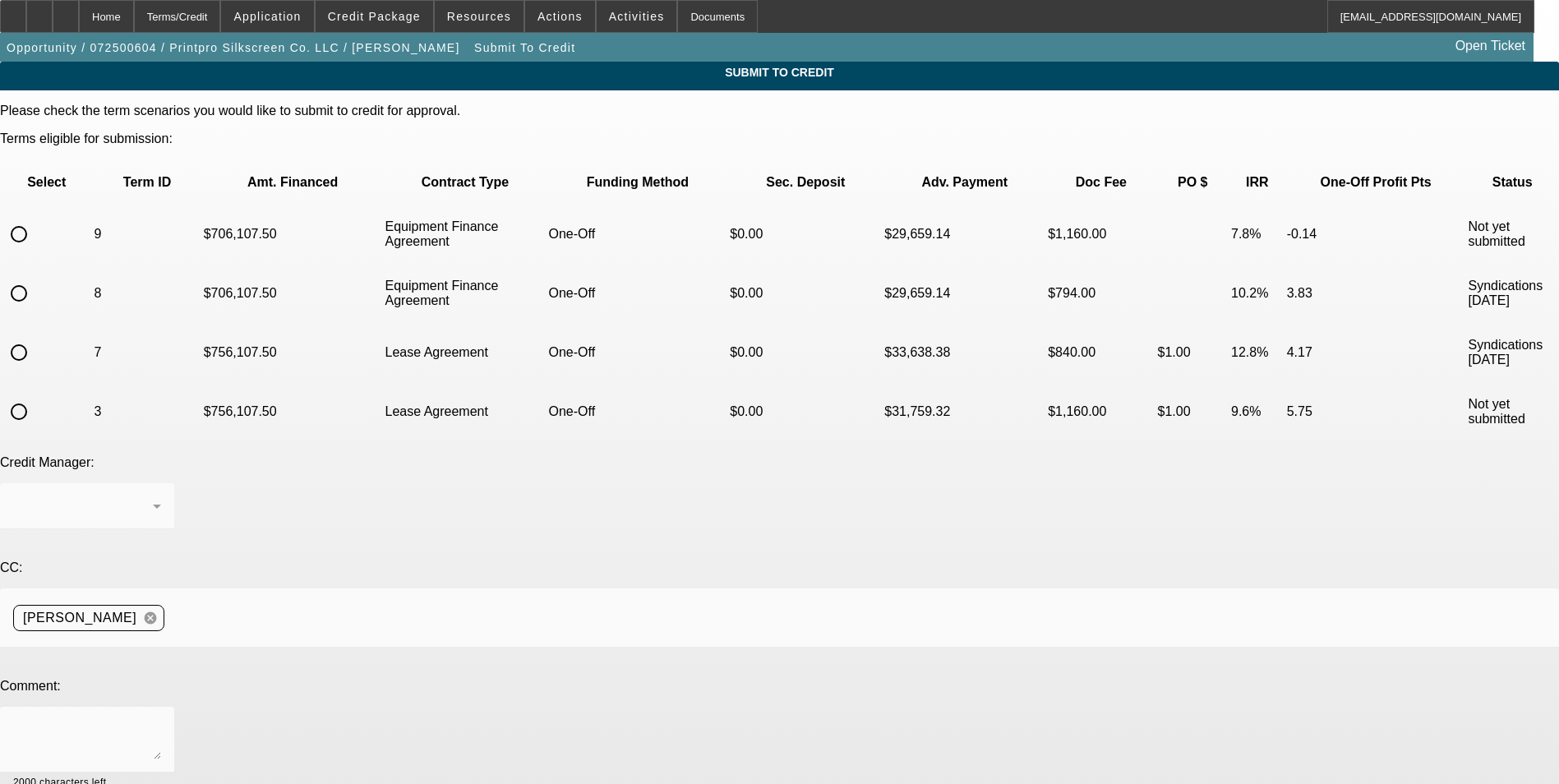
click at [35, 218] on input "radio" at bounding box center [19, 234] width 33 height 33
radio input "true"
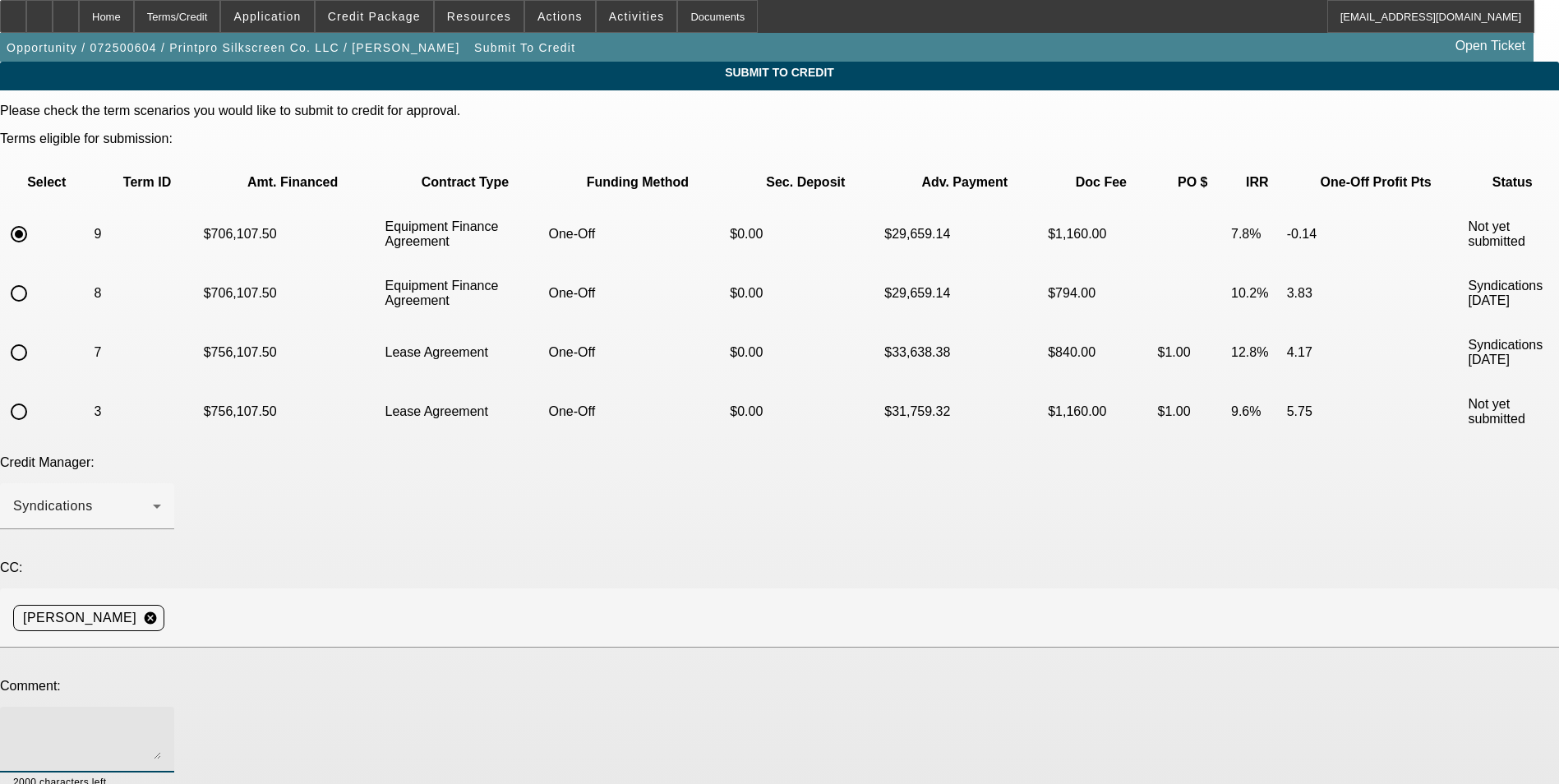
click at [161, 720] on textarea at bounding box center [87, 739] width 148 height 39
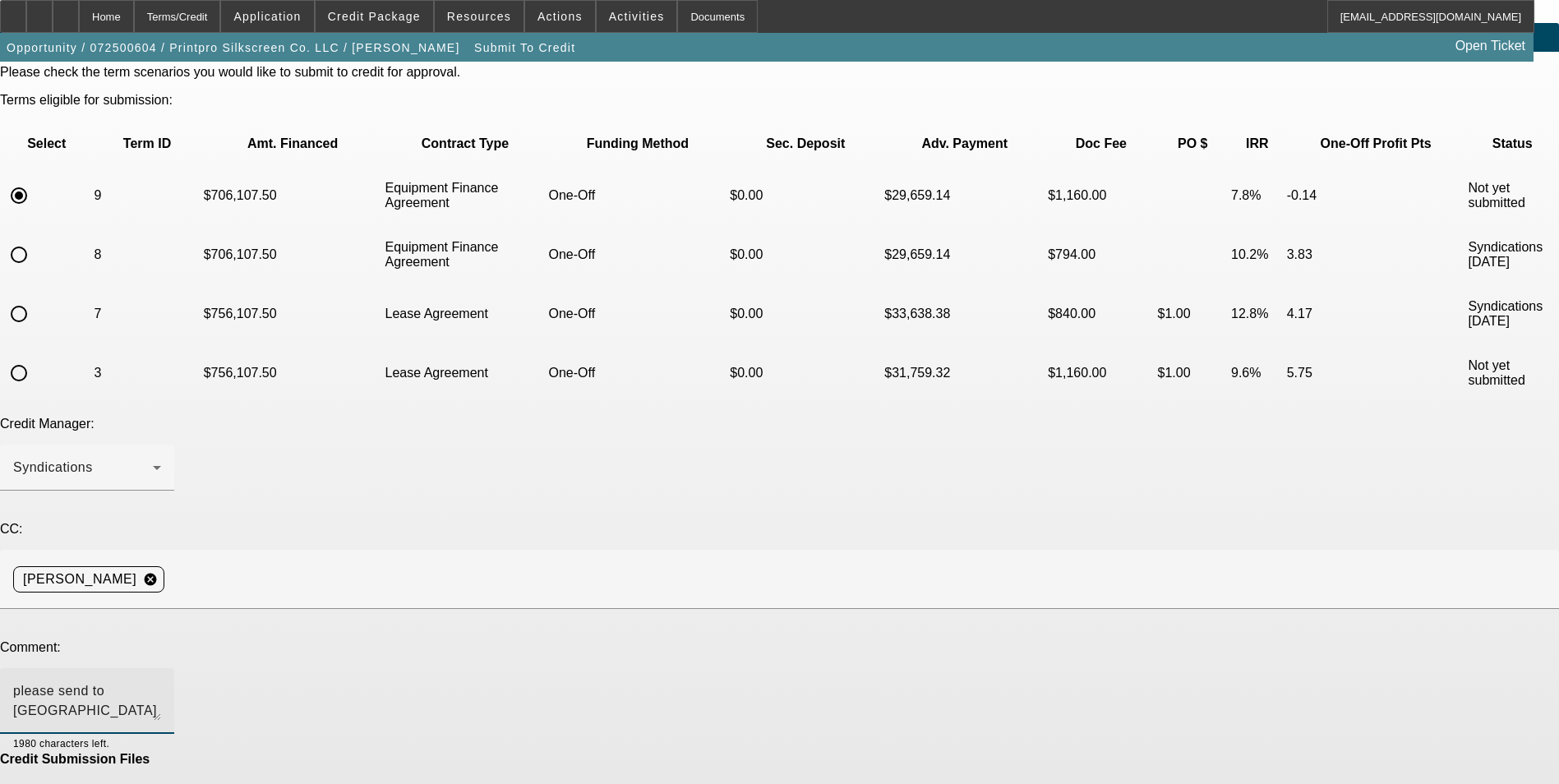
scroll to position [58, 0]
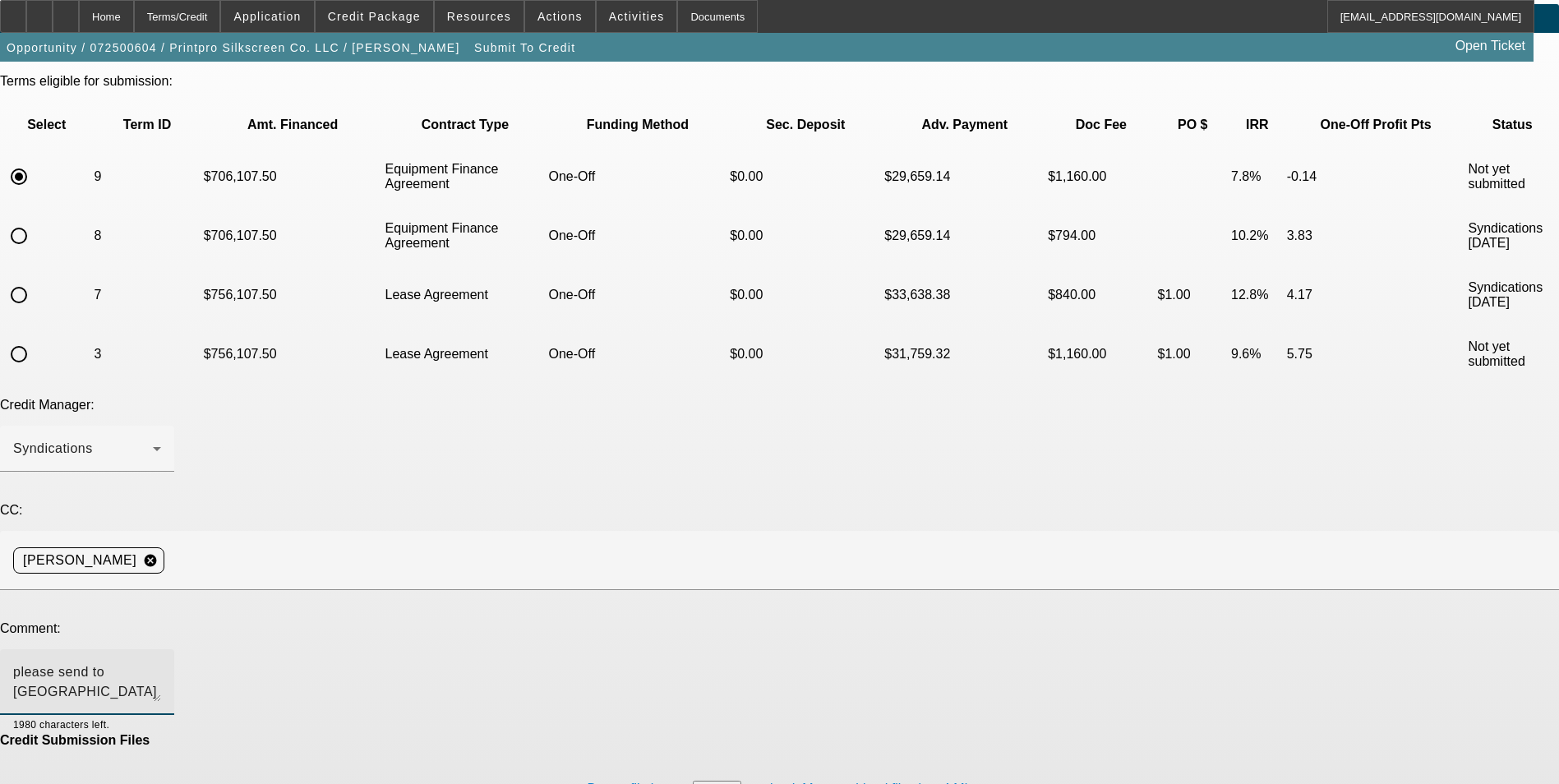
type textarea "please send to Mitsu"
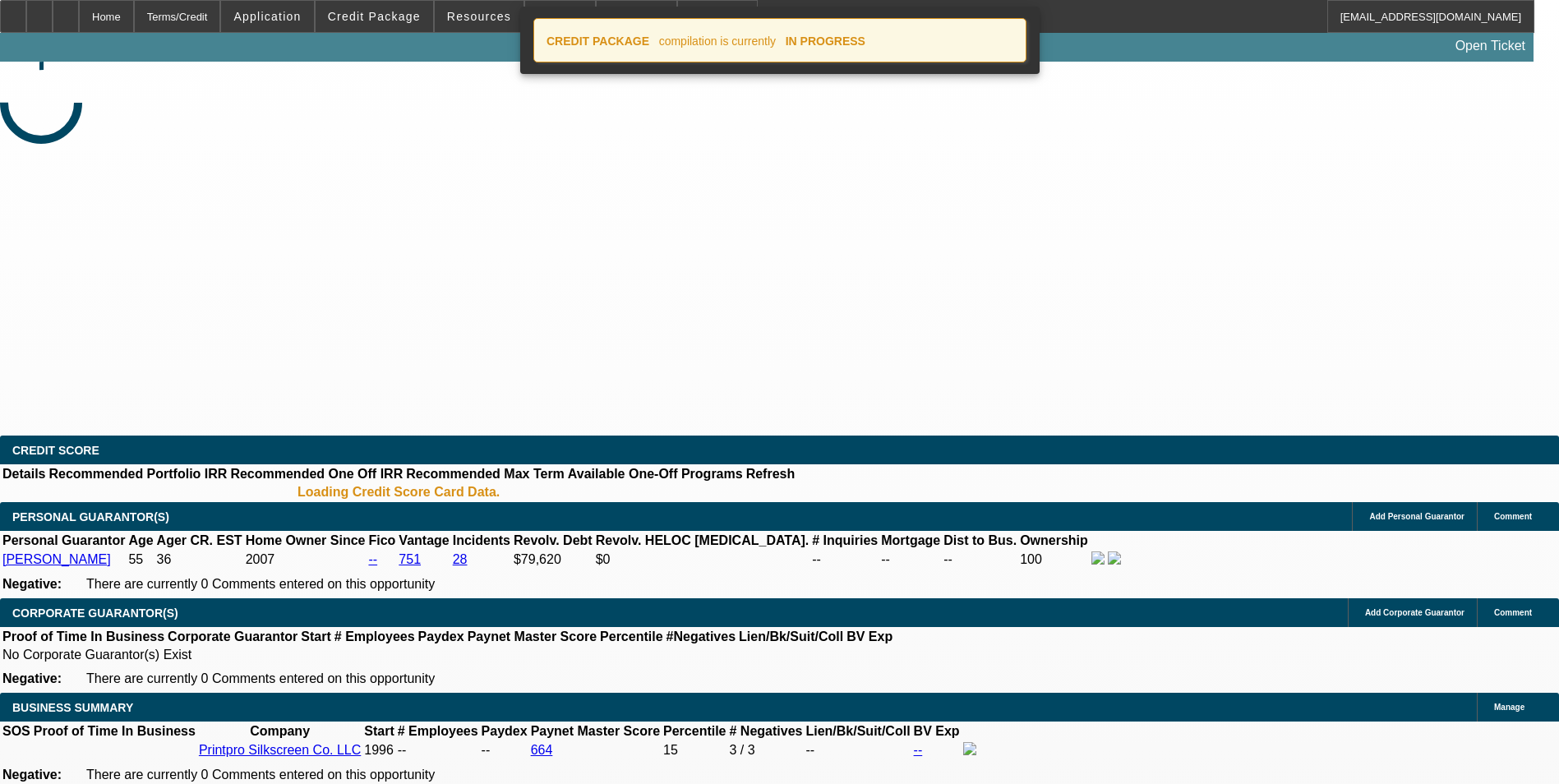
select select "0"
select select "6"
select select "0"
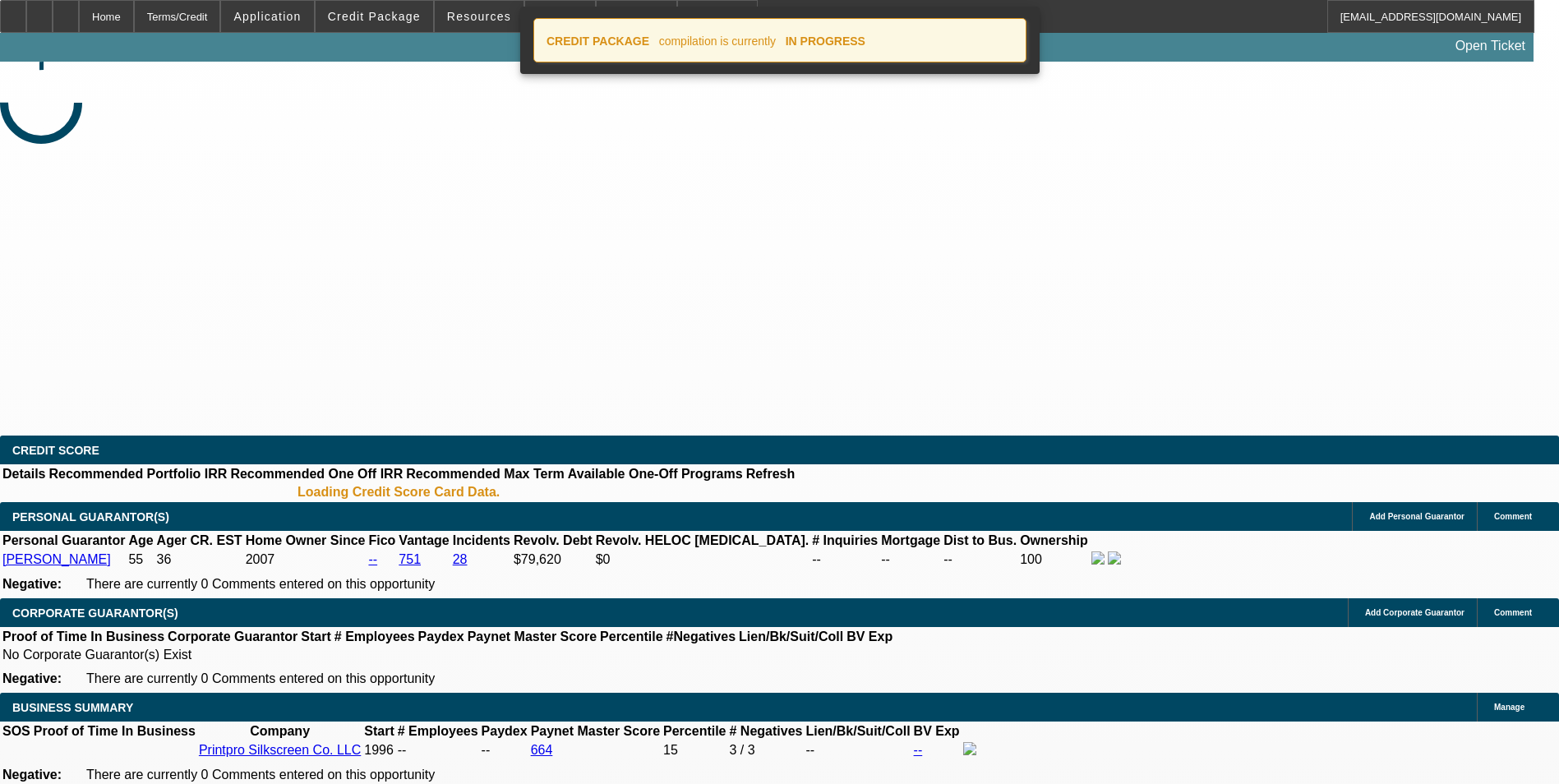
select select "0"
select select "6"
select select "0"
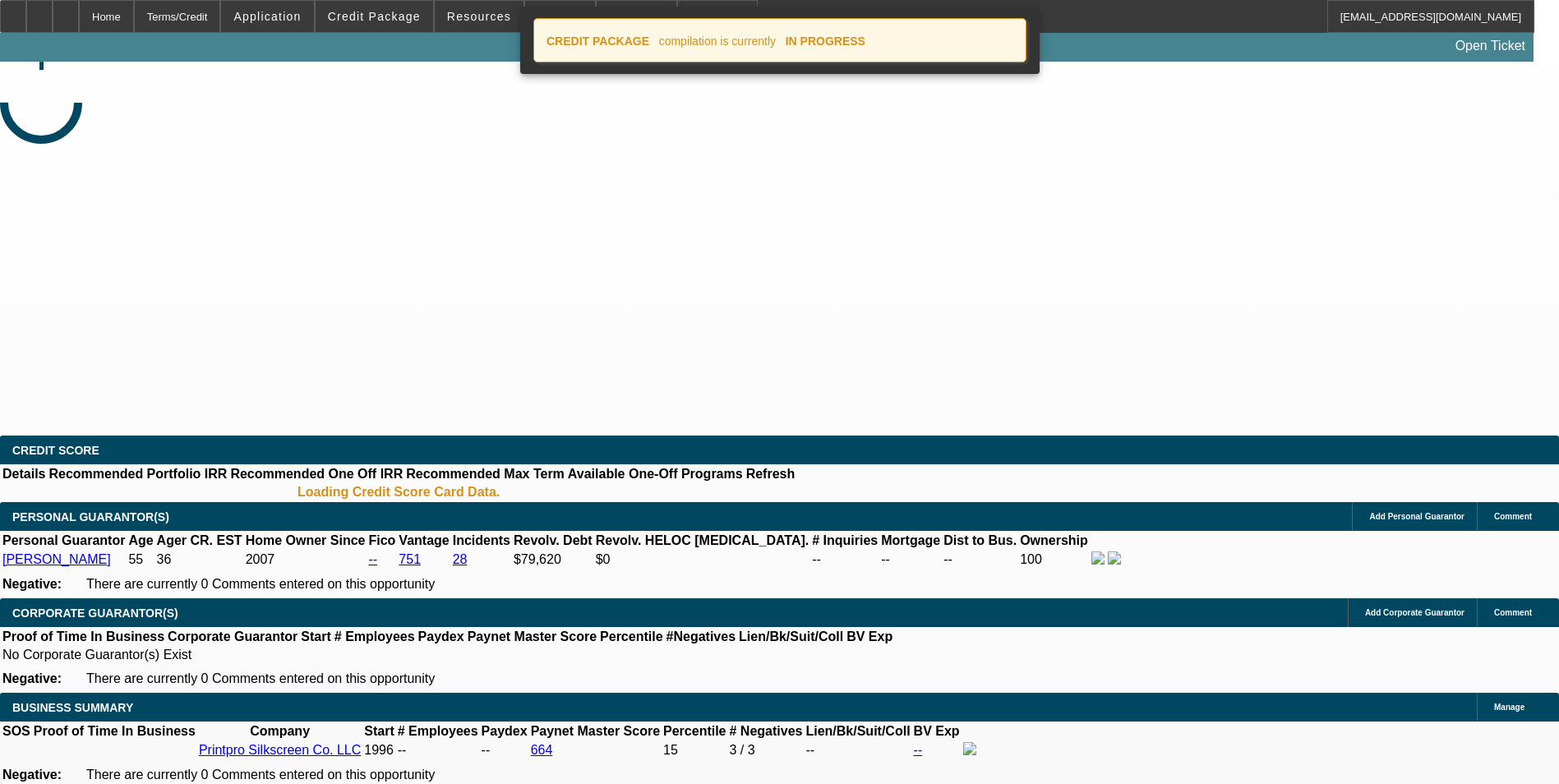
select select "0"
select select "2"
select select "0"
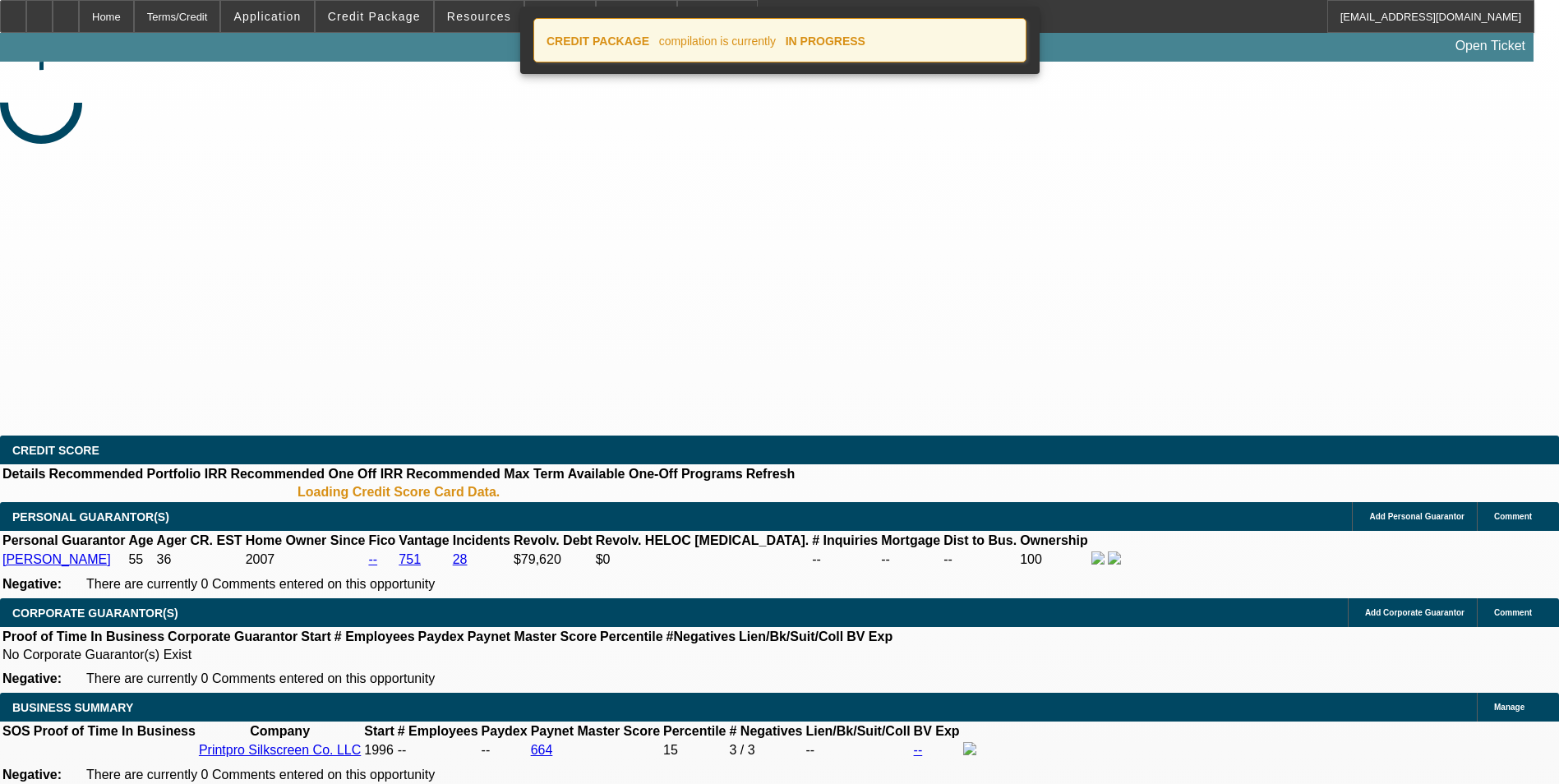
select select "2"
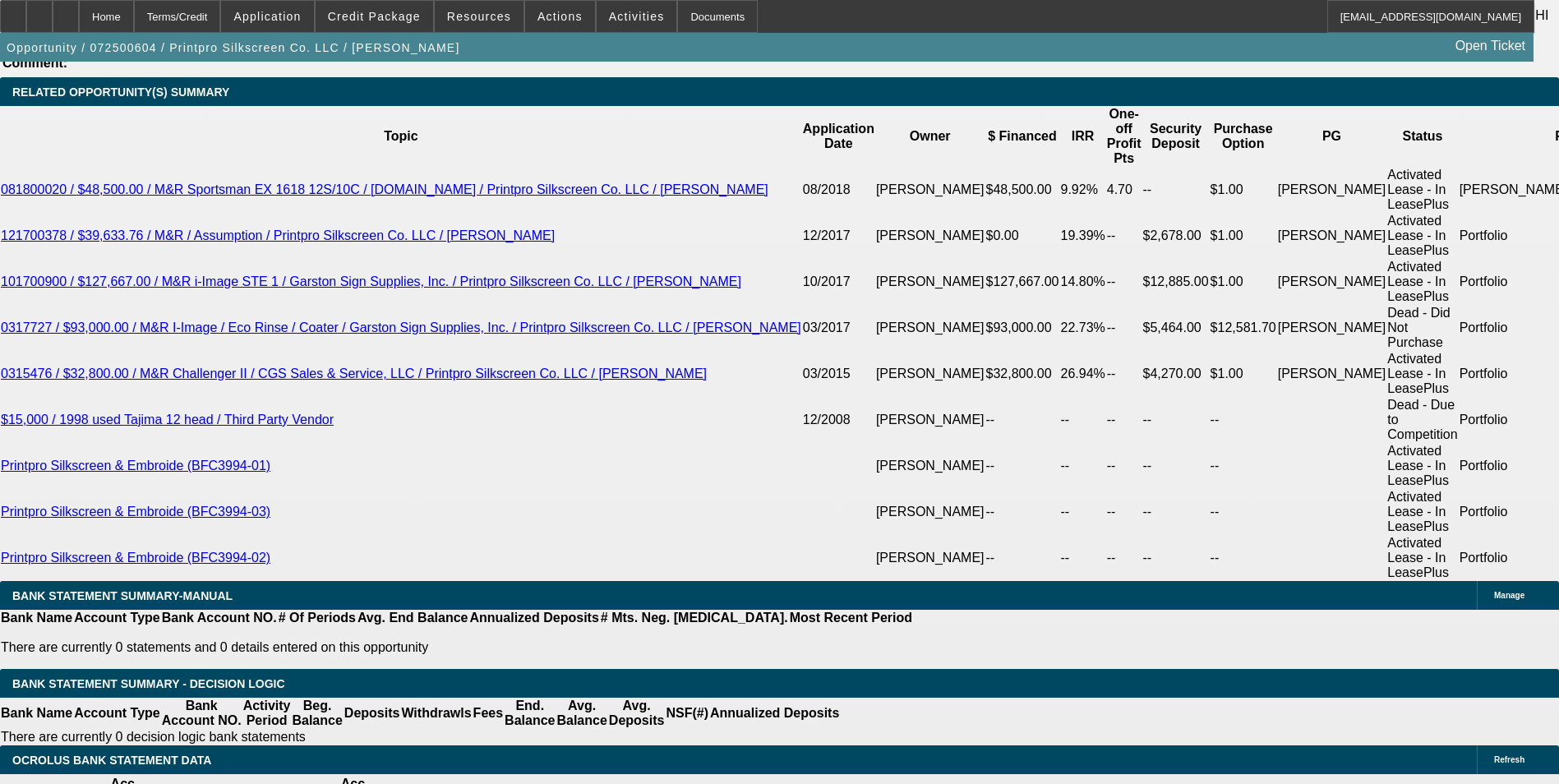
scroll to position [2958, 0]
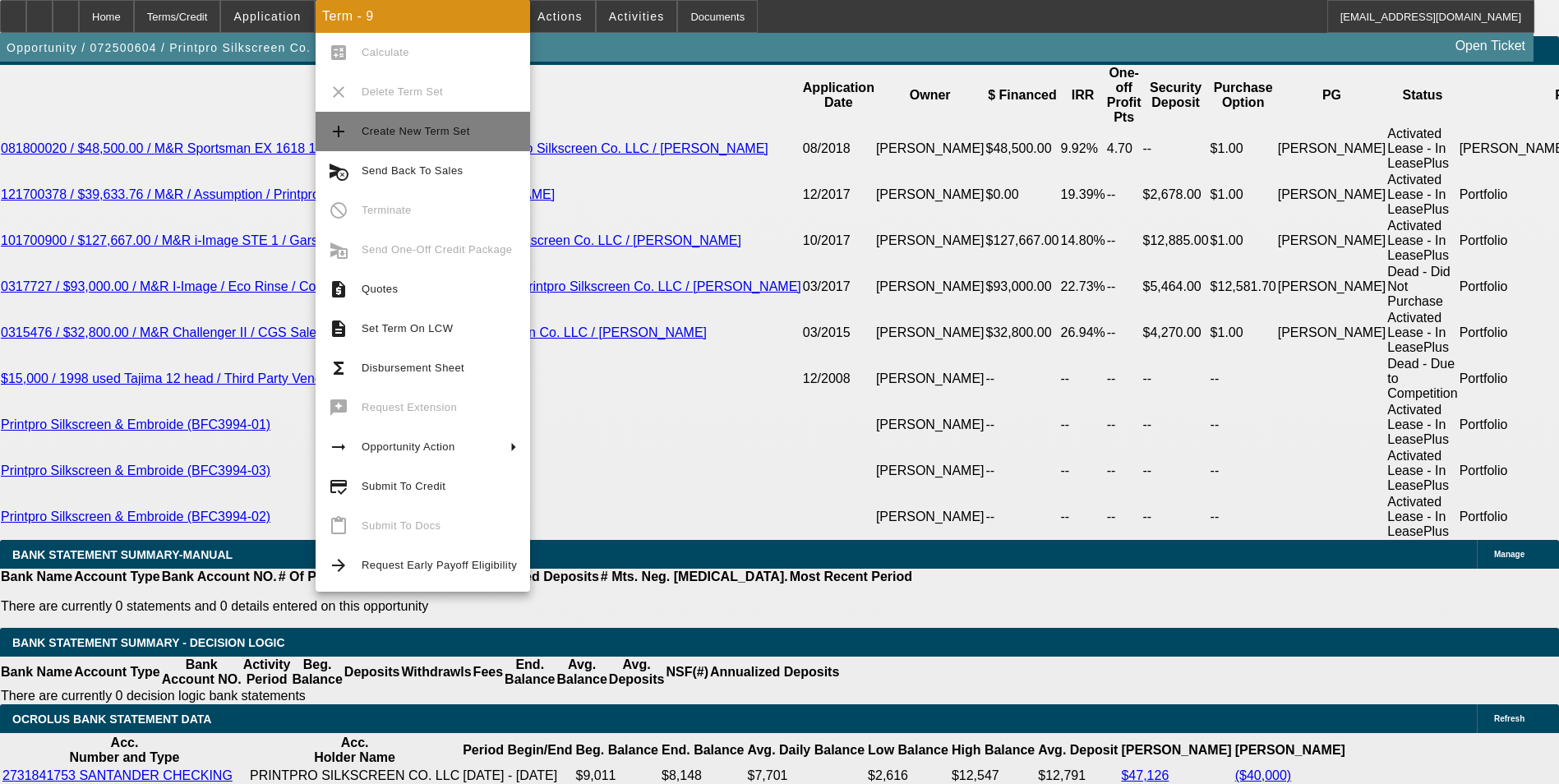
click at [447, 124] on span "Create New Term Set" at bounding box center [439, 131] width 155 height 20
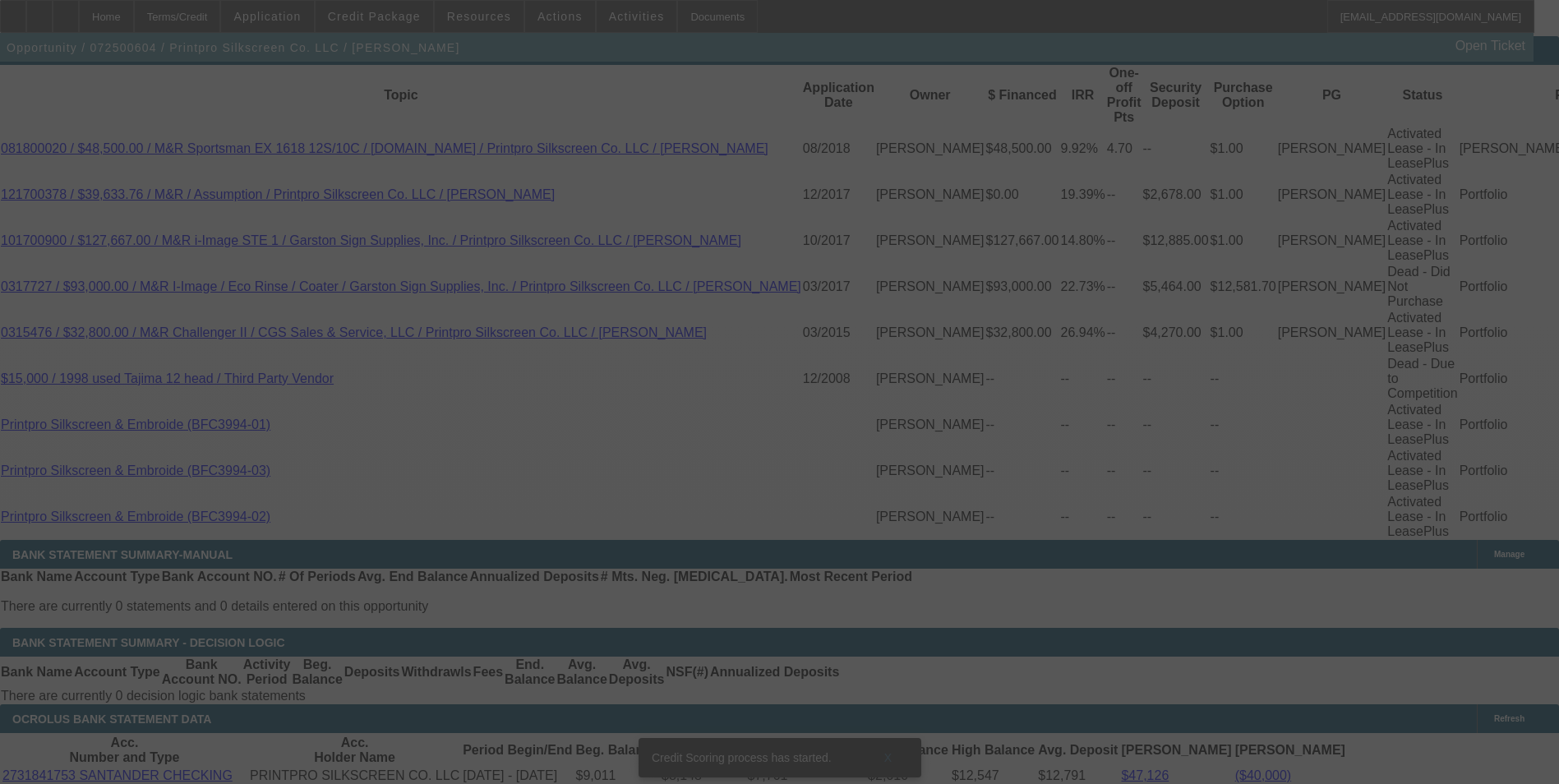
scroll to position [2990, 0]
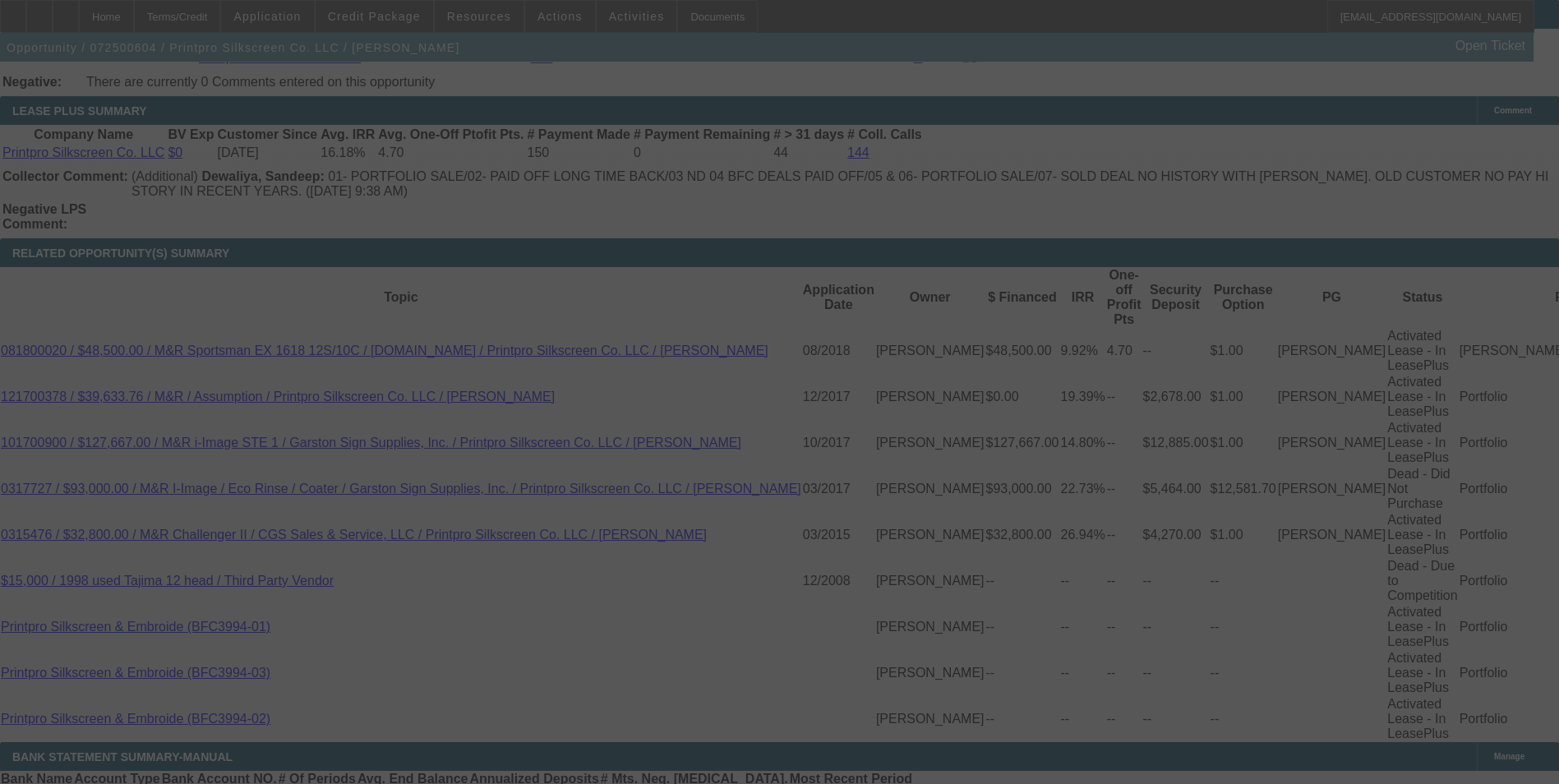
scroll to position [2958, 0]
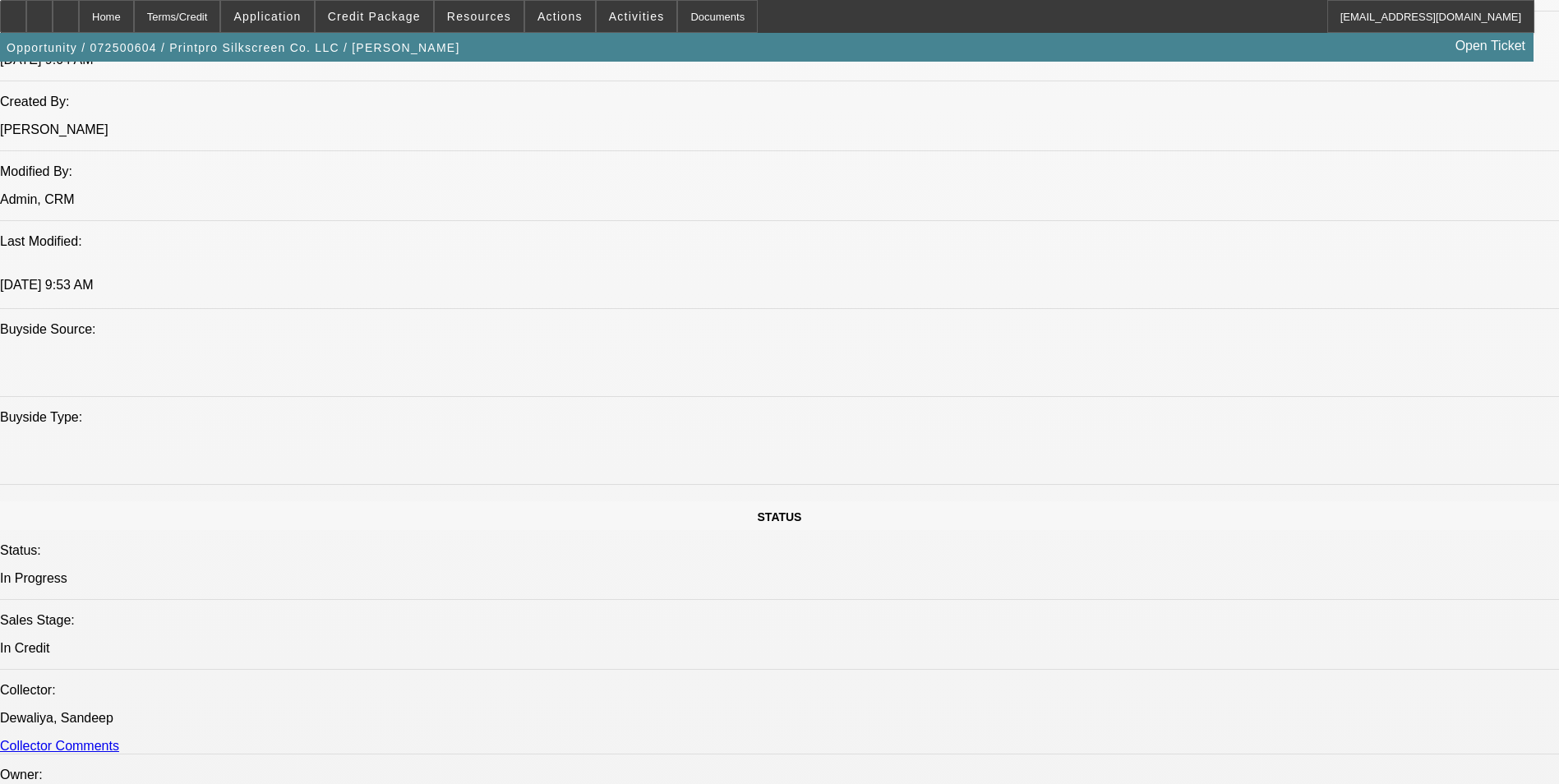
select select "0"
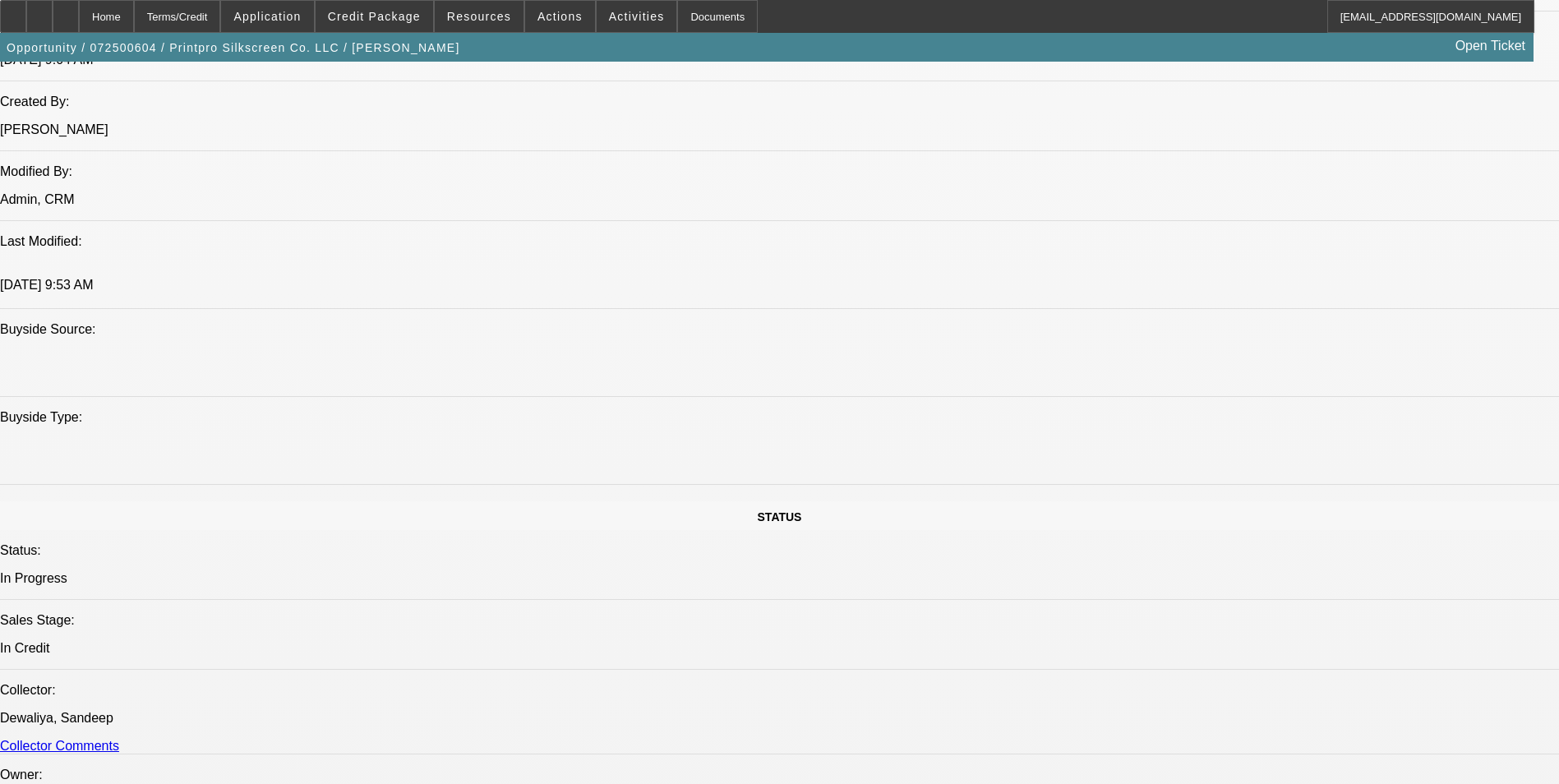
select select "0"
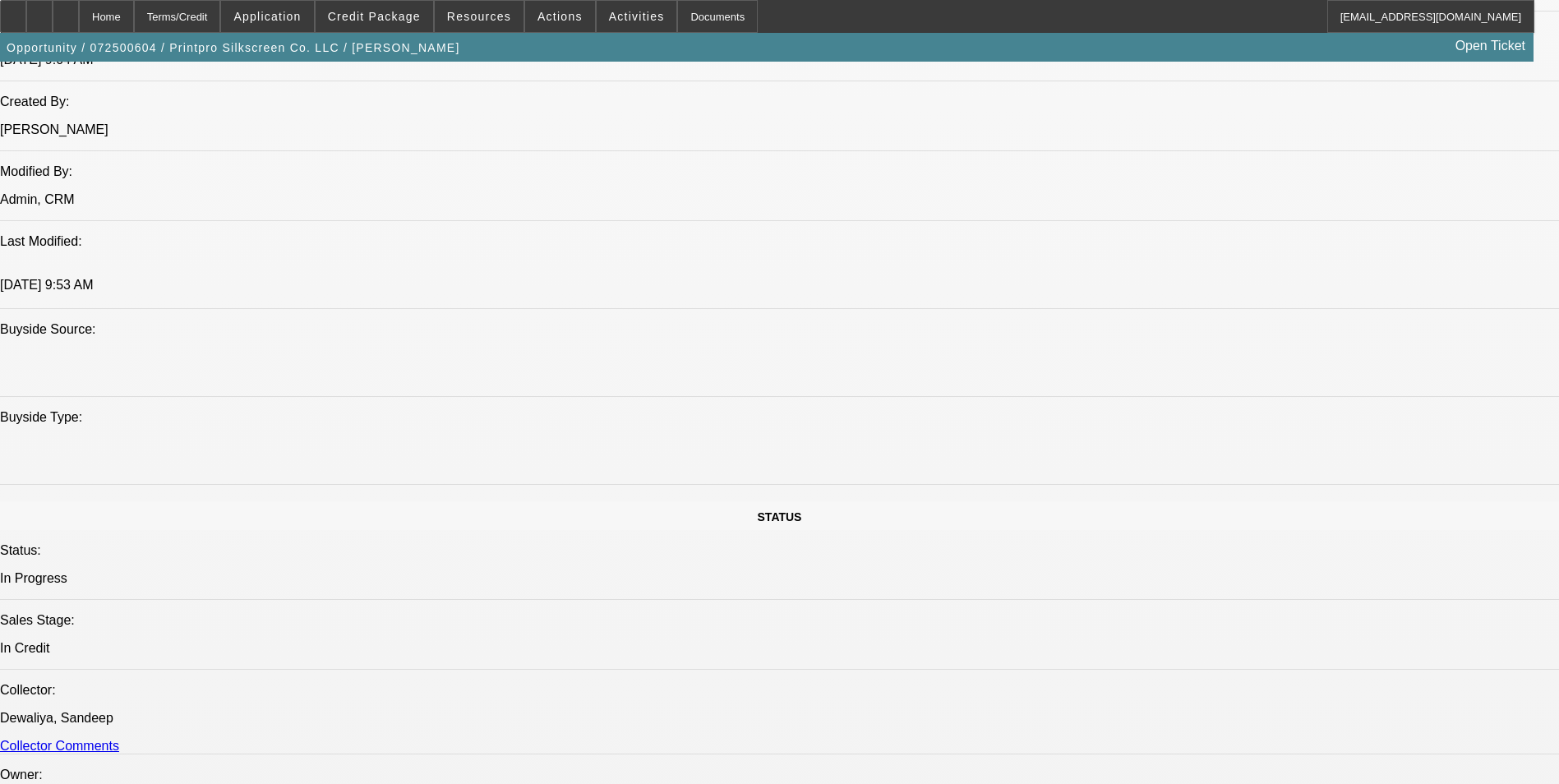
select select "0"
select select "1"
select select "6"
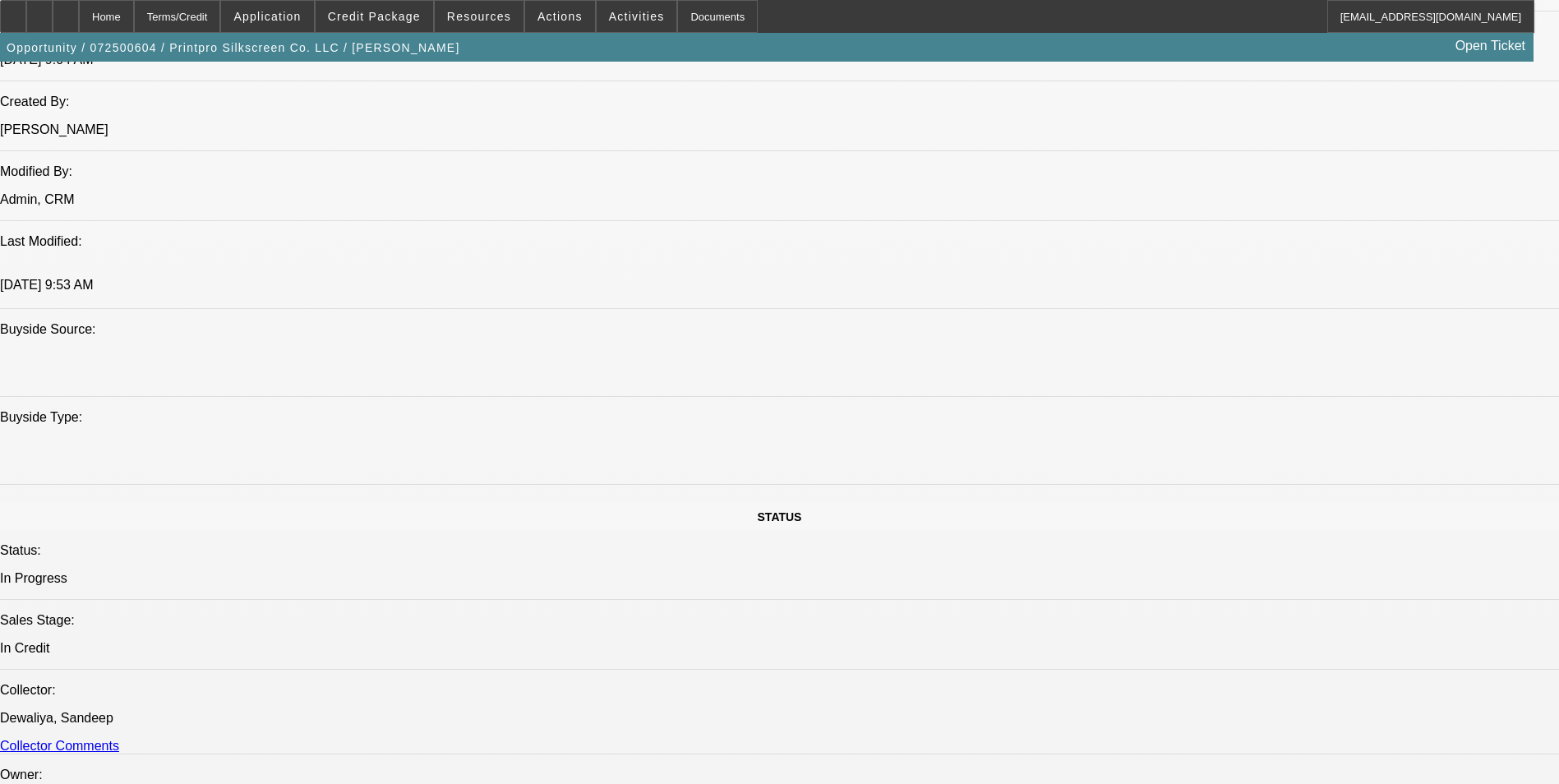
select select "1"
select select "6"
select select "1"
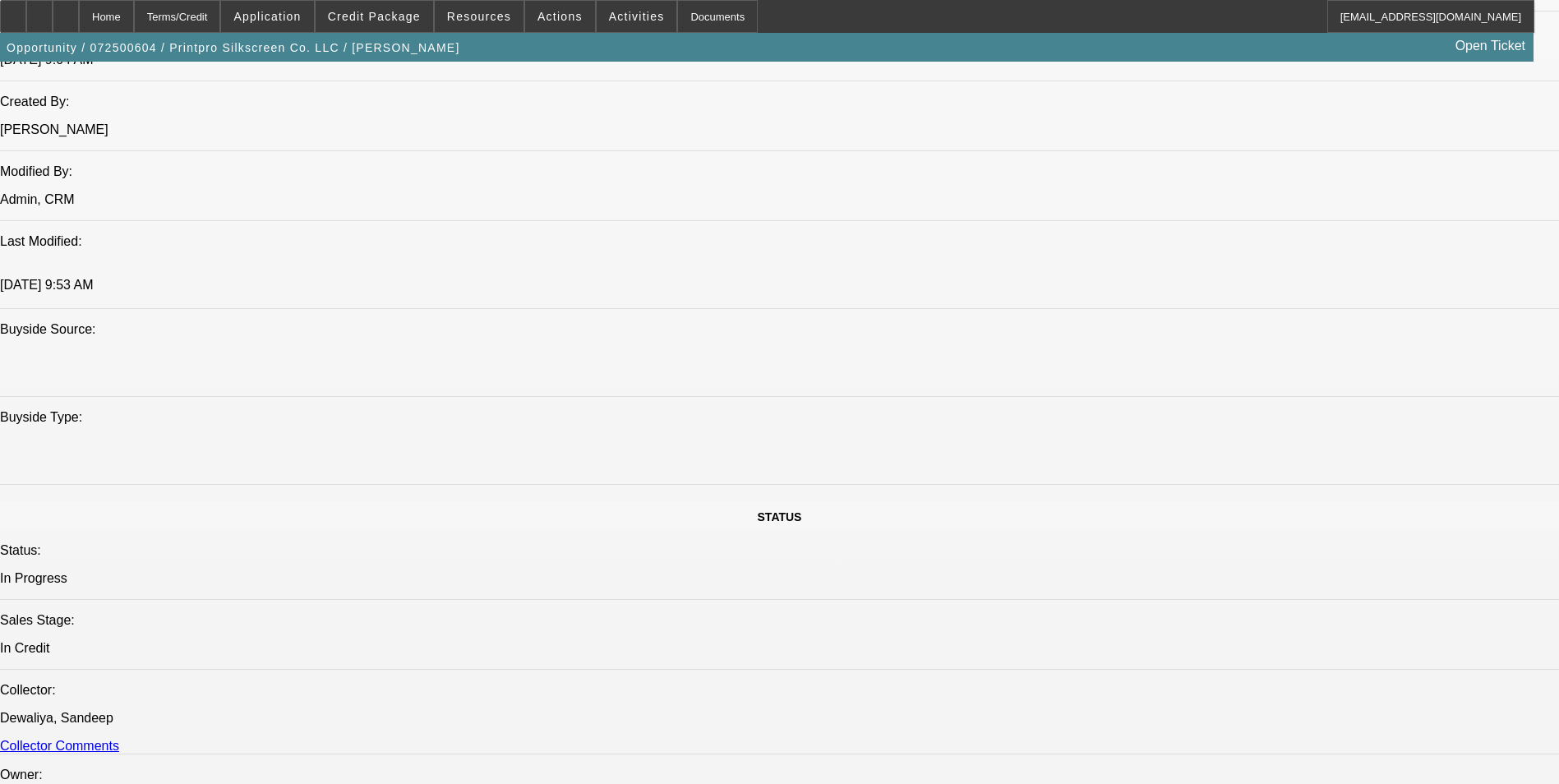
select select "6"
select select "1"
select select "2"
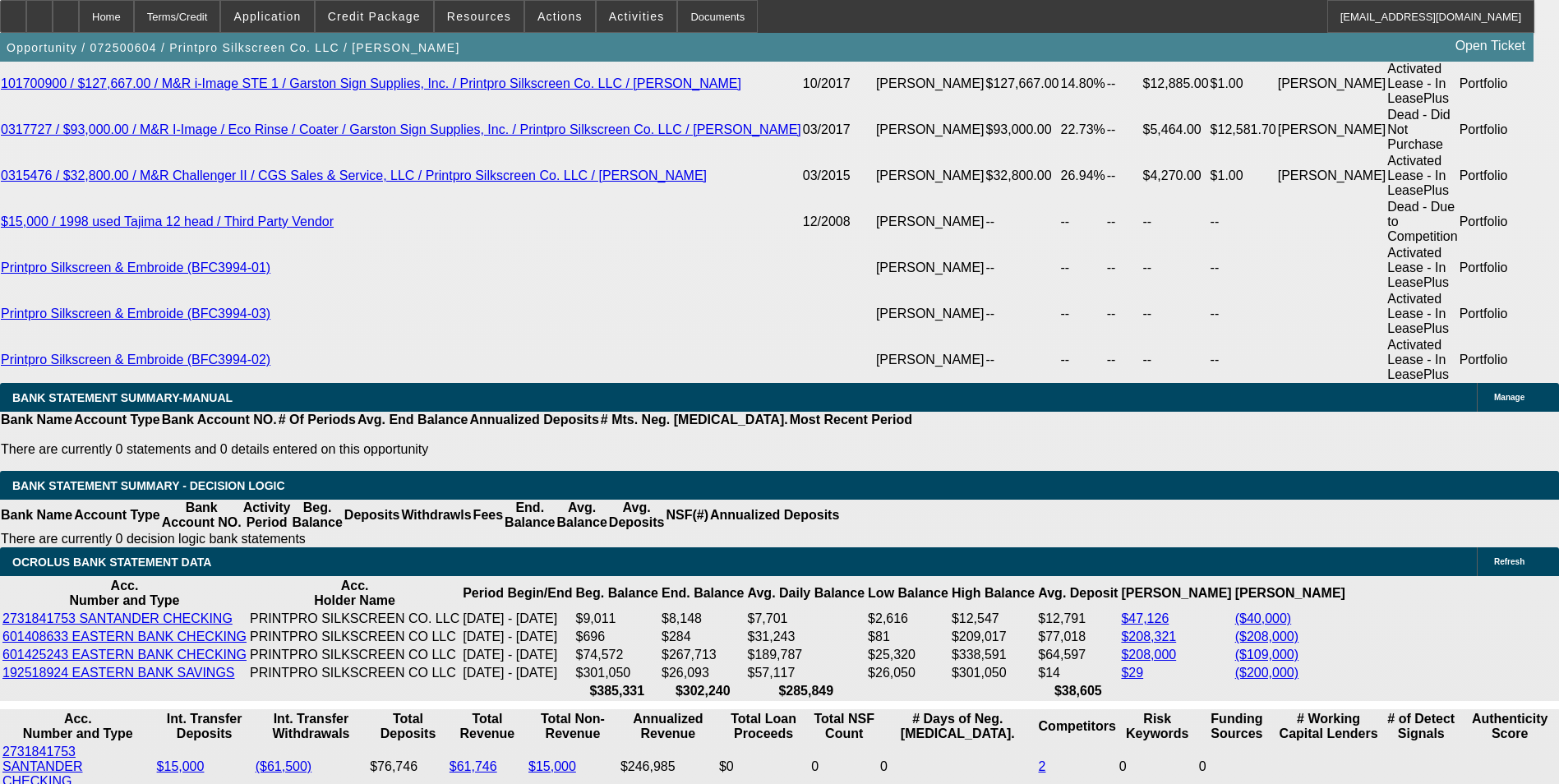
scroll to position [3267, 0]
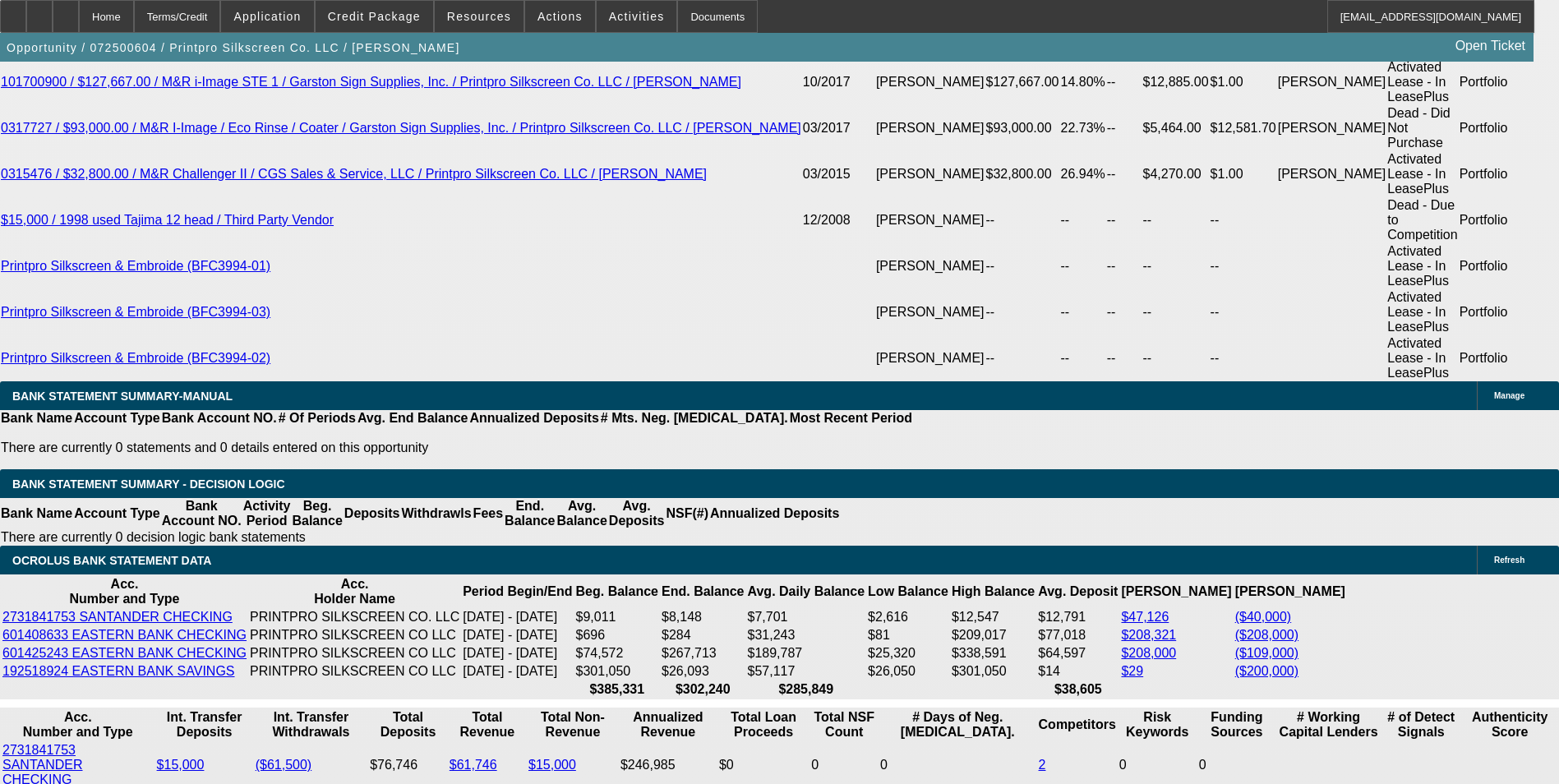
select select "0.2"
type input "$151,221.50"
type input "UNKNOWN"
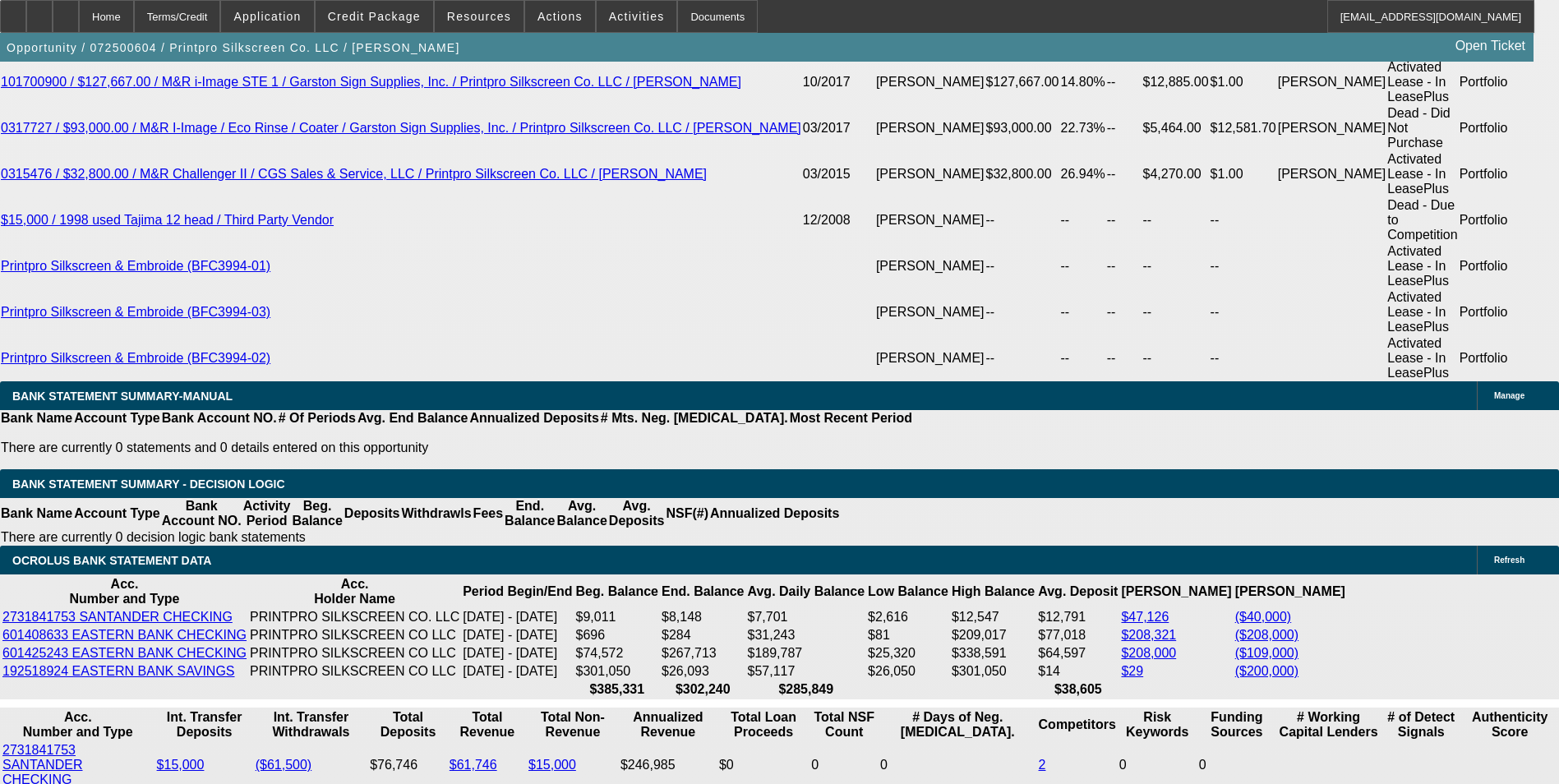
drag, startPoint x: 278, startPoint y: 320, endPoint x: 514, endPoint y: 317, distance: 236.0
type input "$156,107.50"
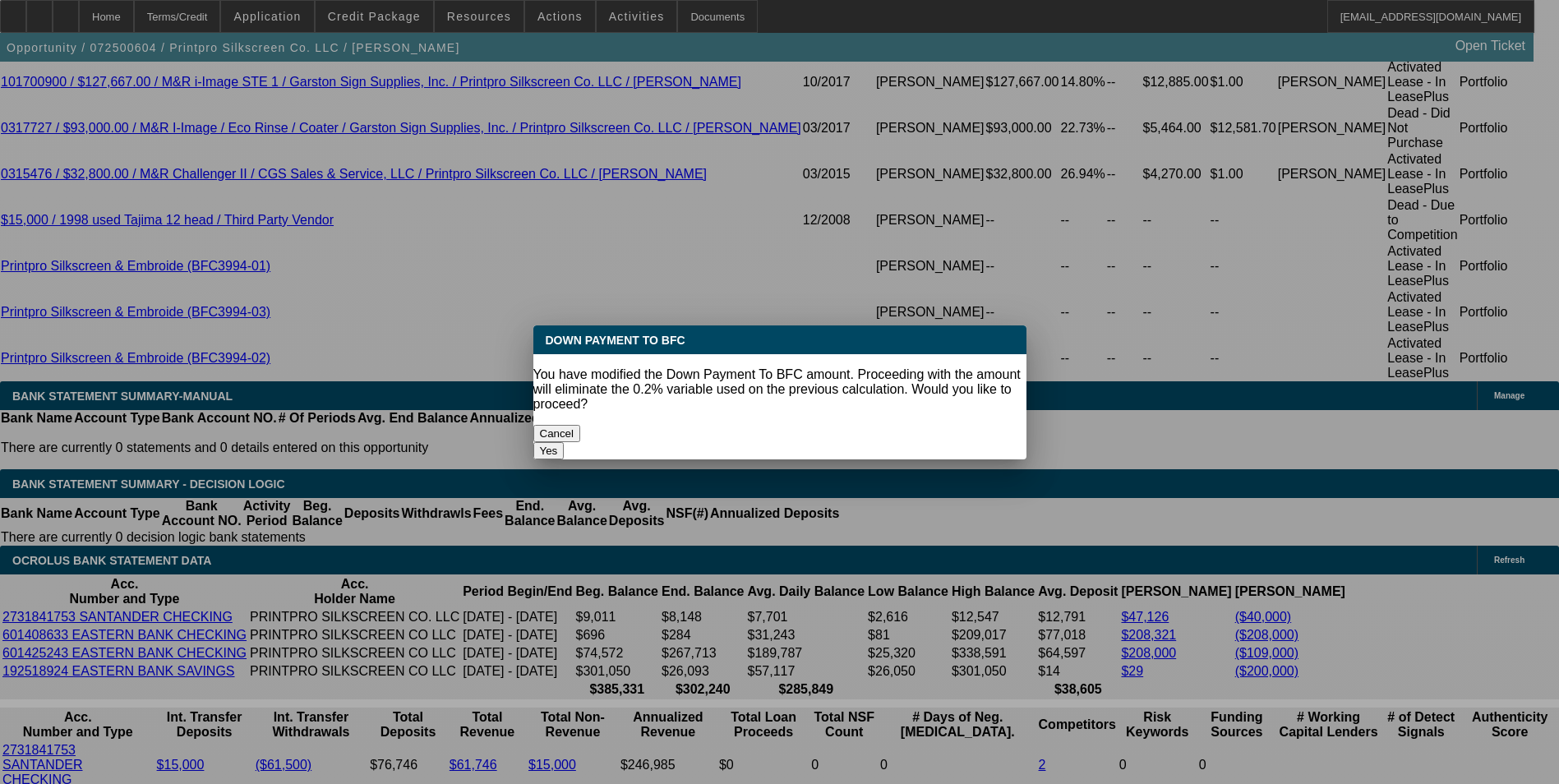
scroll to position [0, 0]
drag, startPoint x: 190, startPoint y: 467, endPoint x: 181, endPoint y: 470, distance: 9.5
click at [181, 470] on body "Home Terms/Credit Application Credit Package Resources Actions Activities Docum…" at bounding box center [780, 94] width 1559 height 6723
click at [565, 442] on button "Yes" at bounding box center [548, 450] width 32 height 17
select select "0"
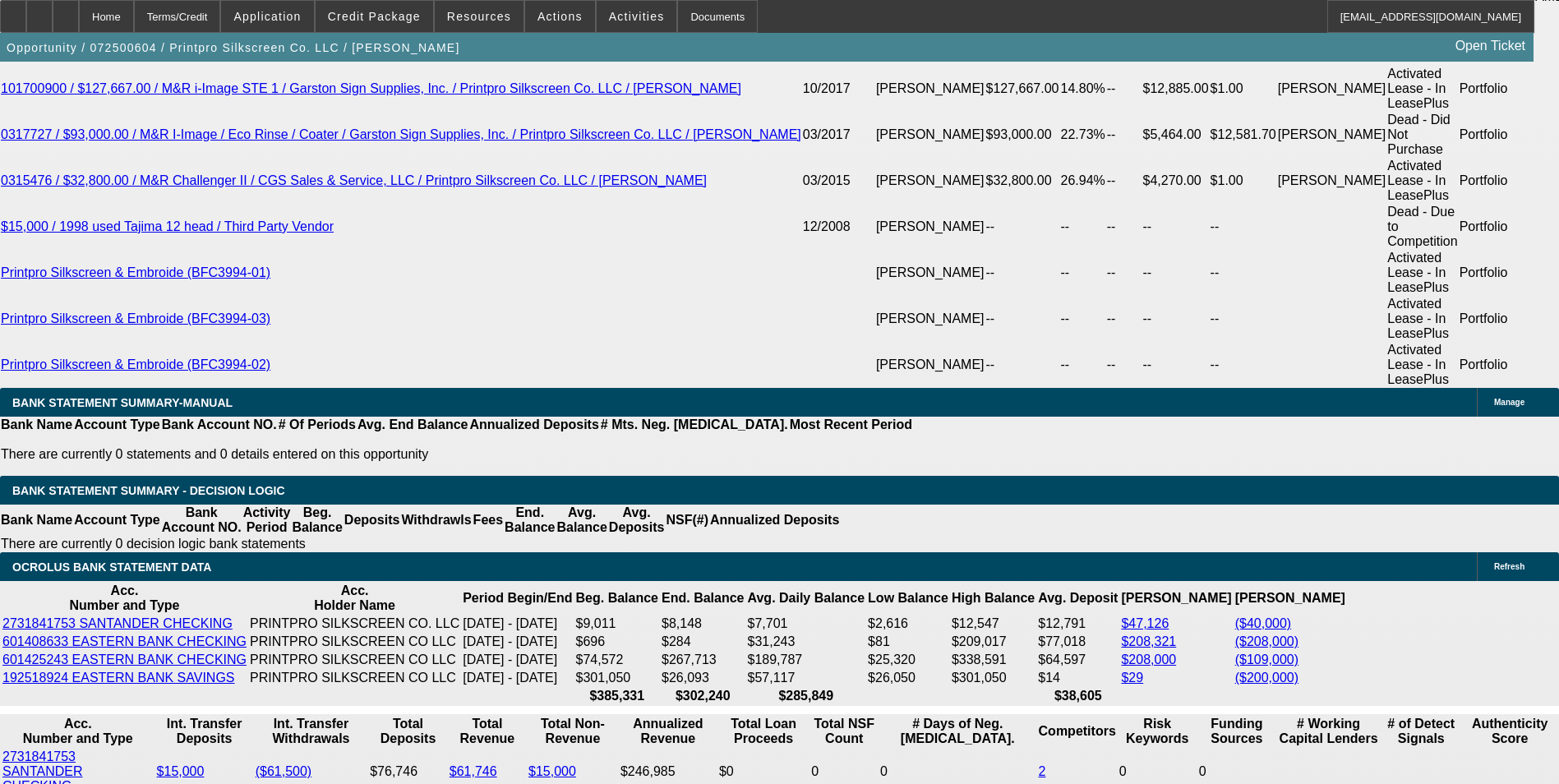
scroll to position [3315, 0]
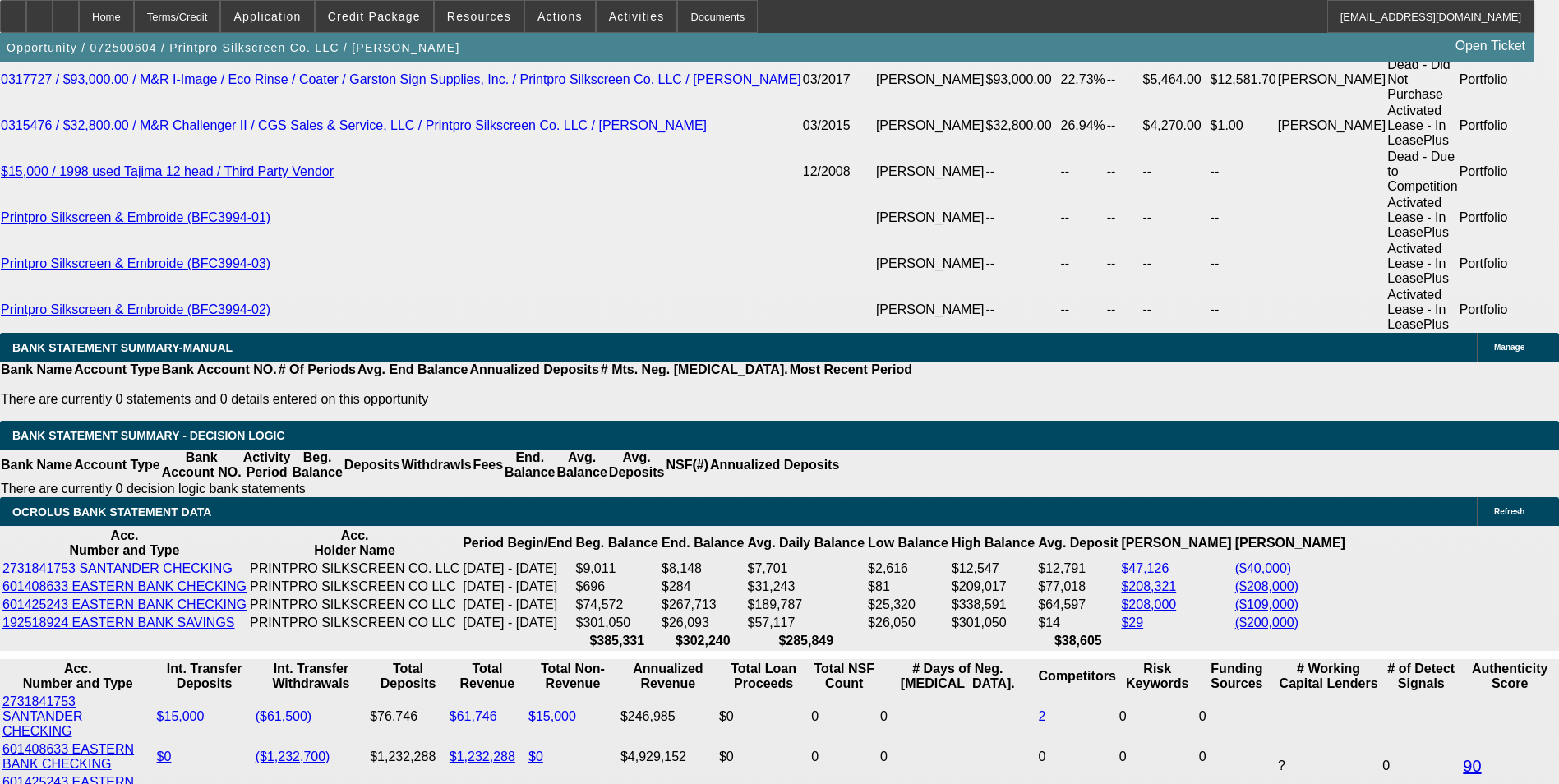
drag, startPoint x: 323, startPoint y: 447, endPoint x: 361, endPoint y: 452, distance: 38.3
type input "48"
type input "$15,073.88"
type input "48"
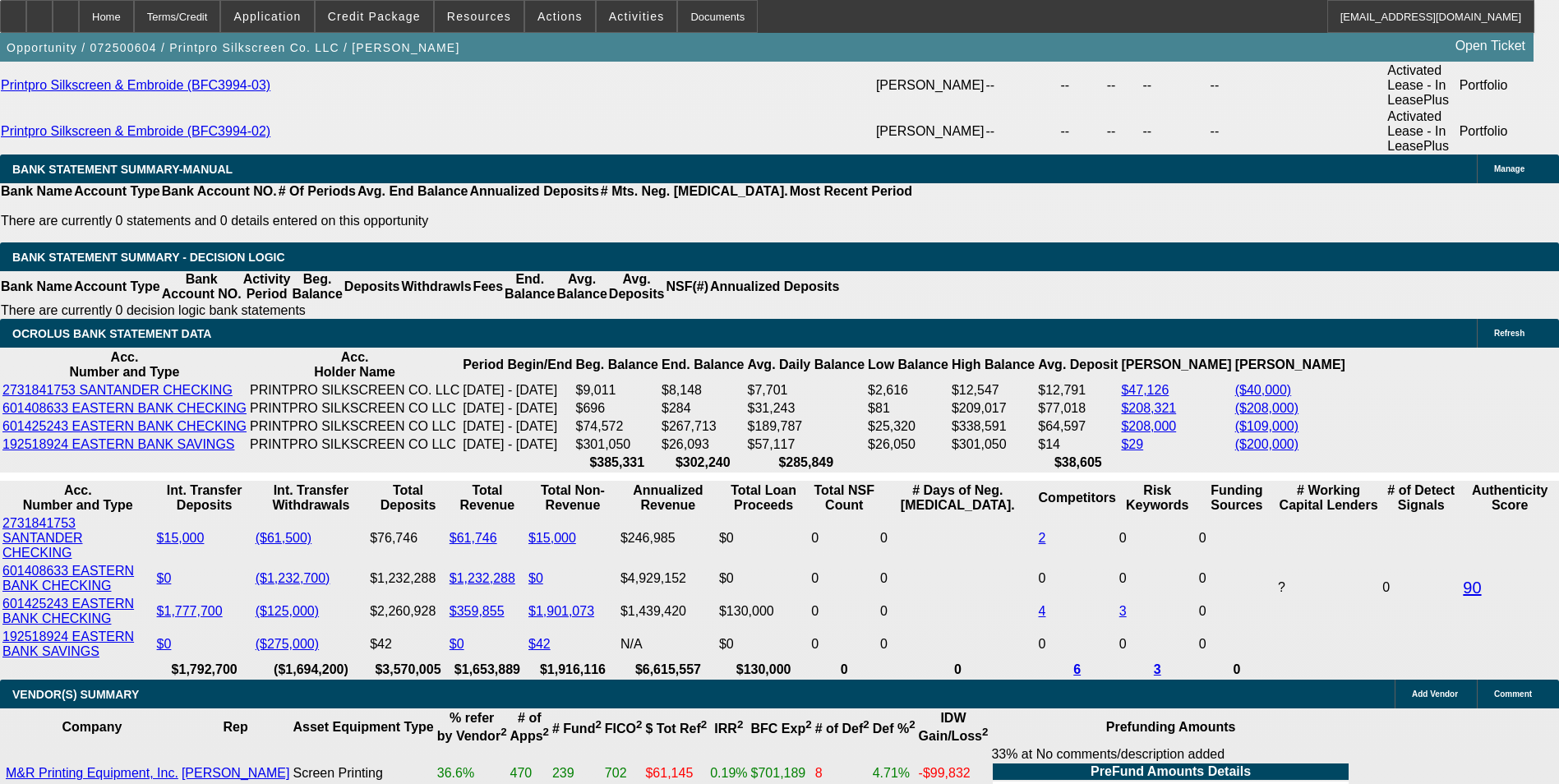
scroll to position [3171, 0]
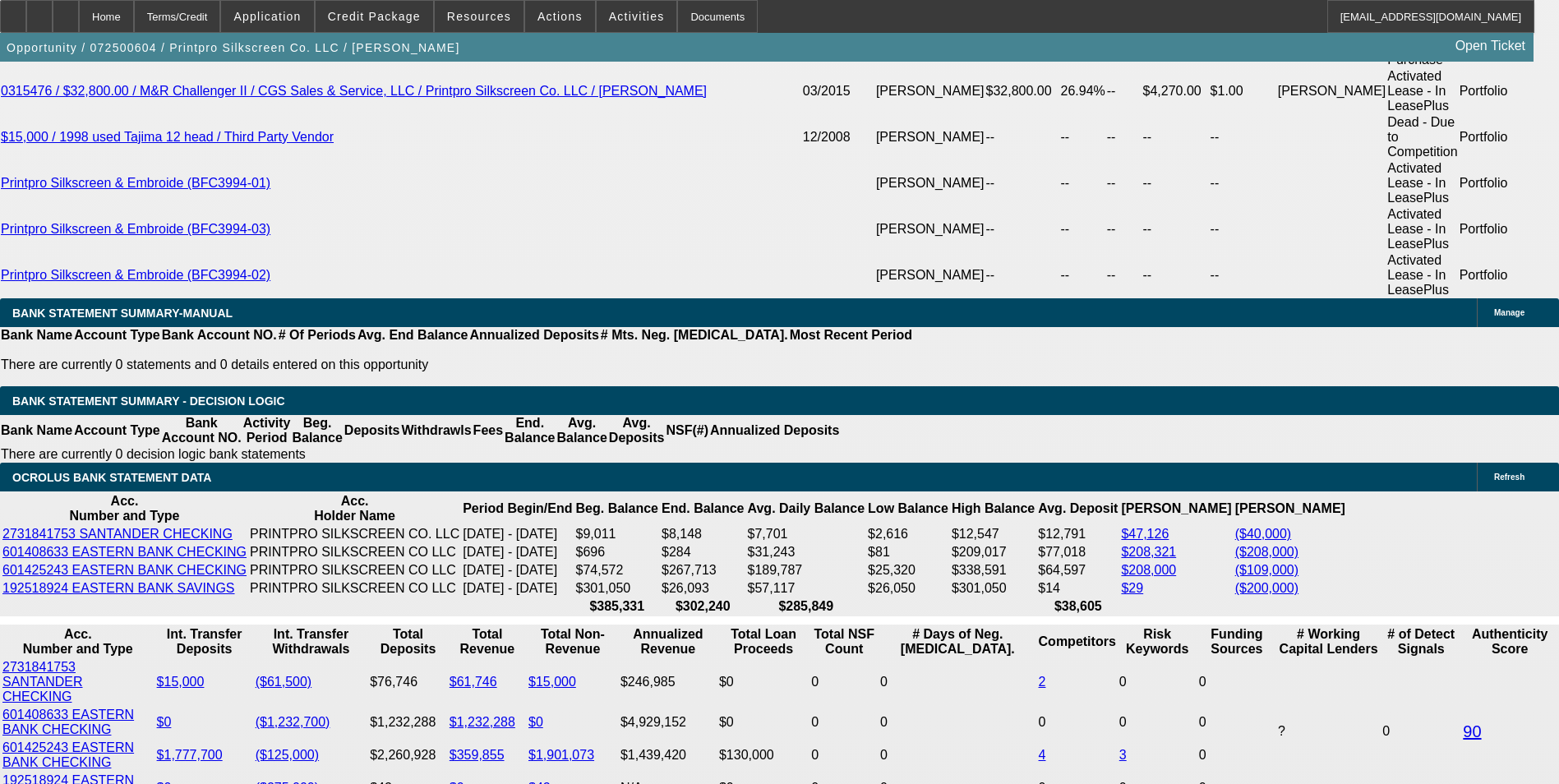
type input "15"
type input "$12,756.87"
type input "15.9"
type input "$16,973.46"
type input "15.9"
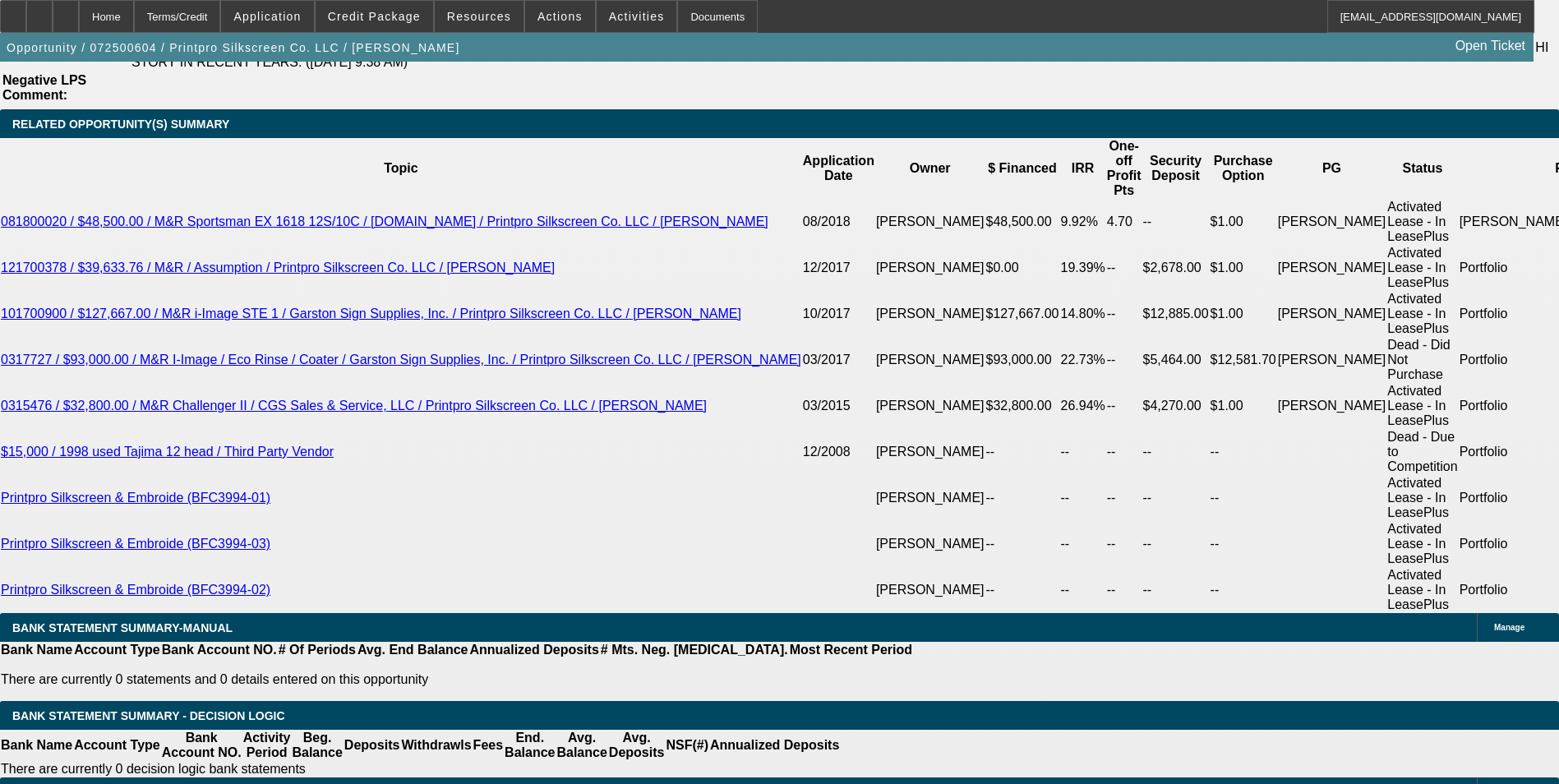
scroll to position [3196, 0]
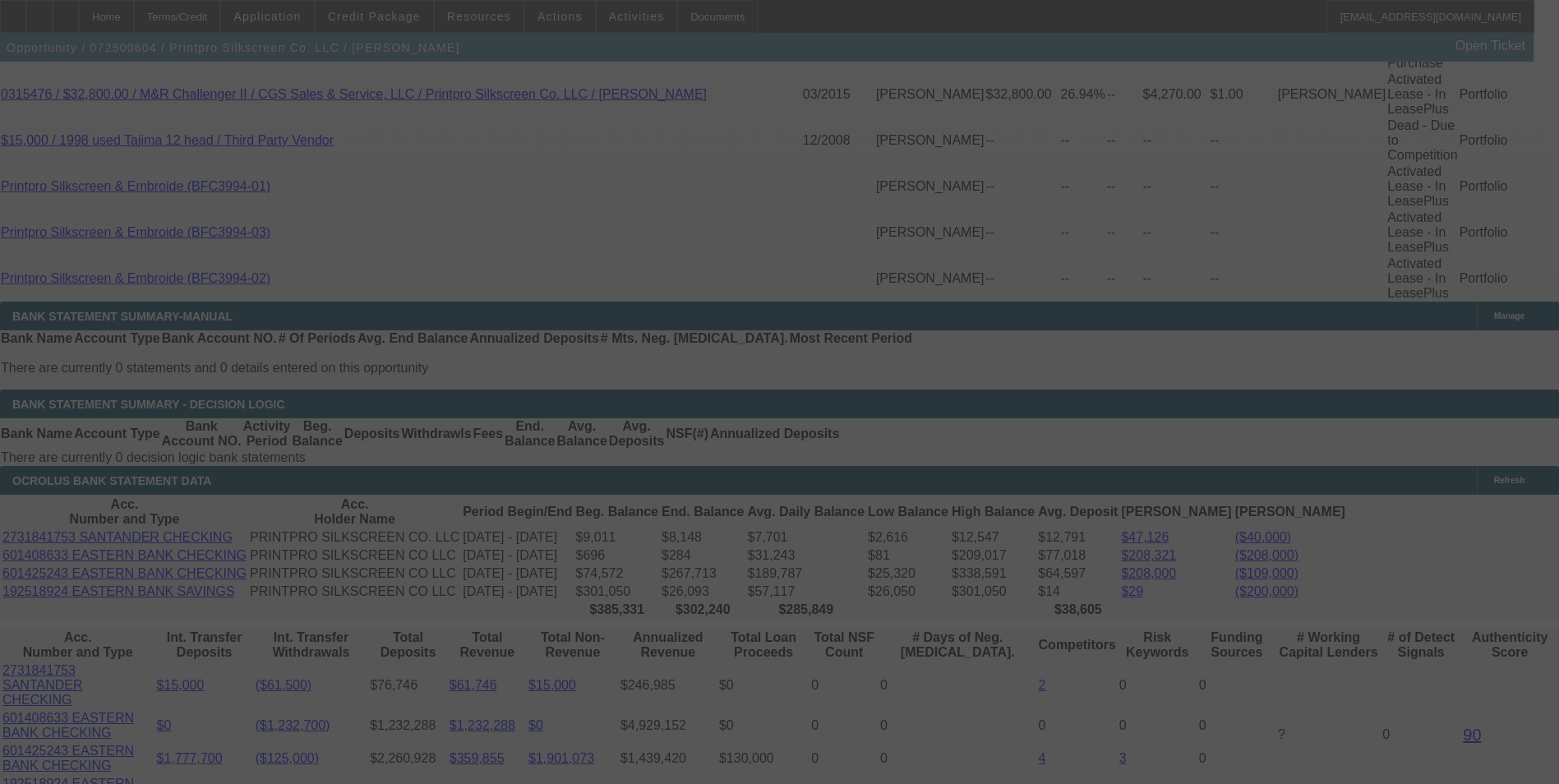
select select "0"
select select "6"
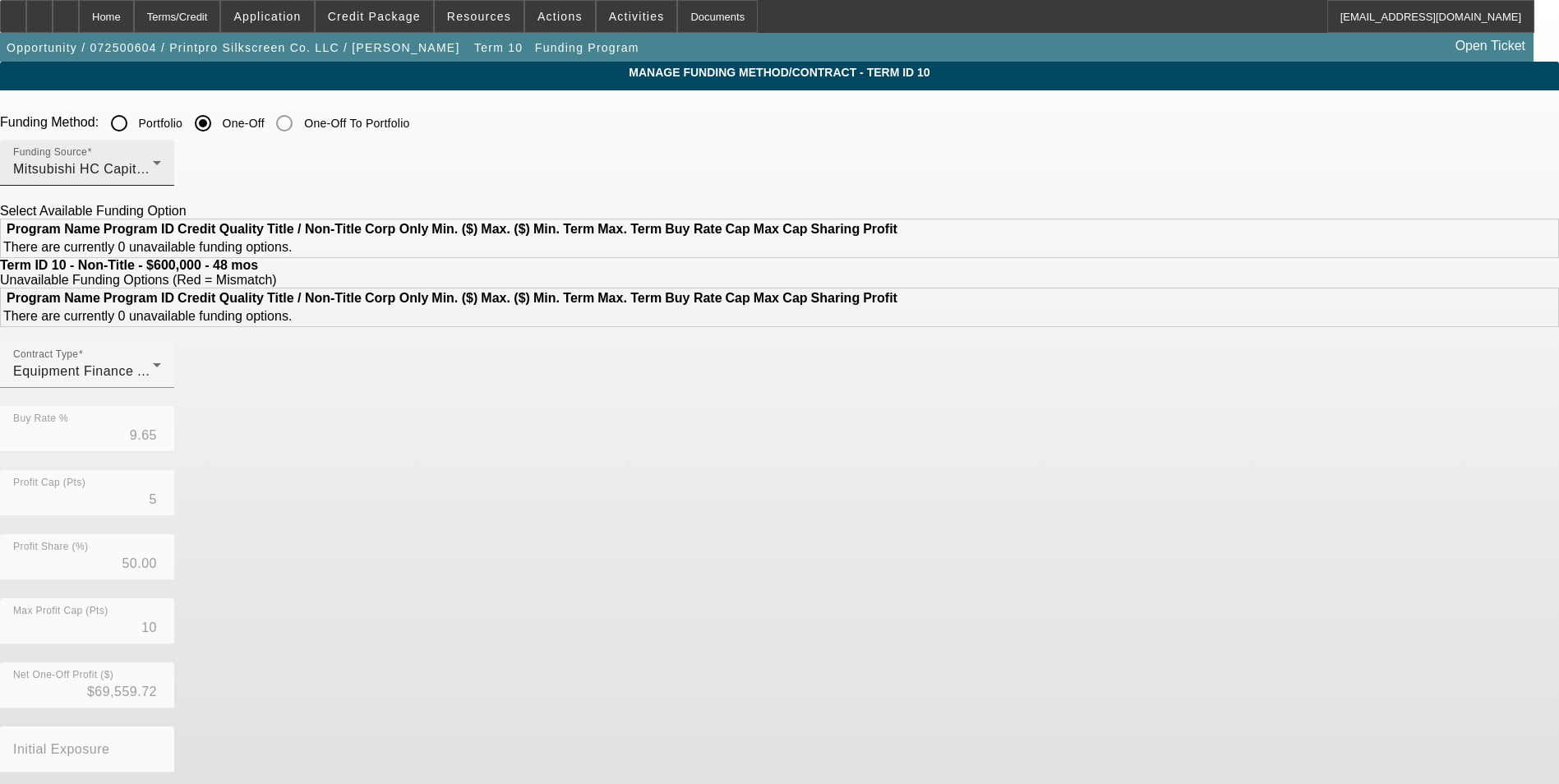
click at [161, 158] on div "Funding Source Mitsubishi HC Capital America" at bounding box center [87, 163] width 148 height 46
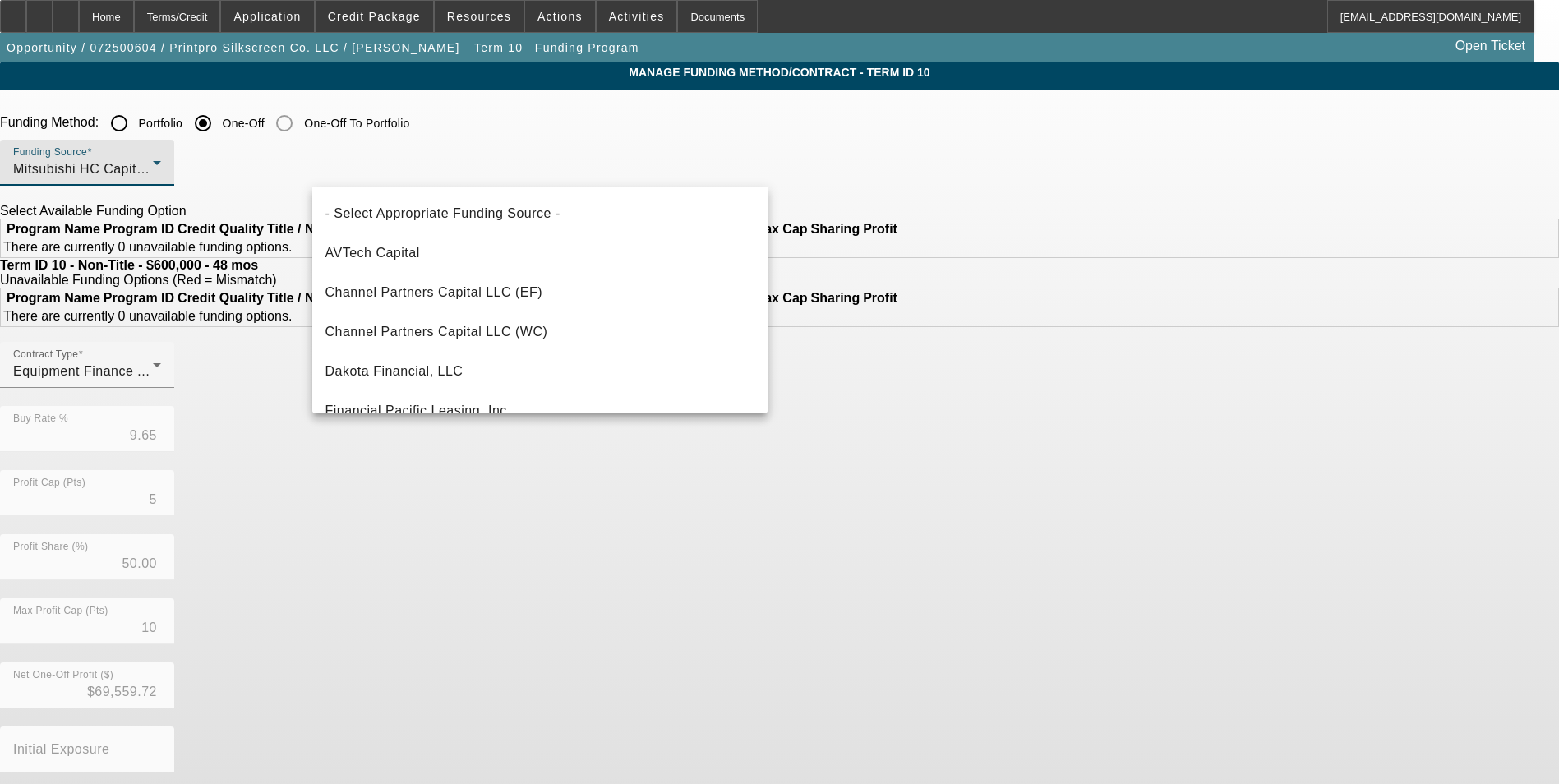
scroll to position [254, 0]
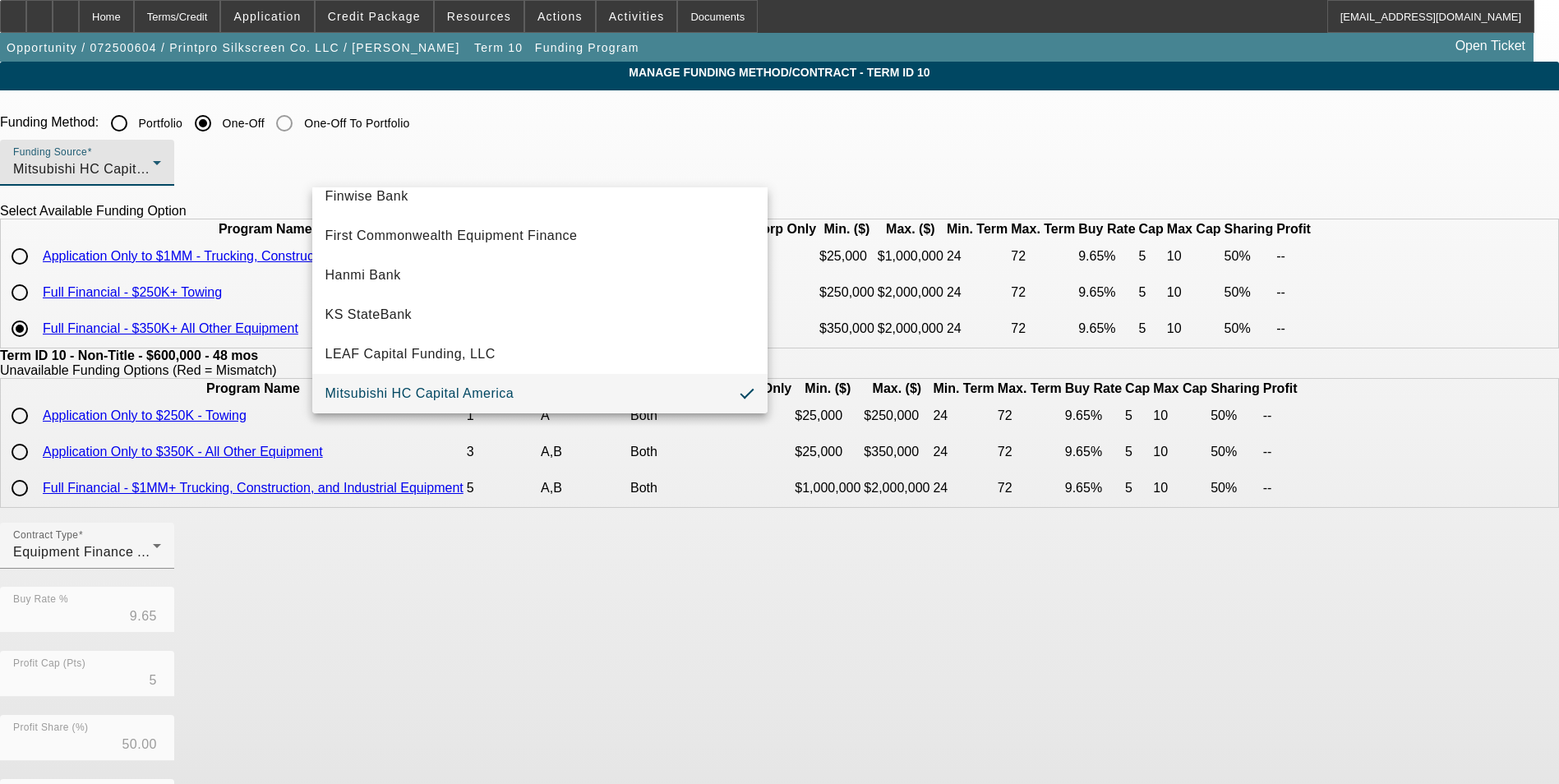
click at [431, 126] on div at bounding box center [780, 392] width 1559 height 784
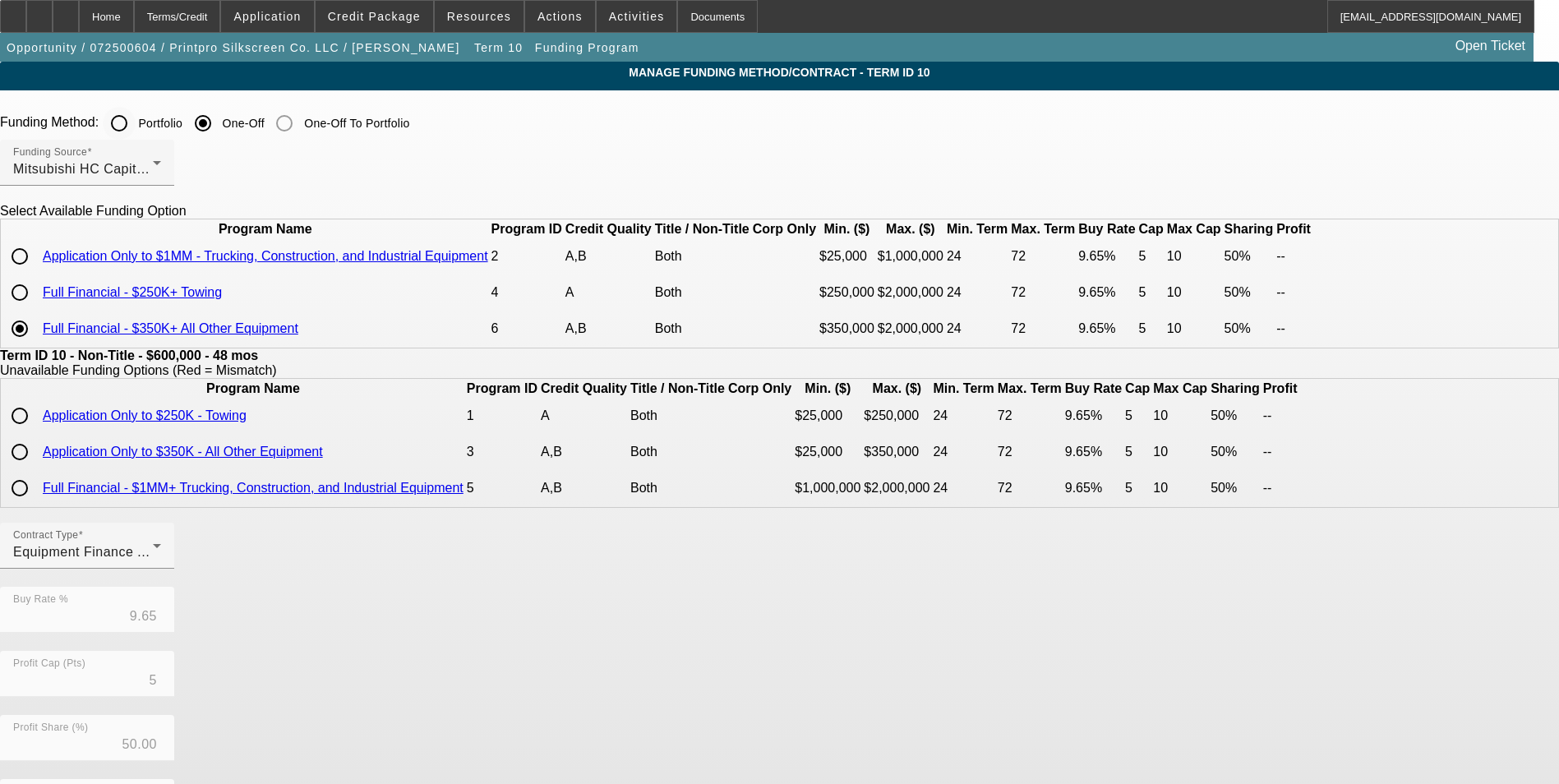
click at [135, 125] on input "Portfolio" at bounding box center [119, 123] width 33 height 33
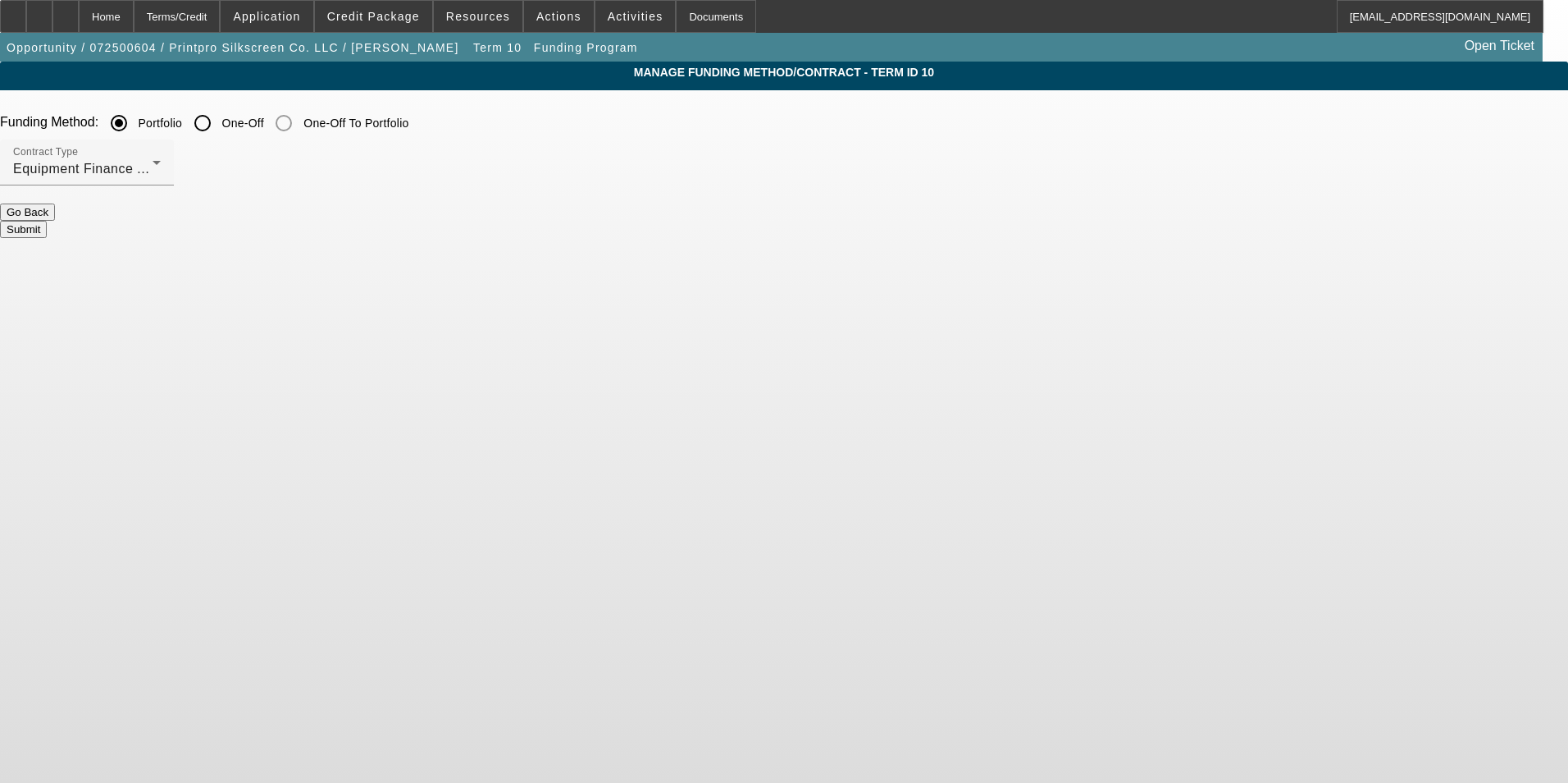
click at [47, 221] on button "Submit" at bounding box center [23, 230] width 47 height 17
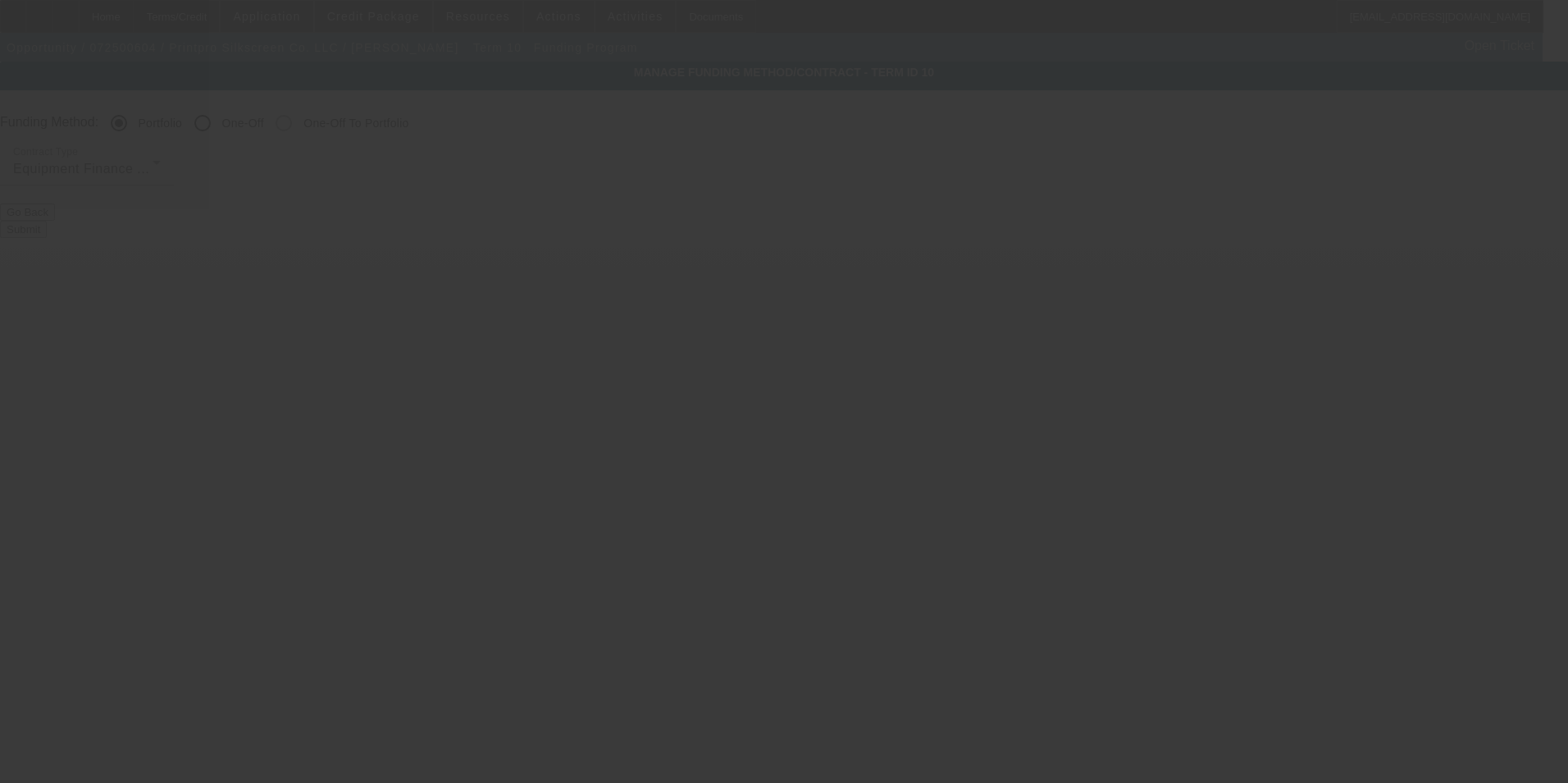
radio input "false"
radio input "true"
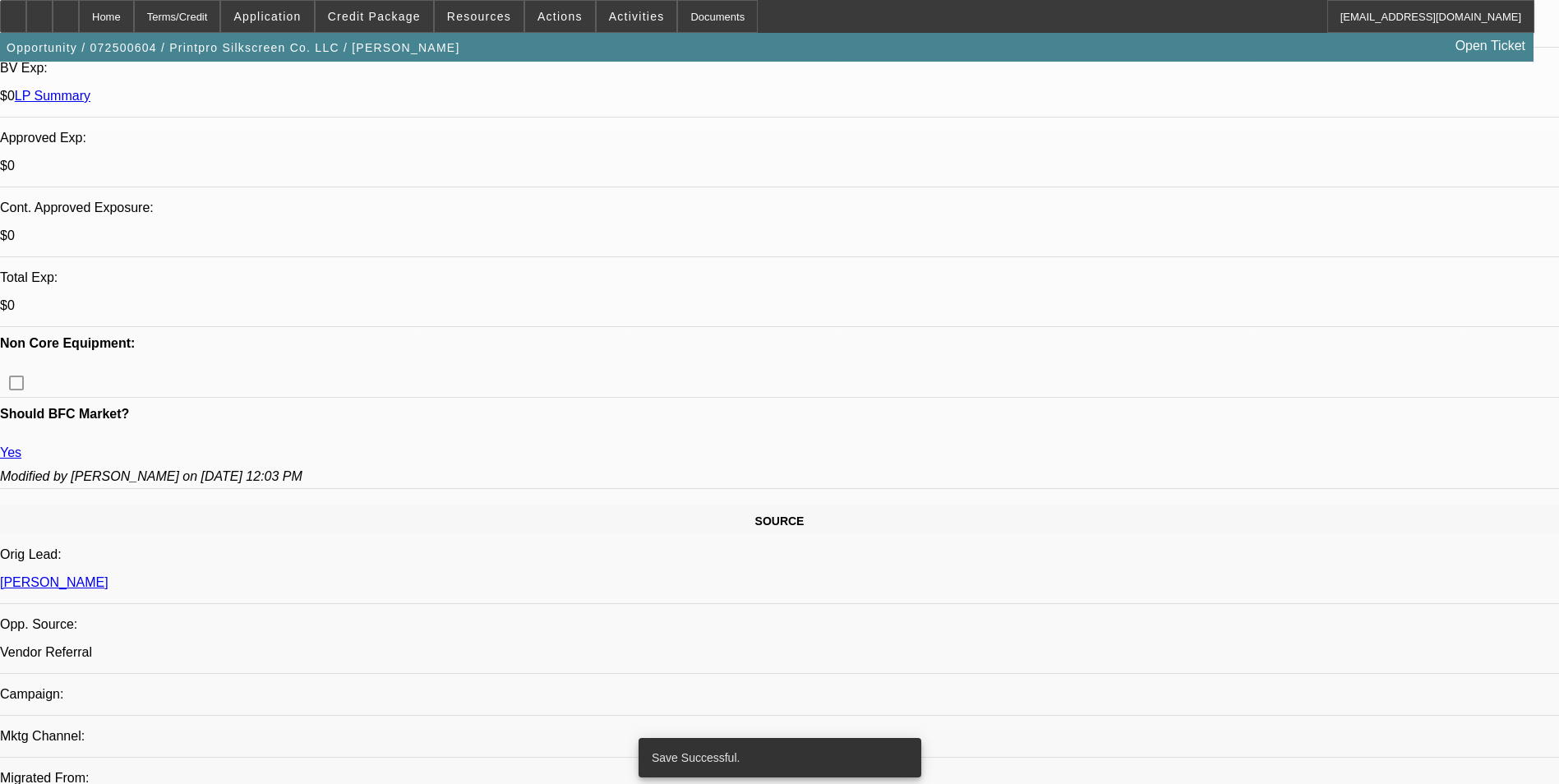
select select "0"
select select "6"
select select "0"
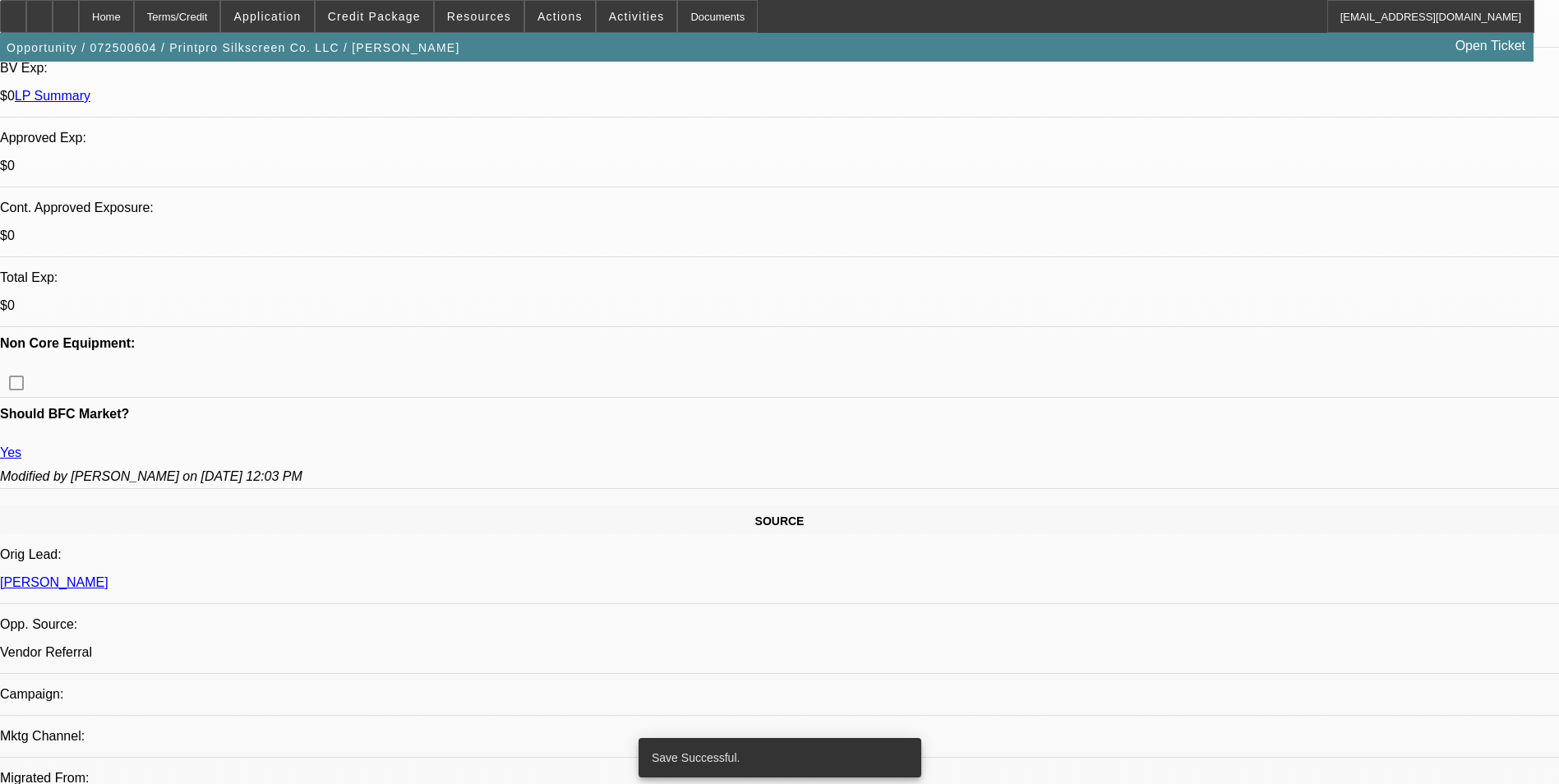
select select "0"
select select "6"
select select "0"
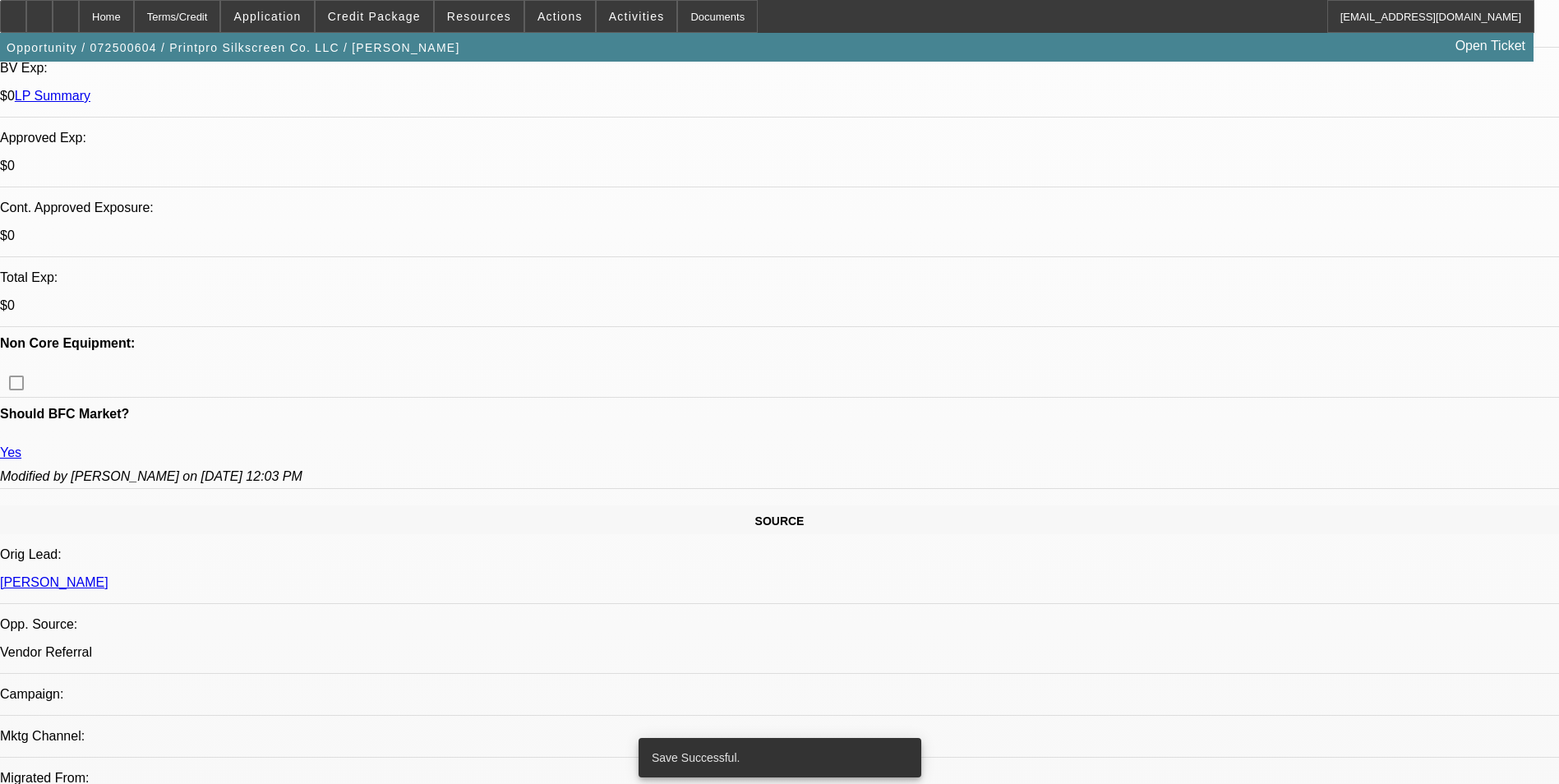
select select "0"
select select "6"
select select "0"
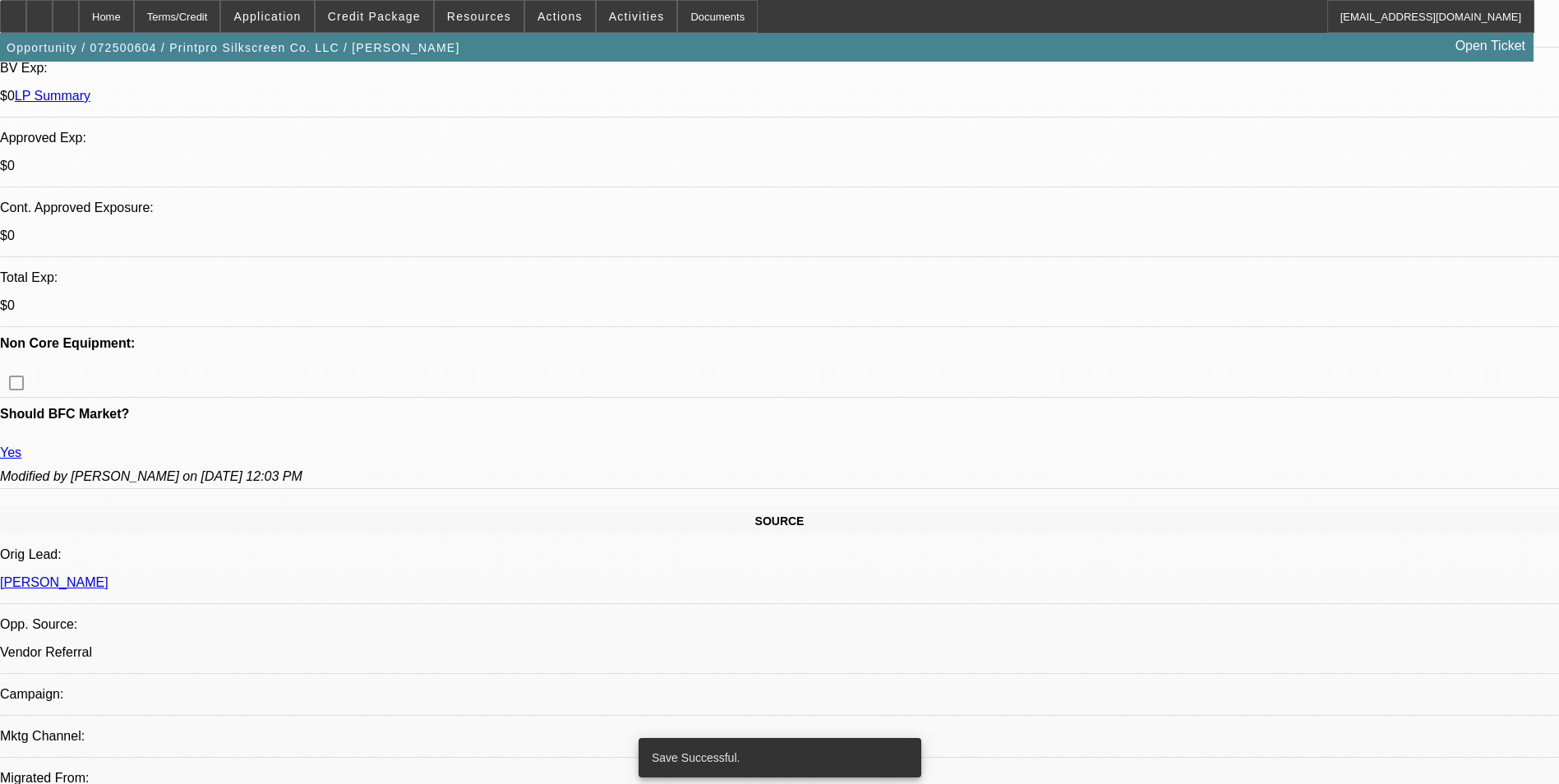
select select "2"
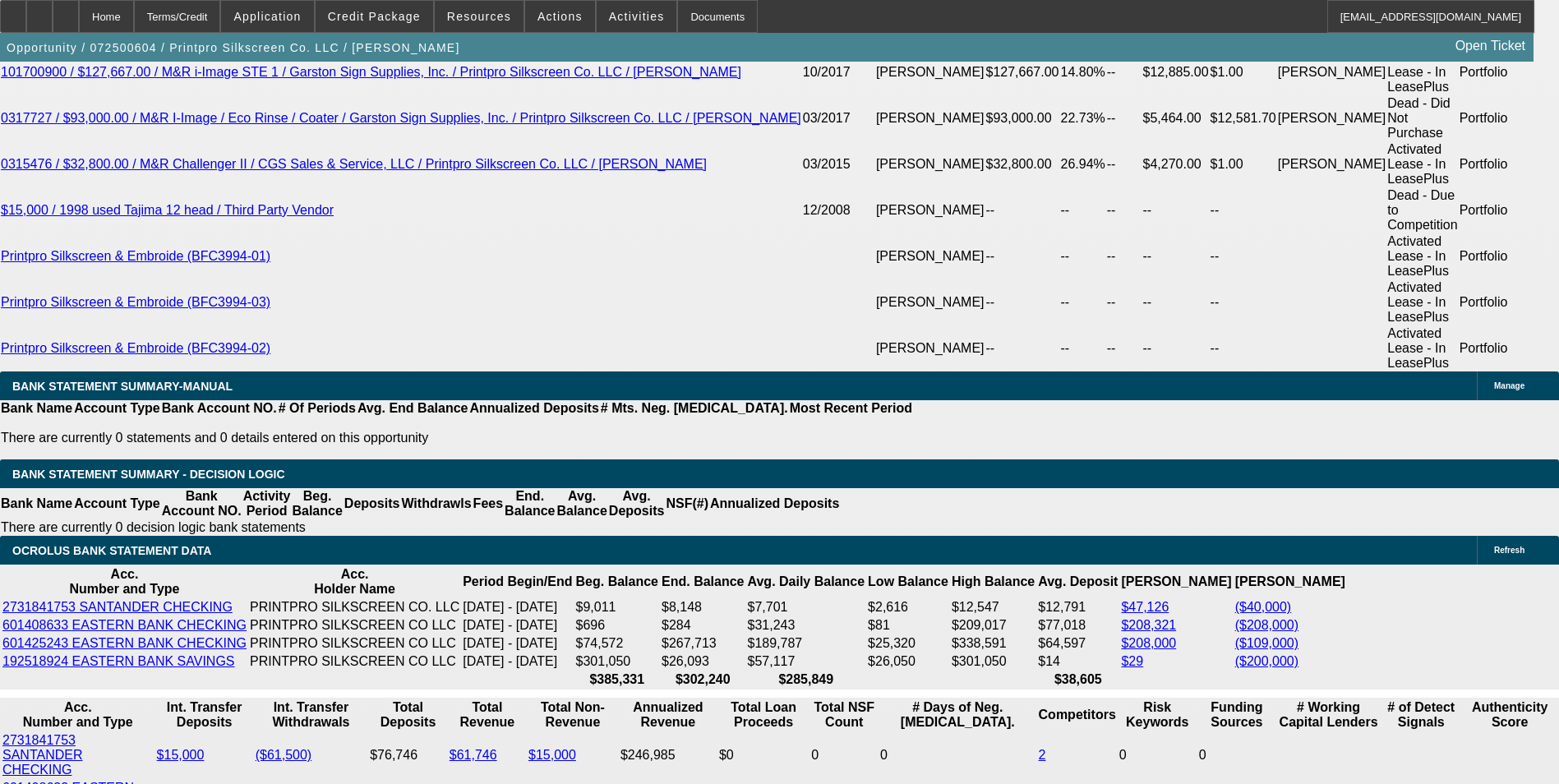
scroll to position [3204, 0]
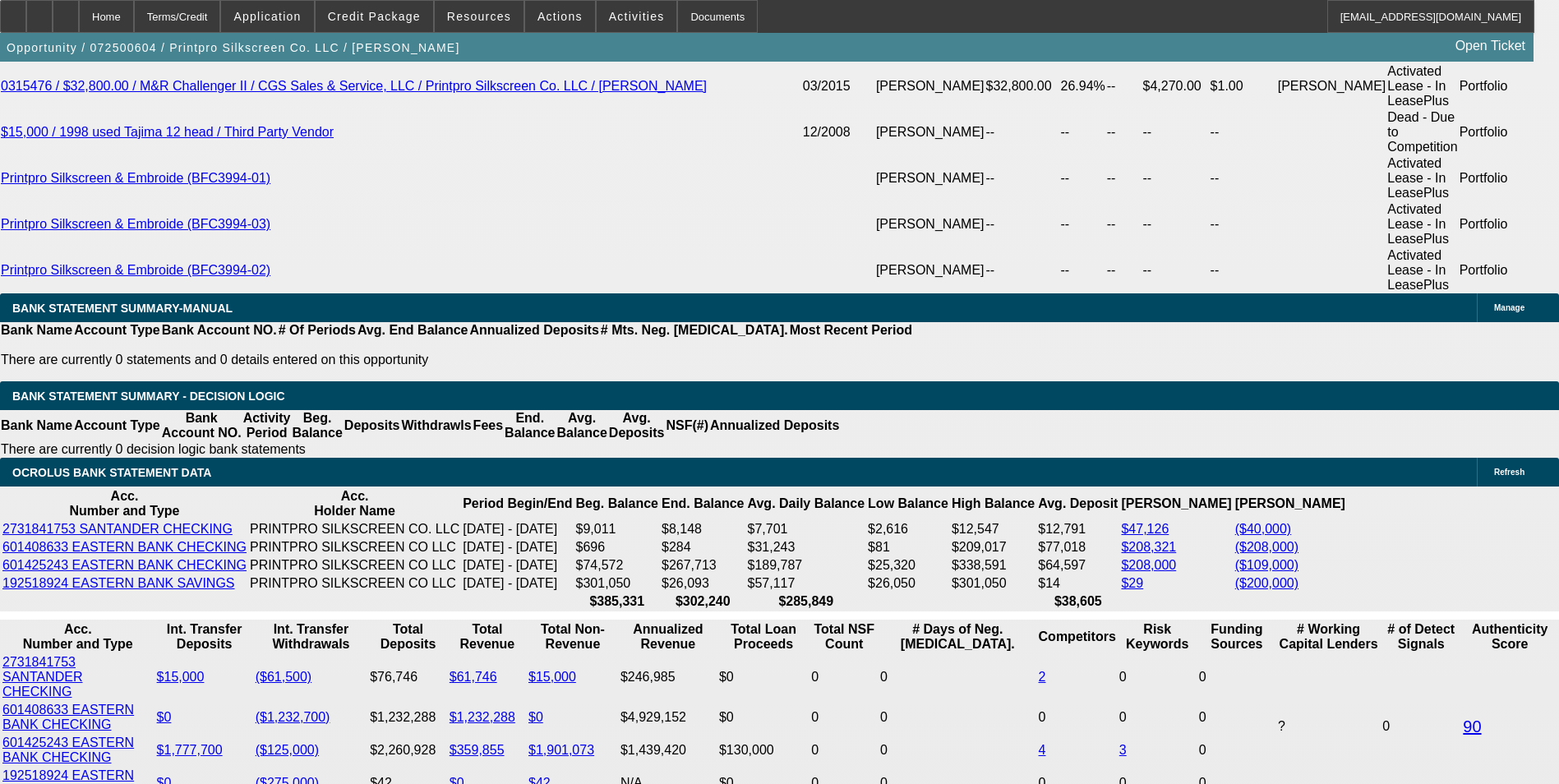
drag, startPoint x: 319, startPoint y: 440, endPoint x: 391, endPoint y: 445, distance: 72.2
type input "UNKNOWN"
type input "4"
type input "$155,001.45"
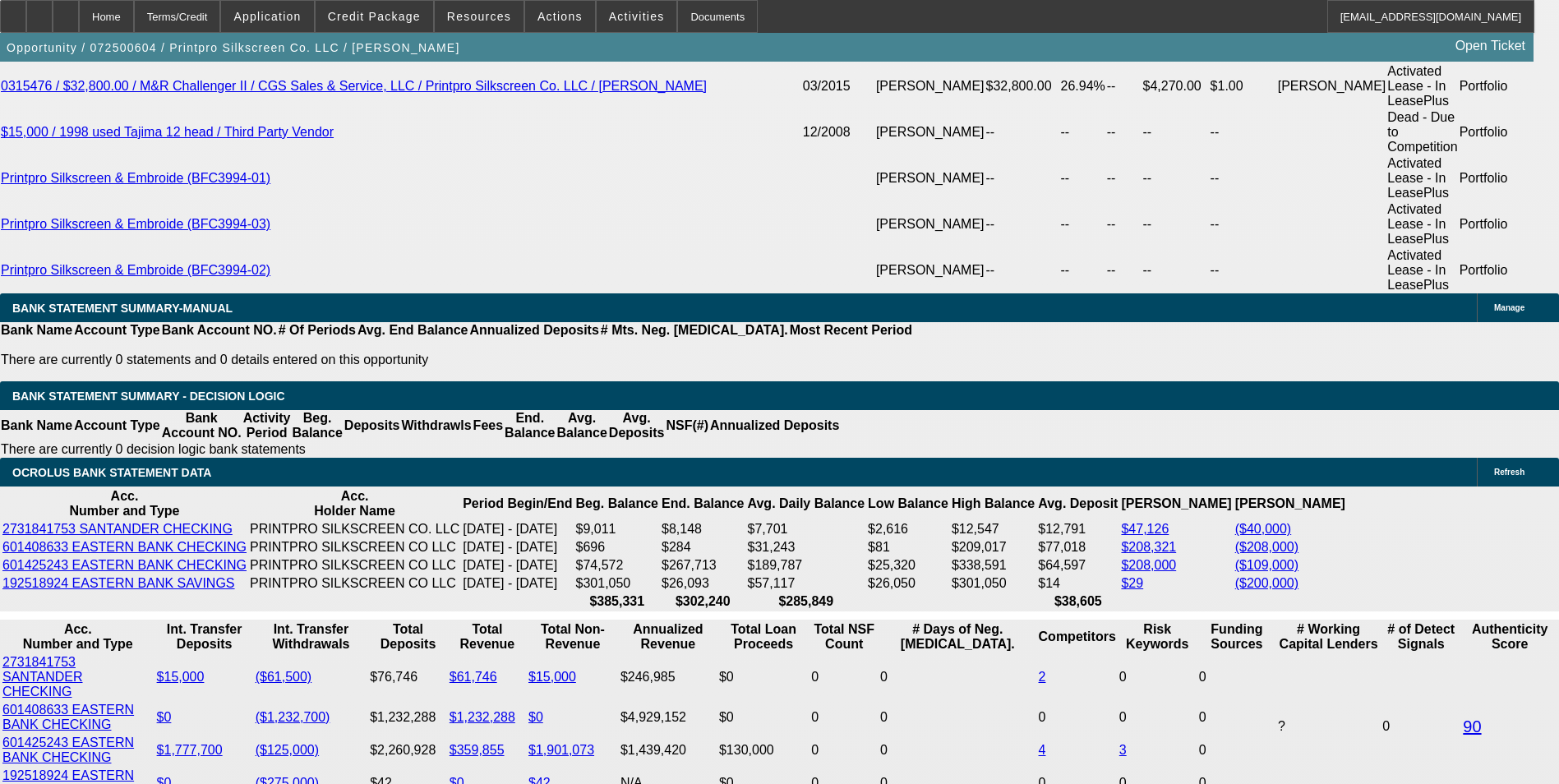
type input "42"
type input "$18,719.56"
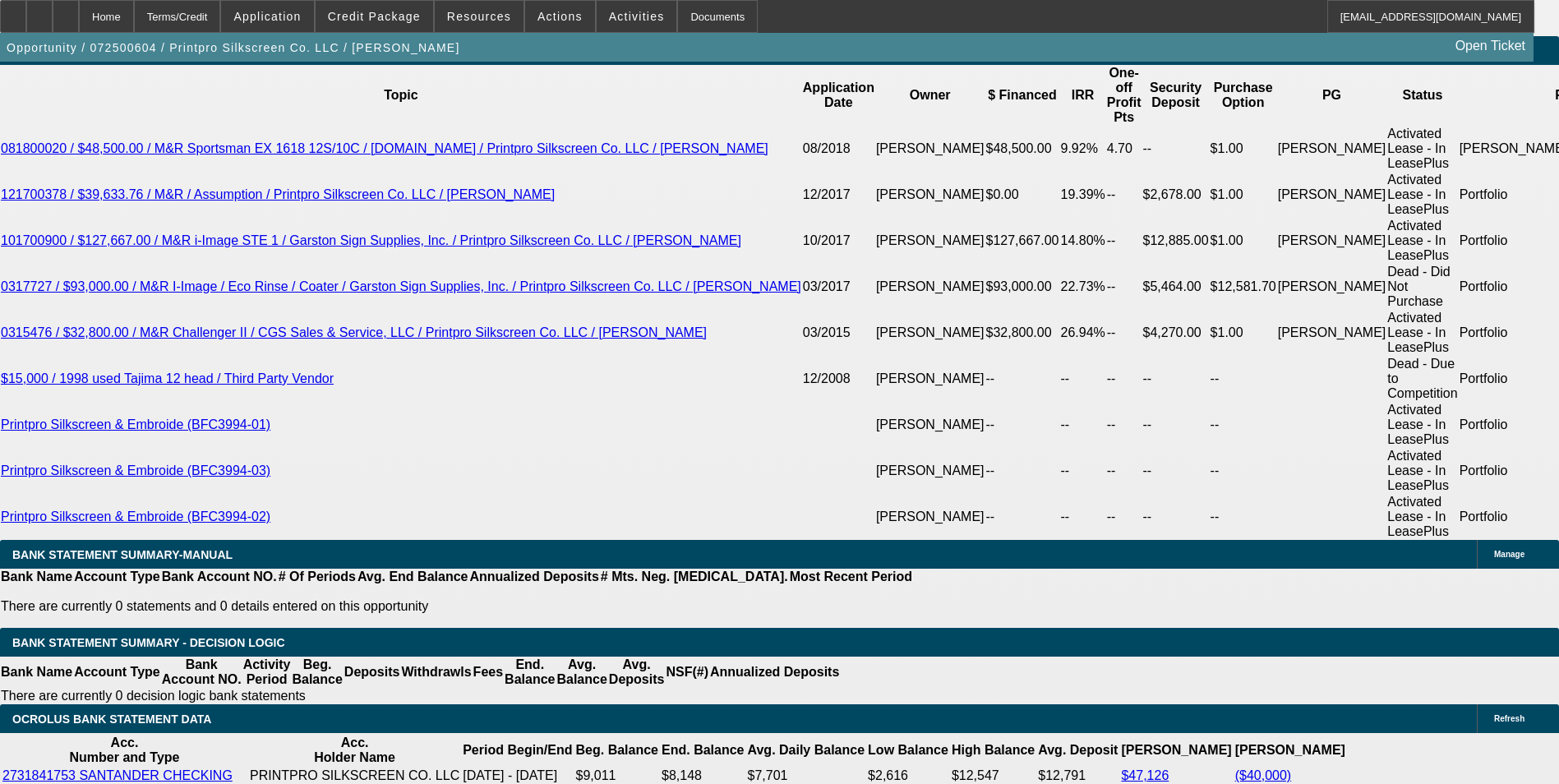
type input "42"
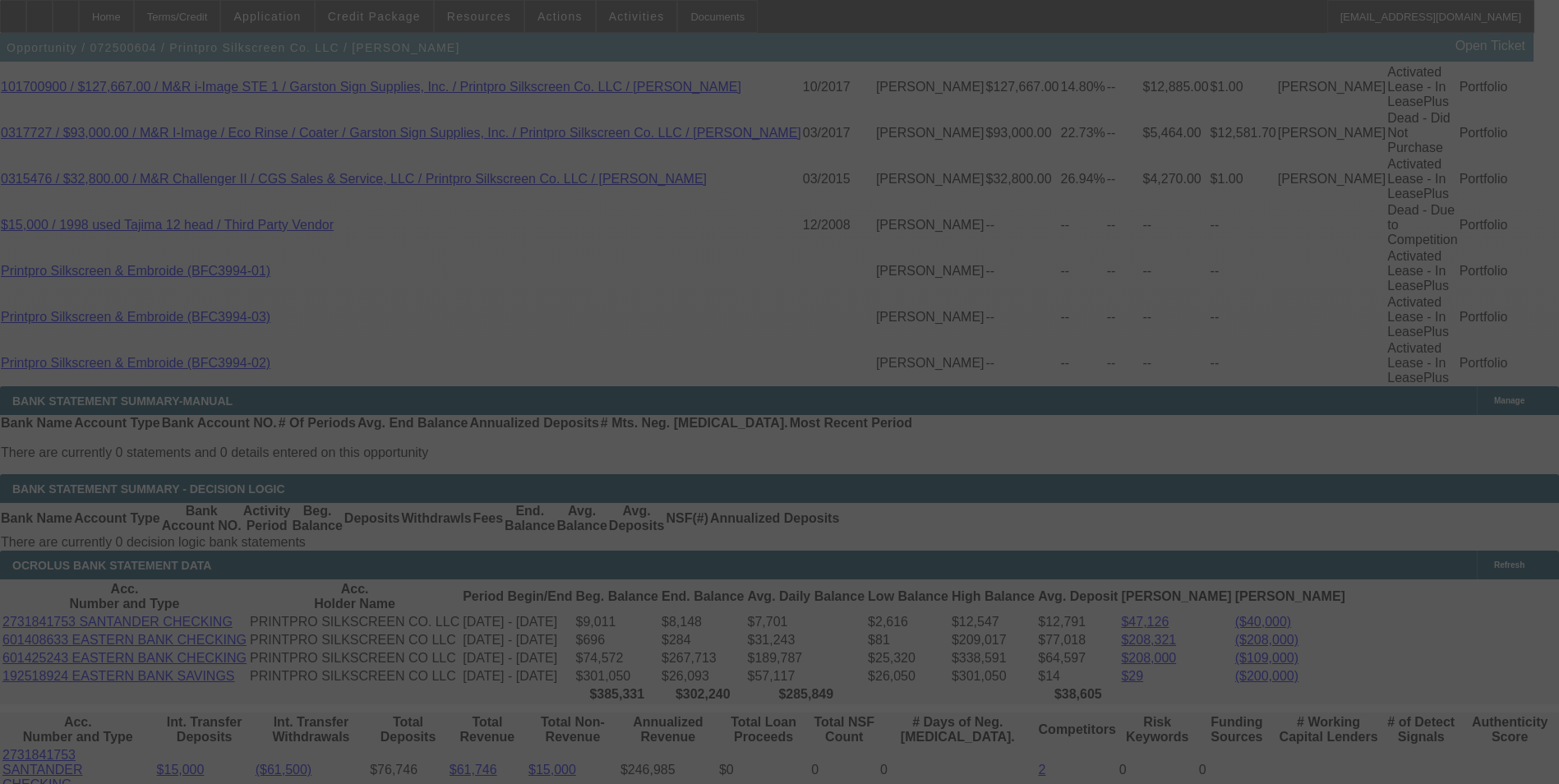
scroll to position [3123, 0]
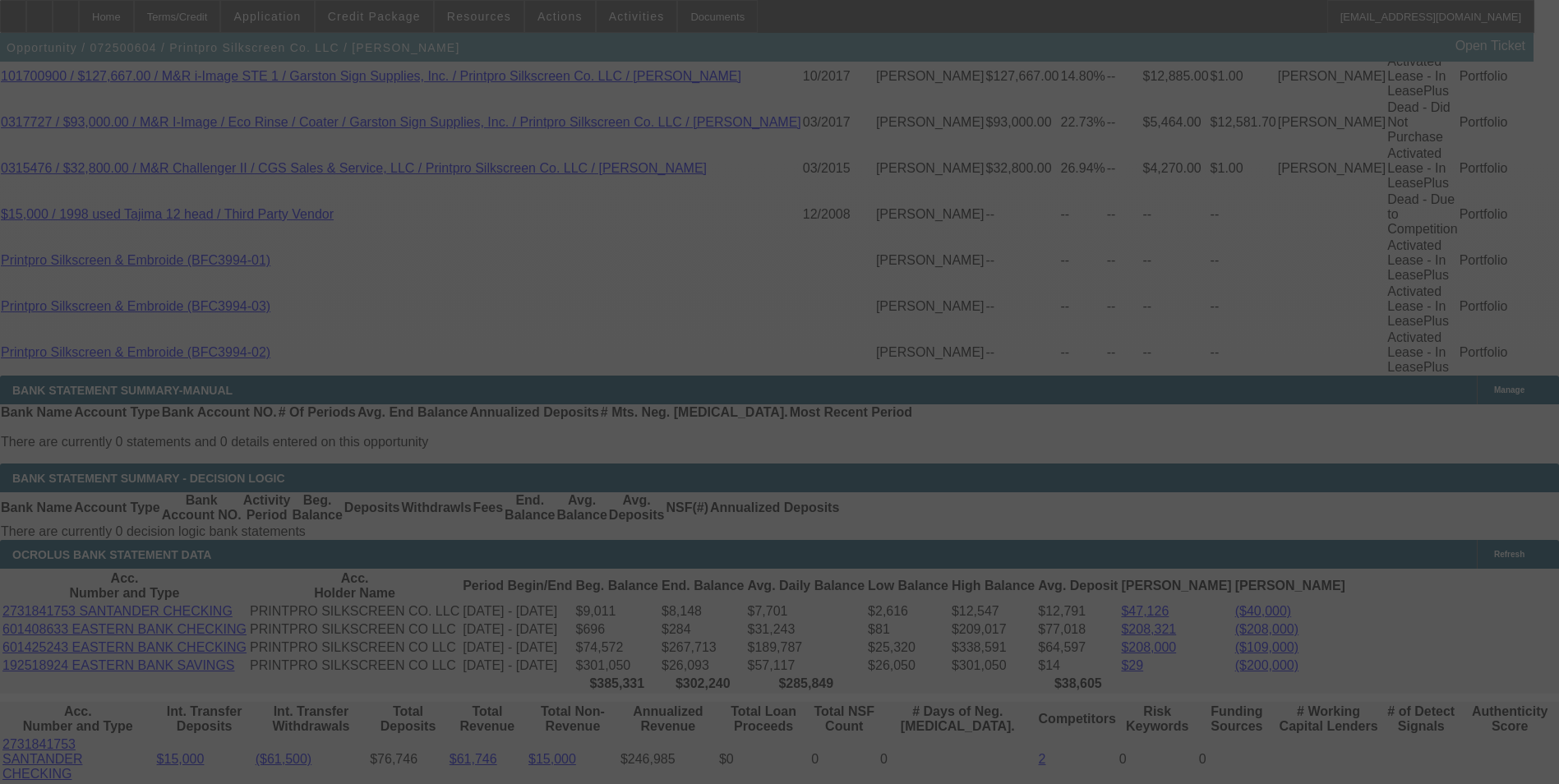
select select "0"
select select "6"
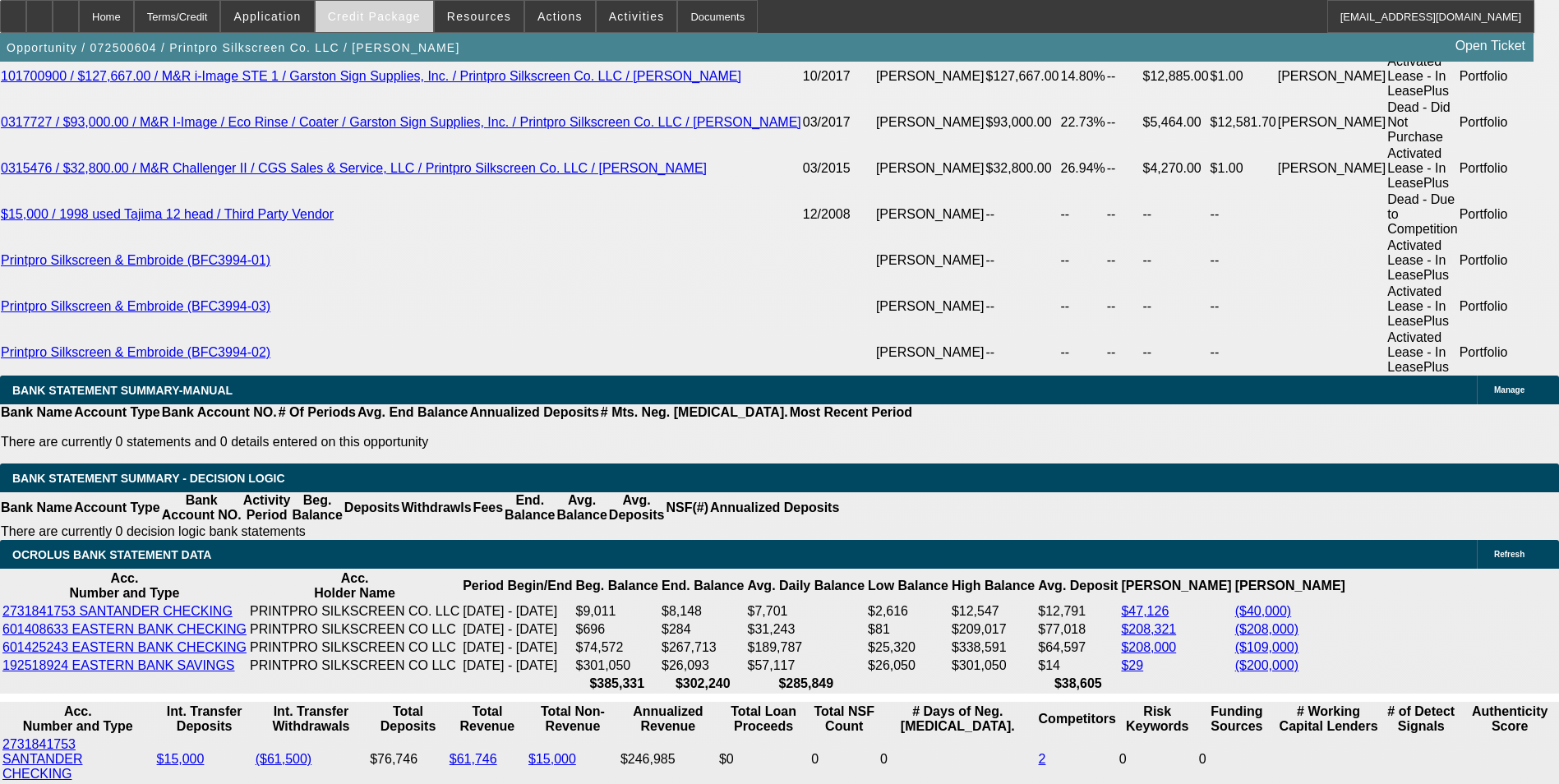
click at [415, 9] on span at bounding box center [374, 16] width 118 height 39
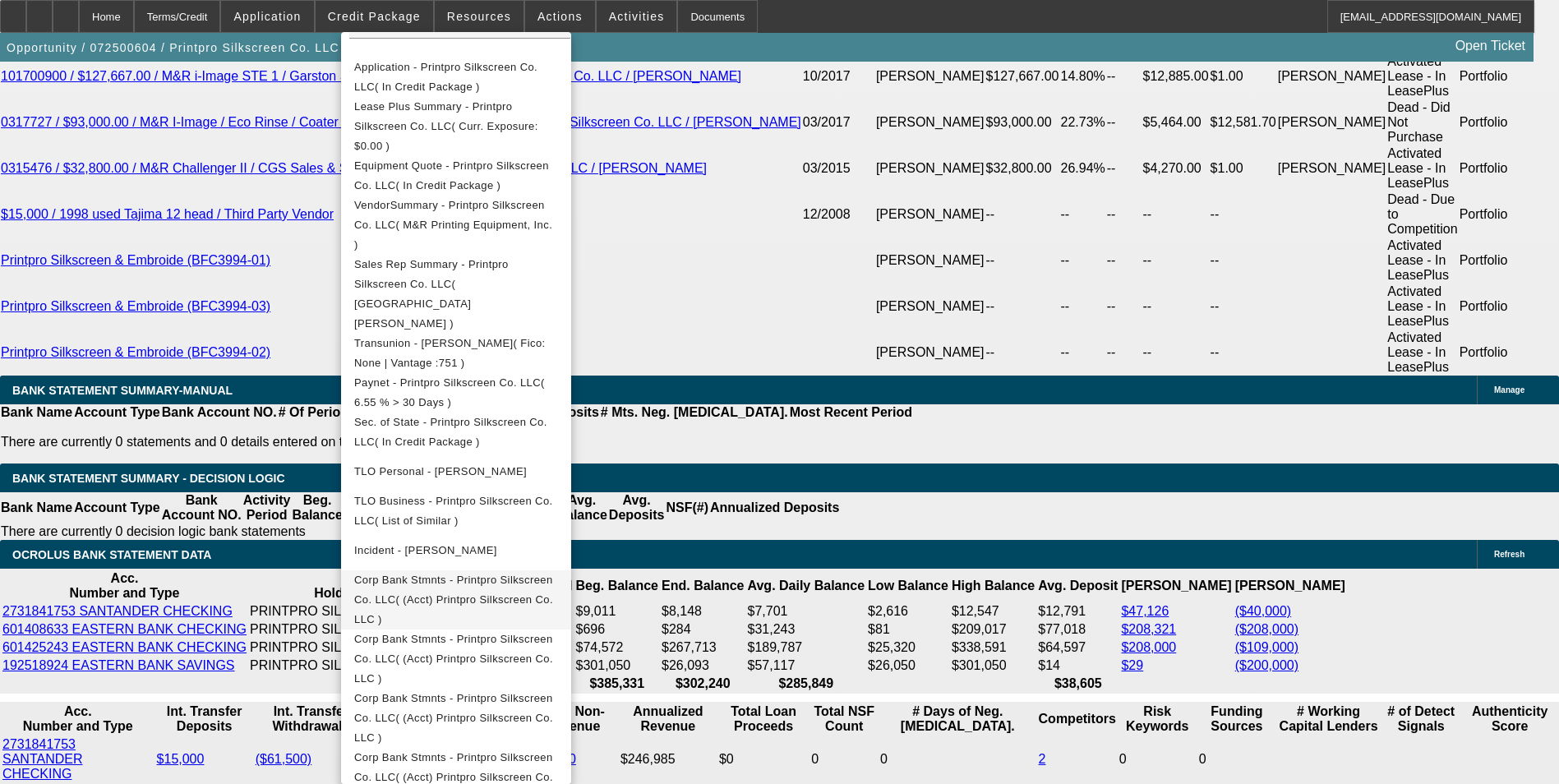
scroll to position [521, 0]
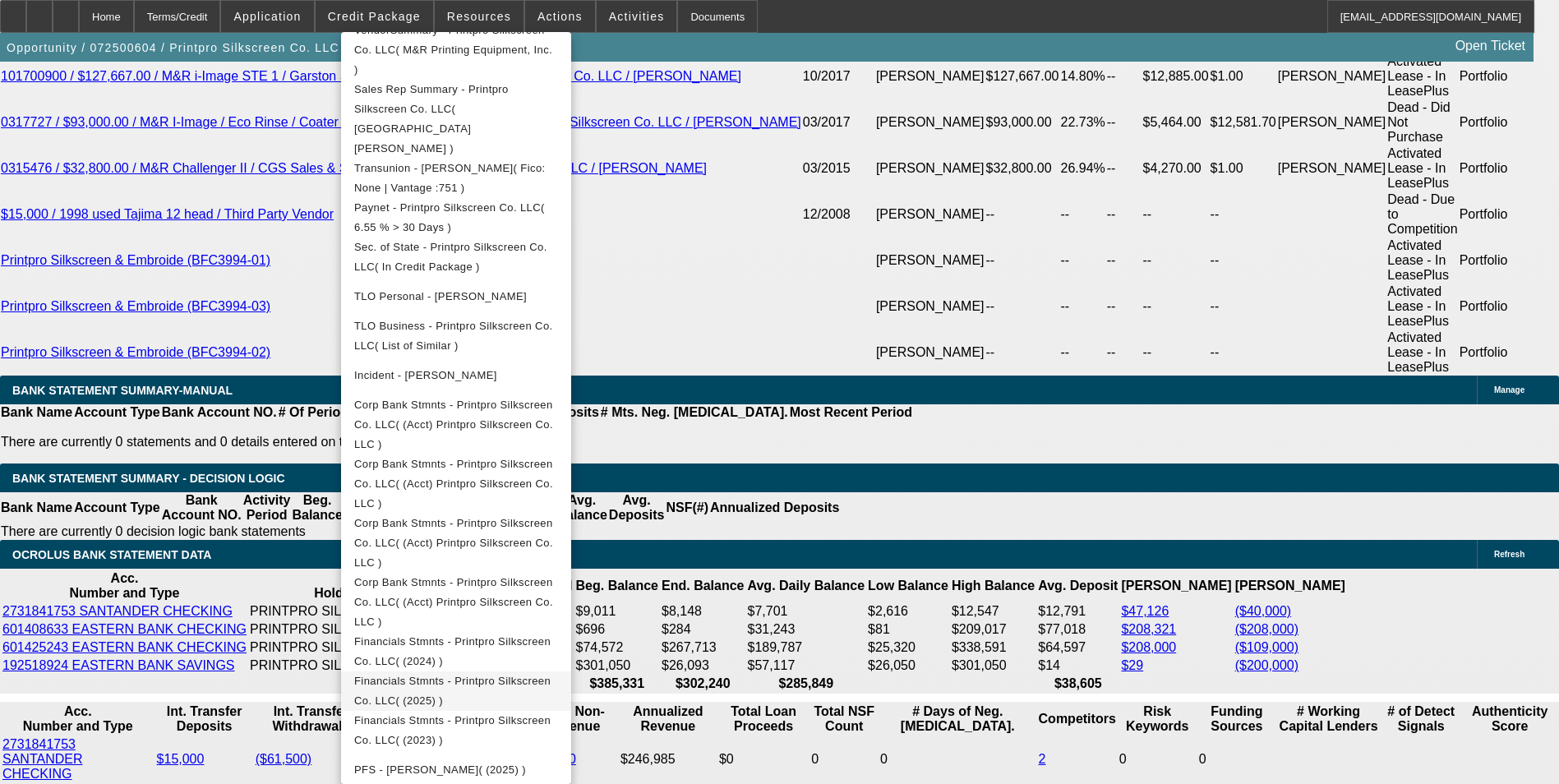
click at [558, 671] on span "Financials Stmnts - Printpro Silkscreen Co. LLC( (2025) )" at bounding box center [455, 690] width 204 height 39
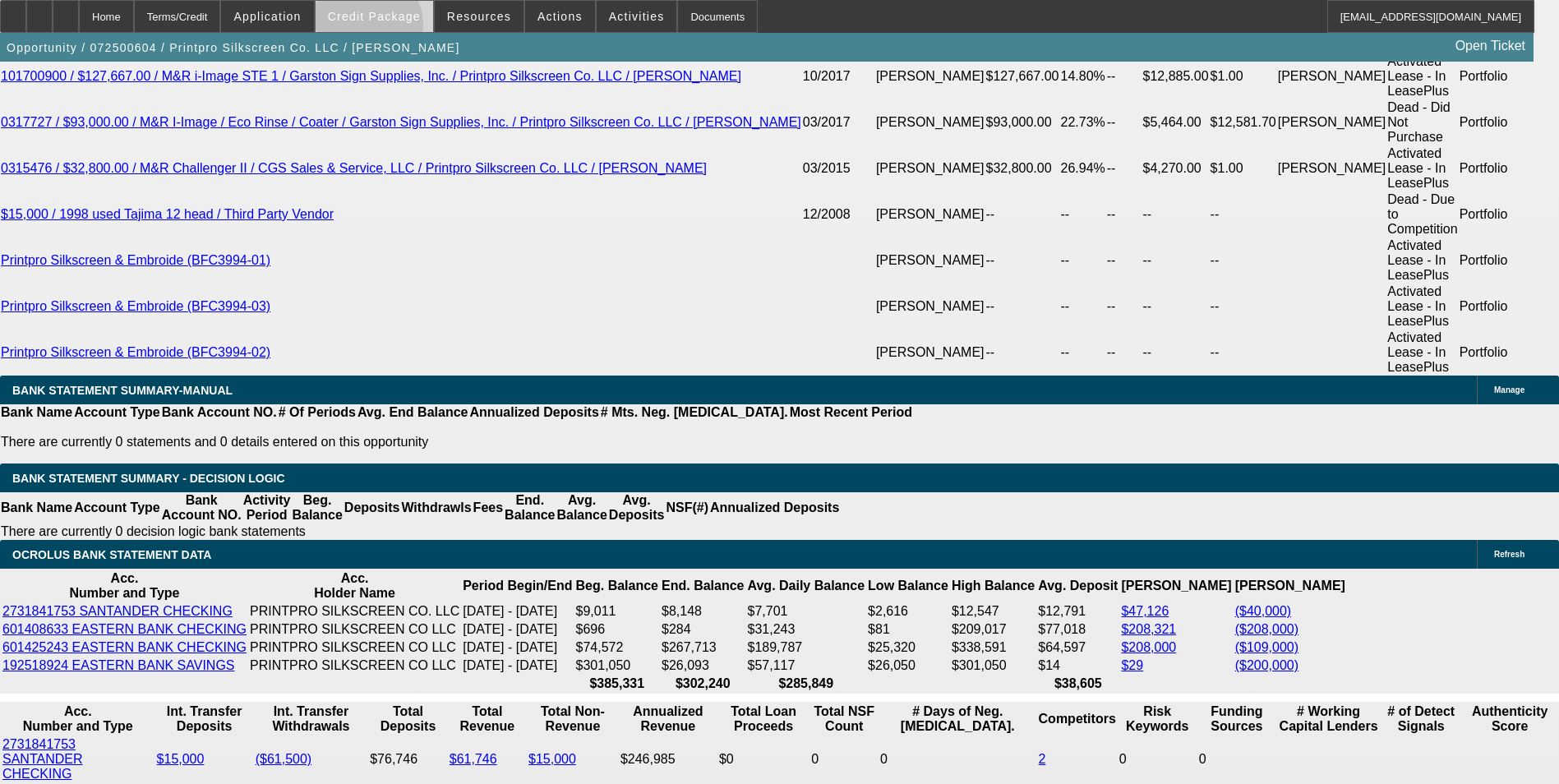
click at [393, 29] on span at bounding box center [374, 16] width 118 height 39
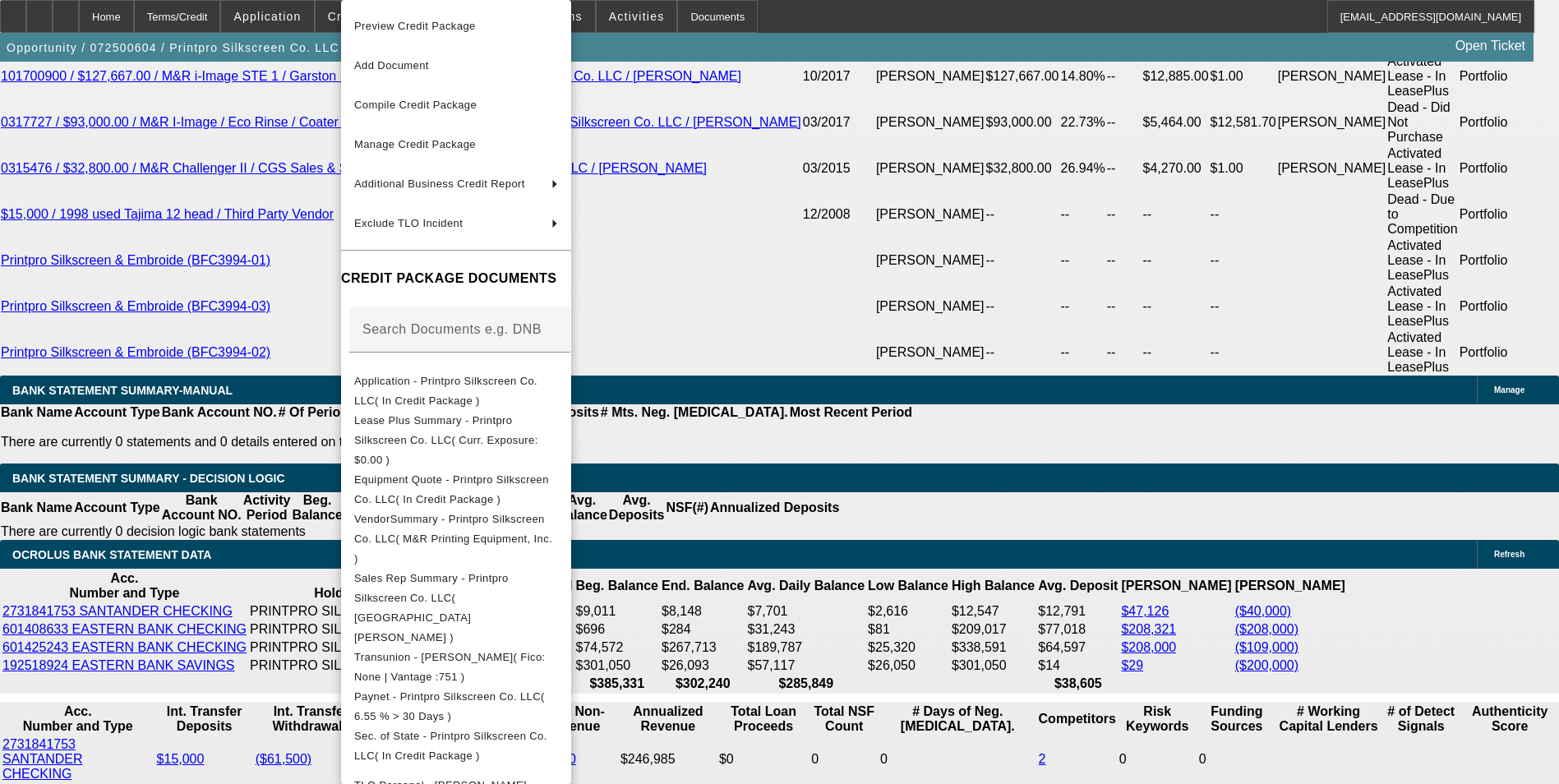
click at [153, 176] on div at bounding box center [780, 392] width 1559 height 784
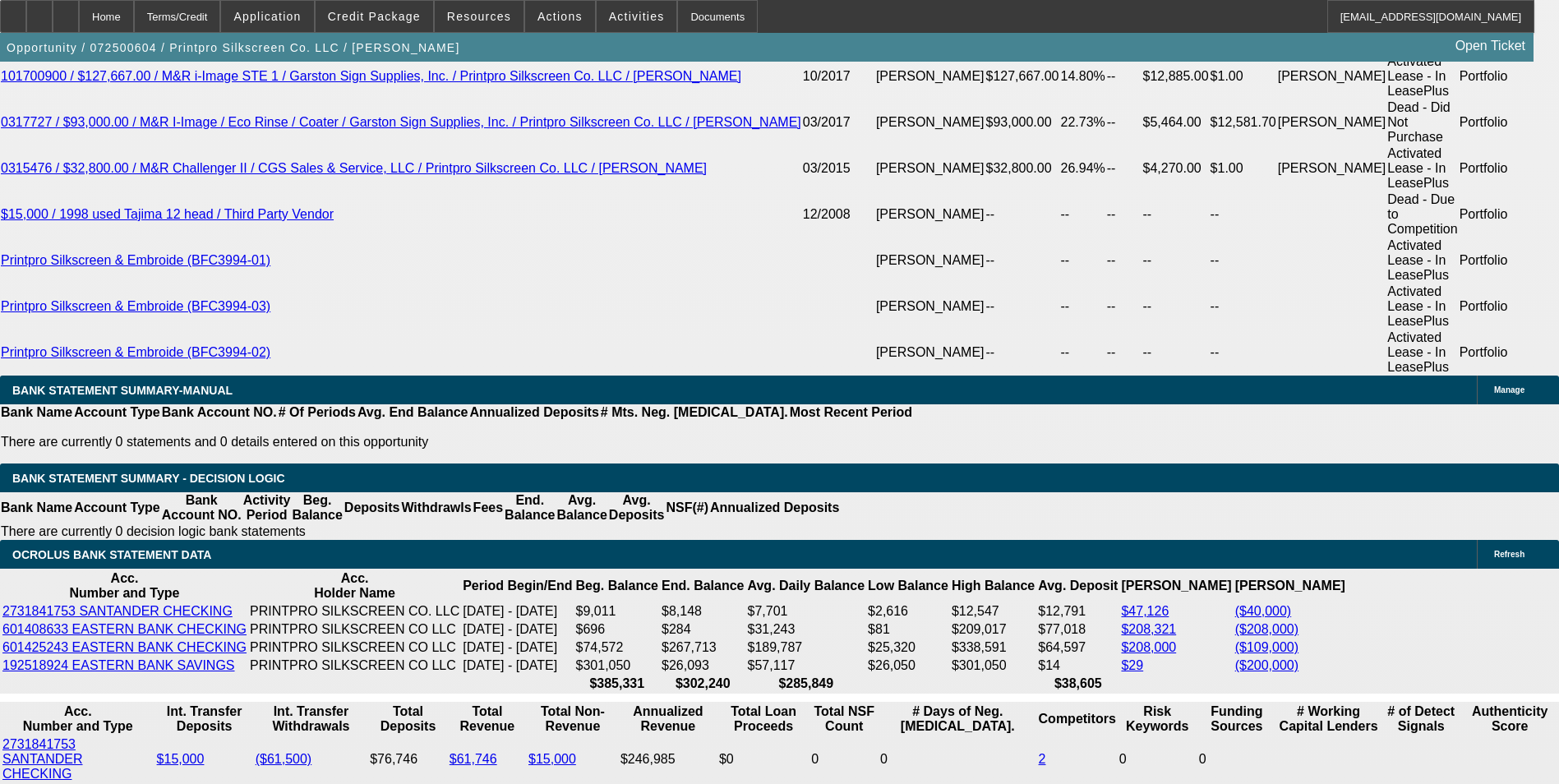
drag, startPoint x: 316, startPoint y: 522, endPoint x: 372, endPoint y: 517, distance: 56.2
type input "3"
type input "UNKNOWN"
type input "$205,323.25"
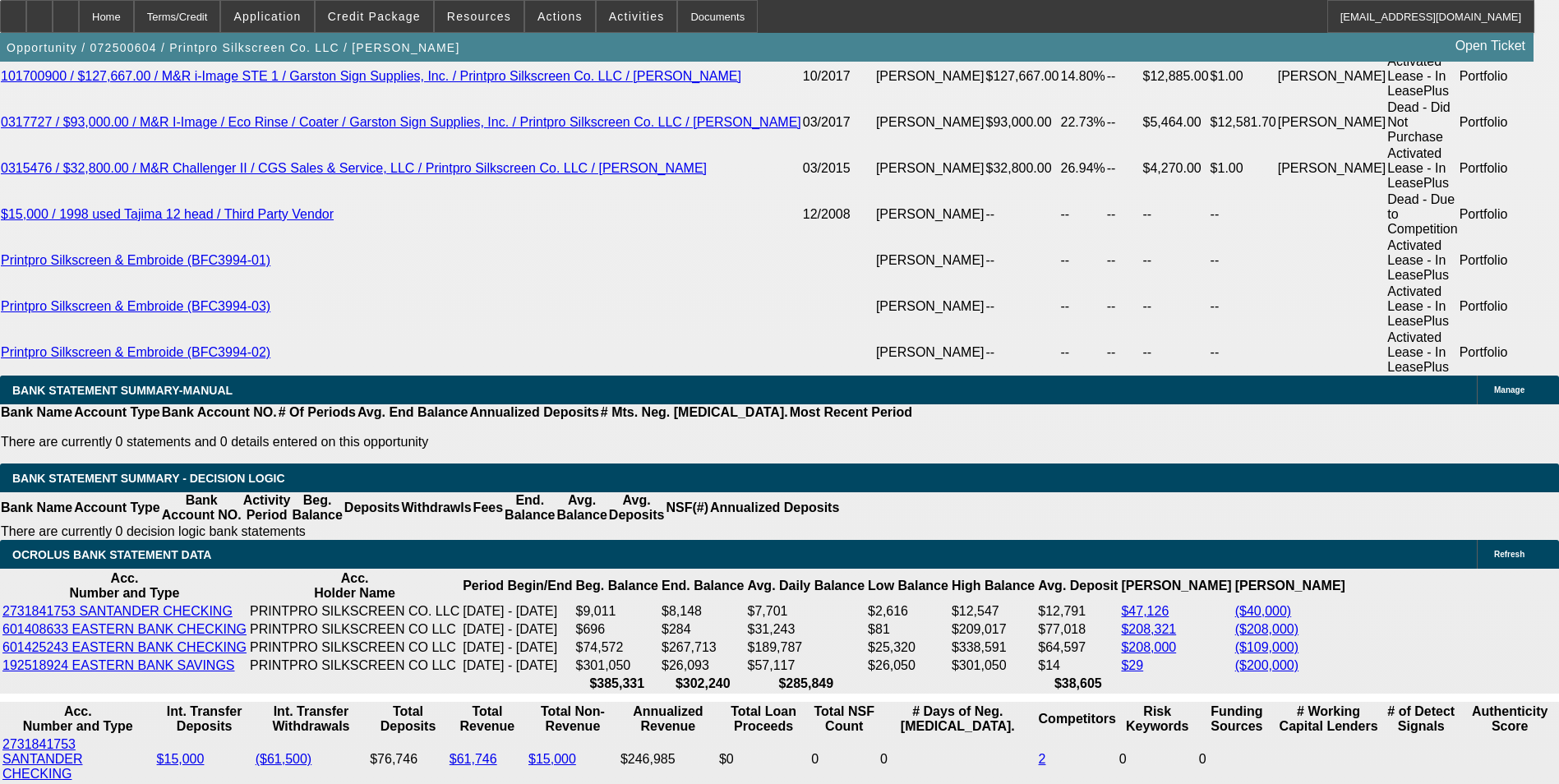
type input "36"
type input "$21,064.61"
type input "36"
drag, startPoint x: 355, startPoint y: 520, endPoint x: 454, endPoint y: 518, distance: 99.0
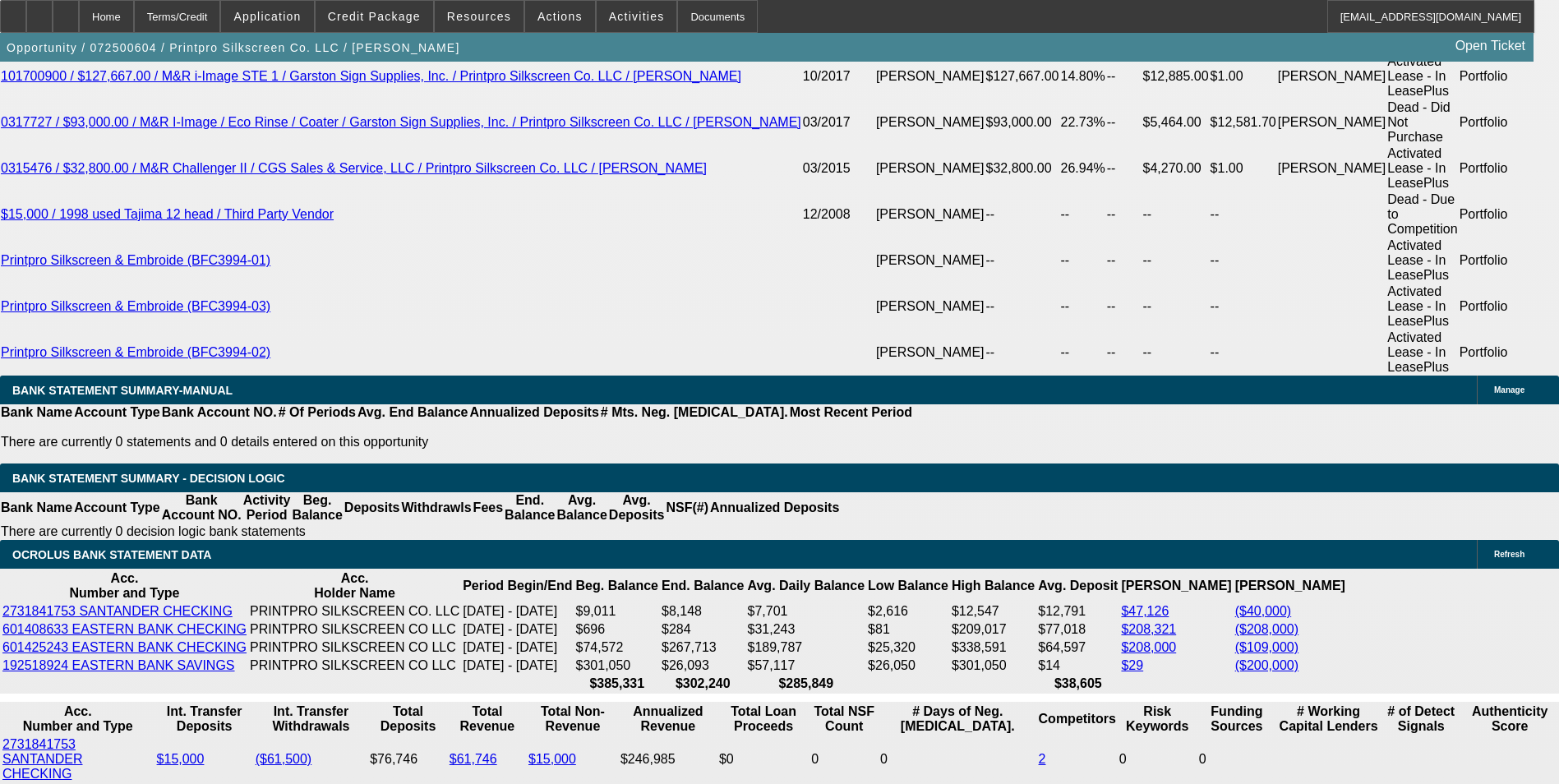
type input "1"
type input "$16,924.86"
type input "16"
type input "$21,094.22"
type input "16.9"
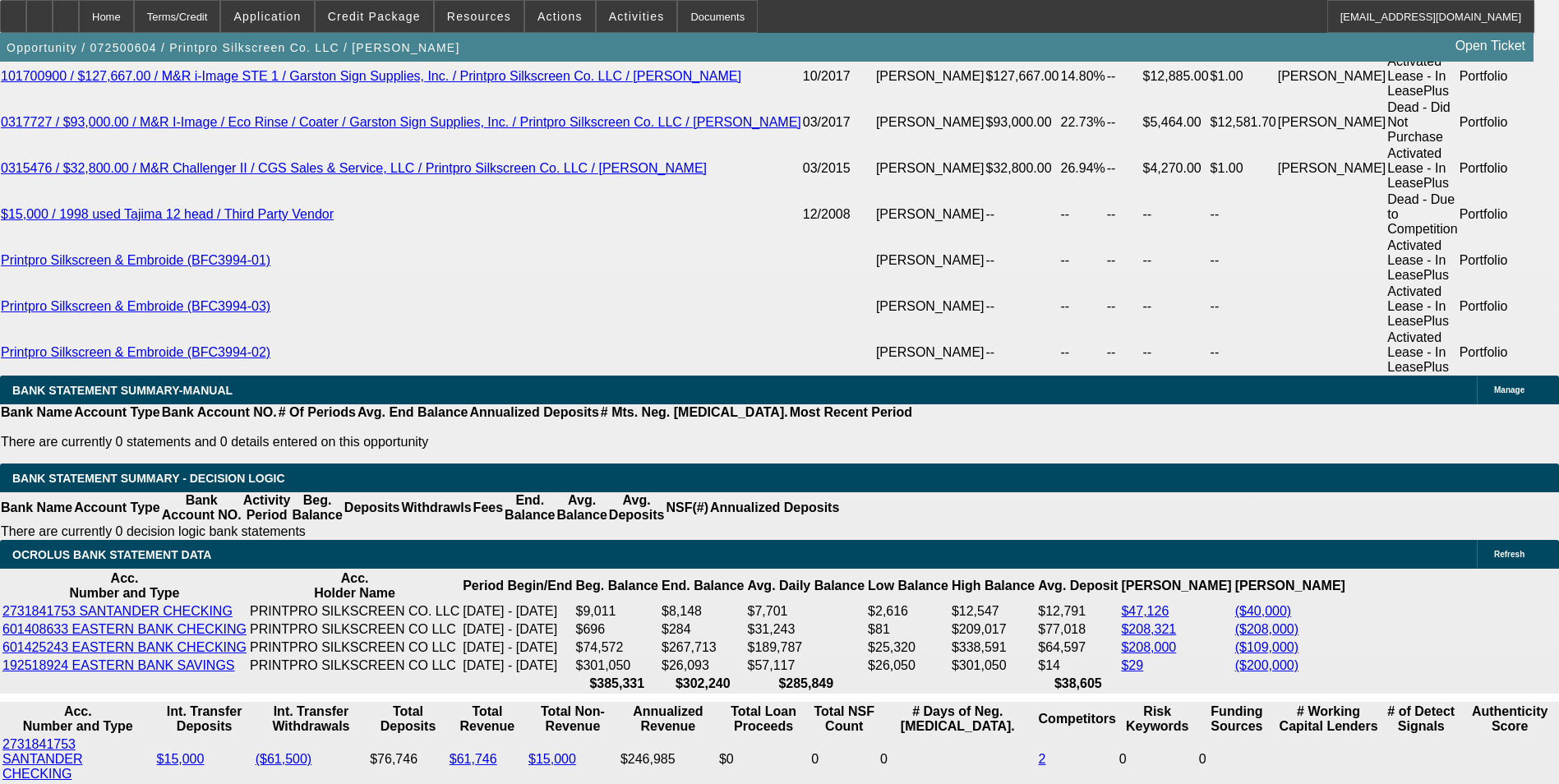
type input "$21,361.79"
type input "16.9"
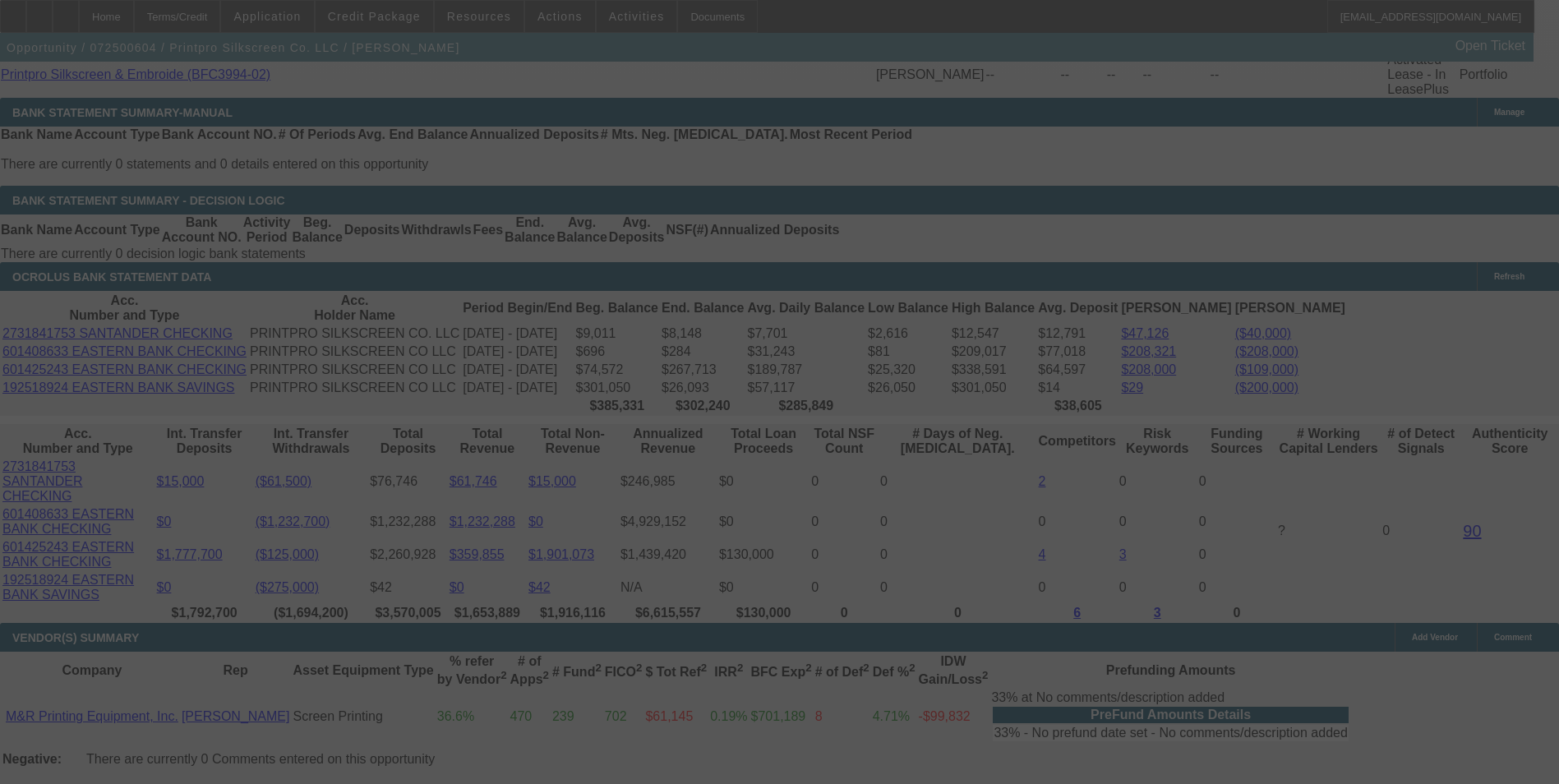
scroll to position [3451, 0]
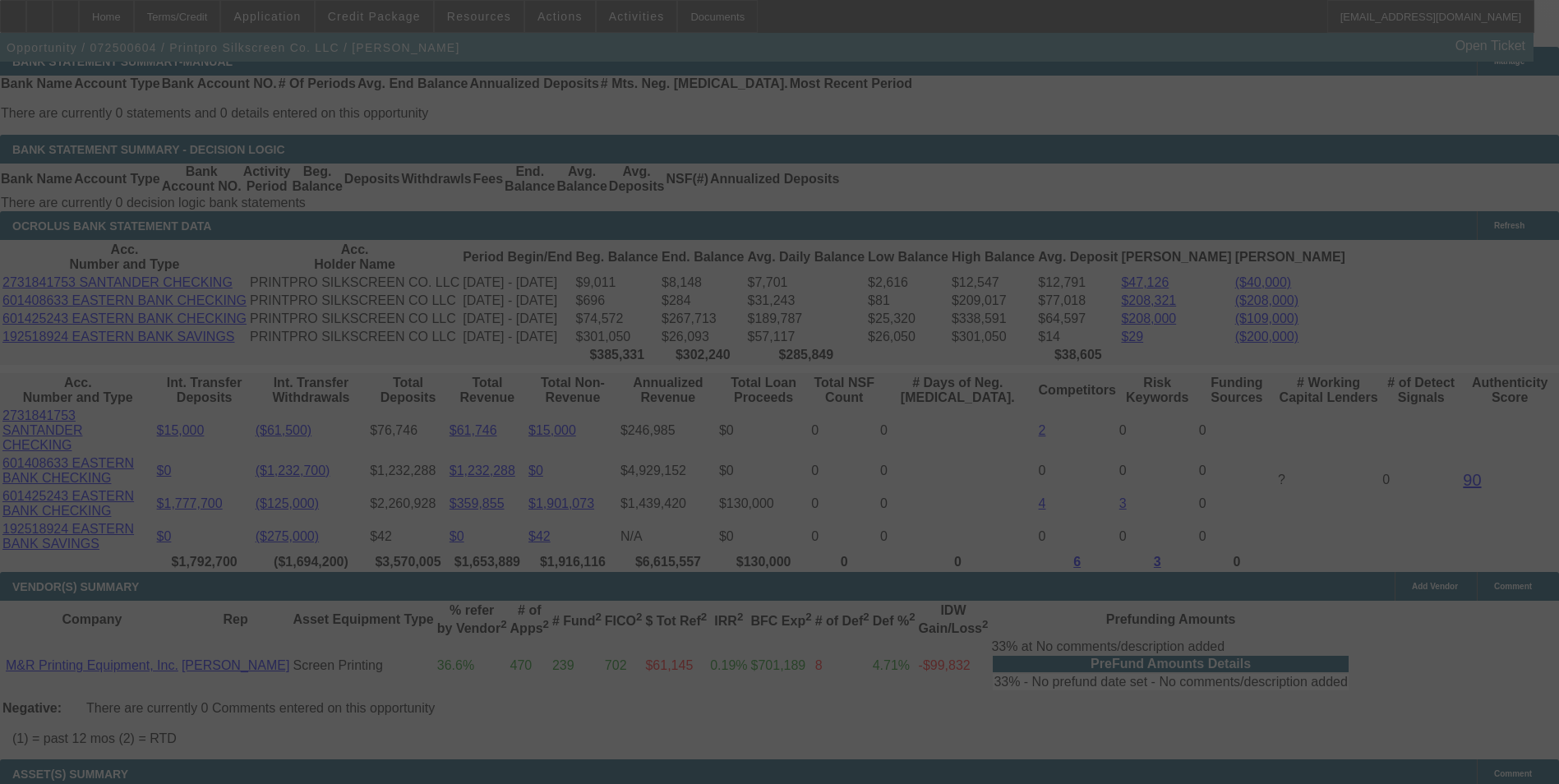
select select "0"
select select "6"
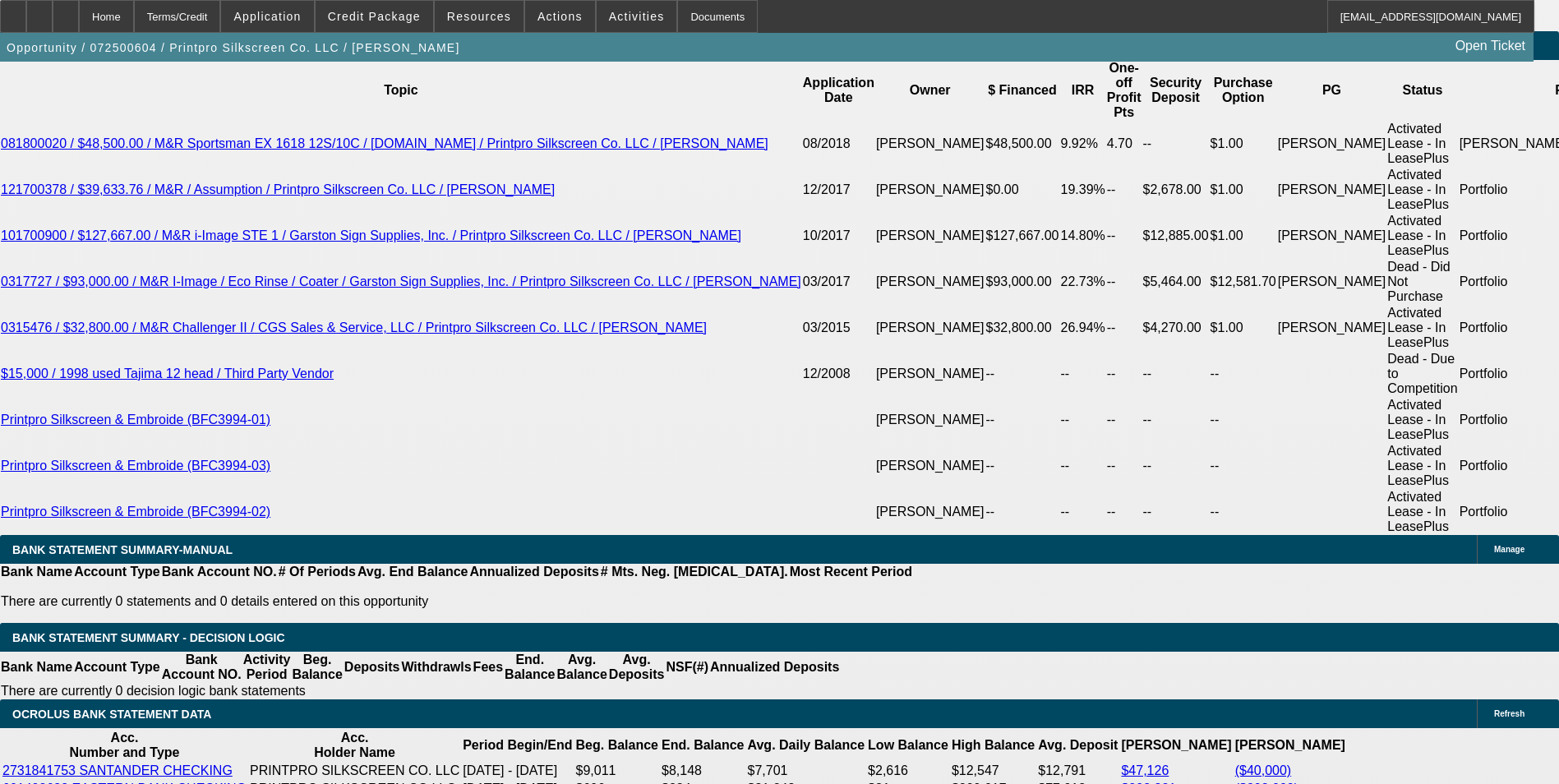
scroll to position [2958, 0]
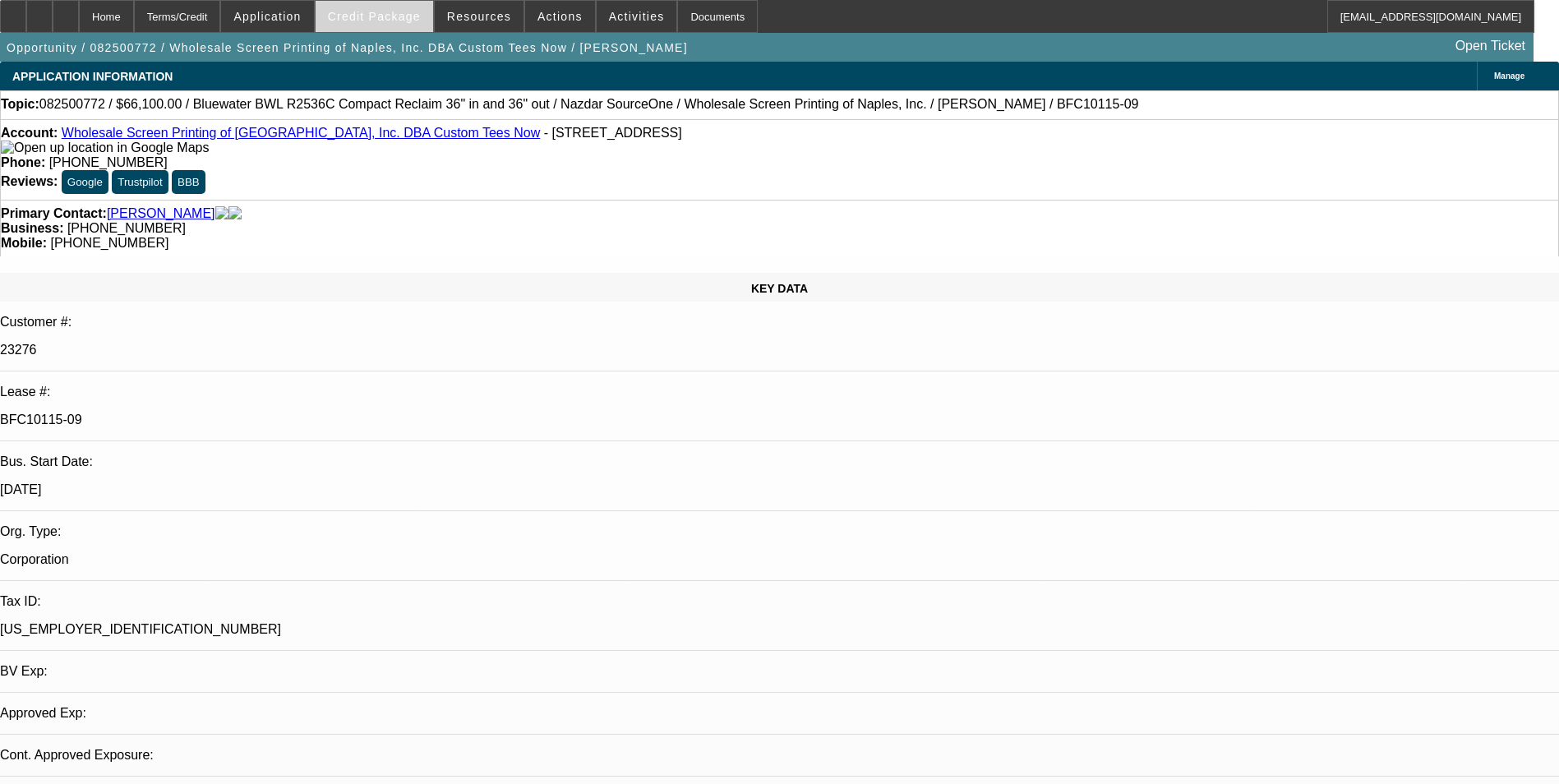
select select "0"
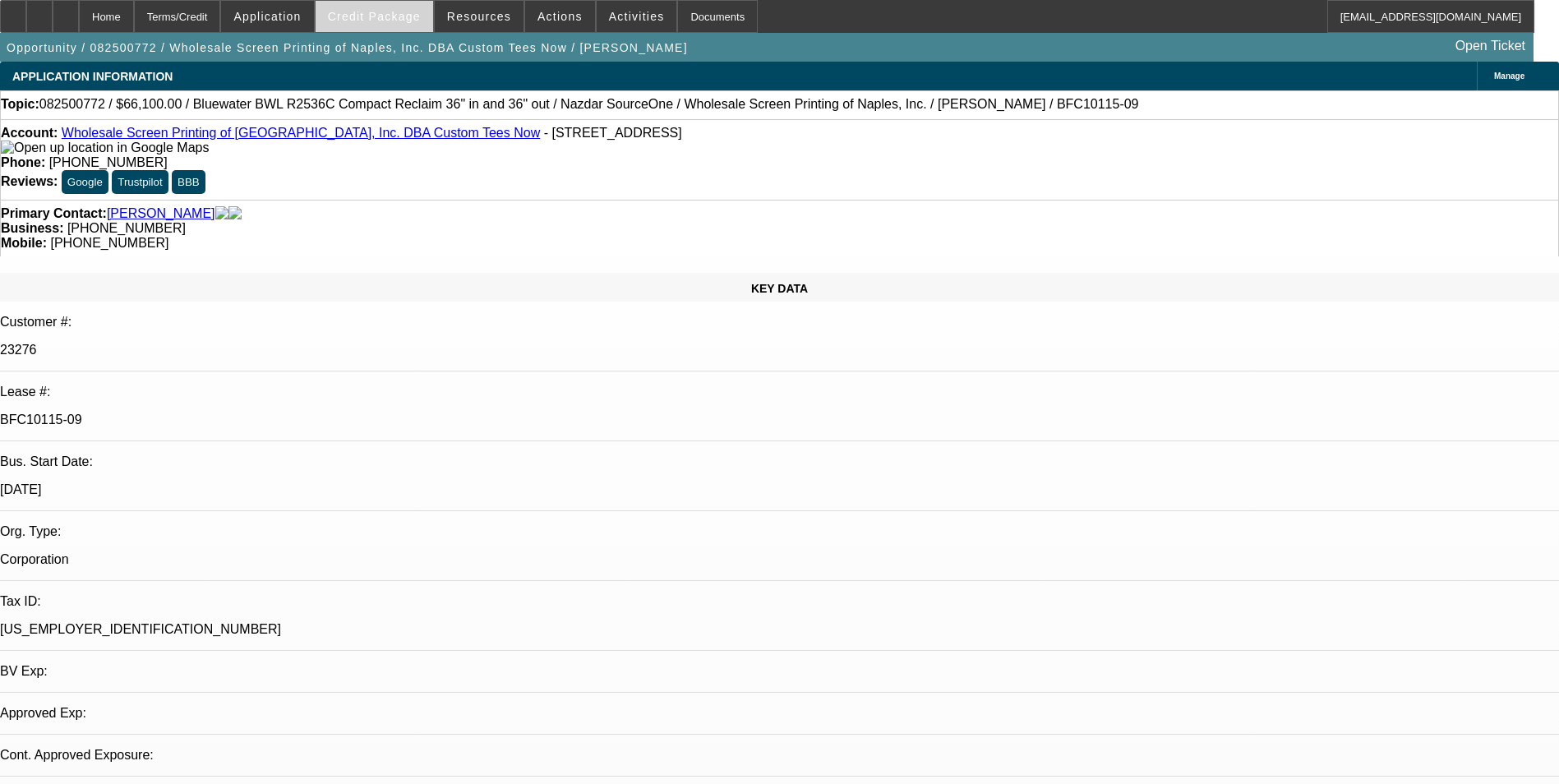
select select "0"
select select "1"
select select "2"
select select "1"
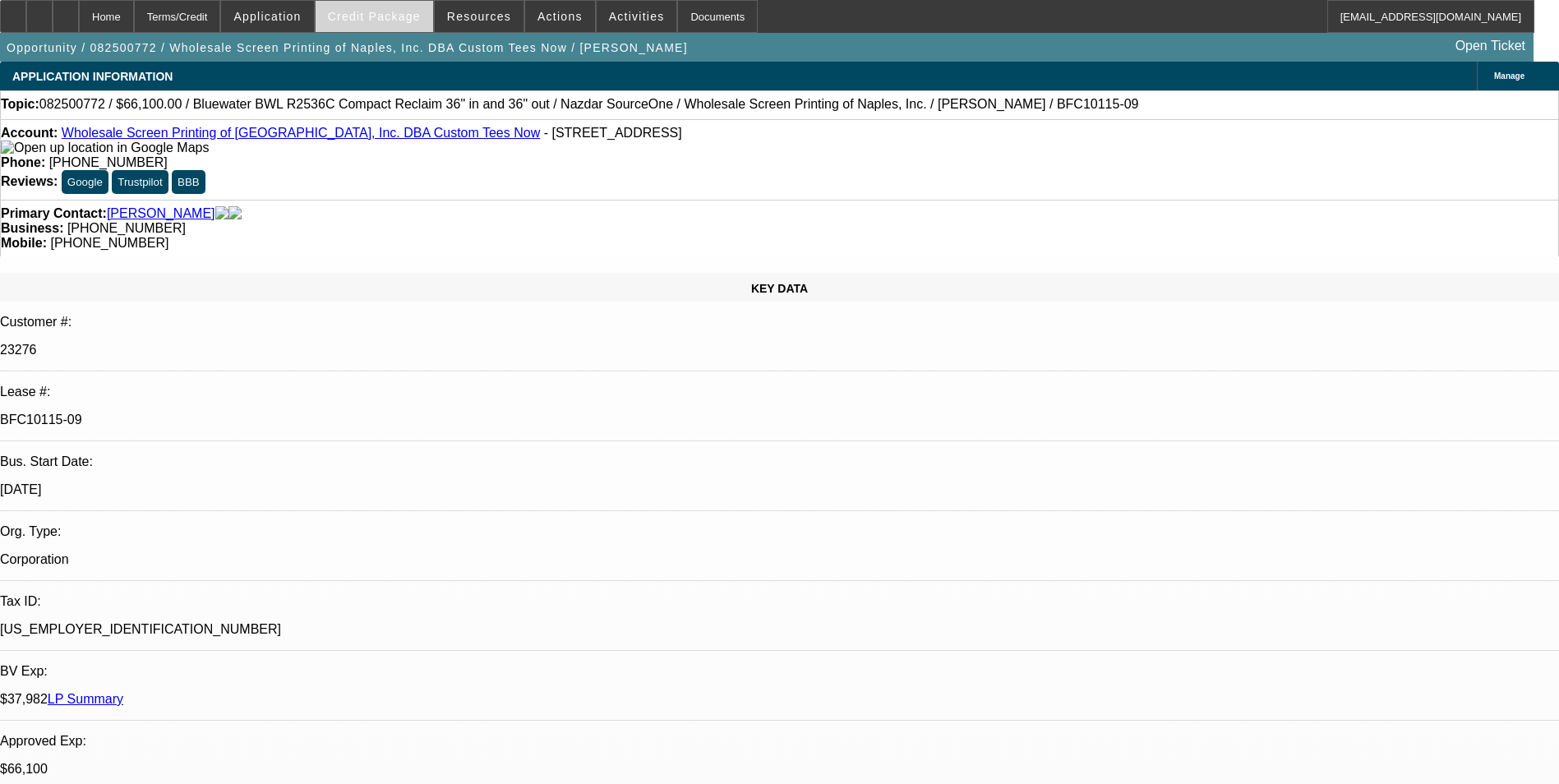
select select "1"
select select "2"
click at [396, 16] on span "Credit Package" at bounding box center [374, 16] width 93 height 13
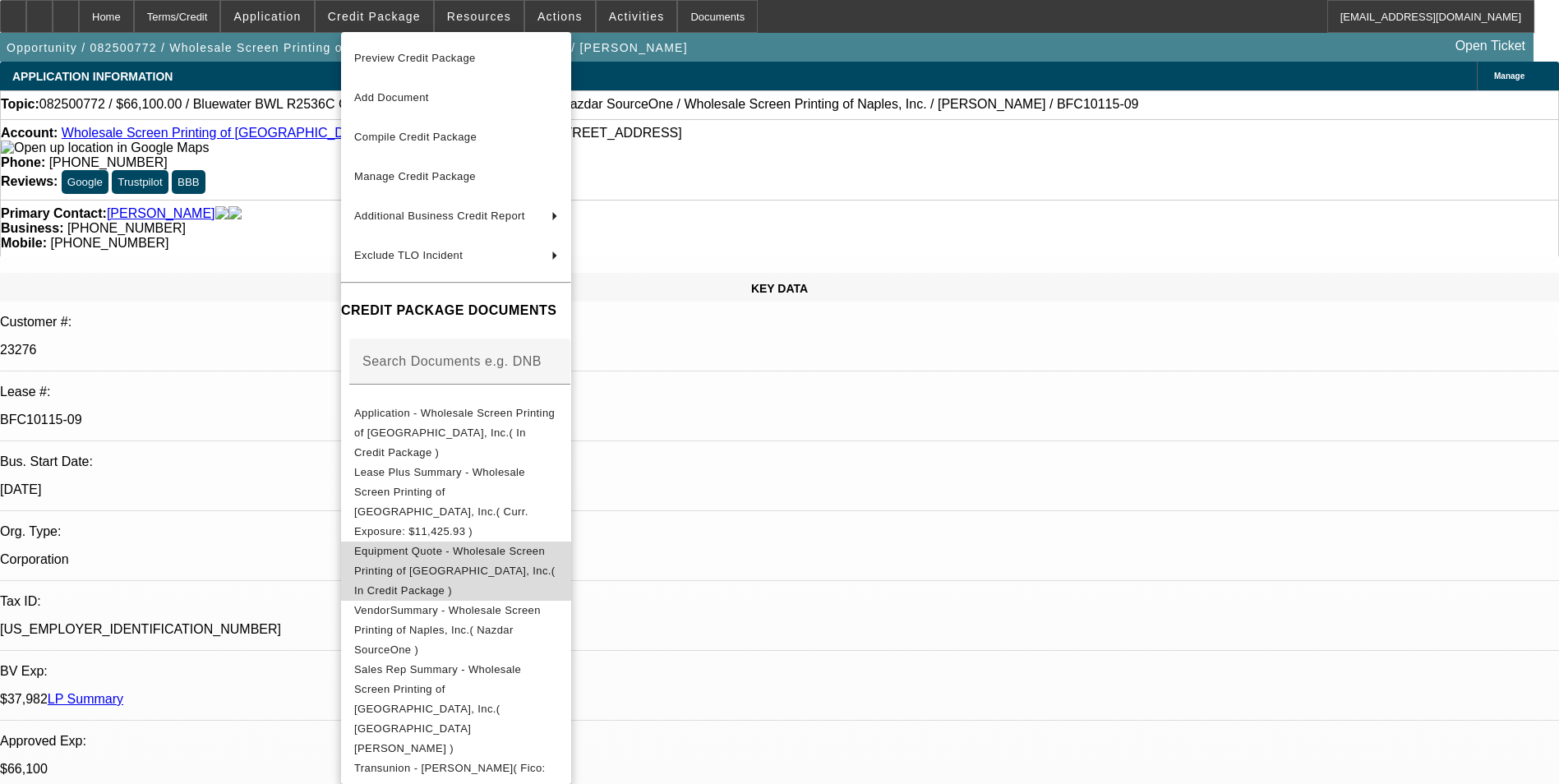
click at [461, 544] on span "Equipment Quote - Wholesale Screen Printing of [GEOGRAPHIC_DATA], Inc.( In Cred…" at bounding box center [454, 570] width 201 height 52
